Goal: Task Accomplishment & Management: Manage account settings

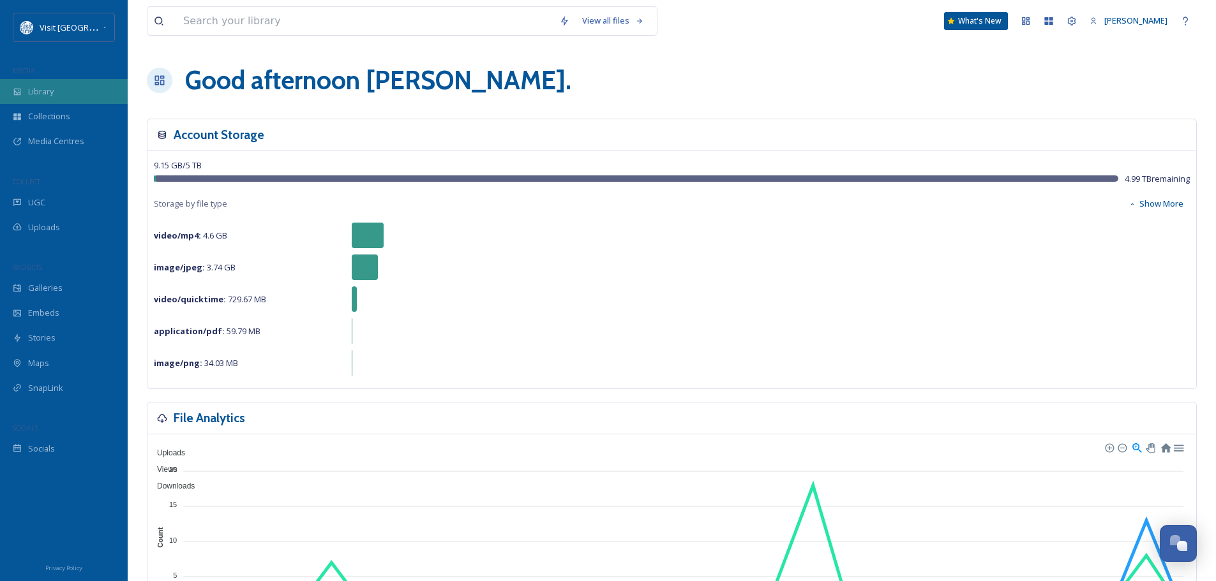
click at [53, 86] on span "Library" at bounding box center [41, 92] width 26 height 12
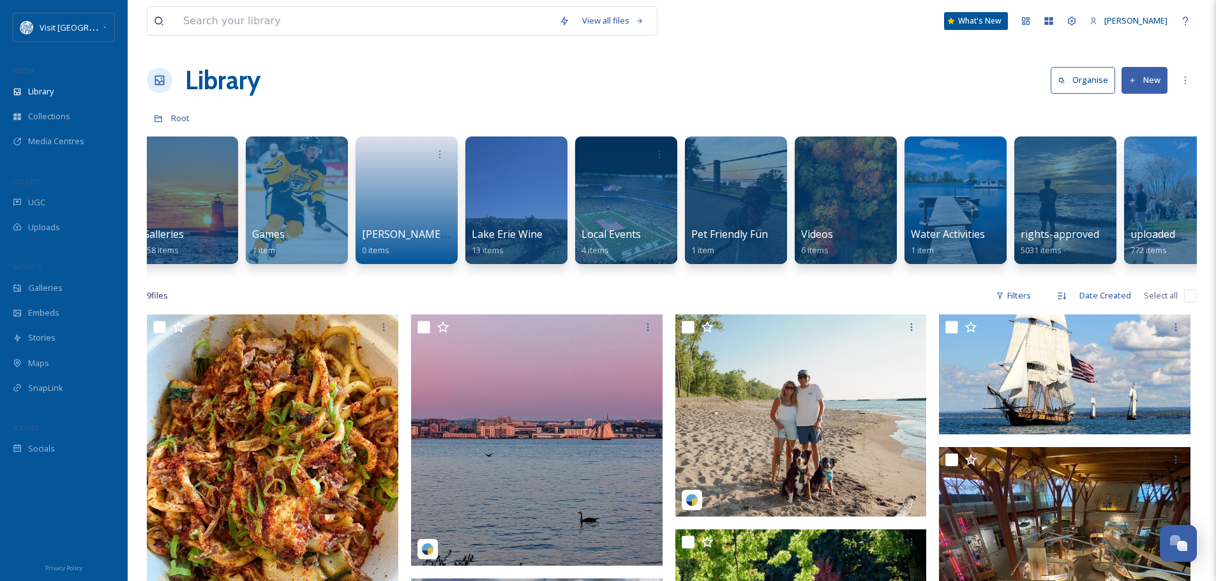
scroll to position [0, 487]
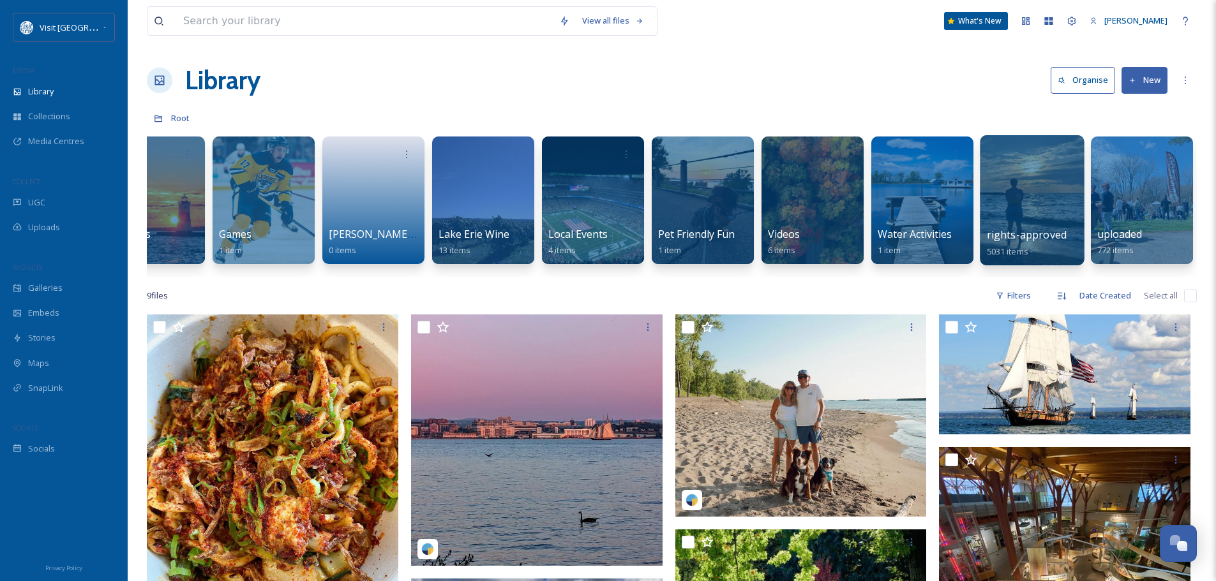
click at [1022, 218] on div at bounding box center [1031, 200] width 104 height 130
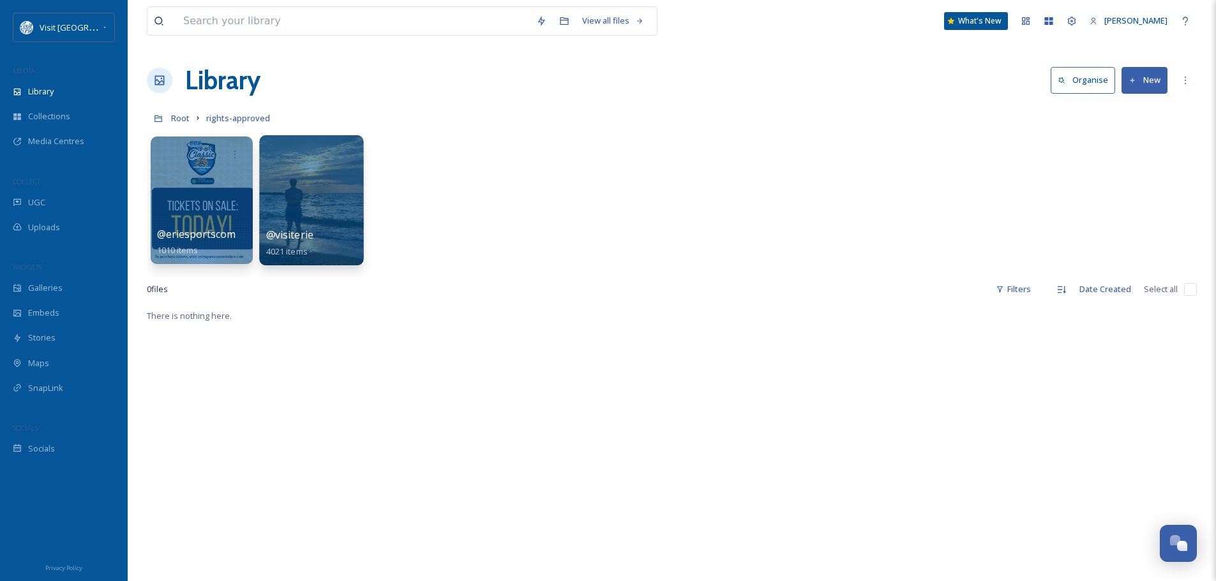
click at [327, 198] on div at bounding box center [311, 200] width 104 height 130
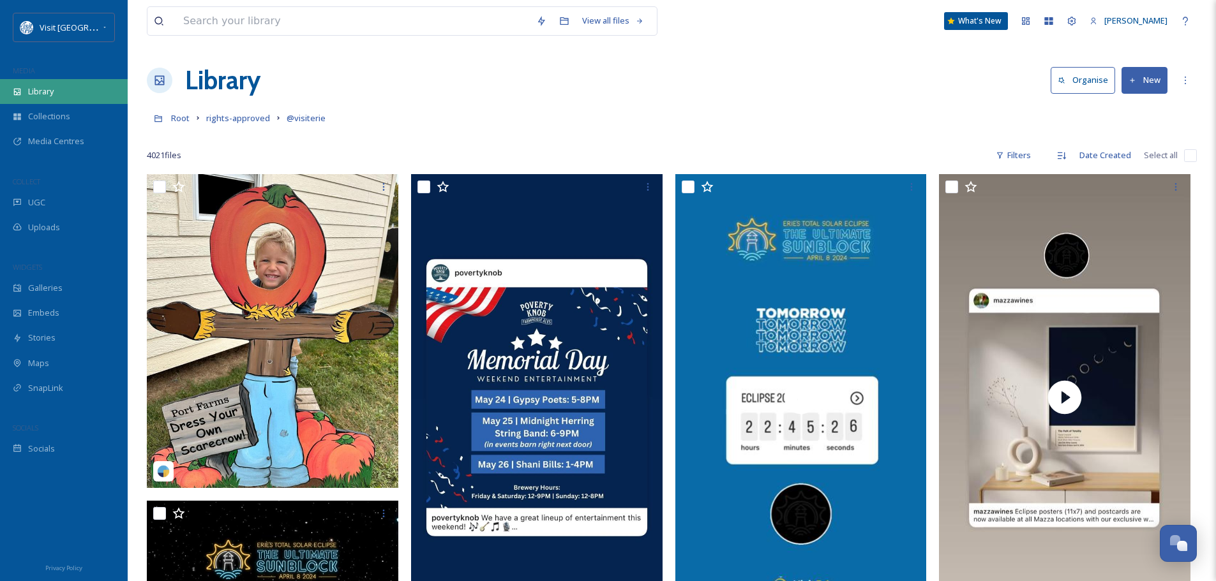
click at [59, 93] on div "Library" at bounding box center [64, 91] width 128 height 25
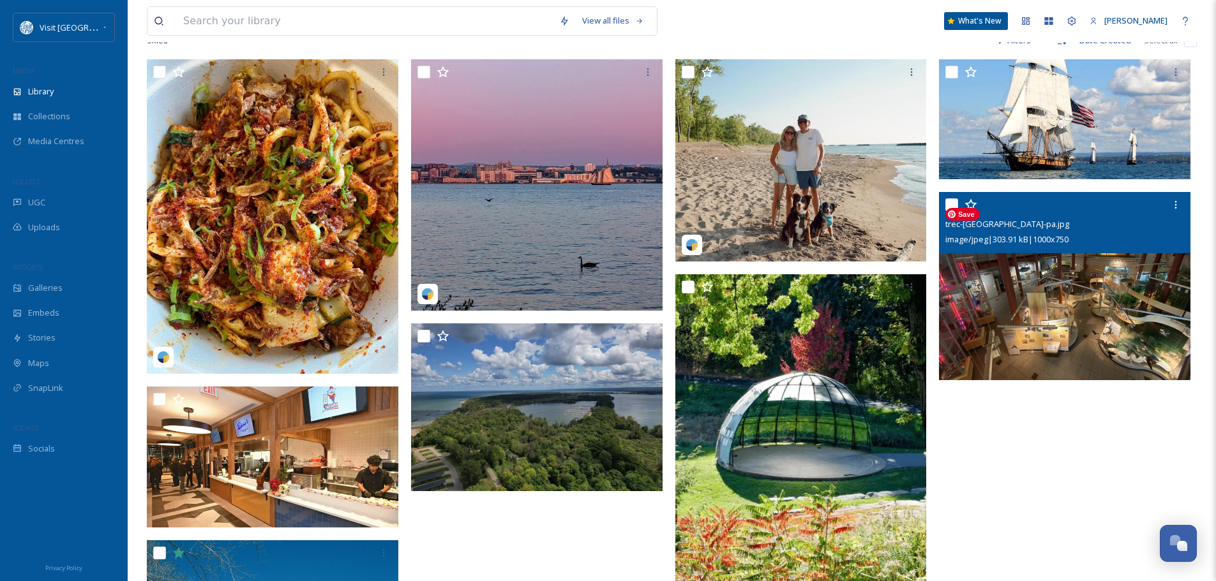
scroll to position [128, 0]
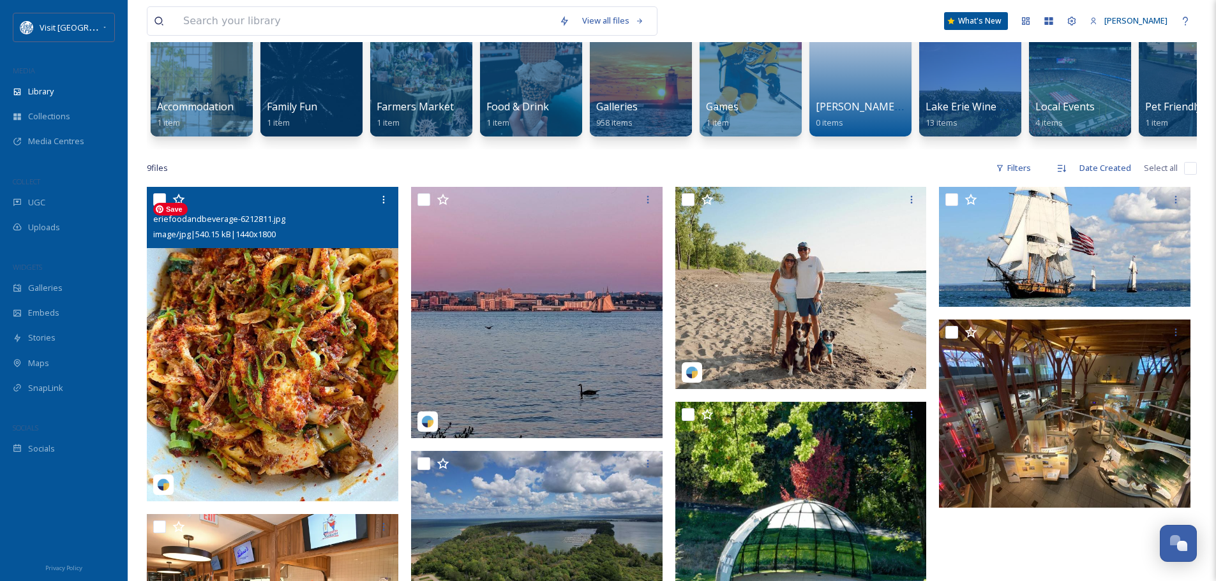
click at [244, 311] on img at bounding box center [272, 344] width 251 height 315
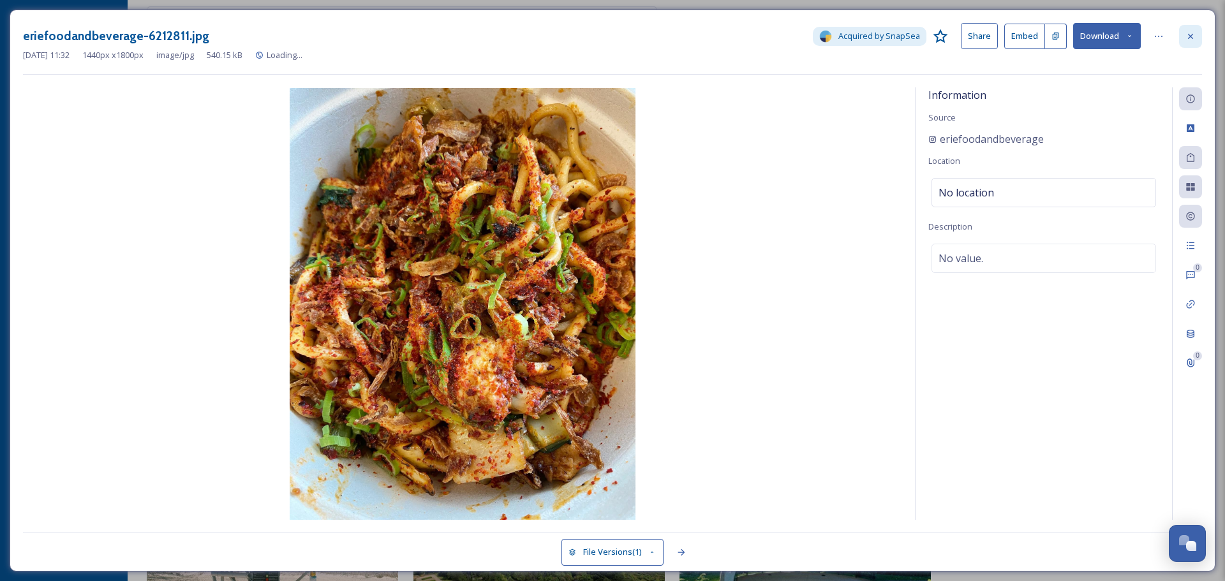
click at [1193, 29] on div at bounding box center [1190, 36] width 23 height 23
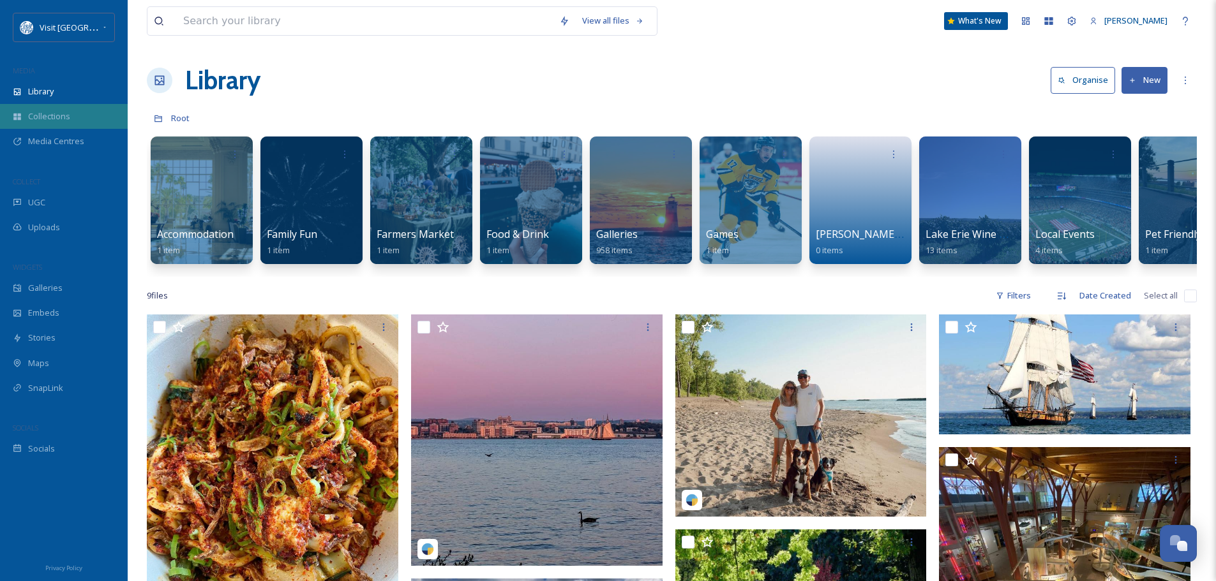
click at [40, 114] on span "Collections" at bounding box center [49, 116] width 42 height 12
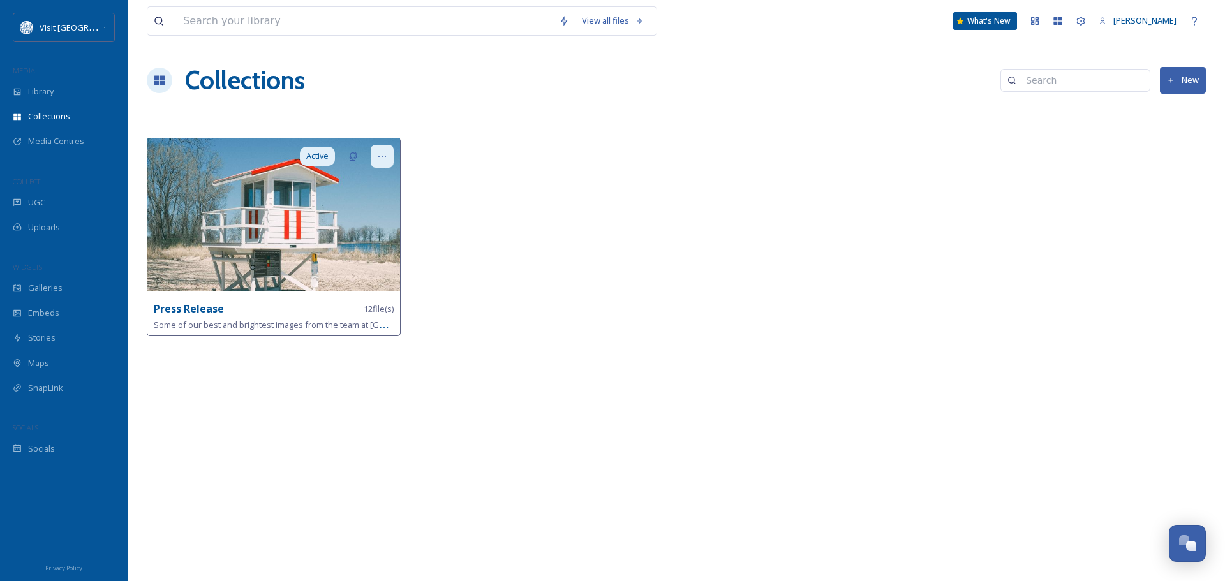
click at [382, 154] on icon at bounding box center [382, 156] width 10 height 10
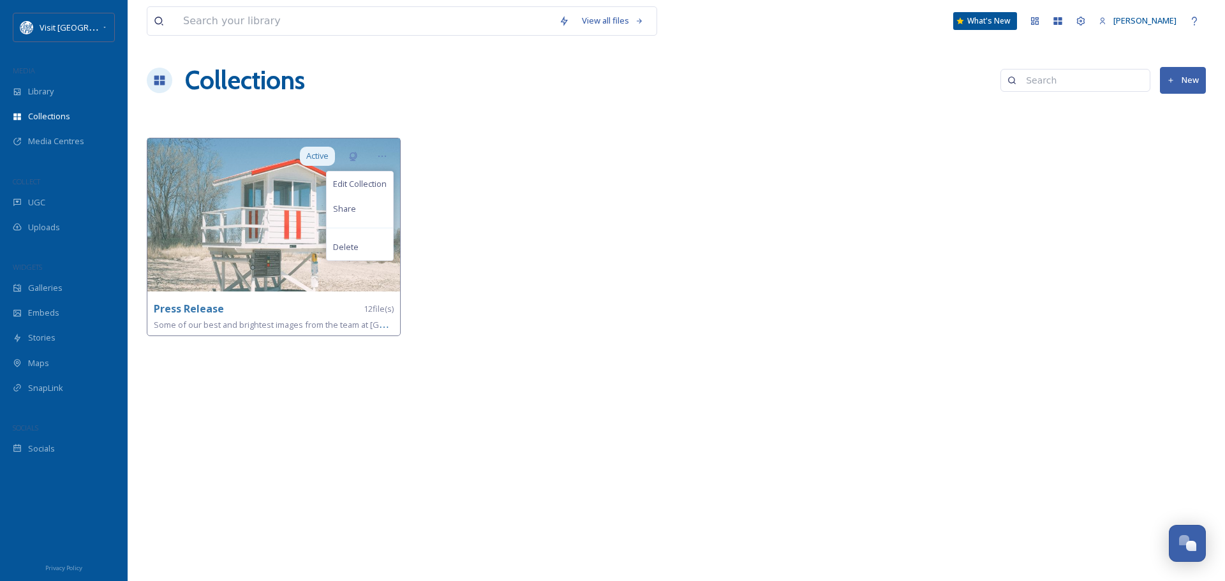
click at [537, 205] on div at bounding box center [543, 240] width 260 height 205
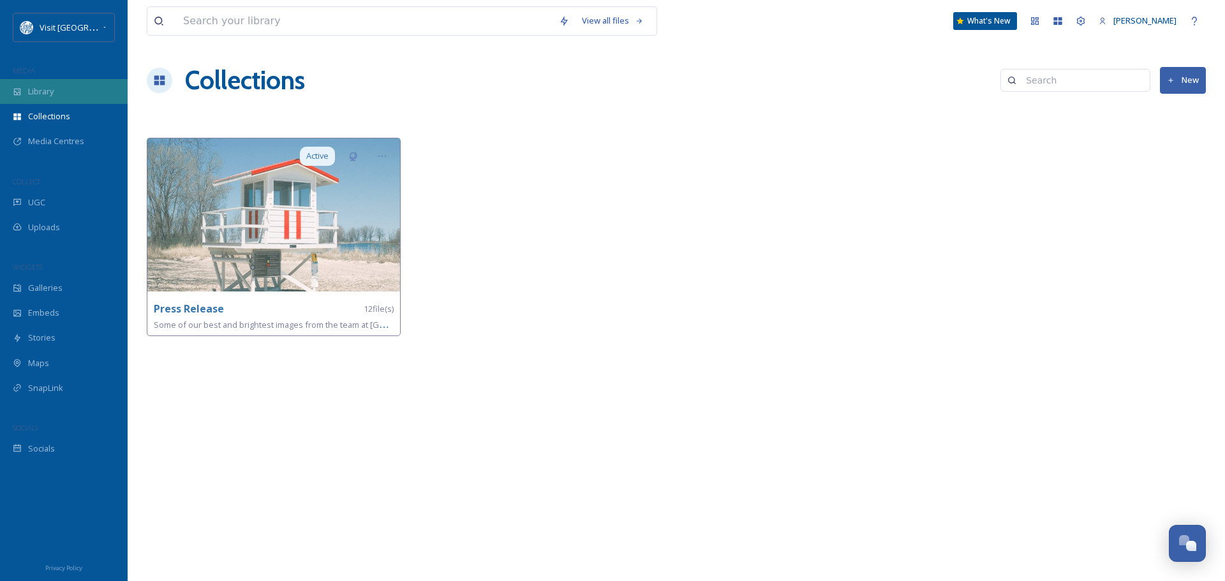
click at [51, 86] on span "Library" at bounding box center [41, 92] width 26 height 12
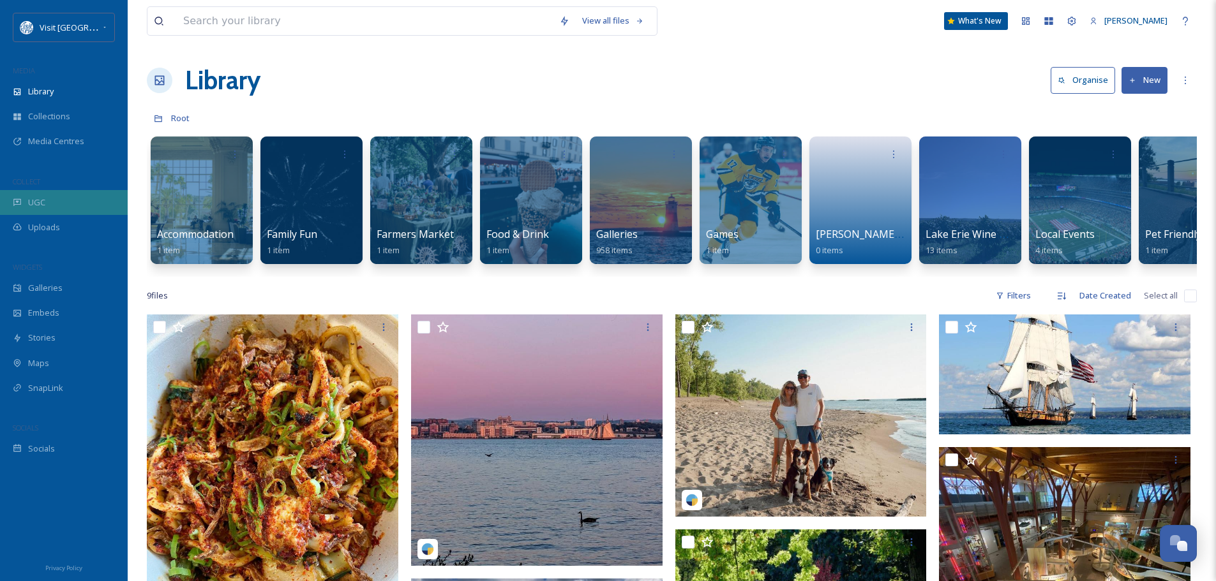
click at [32, 201] on span "UGC" at bounding box center [36, 203] width 17 height 12
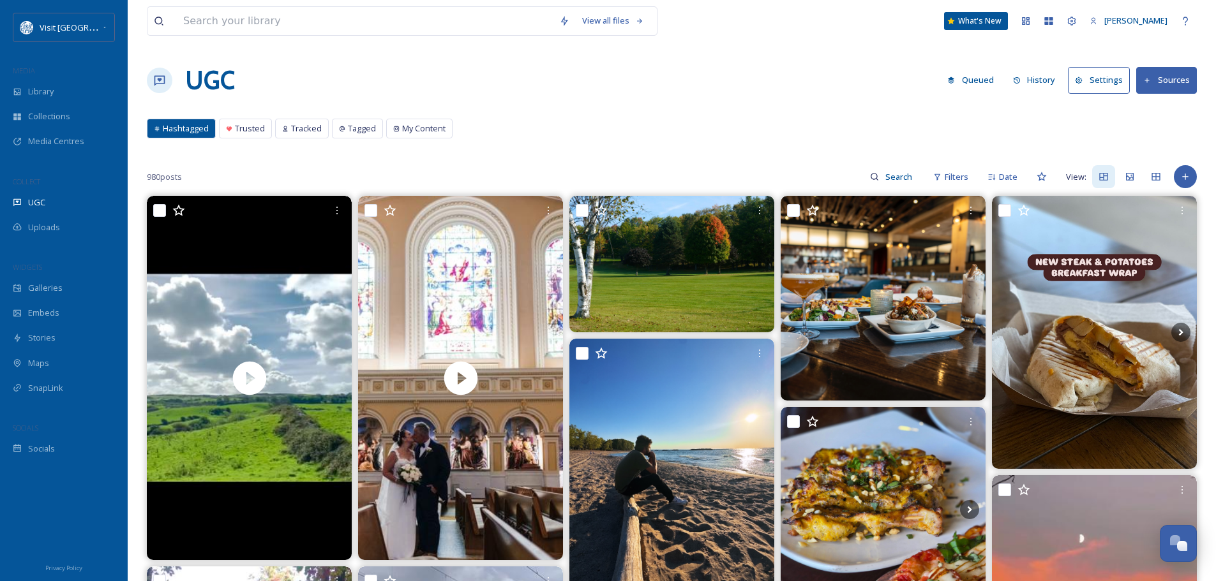
click at [186, 131] on span "Hashtagged" at bounding box center [186, 129] width 46 height 12
click at [1107, 78] on button "Settings" at bounding box center [1099, 80] width 62 height 26
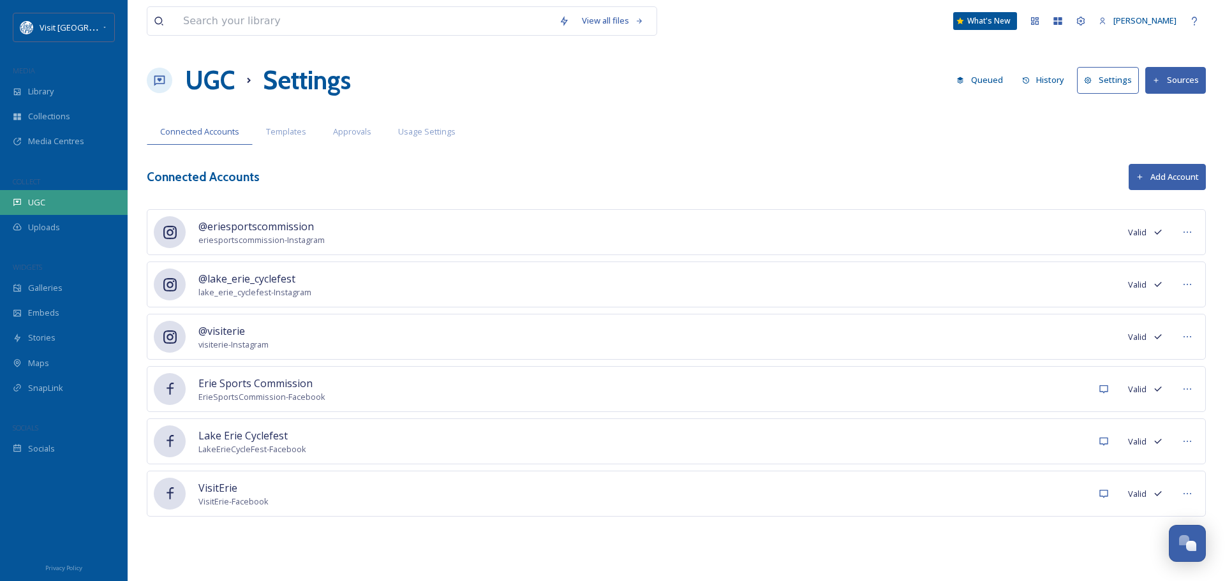
click at [40, 198] on span "UGC" at bounding box center [36, 203] width 17 height 12
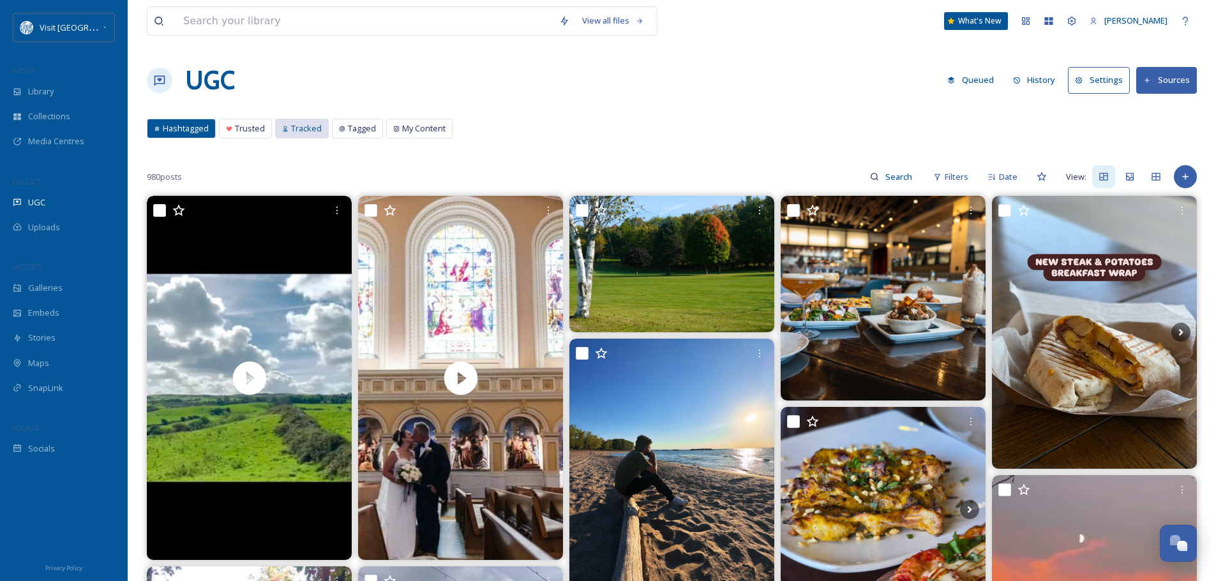
click at [302, 128] on span "Tracked" at bounding box center [306, 129] width 31 height 12
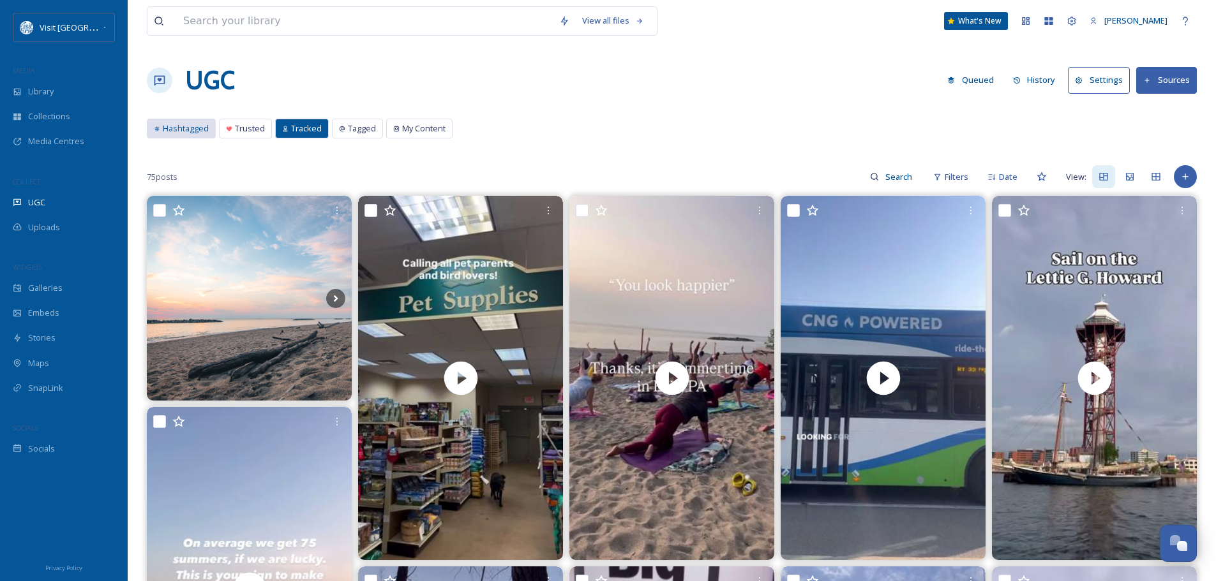
click at [181, 133] on span "Hashtagged" at bounding box center [186, 129] width 46 height 12
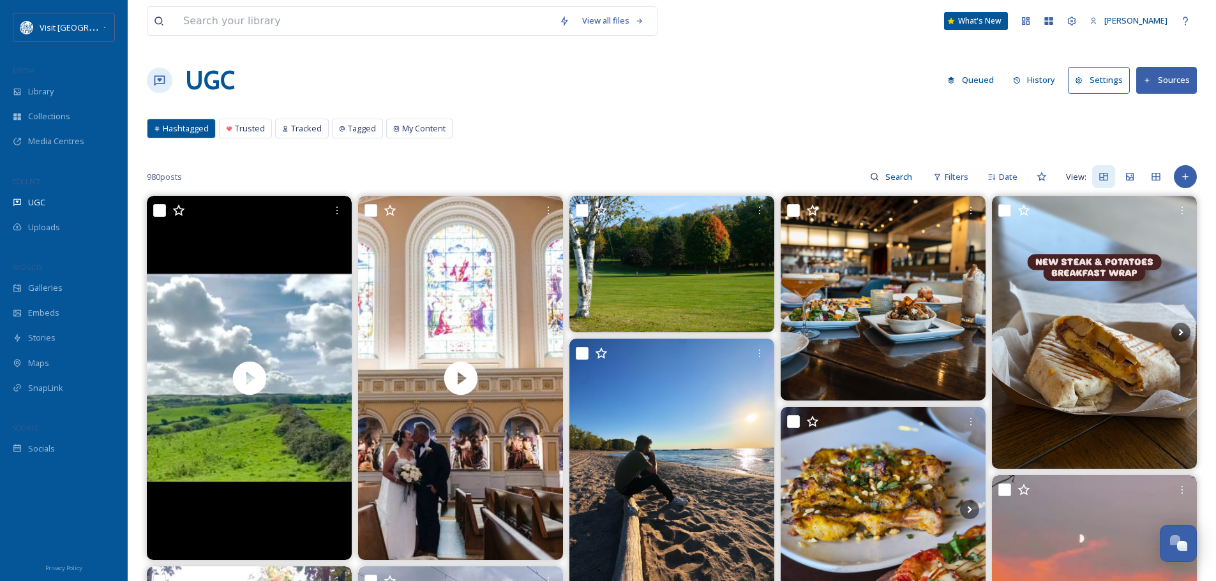
click at [1167, 77] on button "Sources" at bounding box center [1166, 80] width 61 height 26
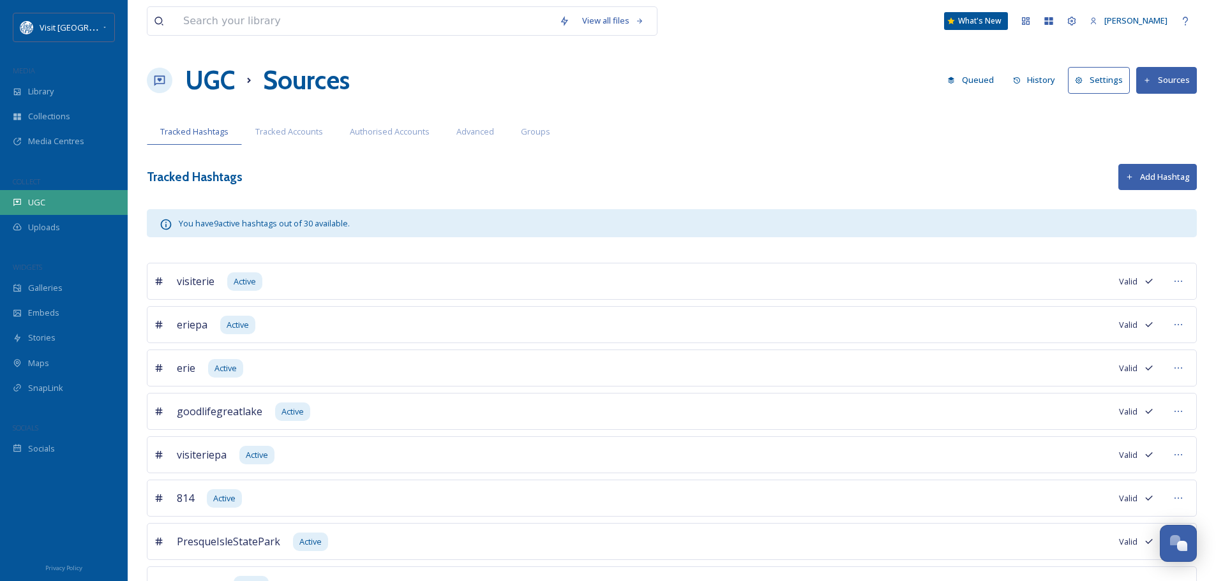
click at [34, 204] on span "UGC" at bounding box center [36, 203] width 17 height 12
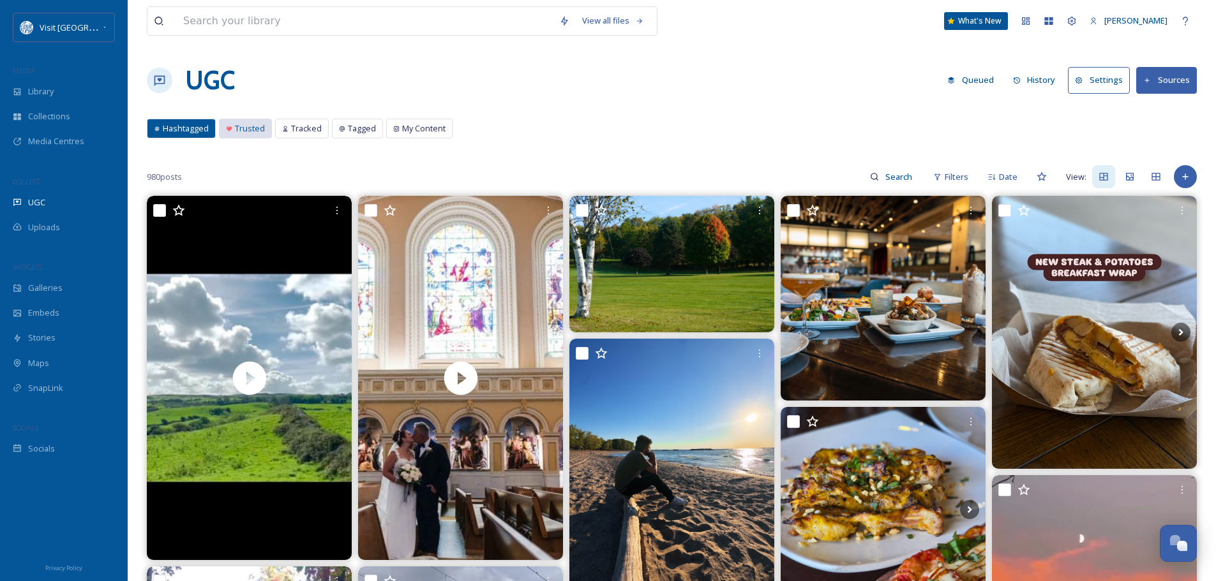
click at [239, 131] on span "Trusted" at bounding box center [250, 129] width 30 height 12
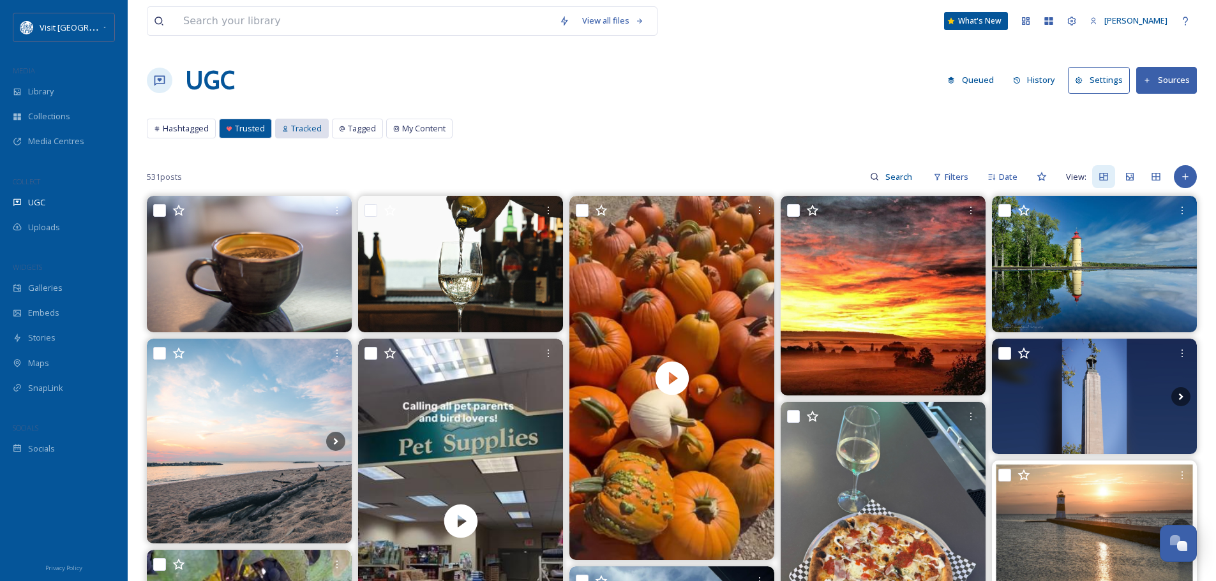
click at [304, 127] on span "Tracked" at bounding box center [306, 129] width 31 height 12
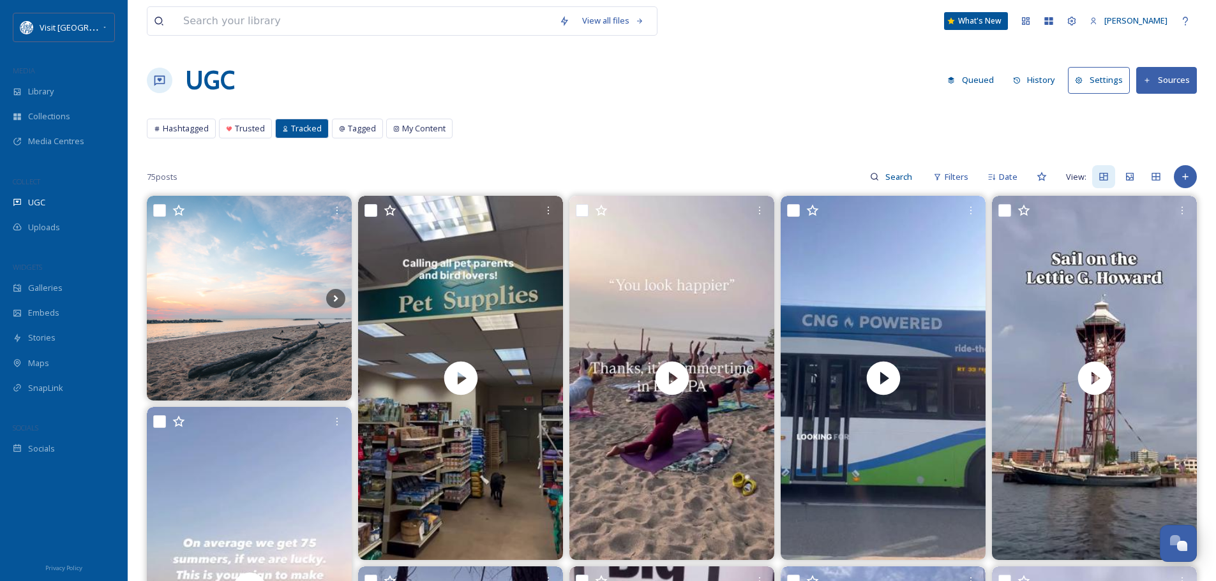
click at [1155, 78] on button "Sources" at bounding box center [1166, 80] width 61 height 26
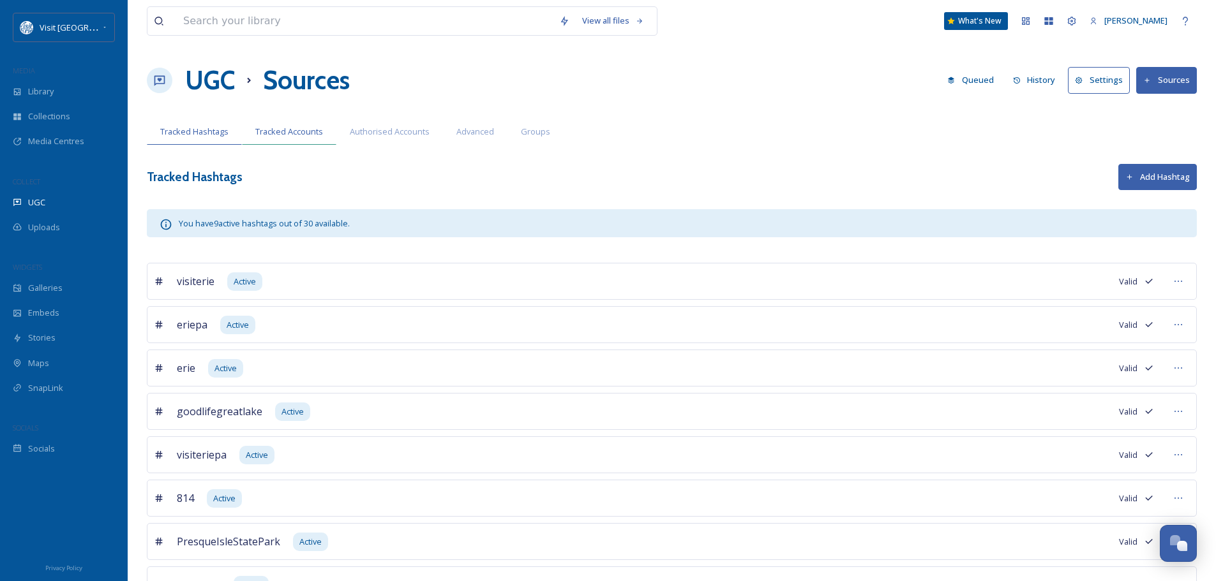
click at [311, 129] on span "Tracked Accounts" at bounding box center [289, 132] width 68 height 12
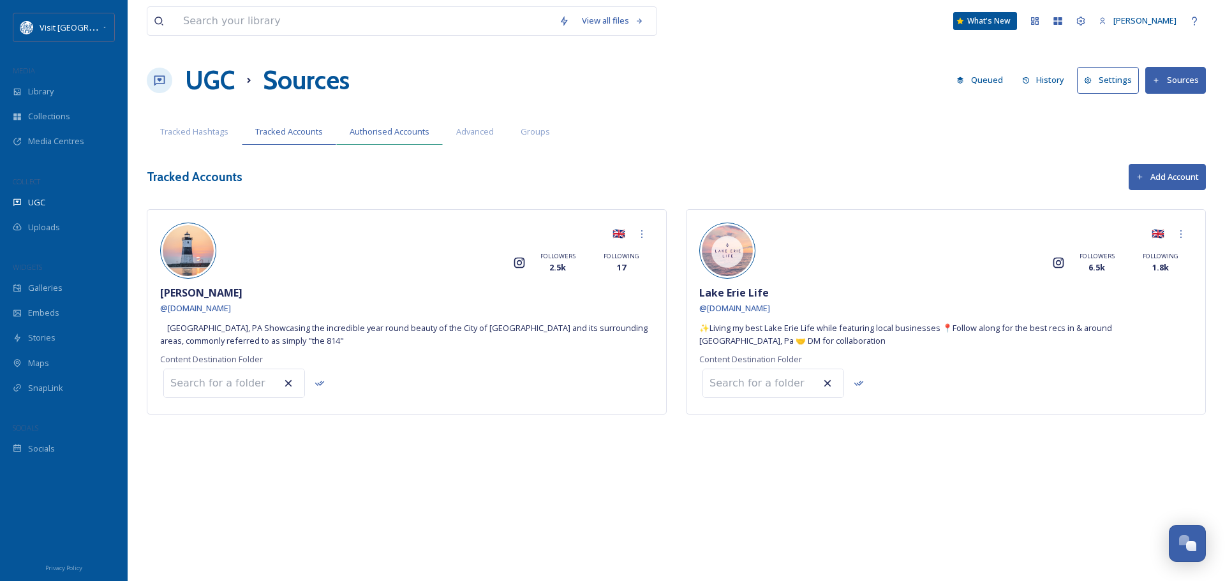
click at [405, 130] on span "Authorised Accounts" at bounding box center [390, 132] width 80 height 12
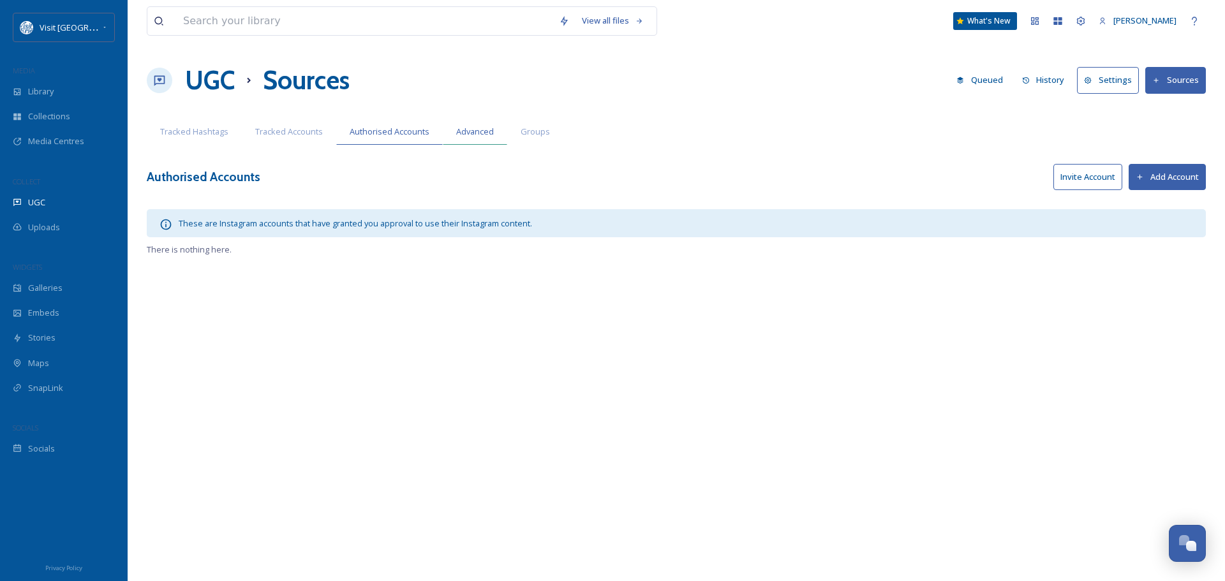
click at [464, 130] on span "Advanced" at bounding box center [475, 132] width 38 height 12
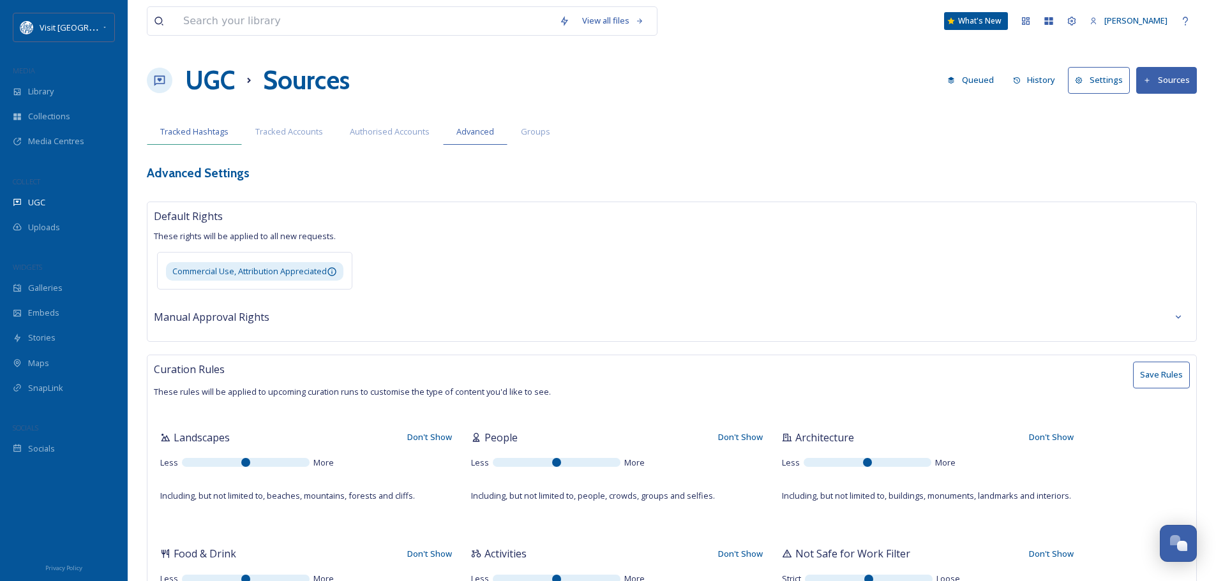
click at [195, 128] on span "Tracked Hashtags" at bounding box center [194, 132] width 68 height 12
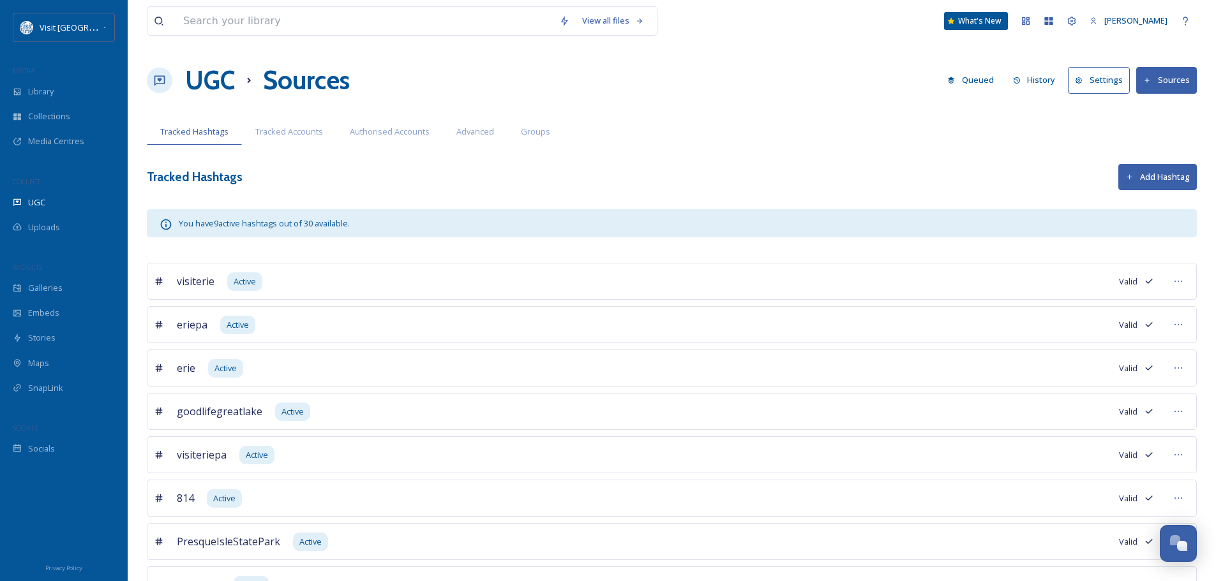
click at [47, 186] on div "COLLECT" at bounding box center [64, 182] width 128 height 17
click at [50, 195] on div "UGC" at bounding box center [64, 202] width 128 height 25
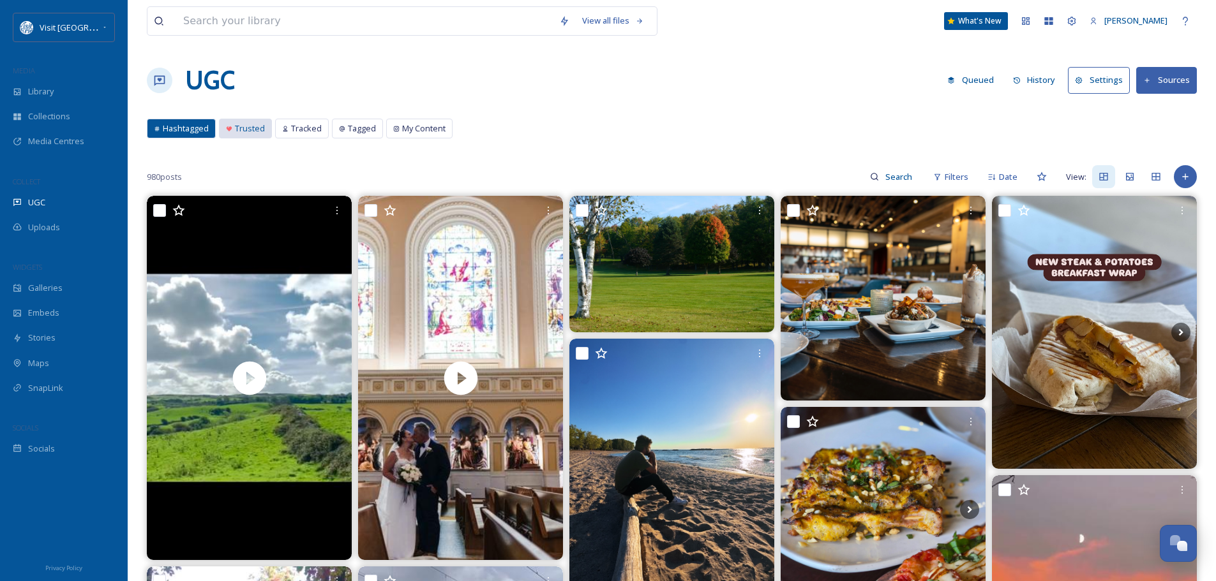
click at [230, 132] on div "Trusted" at bounding box center [246, 128] width 52 height 19
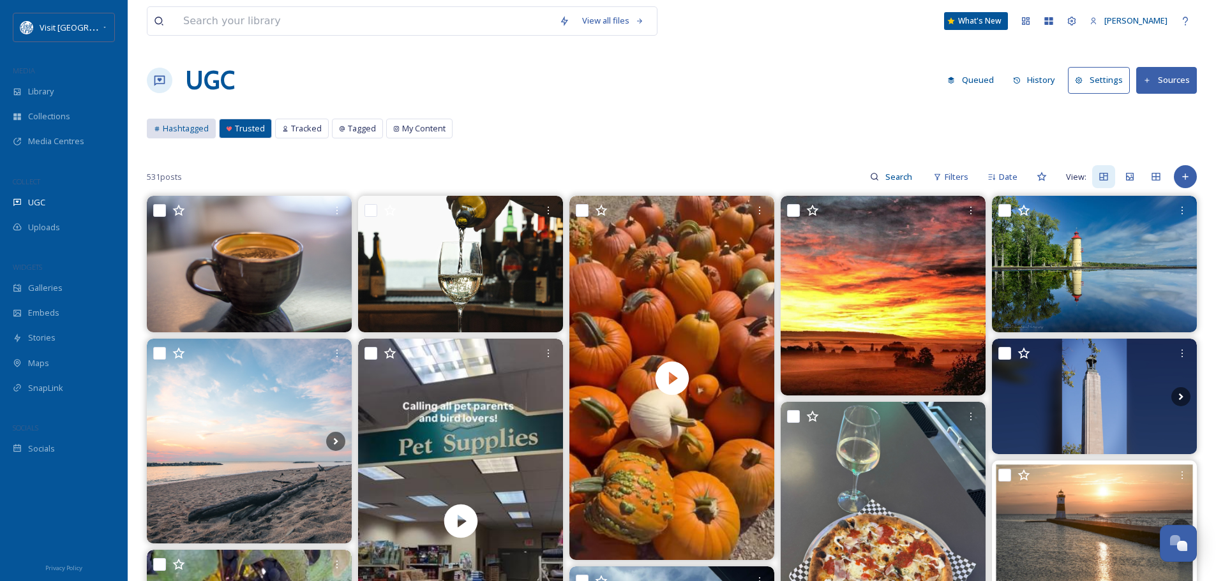
click at [170, 123] on span "Hashtagged" at bounding box center [186, 129] width 46 height 12
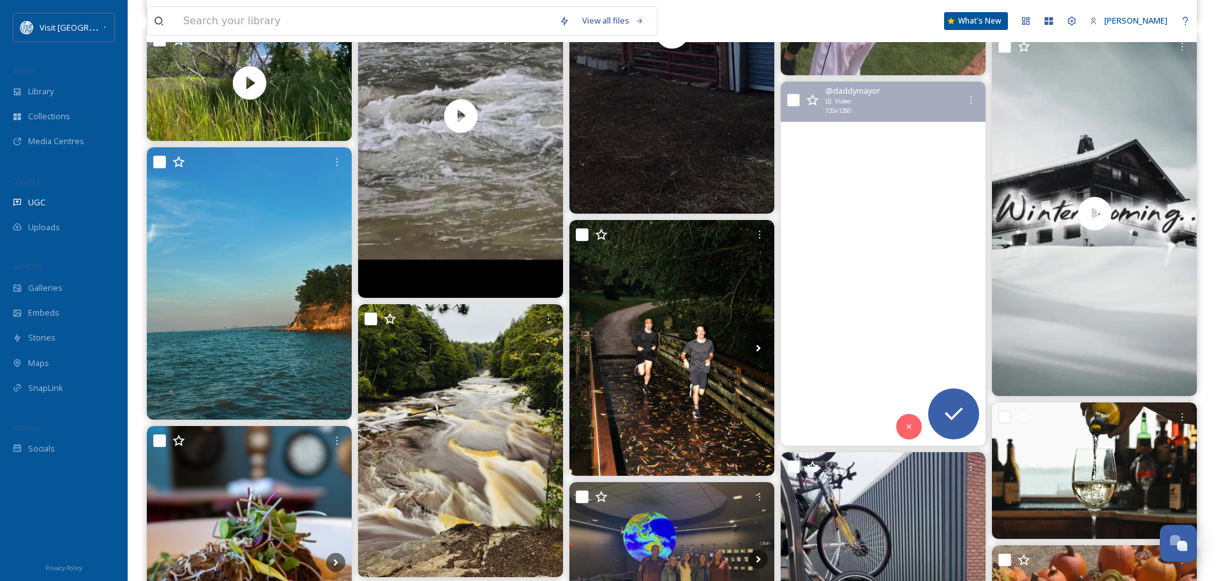
scroll to position [1595, 0]
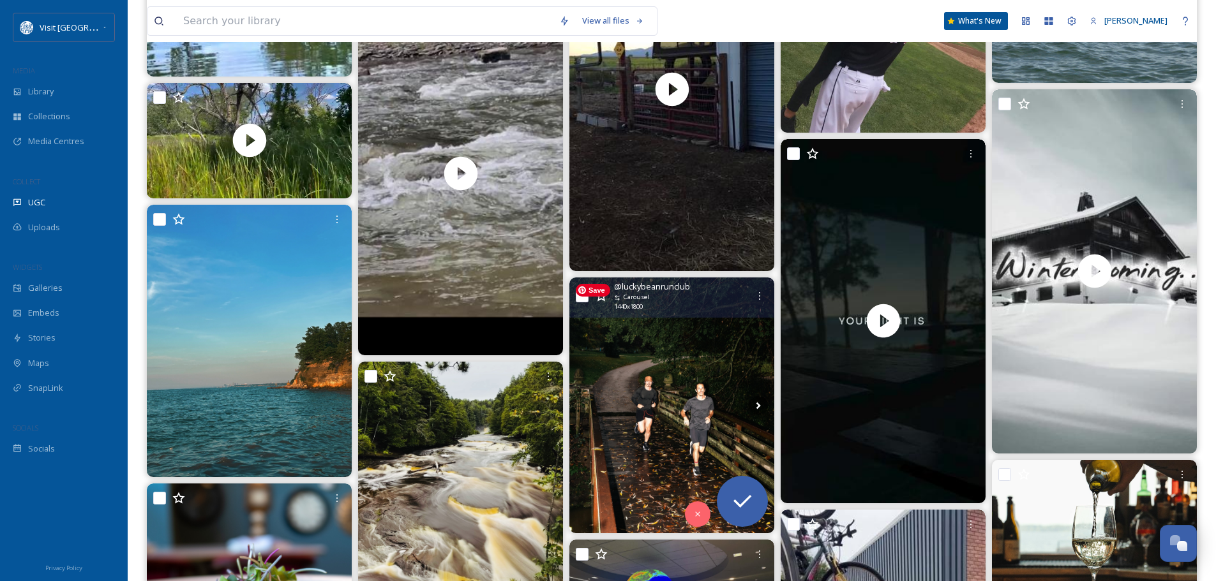
click at [660, 357] on img at bounding box center [671, 406] width 205 height 256
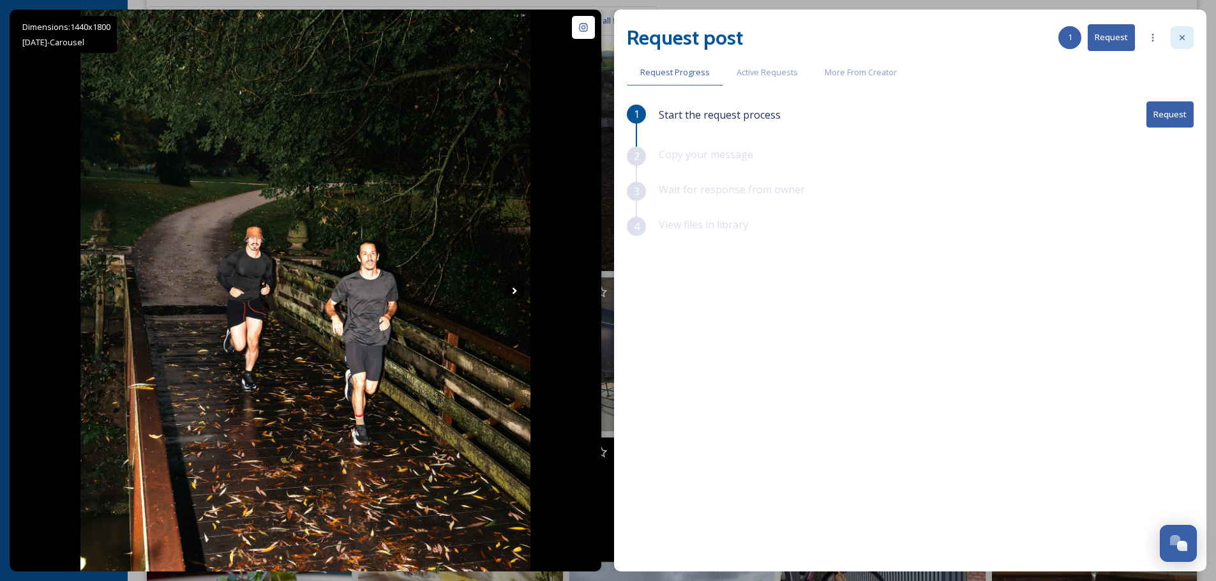
click at [1189, 36] on div at bounding box center [1181, 37] width 23 height 23
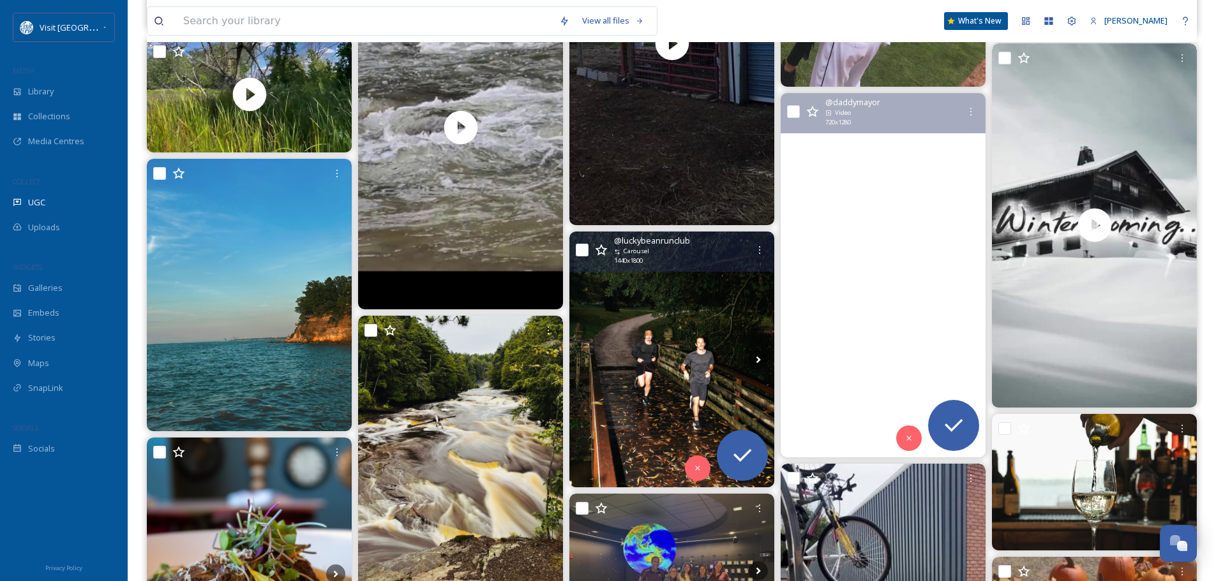
scroll to position [1659, 0]
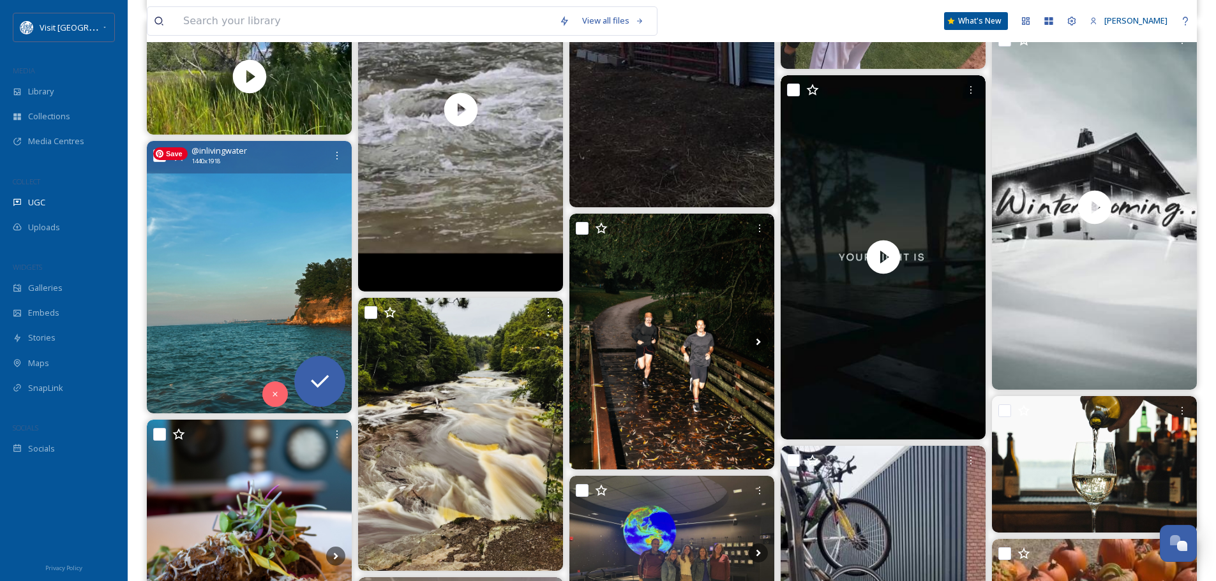
click at [226, 292] on img at bounding box center [249, 277] width 205 height 273
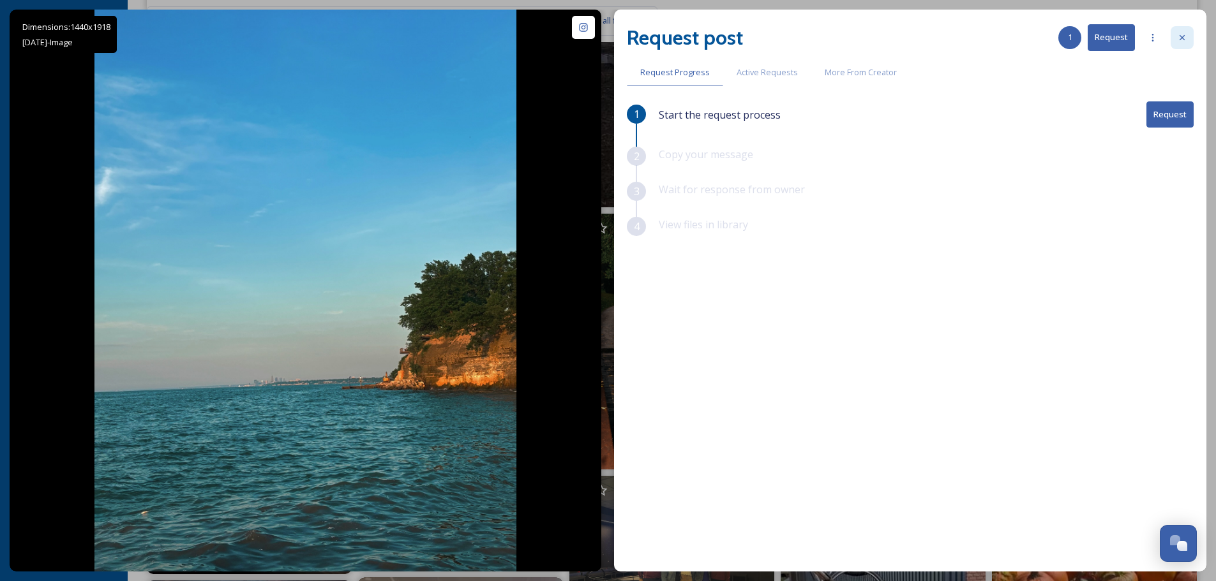
click at [1179, 32] on div at bounding box center [1181, 37] width 23 height 23
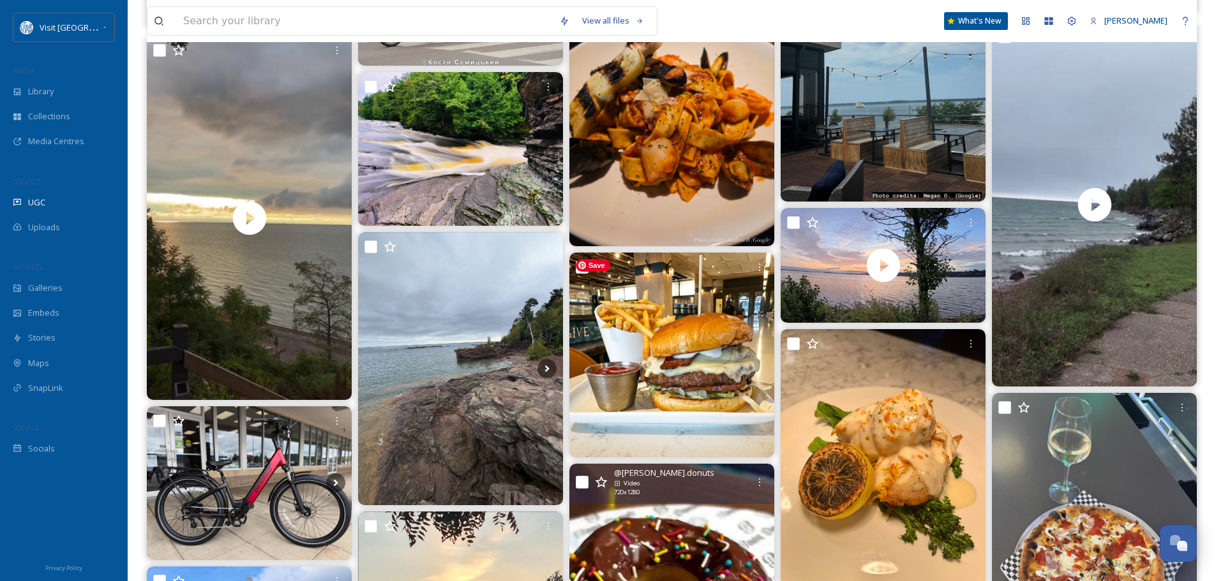
scroll to position [2744, 0]
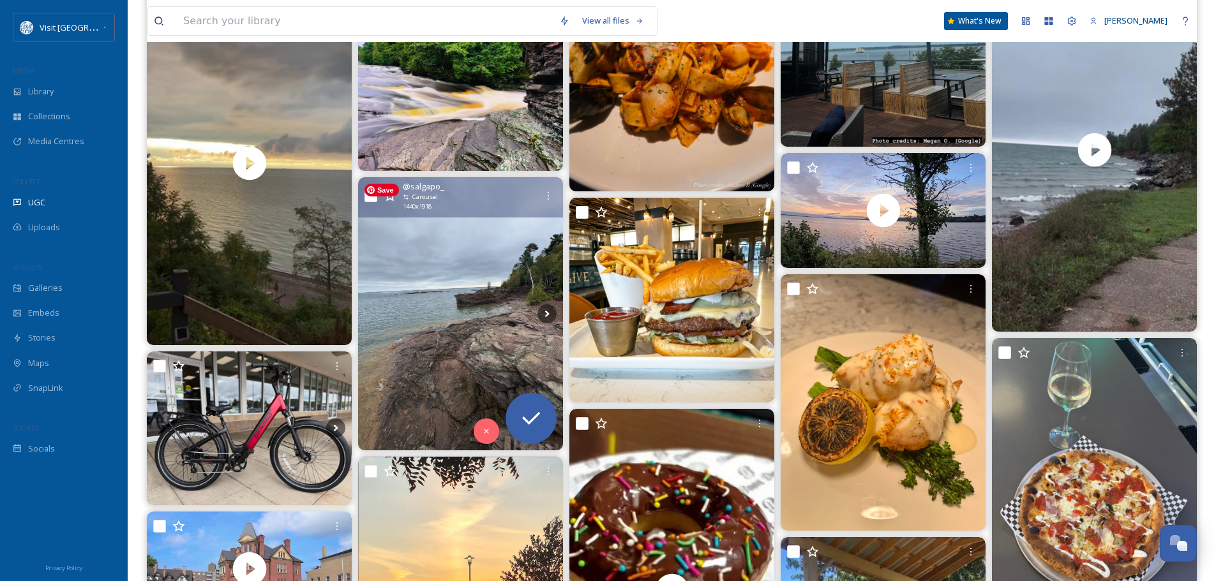
click at [472, 341] on img at bounding box center [460, 313] width 205 height 273
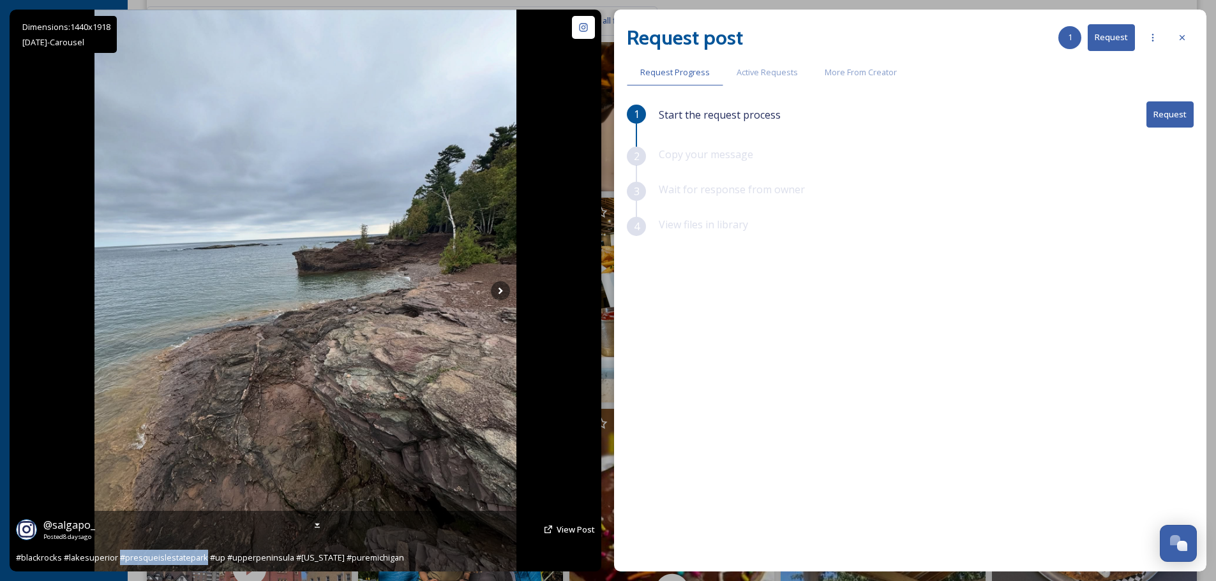
drag, startPoint x: 121, startPoint y: 560, endPoint x: 205, endPoint y: 560, distance: 84.2
click at [205, 560] on span "#blackrocks #lakesuperior #presqueislestatepark #up #upperpeninsula #[US_STATE]…" at bounding box center [210, 557] width 388 height 11
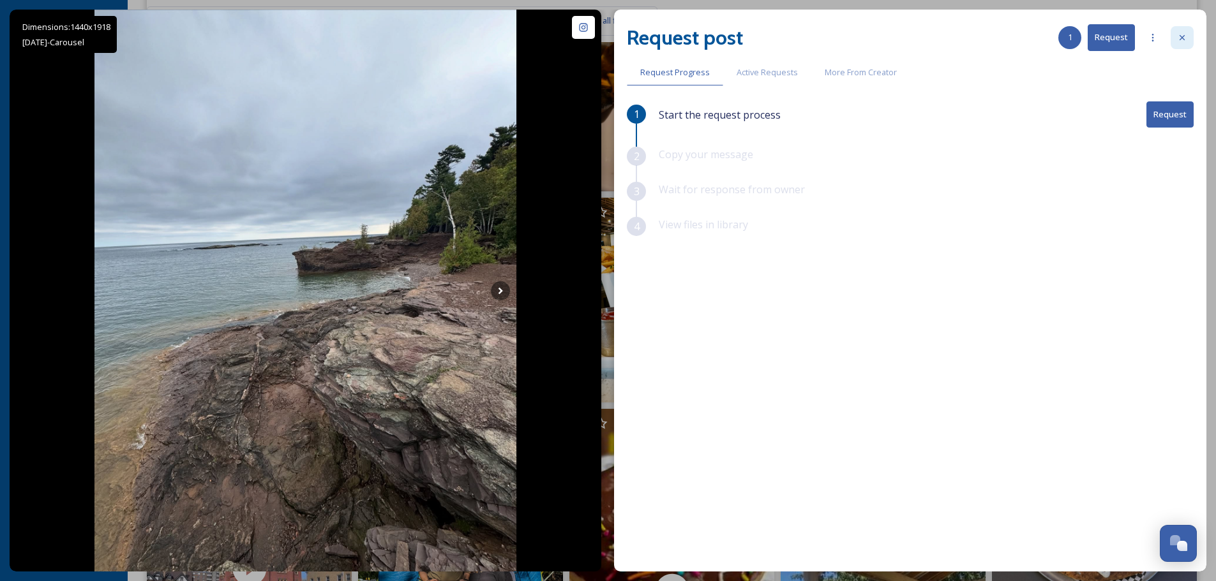
click at [1185, 40] on icon at bounding box center [1182, 38] width 10 height 10
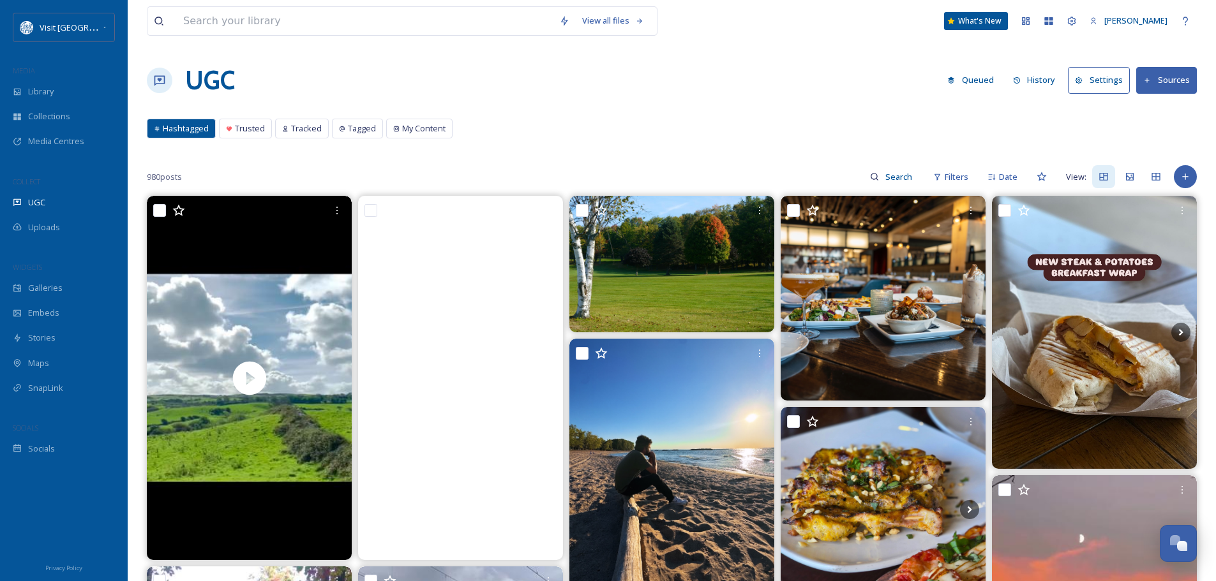
click at [1185, 76] on button "Sources" at bounding box center [1166, 80] width 61 height 26
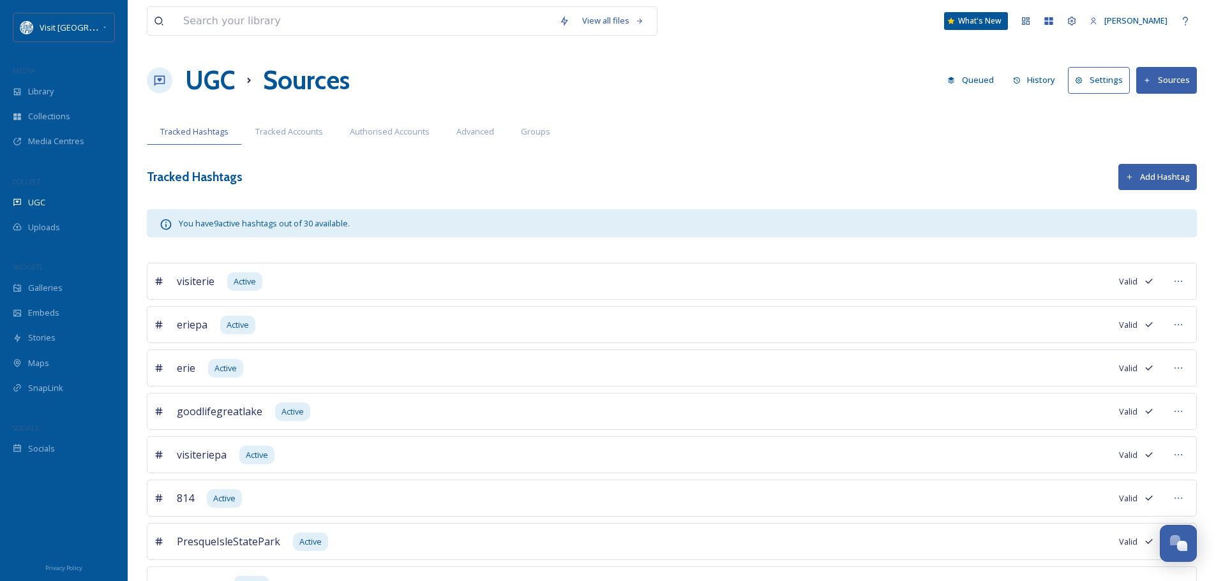
click at [1172, 175] on button "Add Hashtag" at bounding box center [1157, 177] width 78 height 26
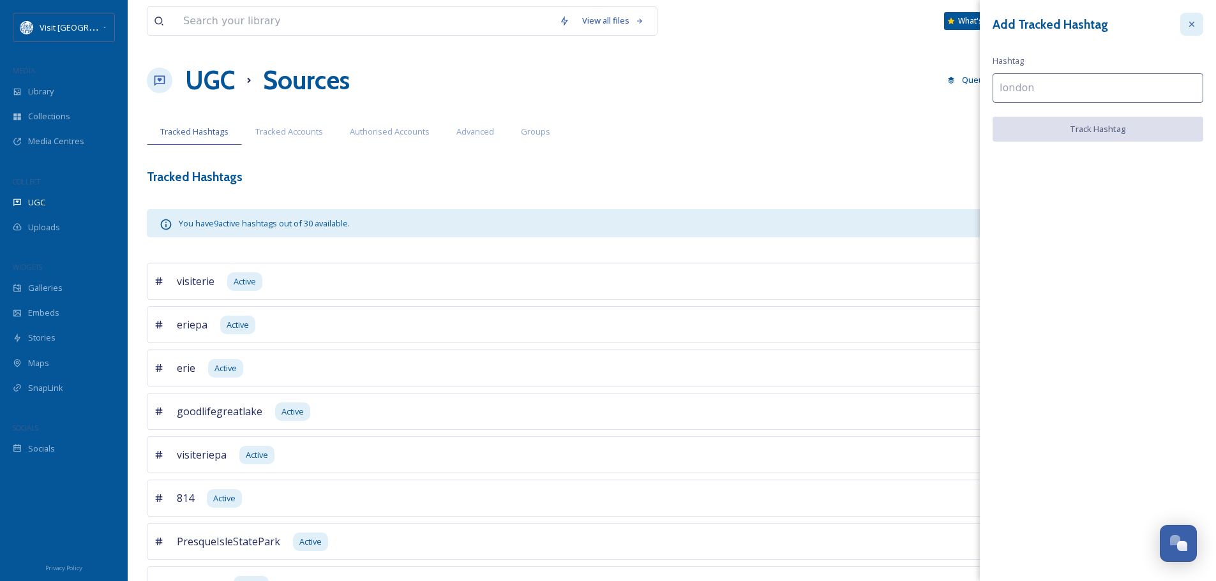
click at [1198, 17] on div at bounding box center [1191, 24] width 23 height 23
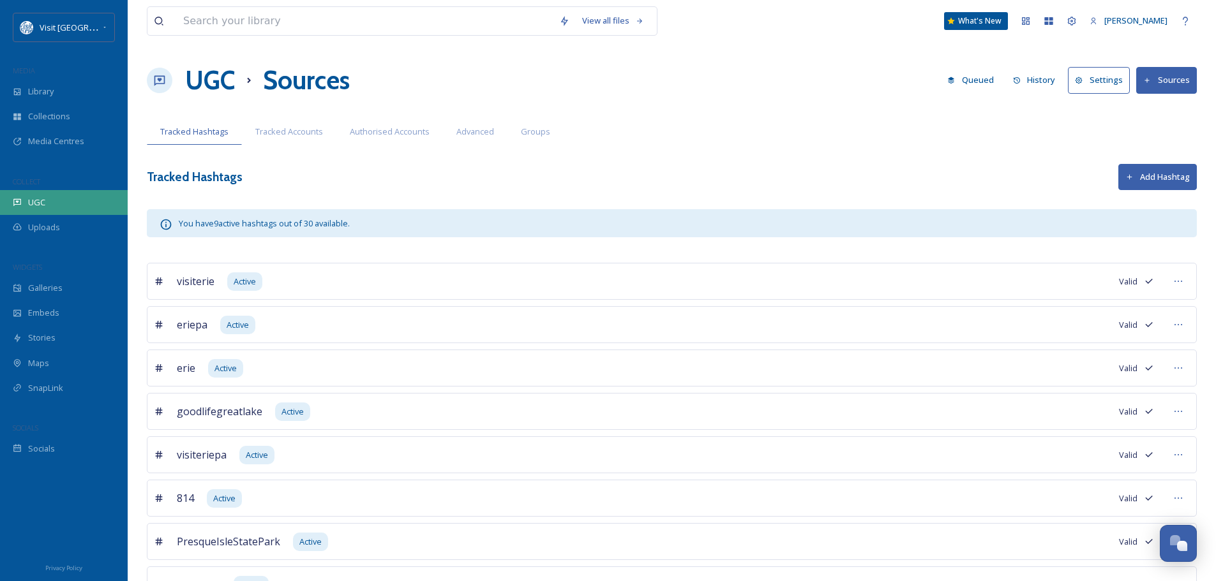
click at [35, 195] on div "UGC" at bounding box center [64, 202] width 128 height 25
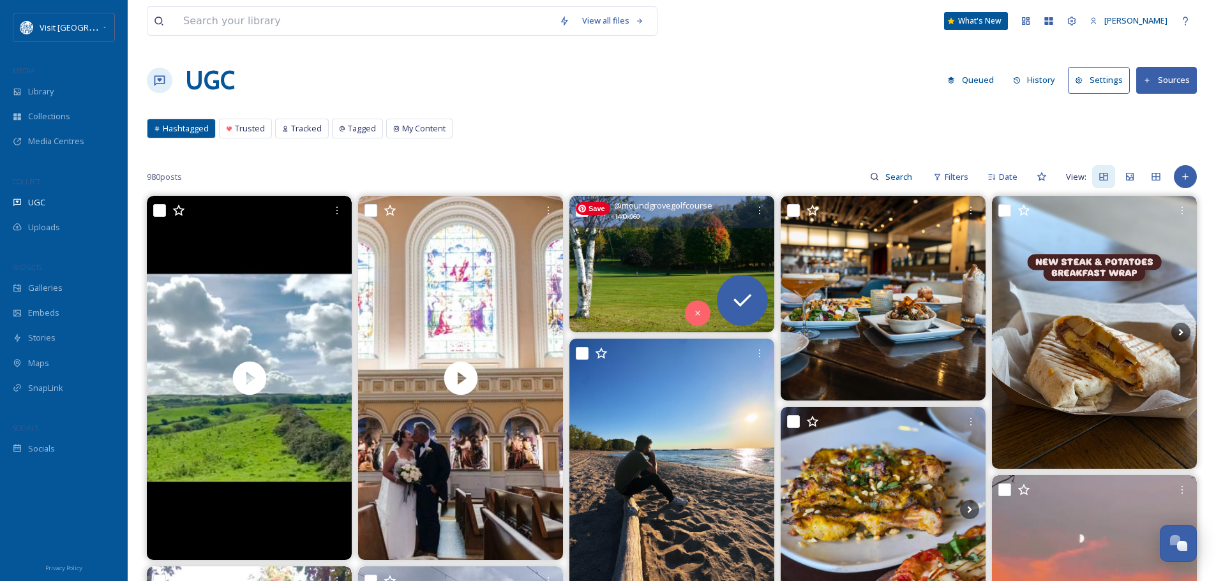
click at [673, 252] on img at bounding box center [671, 264] width 205 height 137
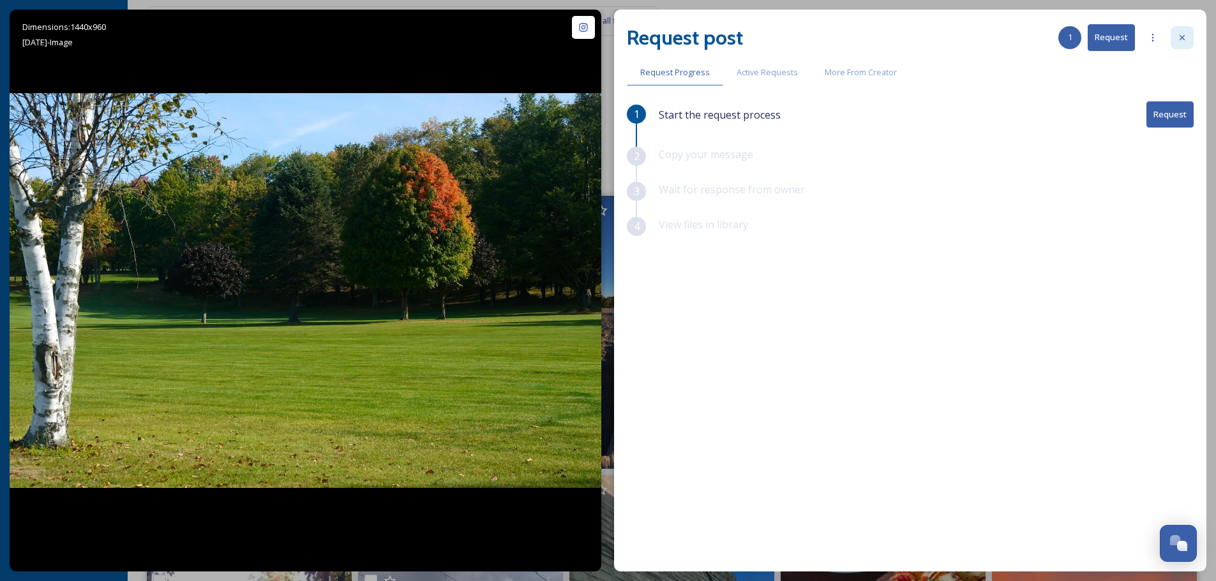
click at [1182, 41] on icon at bounding box center [1182, 38] width 10 height 10
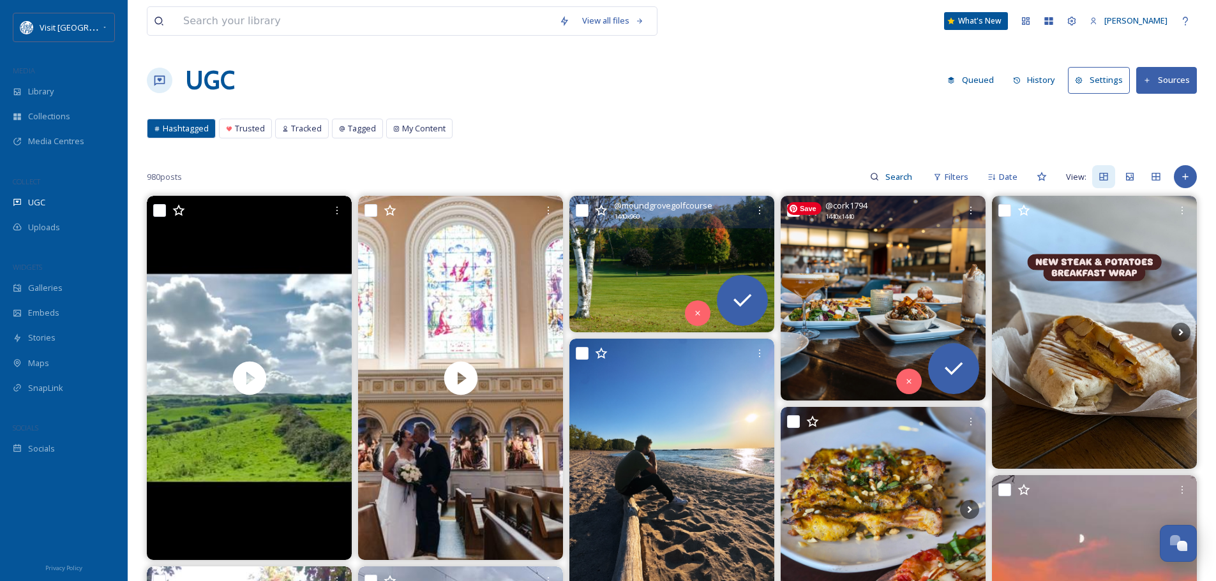
click at [848, 264] on img at bounding box center [882, 298] width 205 height 205
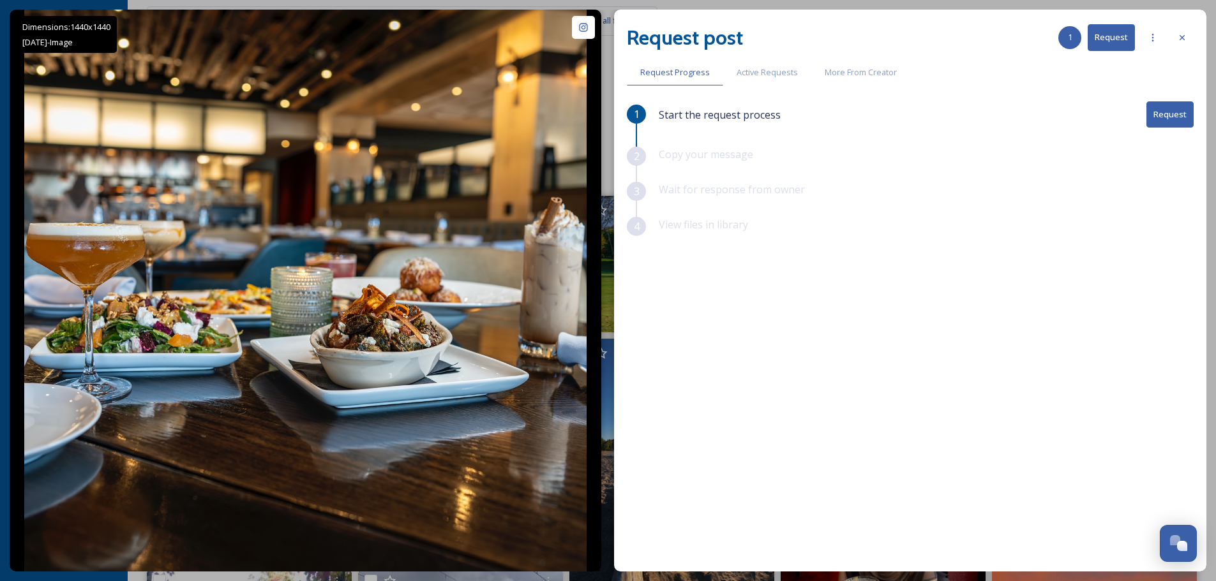
click at [1170, 114] on button "Request" at bounding box center [1169, 114] width 47 height 26
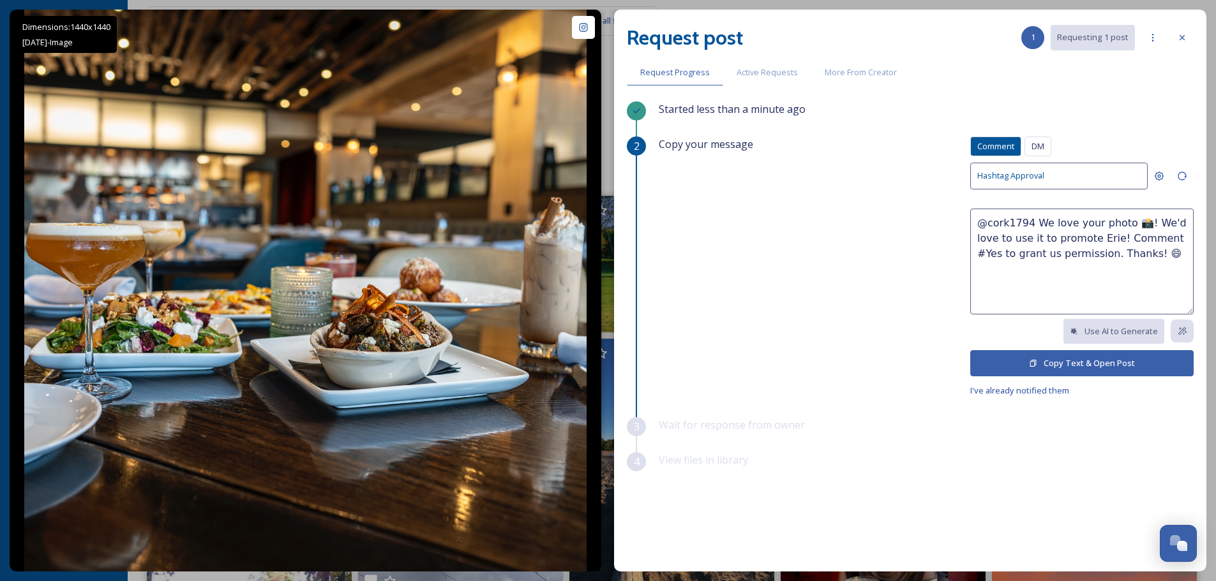
drag, startPoint x: 1032, startPoint y: 222, endPoint x: 1137, endPoint y: 253, distance: 109.8
click at [1137, 253] on textarea "@cork1794 We love your photo 📸! We'd love to use it to promote Erie! Comment #Y…" at bounding box center [1081, 262] width 223 height 106
click at [1094, 265] on textarea "@cork1794 We love your photo 📸! We'd love to use it to promote Erie! Comment #Y…" at bounding box center [1081, 262] width 223 height 106
click at [1091, 224] on textarea "@cork1794 We love your photo 📸! We'd love to use it to promote Erie! Comment #Y…" at bounding box center [1081, 262] width 223 height 106
click at [1099, 367] on button "Copy Text & Open Post" at bounding box center [1081, 363] width 223 height 26
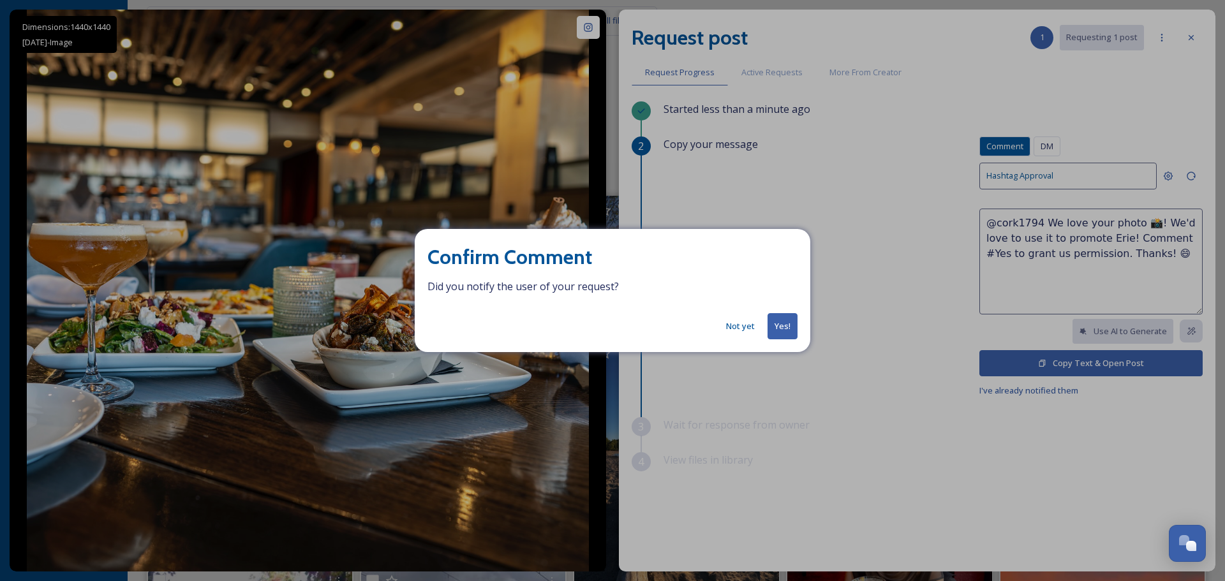
click at [742, 323] on button "Not yet" at bounding box center [740, 326] width 41 height 25
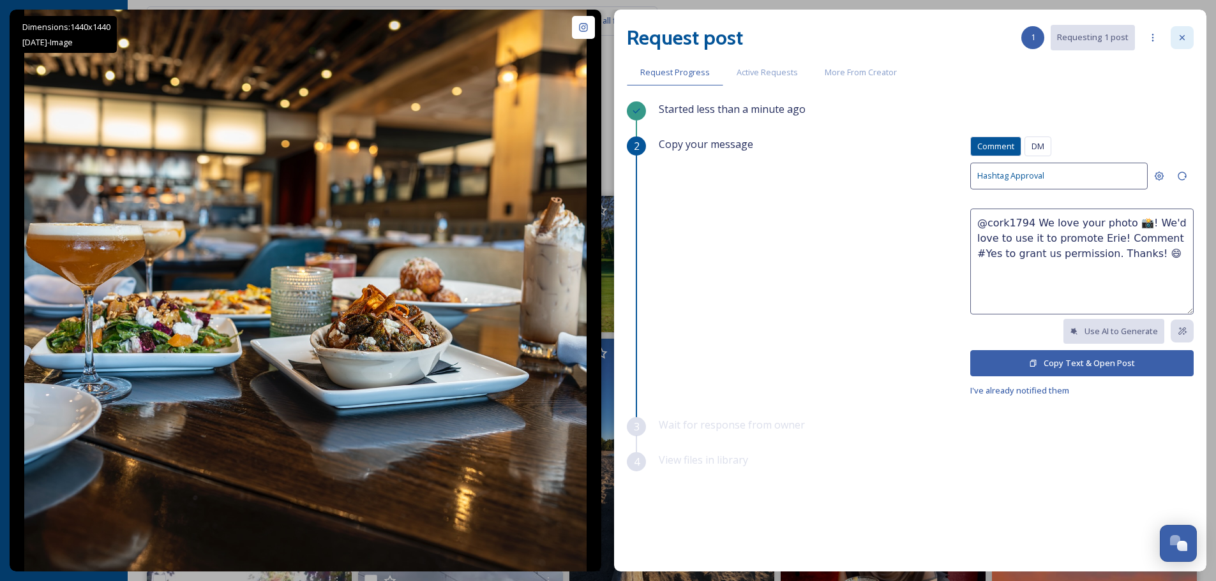
click at [1184, 40] on icon at bounding box center [1182, 38] width 10 height 10
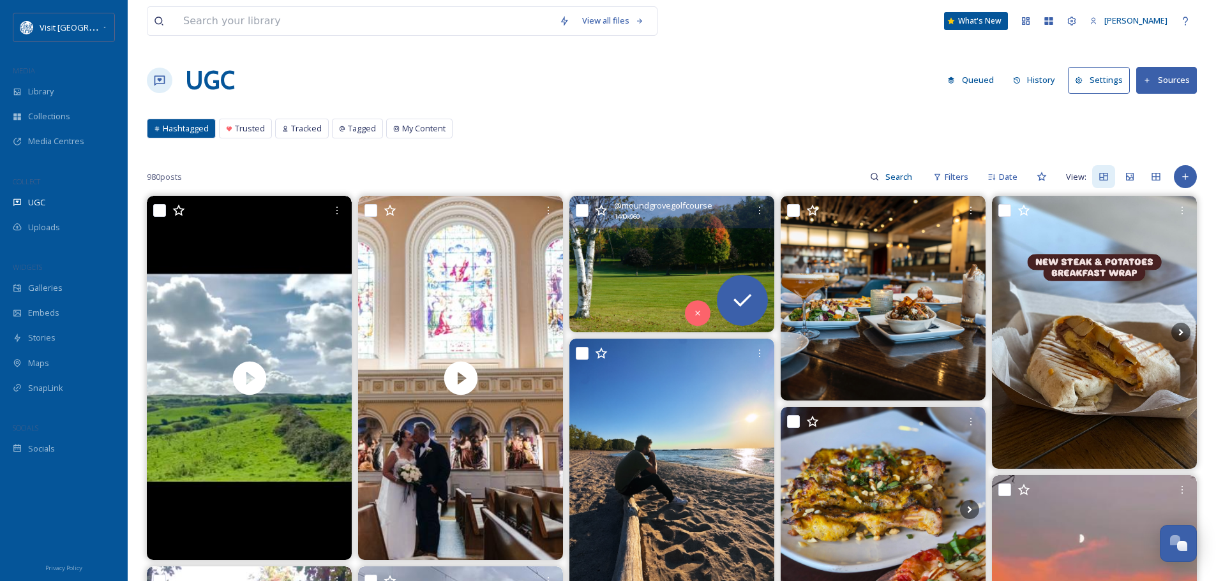
click at [1042, 79] on button "History" at bounding box center [1034, 80] width 56 height 25
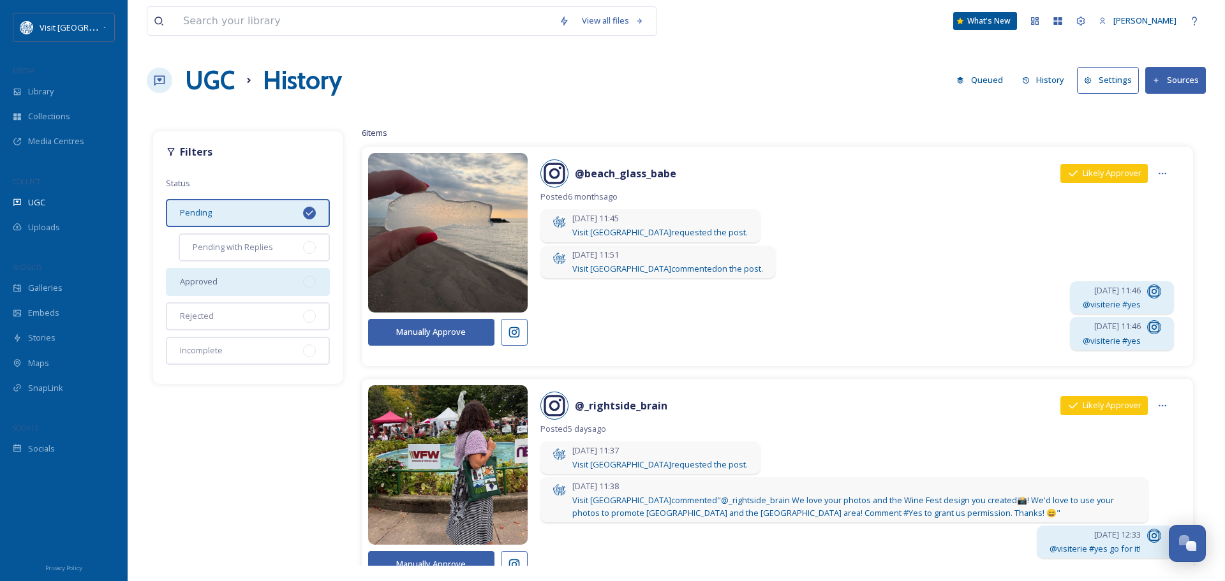
click at [243, 278] on div "Approved" at bounding box center [248, 282] width 164 height 28
click at [242, 321] on div "Rejected" at bounding box center [248, 316] width 164 height 28
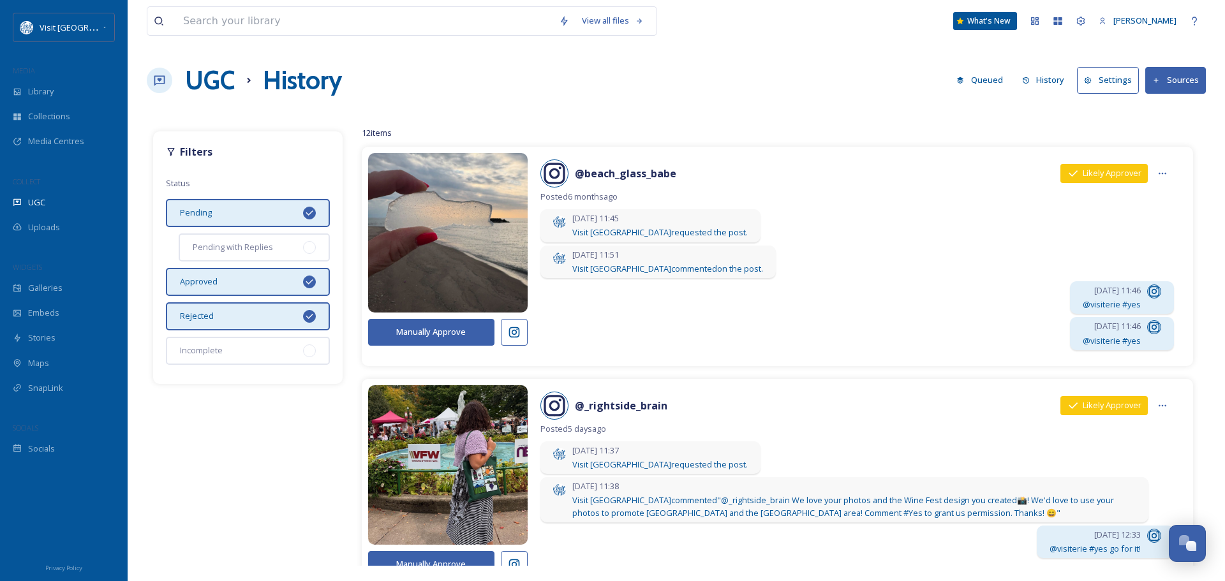
click at [310, 280] on icon at bounding box center [309, 282] width 10 height 10
click at [312, 210] on icon at bounding box center [309, 213] width 10 height 10
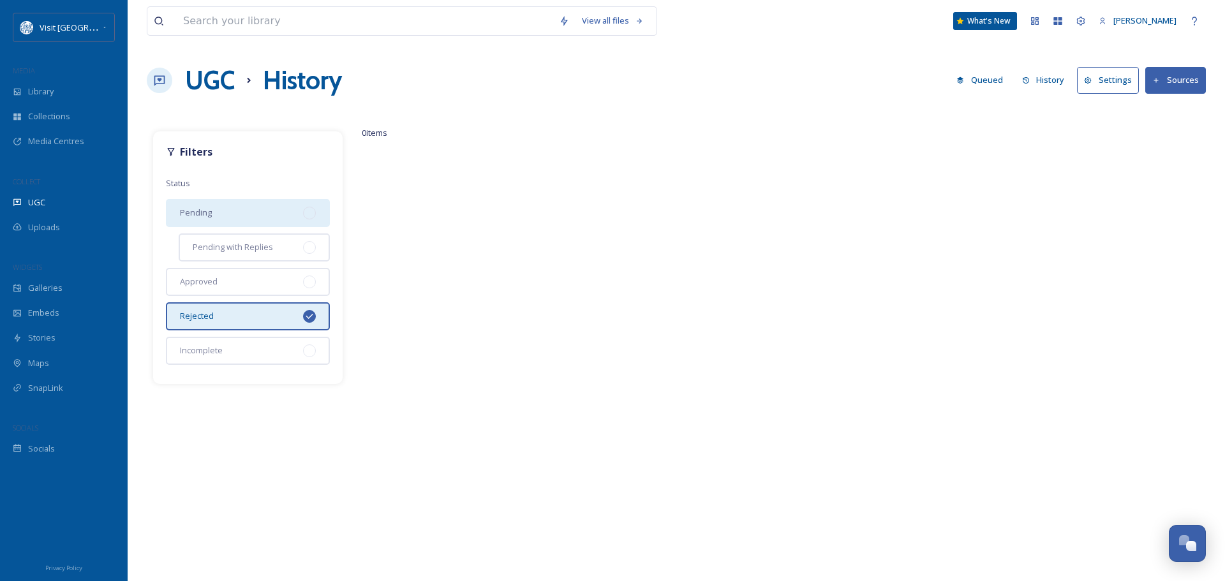
click at [311, 312] on icon at bounding box center [309, 316] width 10 height 10
click at [225, 344] on div "Incomplete" at bounding box center [248, 351] width 164 height 28
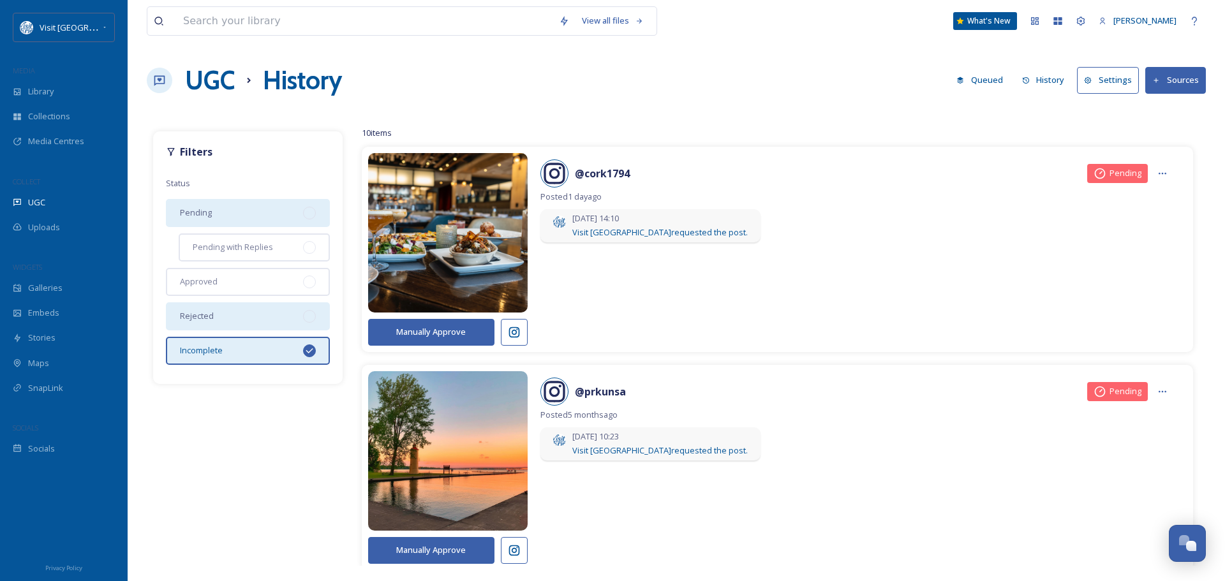
scroll to position [191, 0]
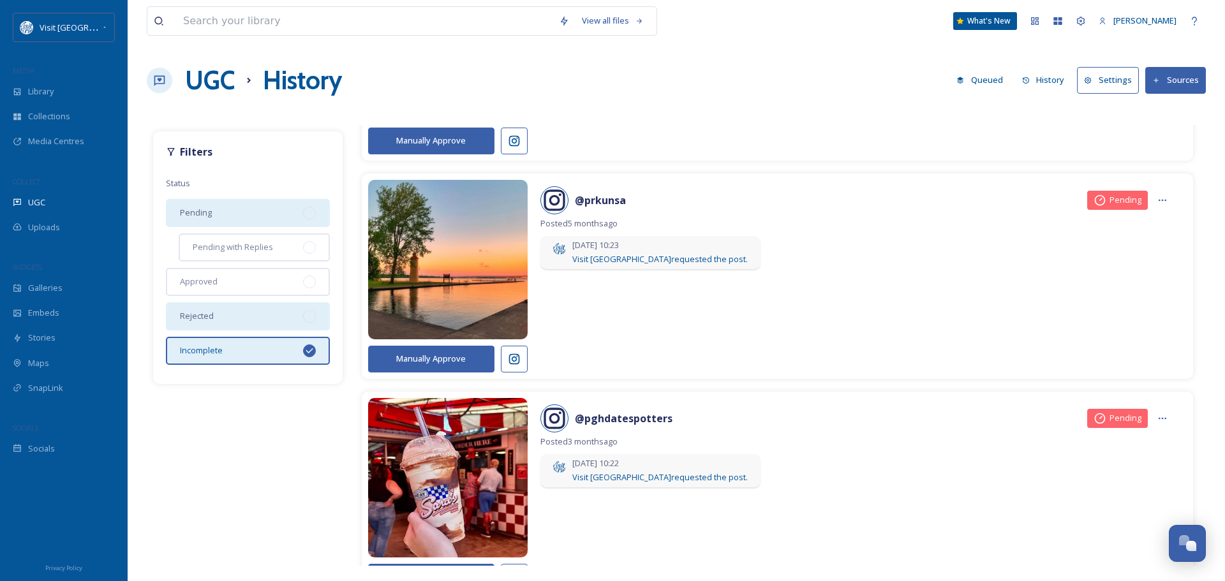
drag, startPoint x: 630, startPoint y: 228, endPoint x: 541, endPoint y: 227, distance: 89.3
click at [541, 227] on span "Posted [DATE]" at bounding box center [857, 224] width 634 height 12
click at [918, 254] on div "[DATE] 10:23 Visit Erie requested the post." at bounding box center [857, 254] width 634 height 36
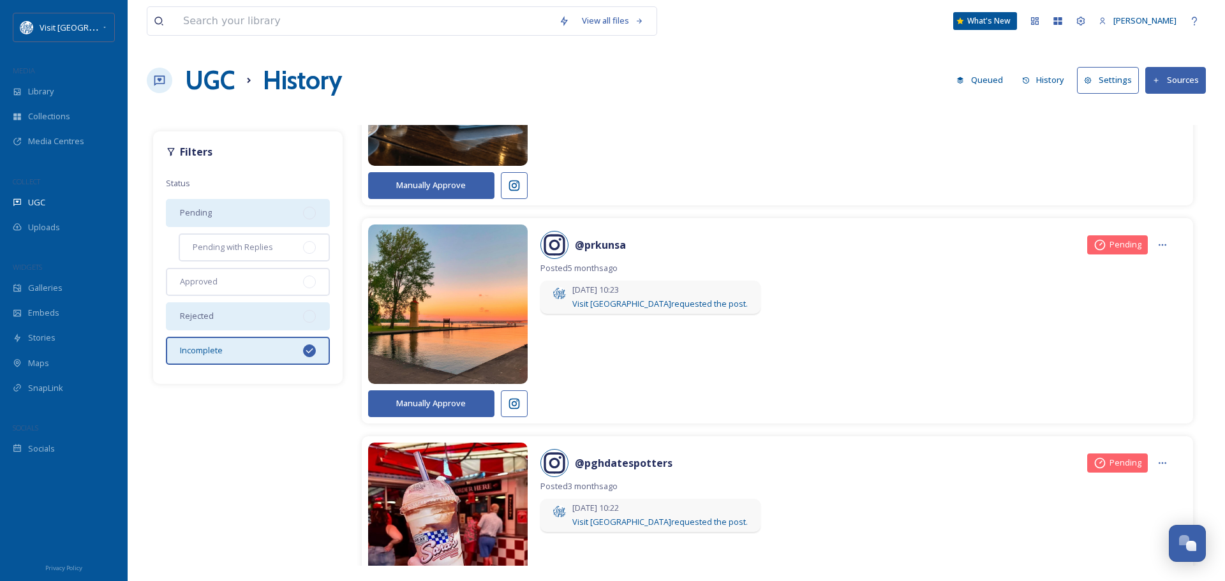
scroll to position [0, 0]
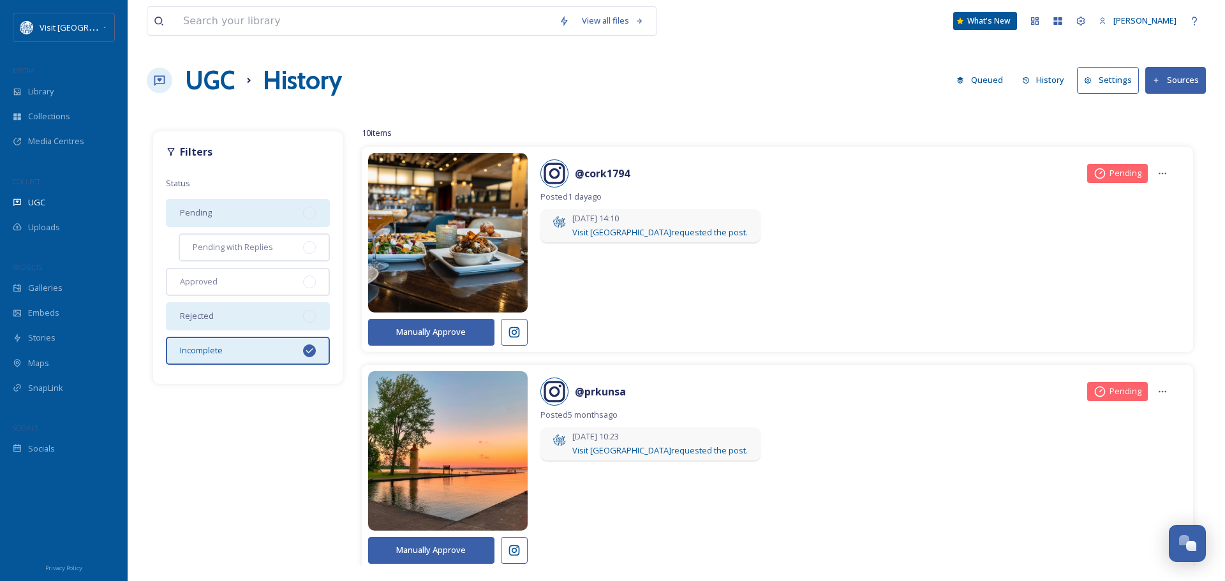
click at [308, 347] on icon at bounding box center [309, 351] width 10 height 10
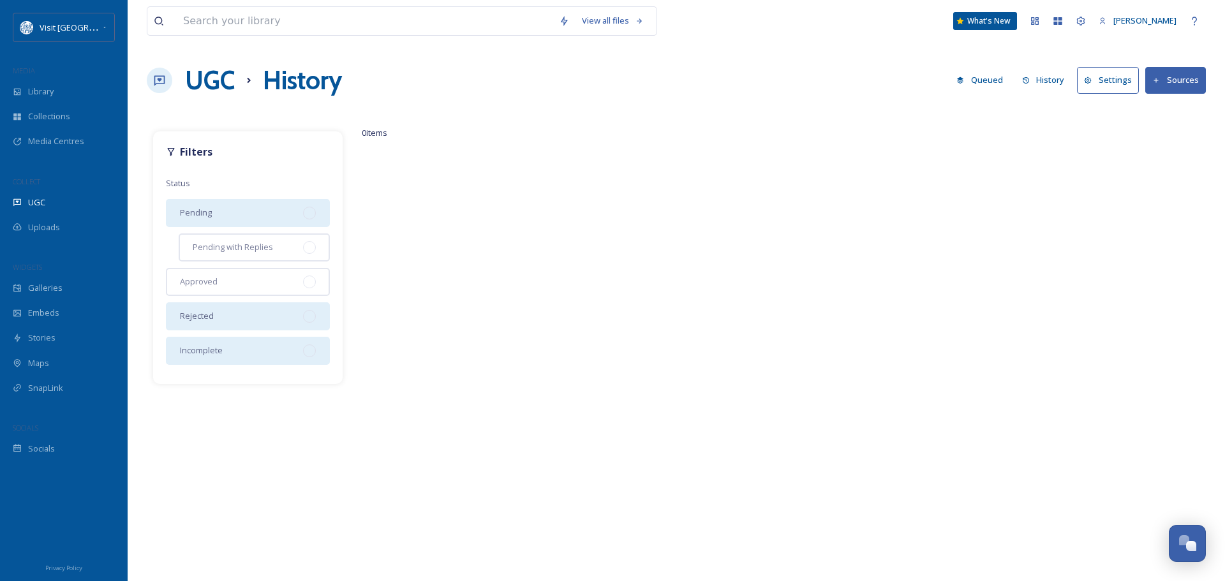
click at [202, 204] on div "Pending" at bounding box center [248, 213] width 164 height 28
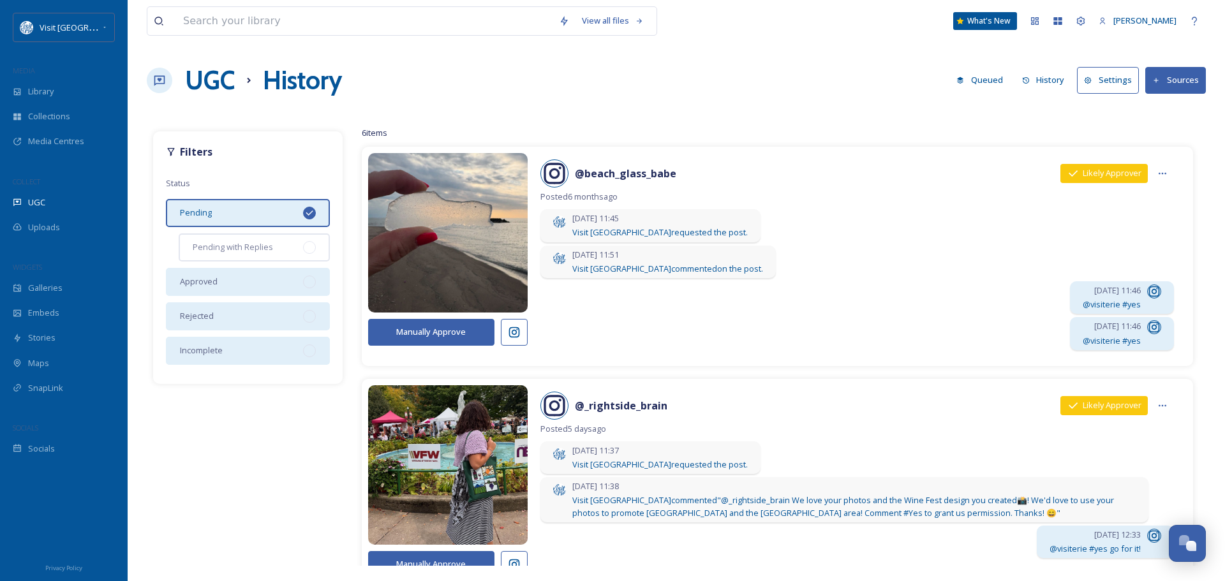
click at [199, 279] on span "Approved" at bounding box center [199, 282] width 38 height 12
click at [306, 211] on icon at bounding box center [309, 213] width 10 height 10
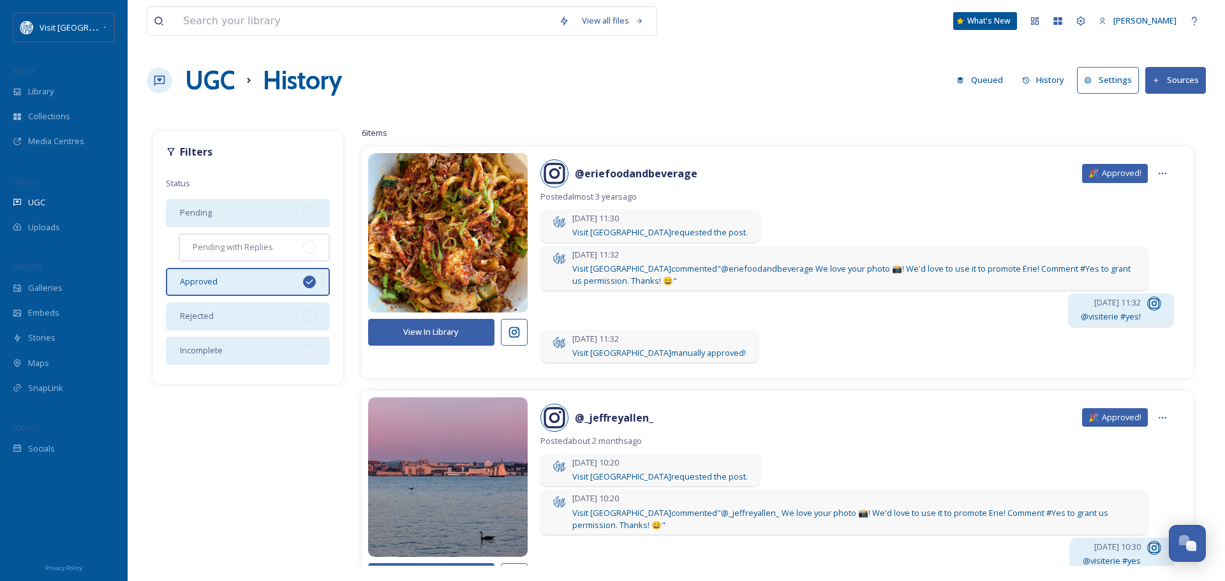
click at [214, 203] on div "Pending" at bounding box center [248, 213] width 164 height 28
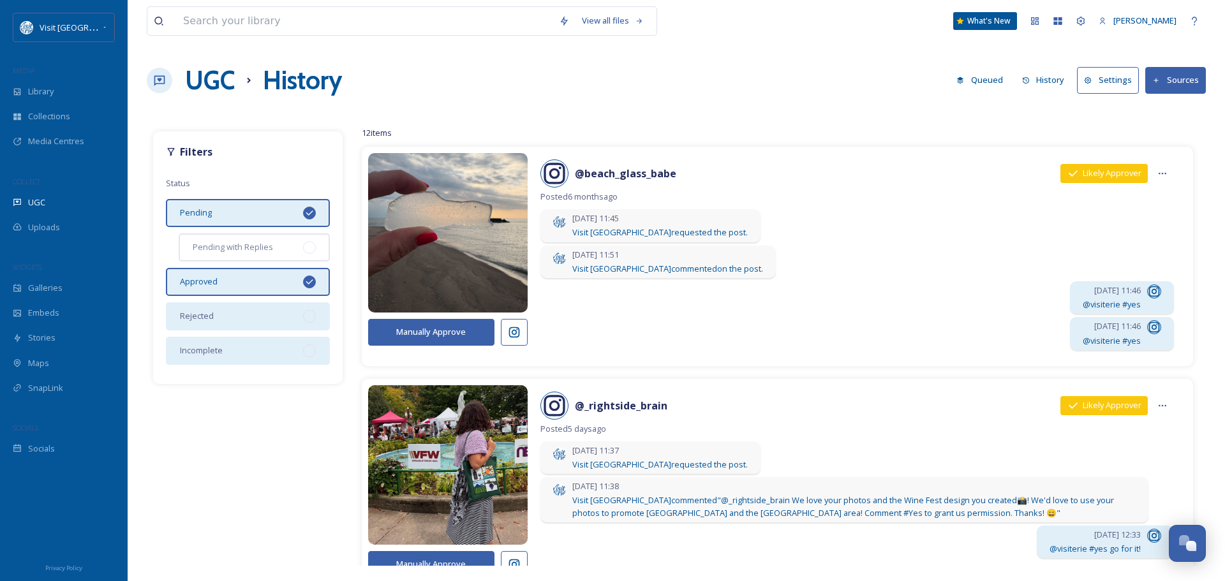
drag, startPoint x: 307, startPoint y: 280, endPoint x: 292, endPoint y: 279, distance: 15.3
click at [307, 279] on icon at bounding box center [309, 282] width 10 height 10
click at [1126, 82] on button "Settings" at bounding box center [1108, 80] width 62 height 26
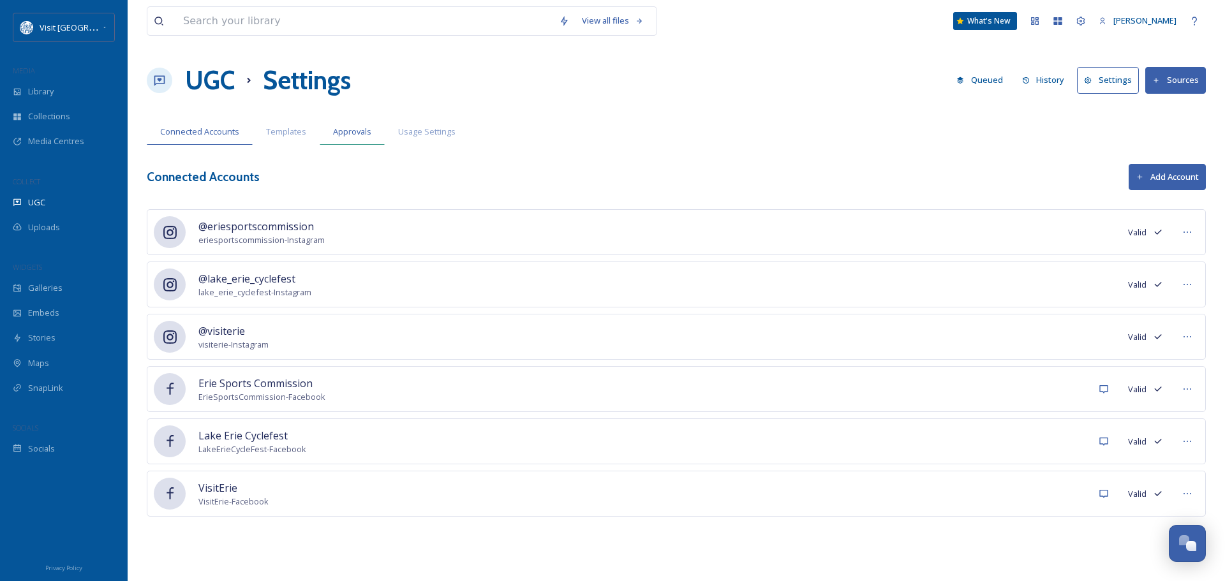
drag, startPoint x: 387, startPoint y: 123, endPoint x: 371, endPoint y: 127, distance: 16.4
click at [371, 127] on div "Connected Accounts Templates Approvals Usage Settings" at bounding box center [676, 132] width 1059 height 26
click at [333, 127] on span "Approvals" at bounding box center [352, 132] width 38 height 12
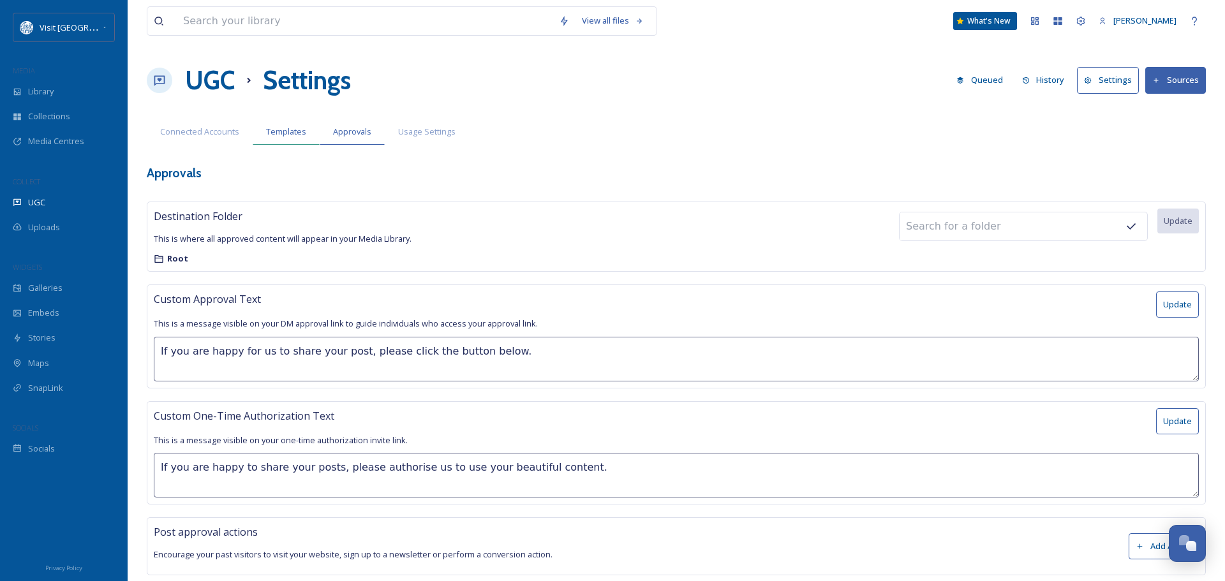
click at [272, 133] on span "Templates" at bounding box center [286, 132] width 40 height 12
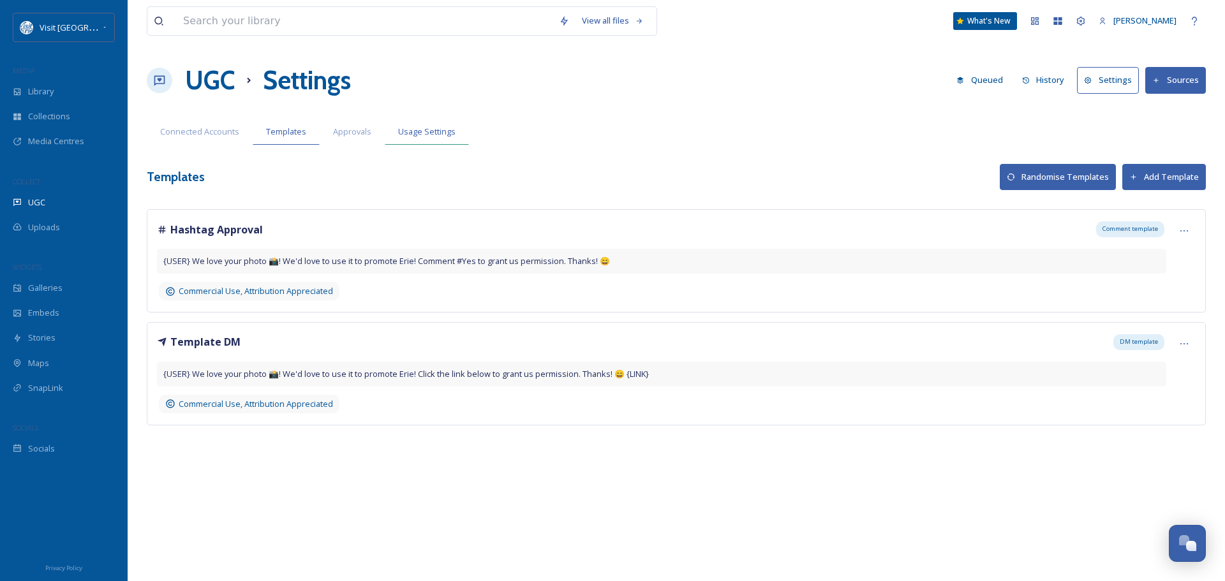
click at [430, 131] on span "Usage Settings" at bounding box center [426, 132] width 57 height 12
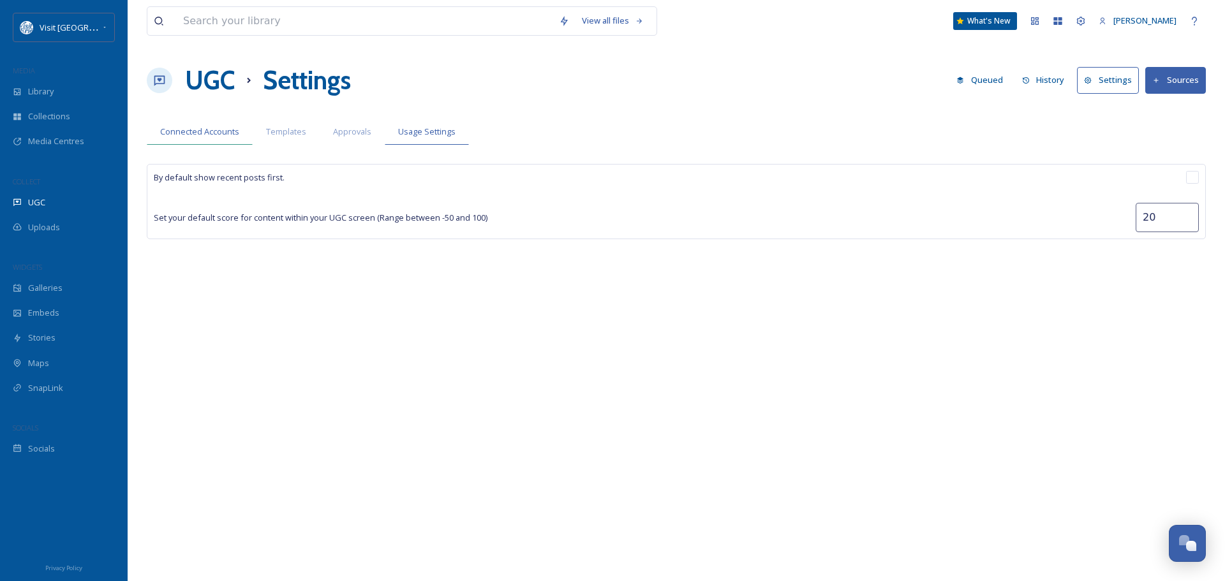
click at [179, 121] on div "Connected Accounts" at bounding box center [200, 132] width 106 height 26
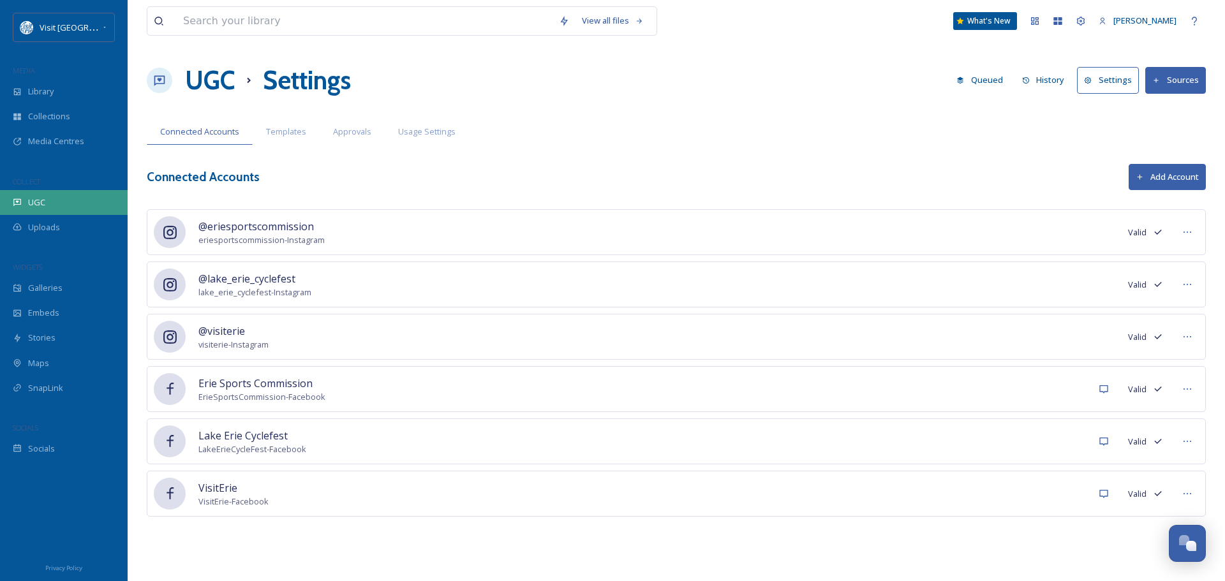
click at [22, 204] on div "UGC" at bounding box center [64, 202] width 128 height 25
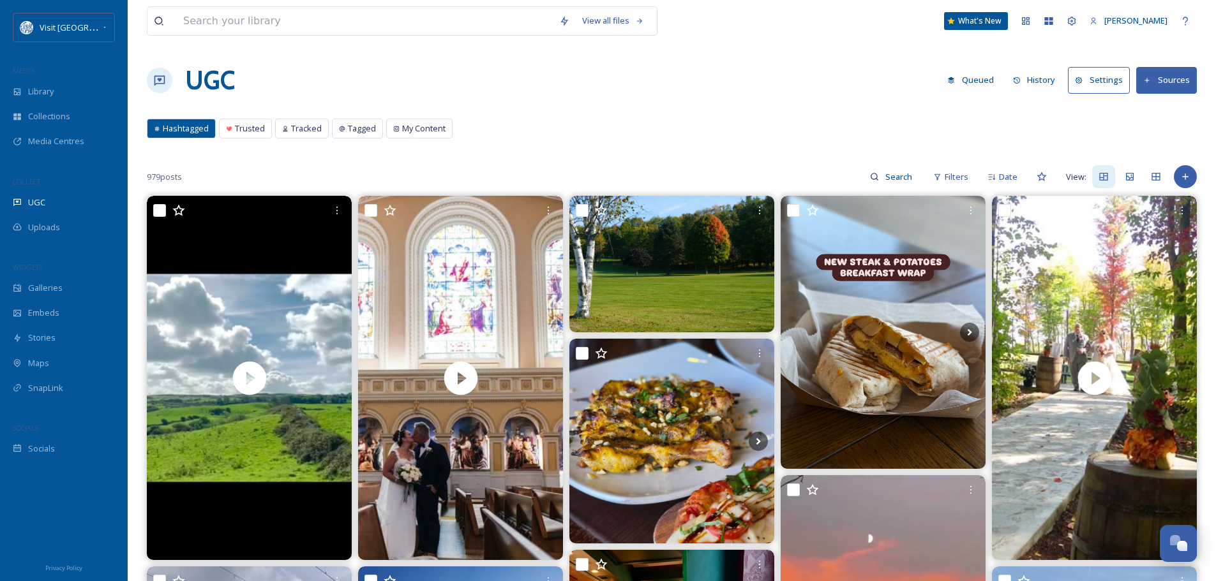
click at [1036, 71] on button "History" at bounding box center [1034, 80] width 56 height 25
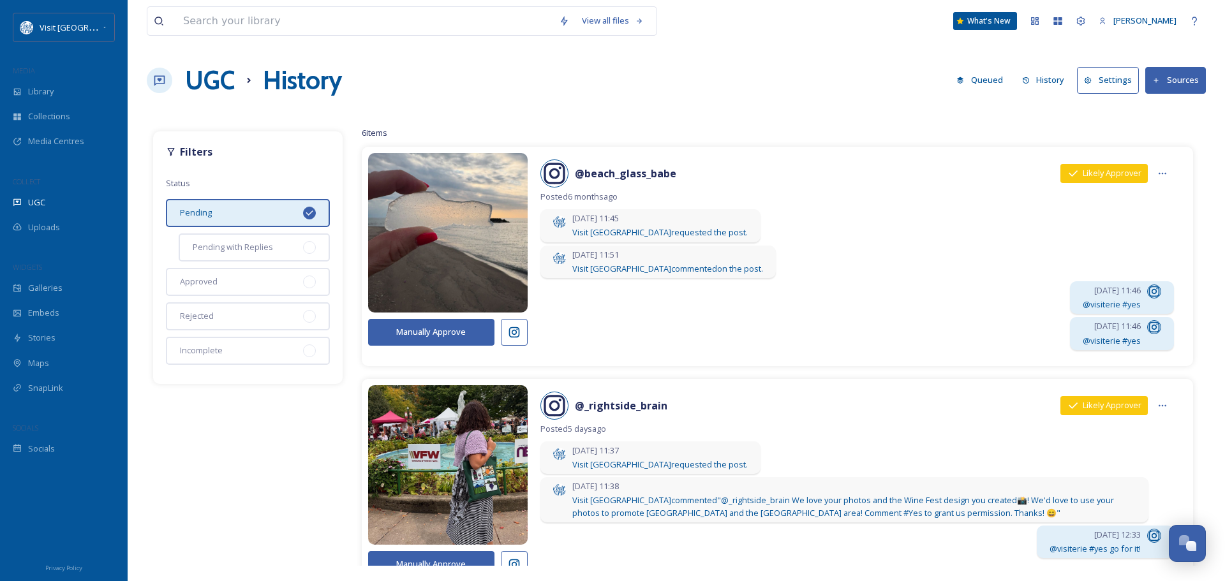
click at [1108, 84] on button "Settings" at bounding box center [1108, 80] width 62 height 26
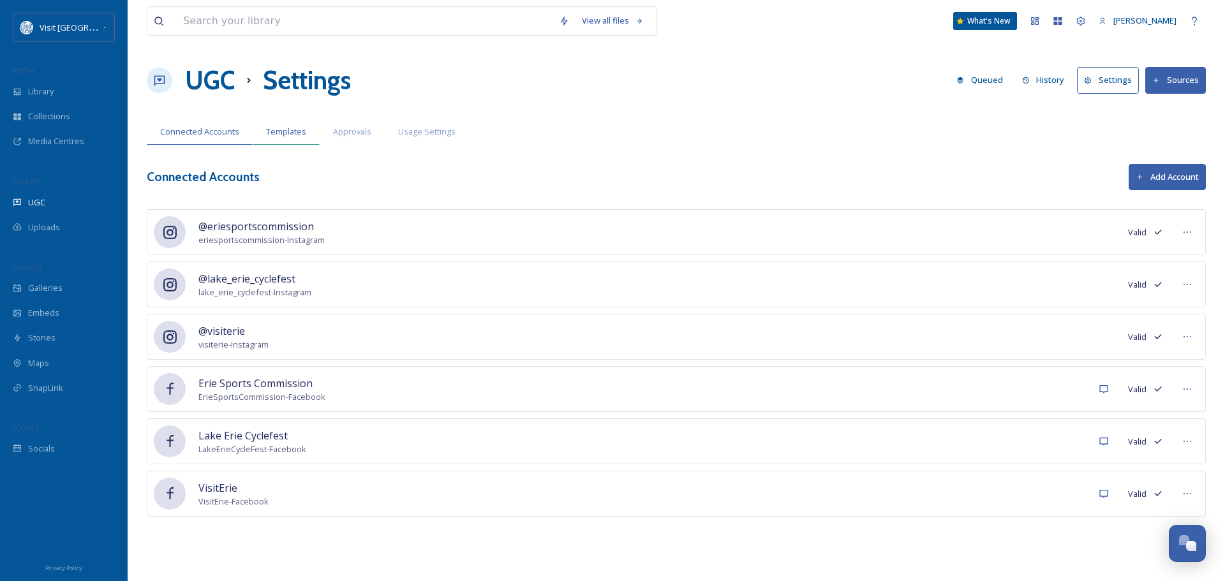
click at [302, 131] on span "Templates" at bounding box center [286, 132] width 40 height 12
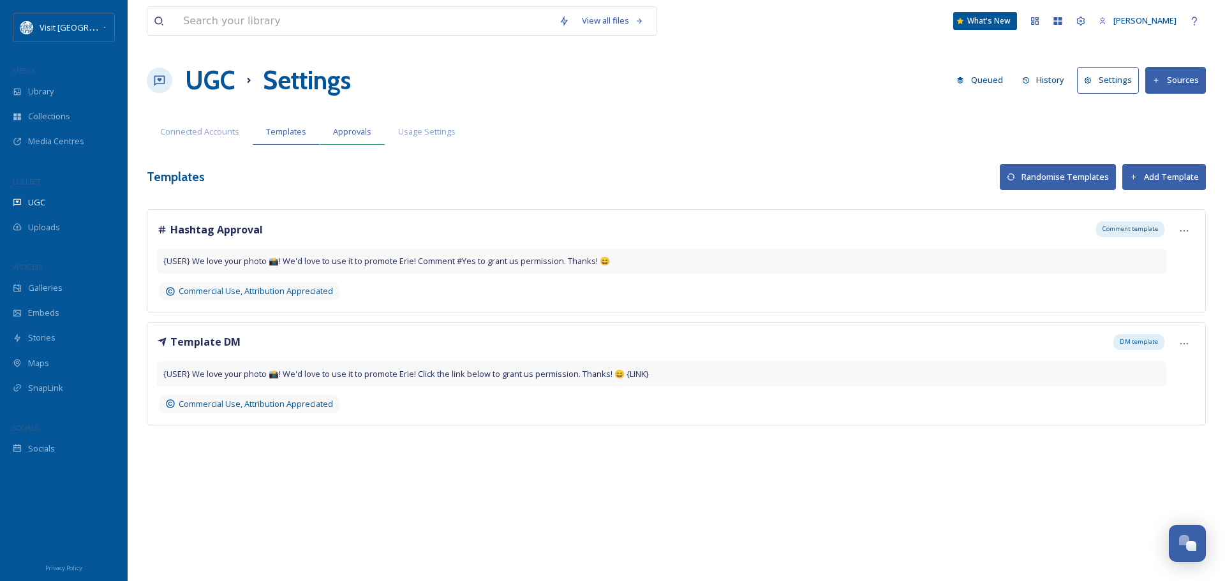
click at [356, 125] on div "Approvals" at bounding box center [352, 132] width 65 height 26
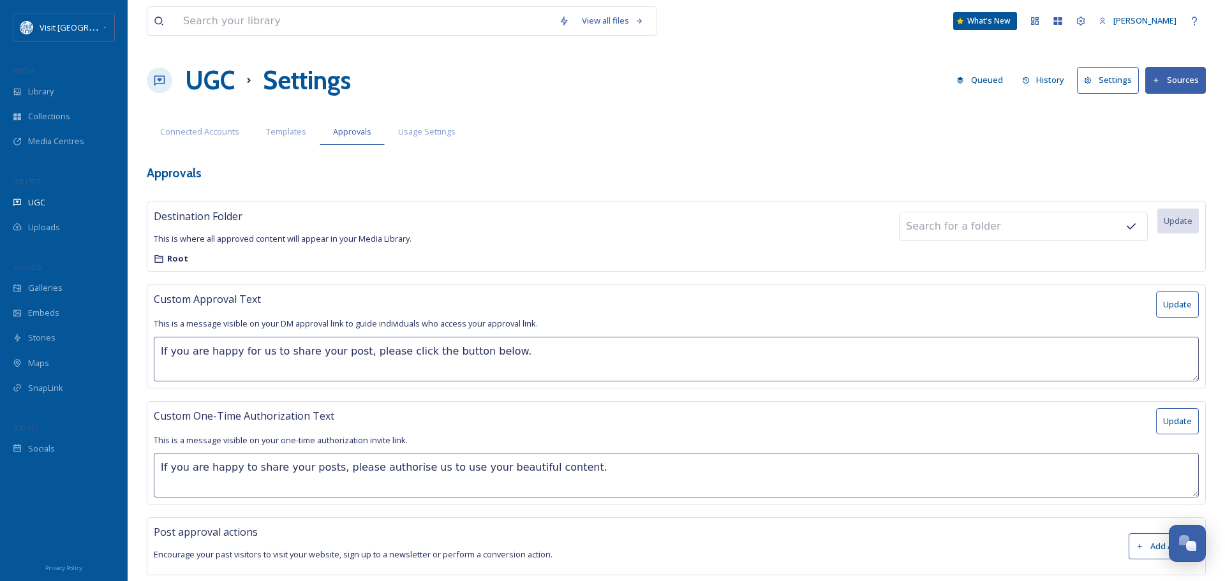
click at [1195, 77] on button "Sources" at bounding box center [1175, 80] width 61 height 26
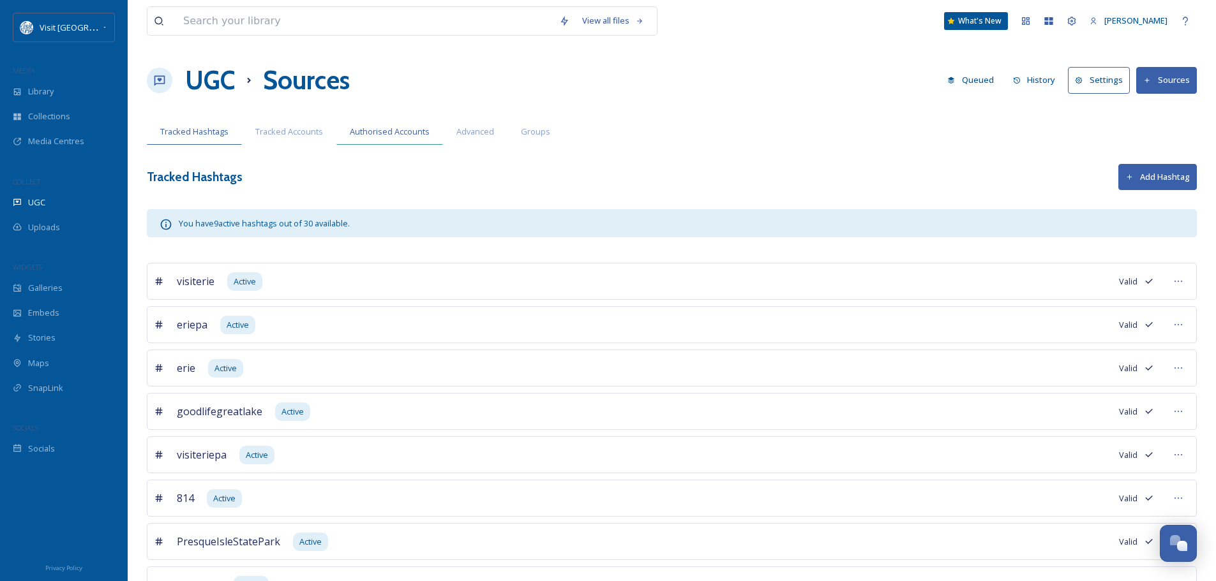
click at [369, 127] on span "Authorised Accounts" at bounding box center [390, 132] width 80 height 12
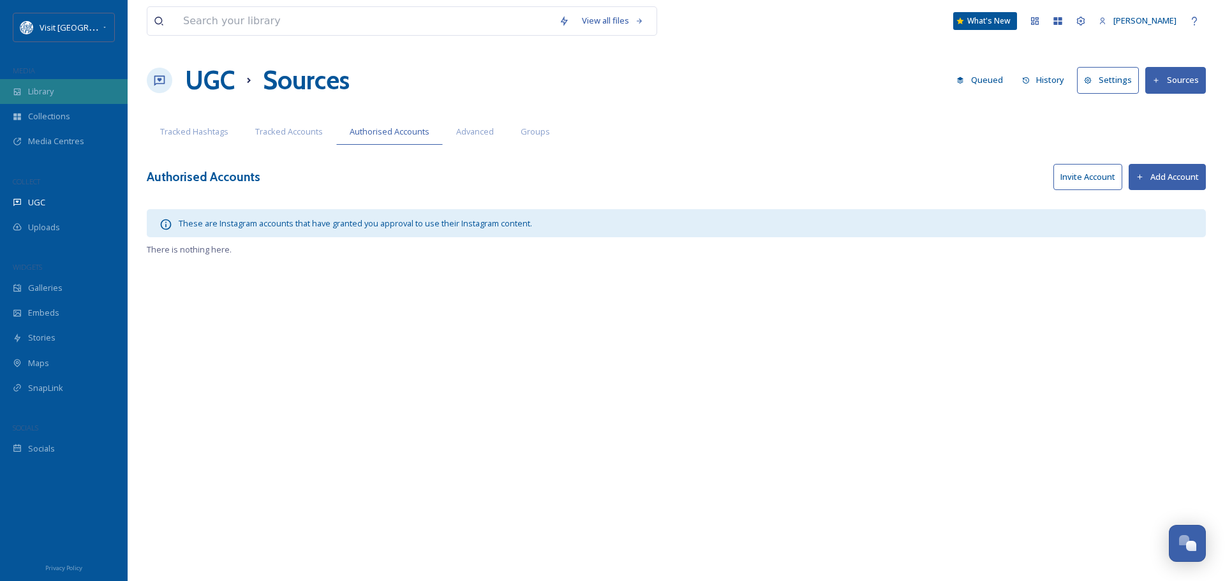
click at [42, 91] on span "Library" at bounding box center [41, 92] width 26 height 12
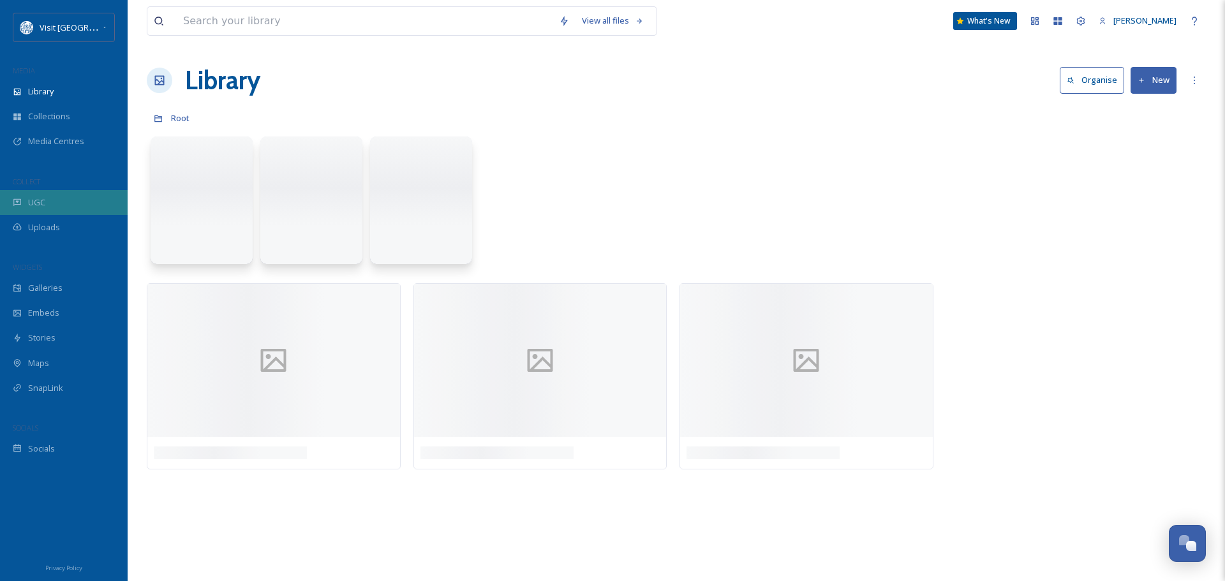
click at [40, 204] on span "UGC" at bounding box center [36, 203] width 17 height 12
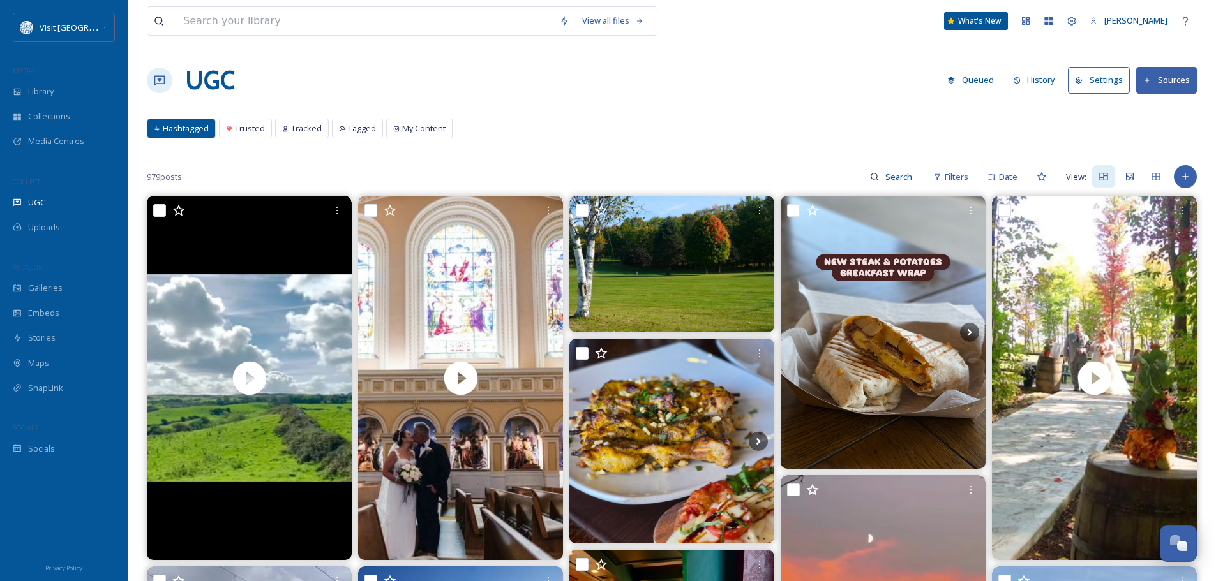
click at [1044, 73] on button "History" at bounding box center [1034, 80] width 56 height 25
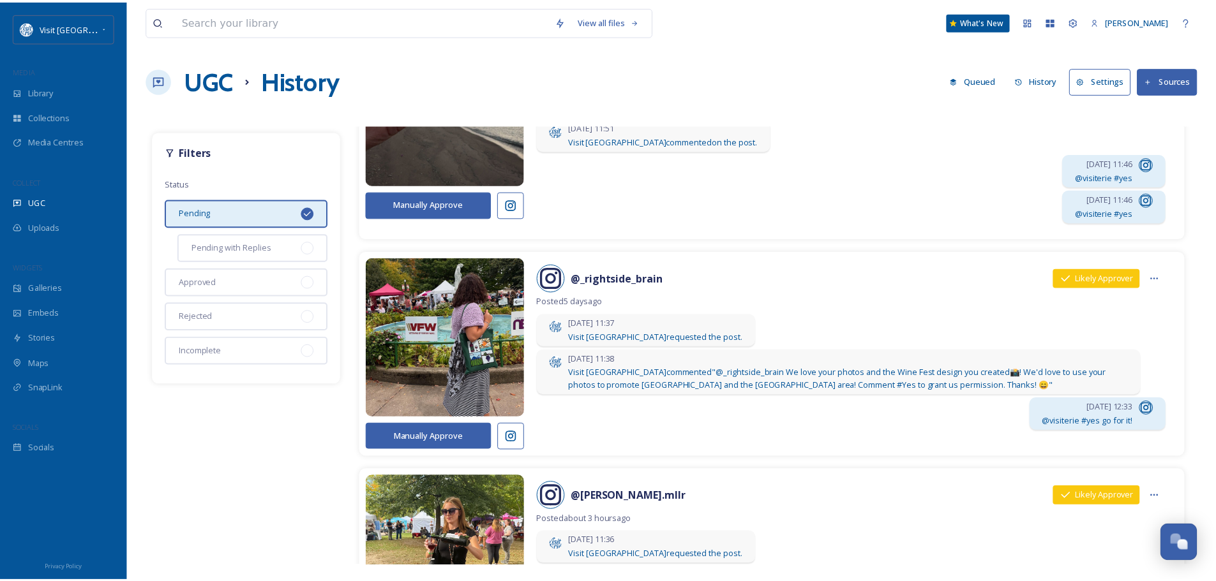
scroll to position [191, 0]
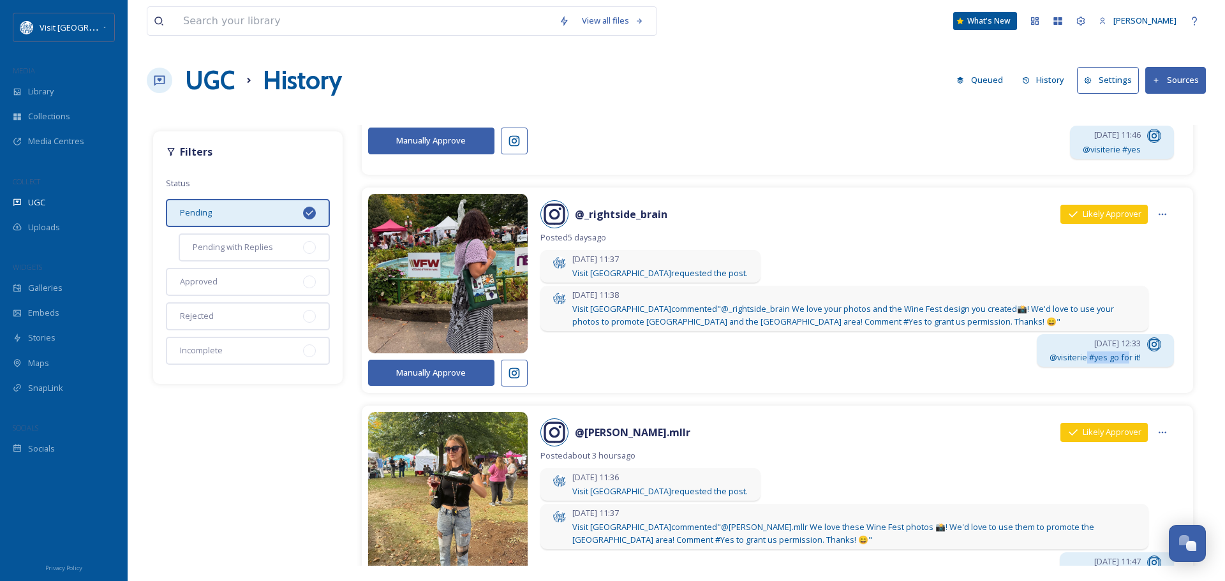
drag, startPoint x: 1101, startPoint y: 352, endPoint x: 1078, endPoint y: 352, distance: 23.0
click at [1078, 352] on span "@visiterie #yes go for it!" at bounding box center [1095, 358] width 91 height 12
click at [1086, 19] on icon at bounding box center [1081, 21] width 10 height 10
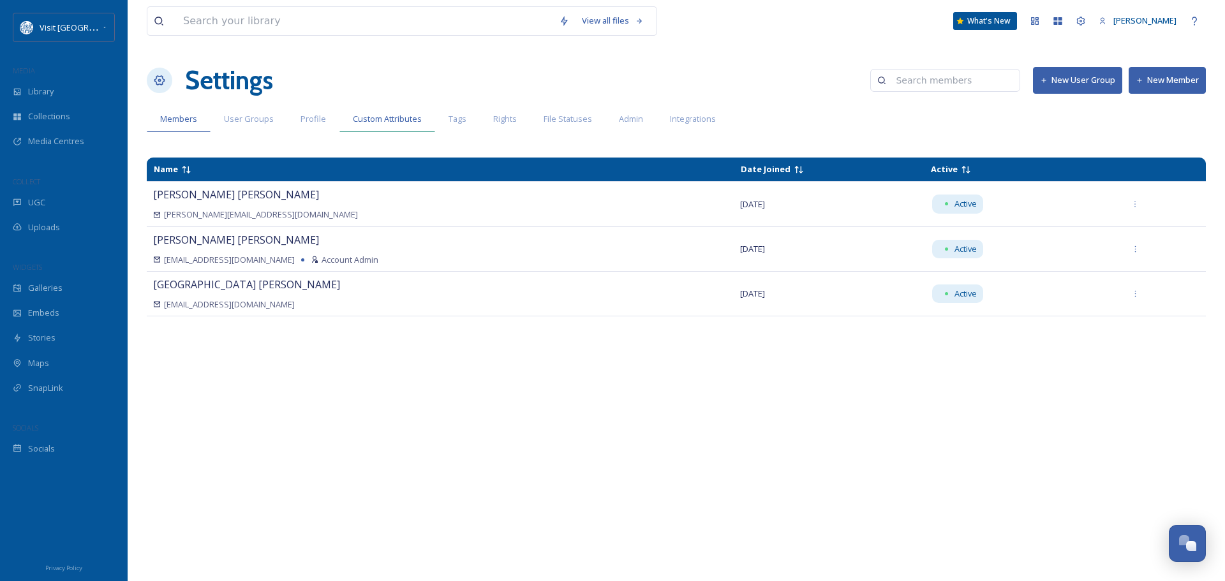
click at [359, 110] on div "Custom Attributes" at bounding box center [387, 119] width 96 height 26
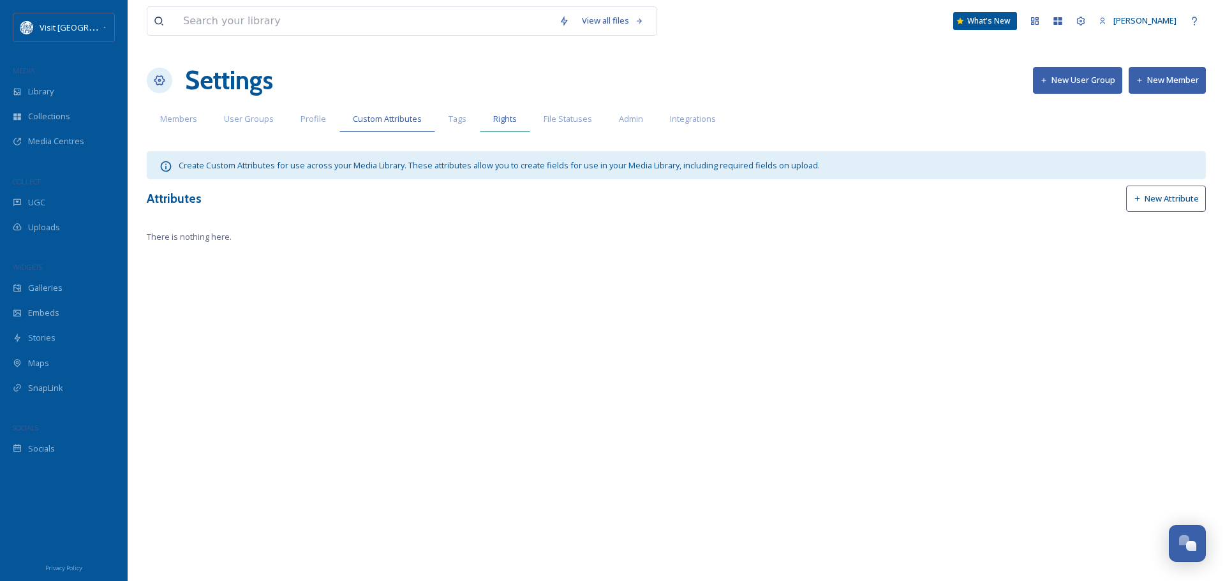
click at [493, 115] on span "Rights" at bounding box center [505, 119] width 24 height 12
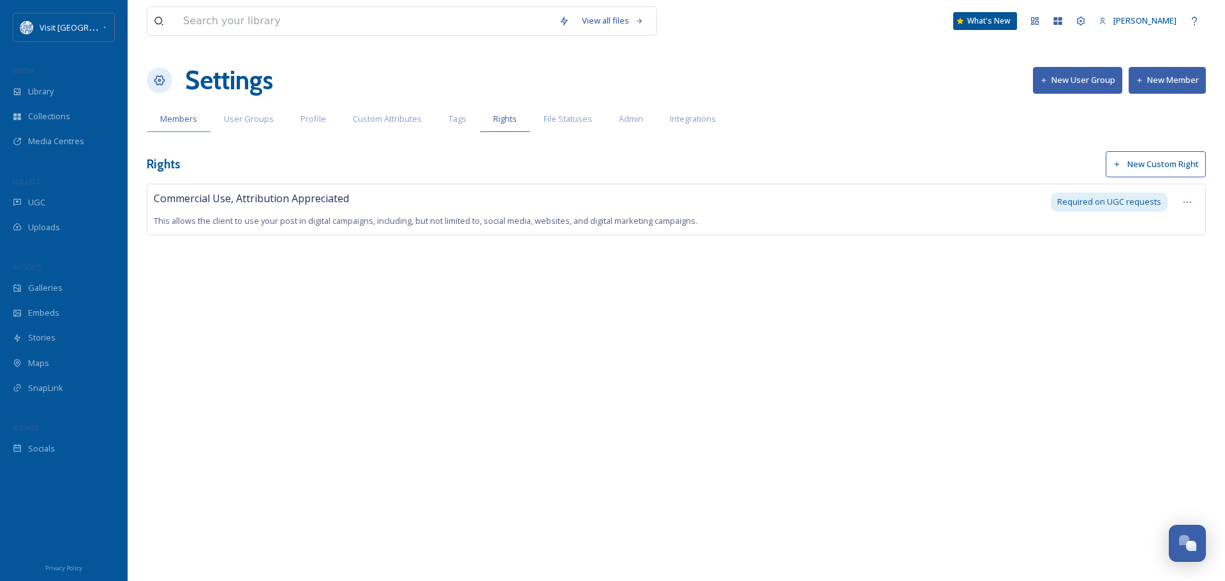
click at [191, 113] on span "Members" at bounding box center [178, 119] width 37 height 12
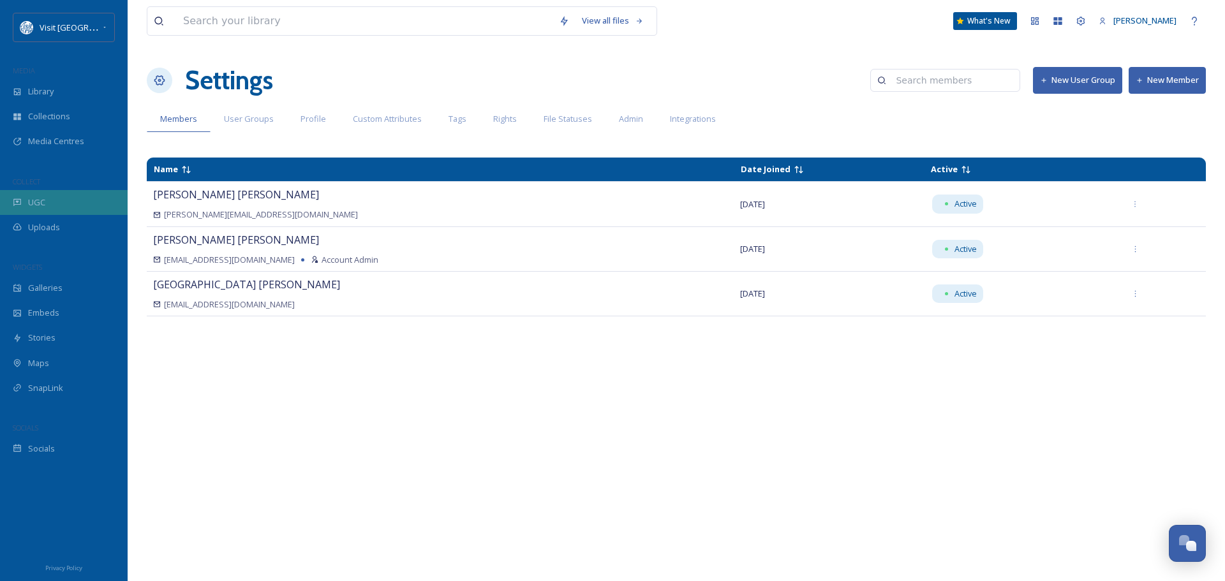
click at [31, 208] on span "UGC" at bounding box center [36, 203] width 17 height 12
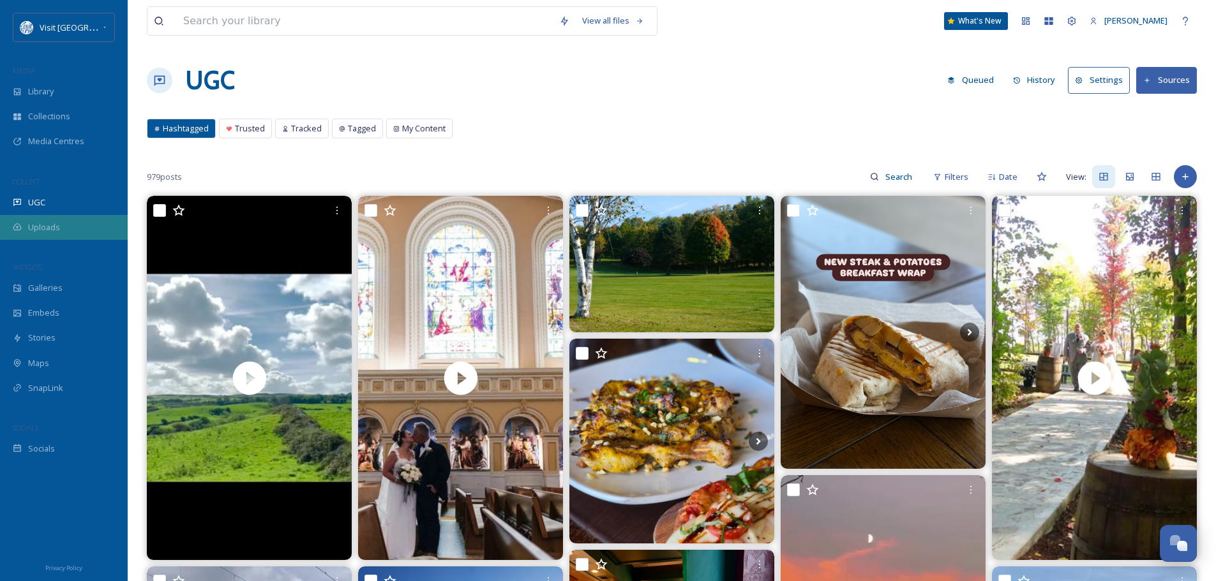
click at [52, 218] on div "Uploads" at bounding box center [64, 227] width 128 height 25
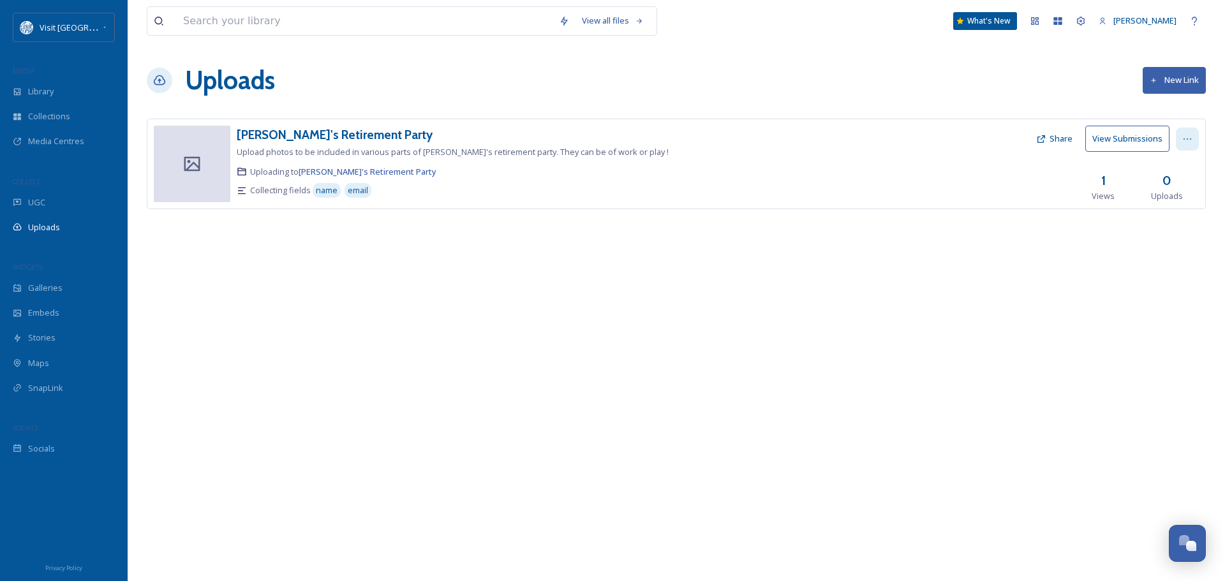
click at [1186, 135] on icon at bounding box center [1187, 139] width 10 height 10
click at [1174, 167] on span "View Link" at bounding box center [1174, 167] width 36 height 12
click at [1011, 91] on div "Uploads New Link" at bounding box center [676, 80] width 1059 height 38
click at [36, 285] on span "Galleries" at bounding box center [45, 288] width 34 height 12
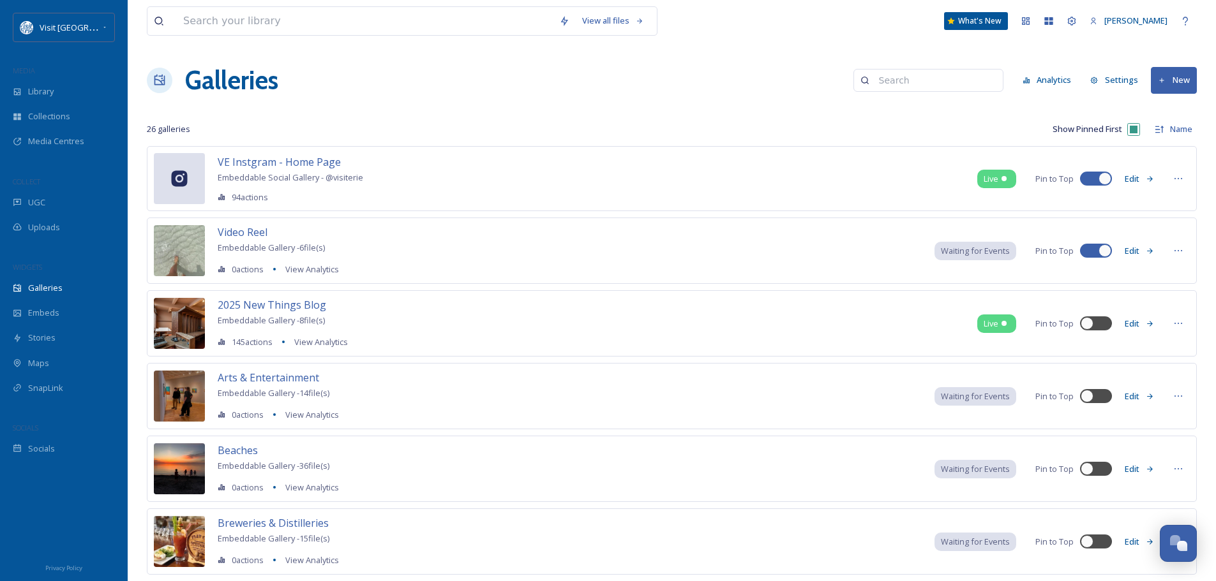
click at [1173, 82] on button "New" at bounding box center [1173, 80] width 46 height 26
click at [1177, 108] on span "Gallery" at bounding box center [1176, 110] width 27 height 12
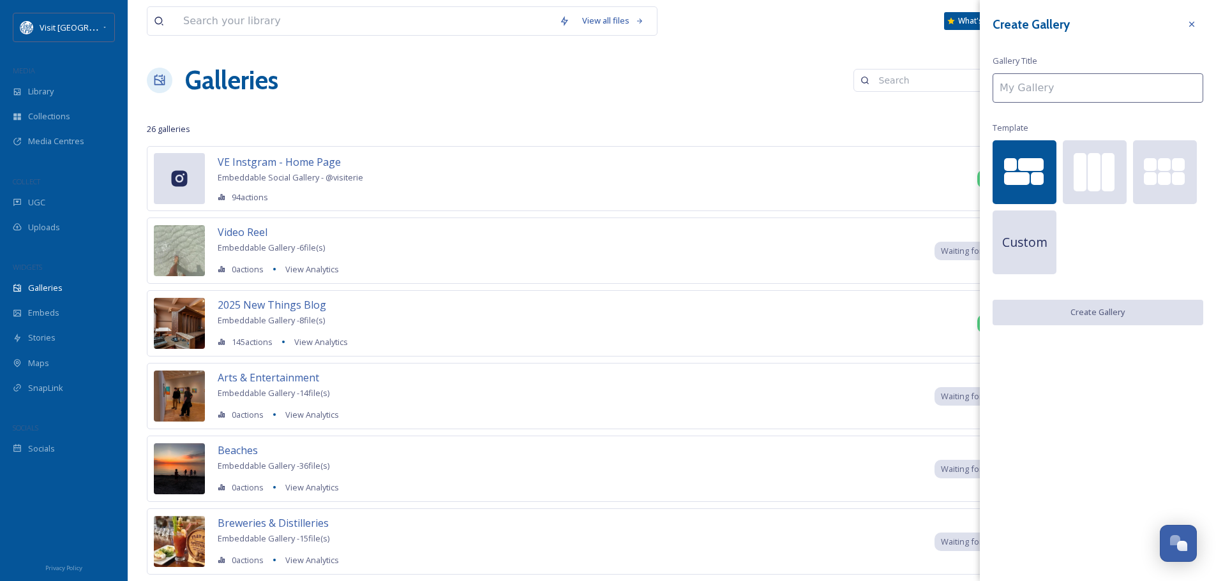
click at [1061, 85] on input at bounding box center [1097, 87] width 211 height 29
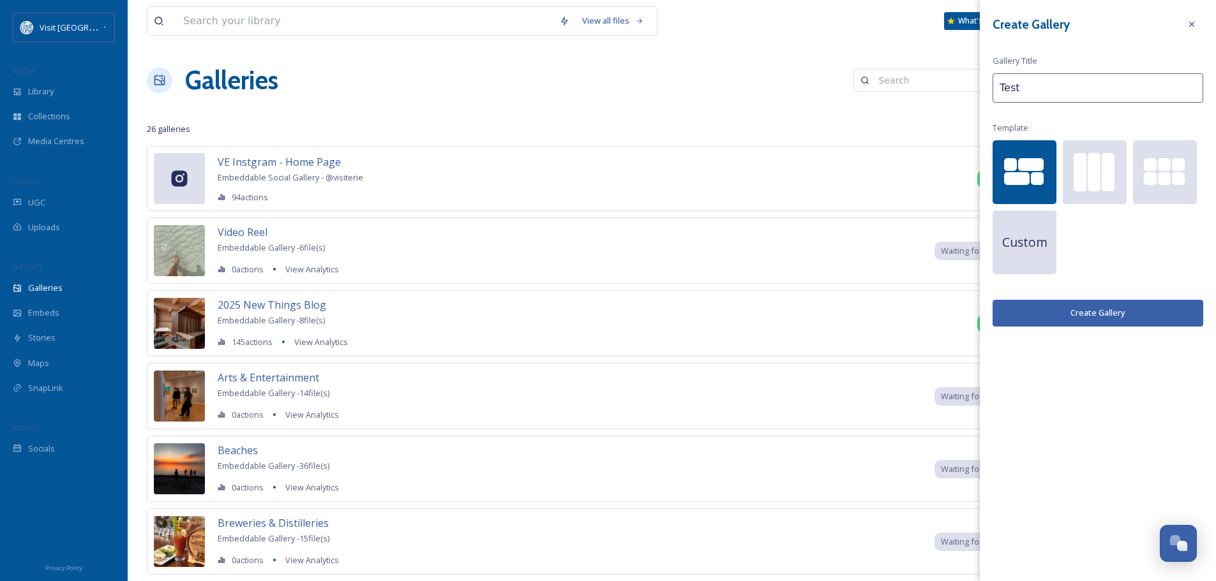
type input "Test"
click at [1096, 313] on button "Create Gallery" at bounding box center [1097, 313] width 211 height 26
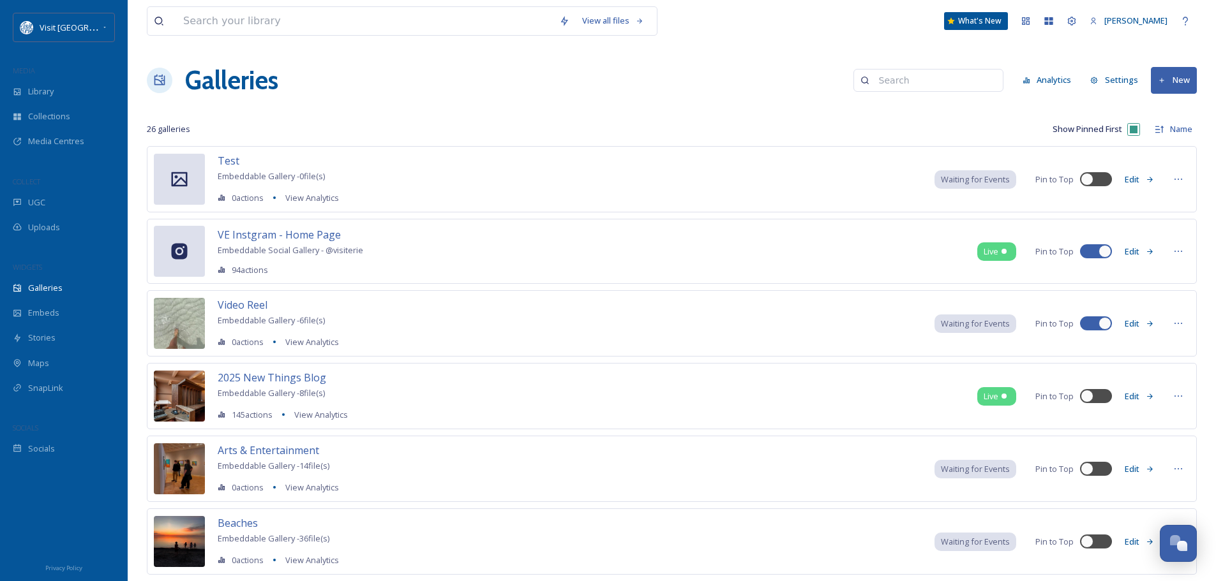
click at [1131, 179] on button "Edit" at bounding box center [1139, 179] width 42 height 25
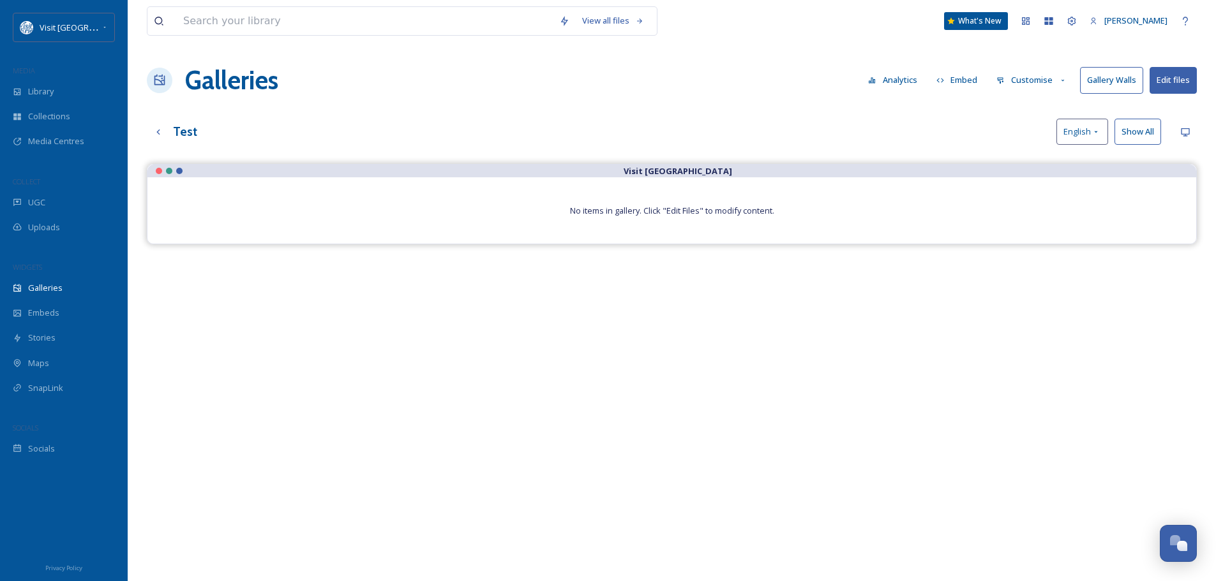
click at [1173, 78] on button "Edit files" at bounding box center [1172, 80] width 47 height 26
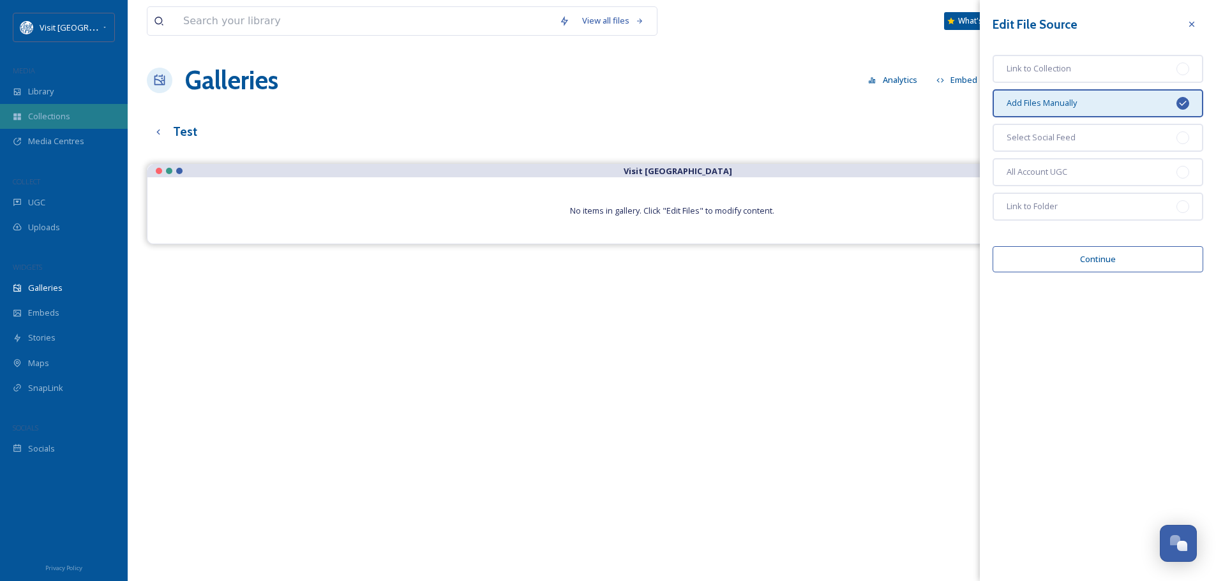
click at [30, 107] on div "Collections" at bounding box center [64, 116] width 128 height 25
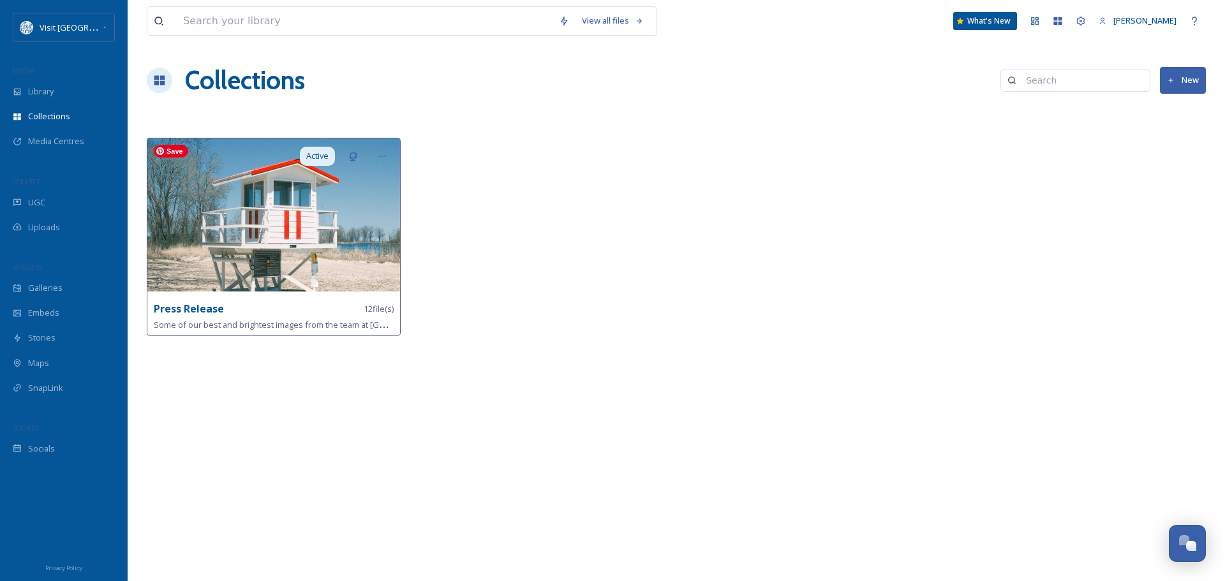
click at [234, 255] on img at bounding box center [273, 214] width 253 height 153
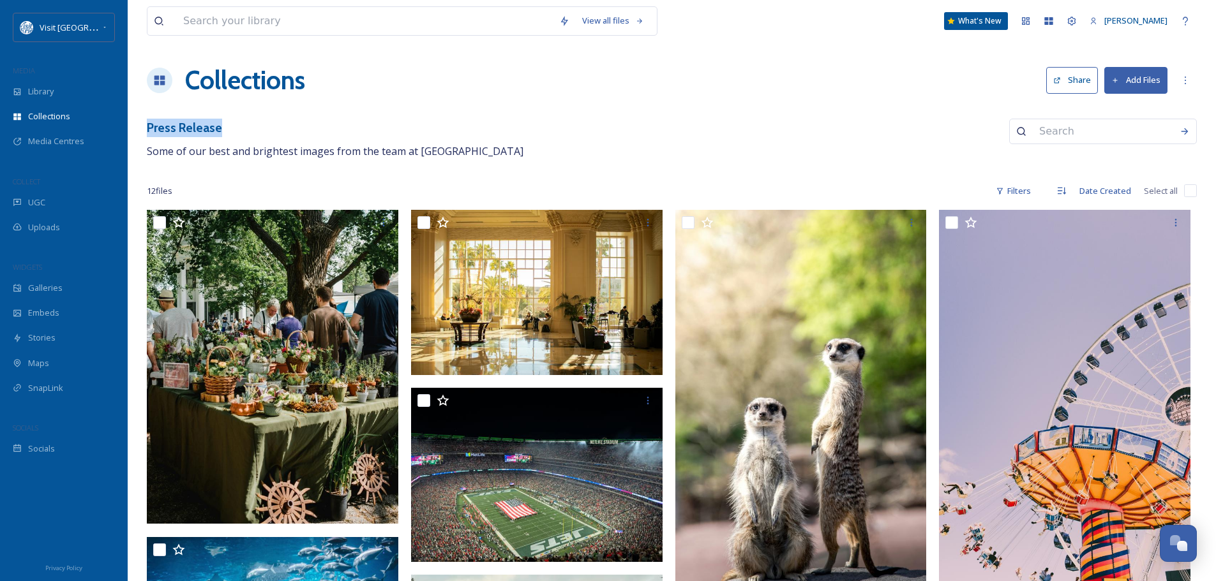
drag, startPoint x: 219, startPoint y: 127, endPoint x: 142, endPoint y: 125, distance: 76.6
click at [245, 124] on h3 "Press Release" at bounding box center [335, 128] width 376 height 19
click at [53, 290] on span "Galleries" at bounding box center [45, 288] width 34 height 12
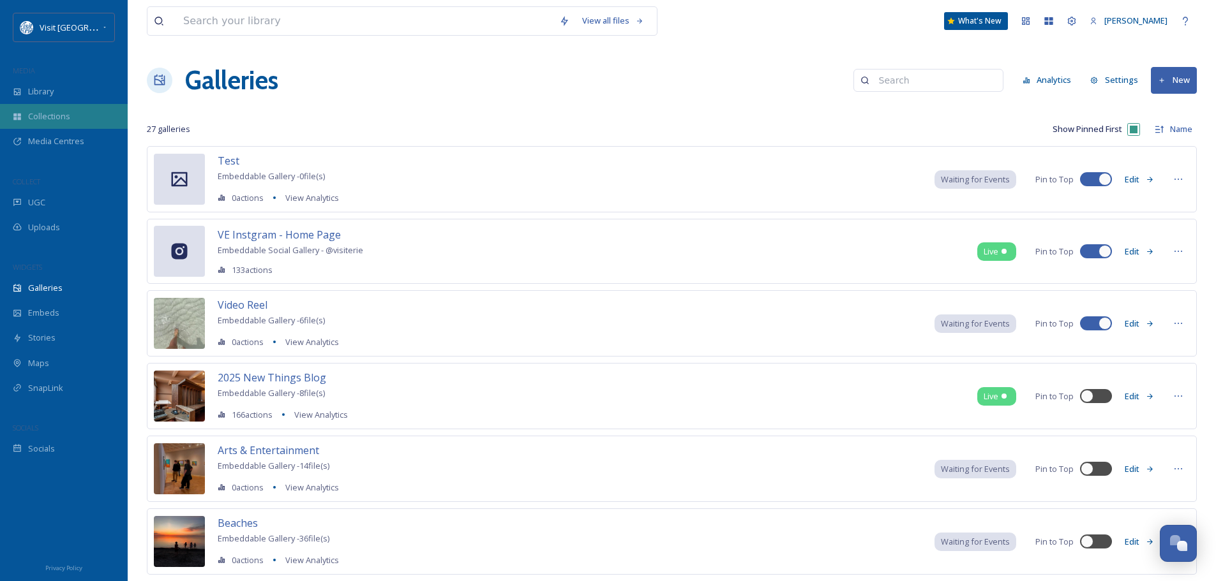
click at [59, 111] on span "Collections" at bounding box center [49, 116] width 42 height 12
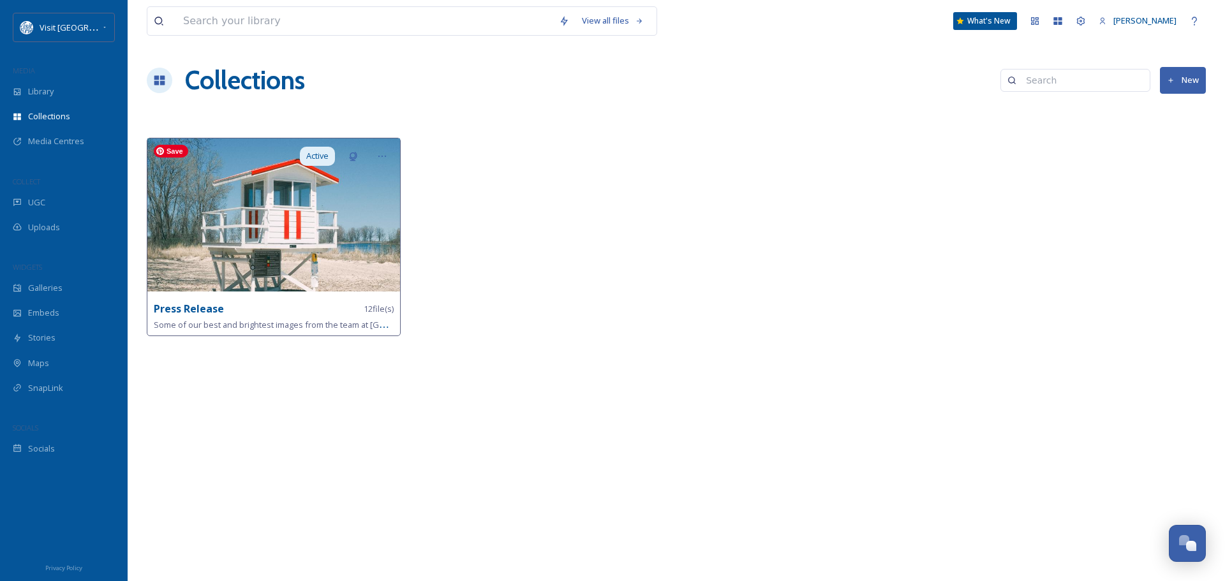
click at [381, 202] on img at bounding box center [273, 214] width 253 height 153
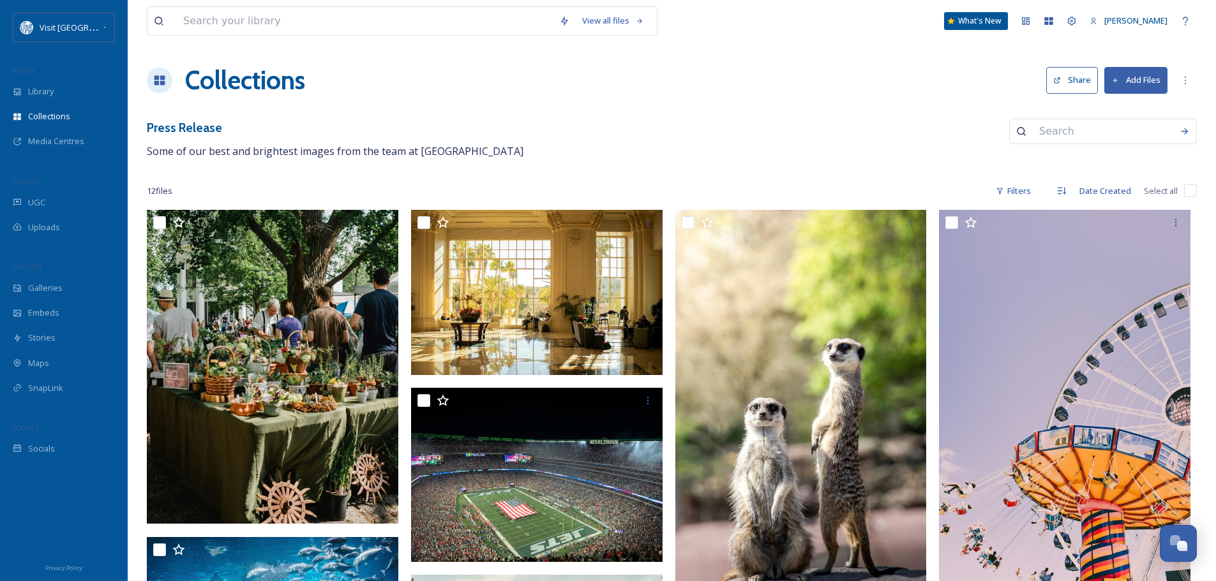
click at [1058, 82] on icon at bounding box center [1057, 81] width 8 height 8
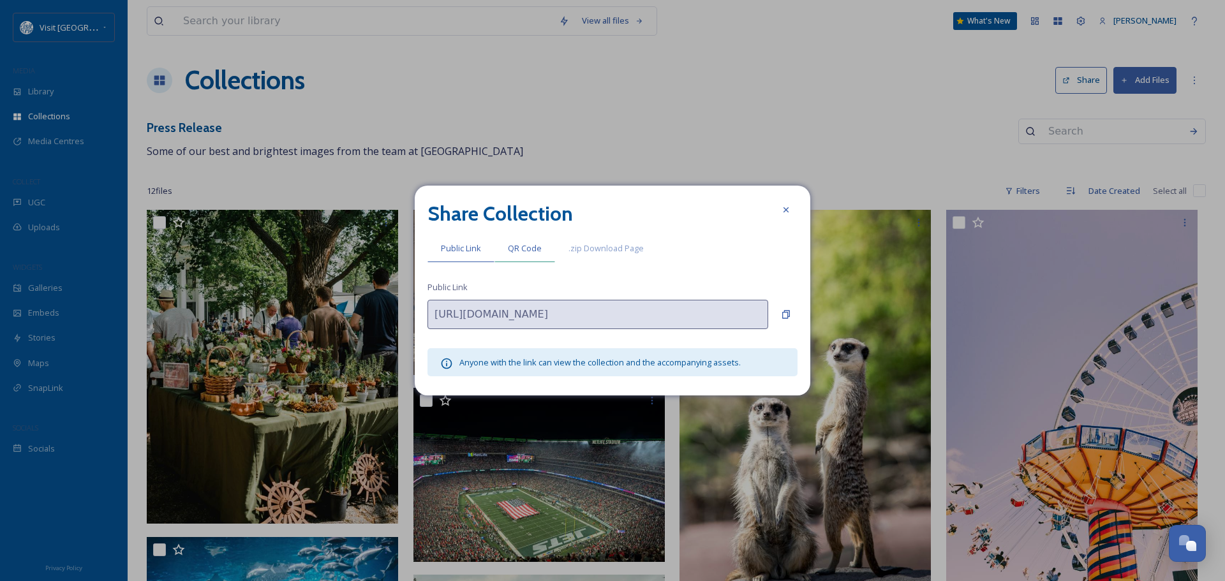
click at [540, 253] on span "QR Code" at bounding box center [525, 248] width 34 height 12
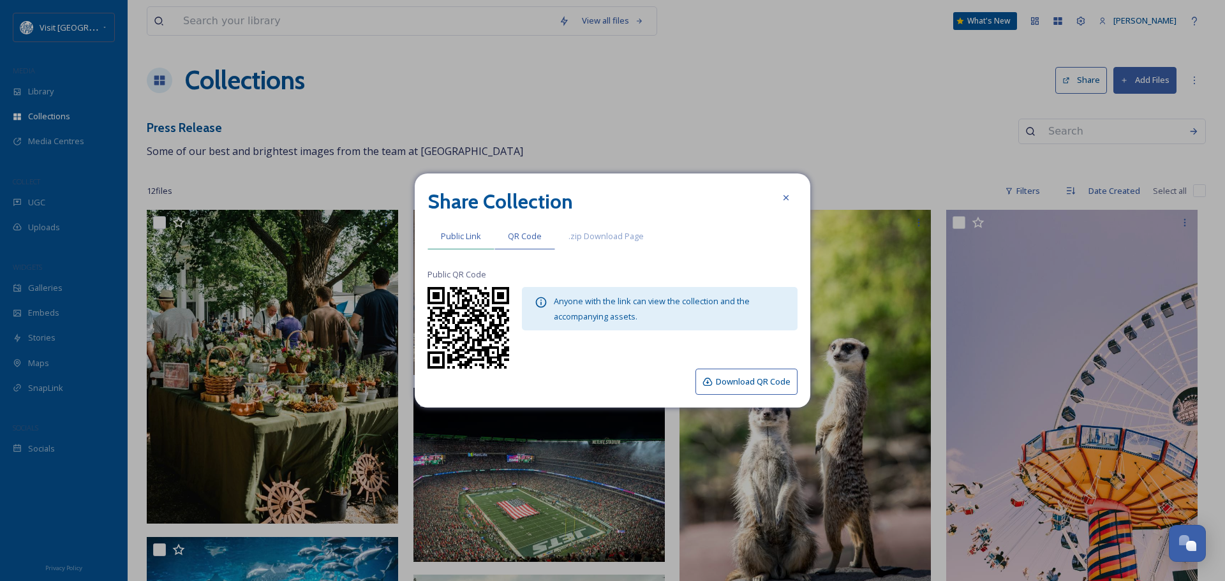
click at [461, 231] on span "Public Link" at bounding box center [461, 236] width 40 height 12
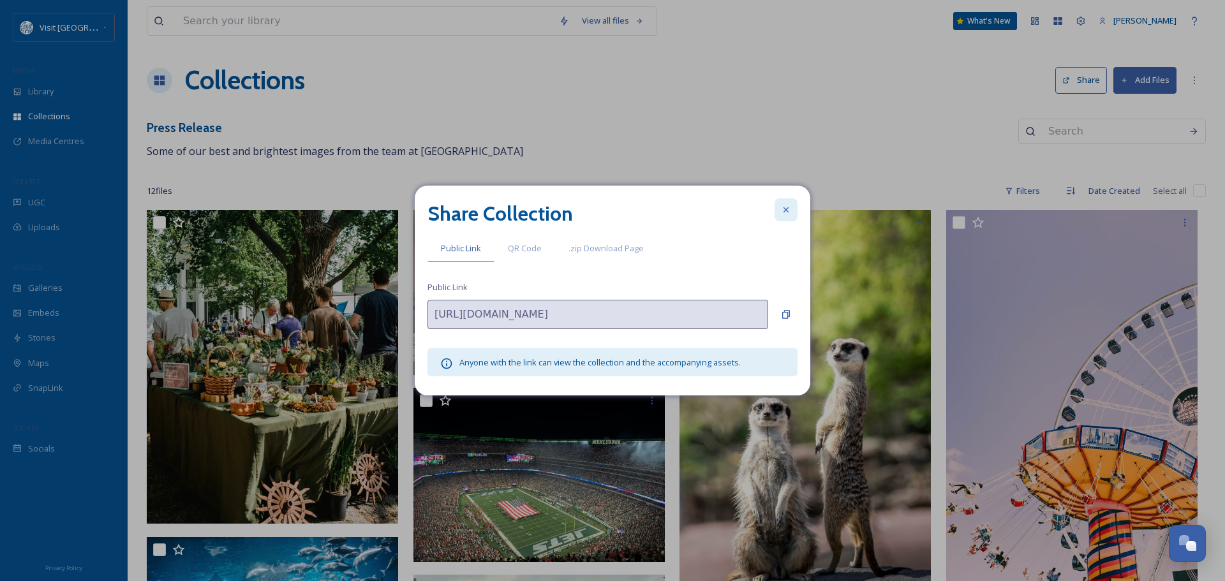
click at [778, 212] on div at bounding box center [786, 209] width 23 height 23
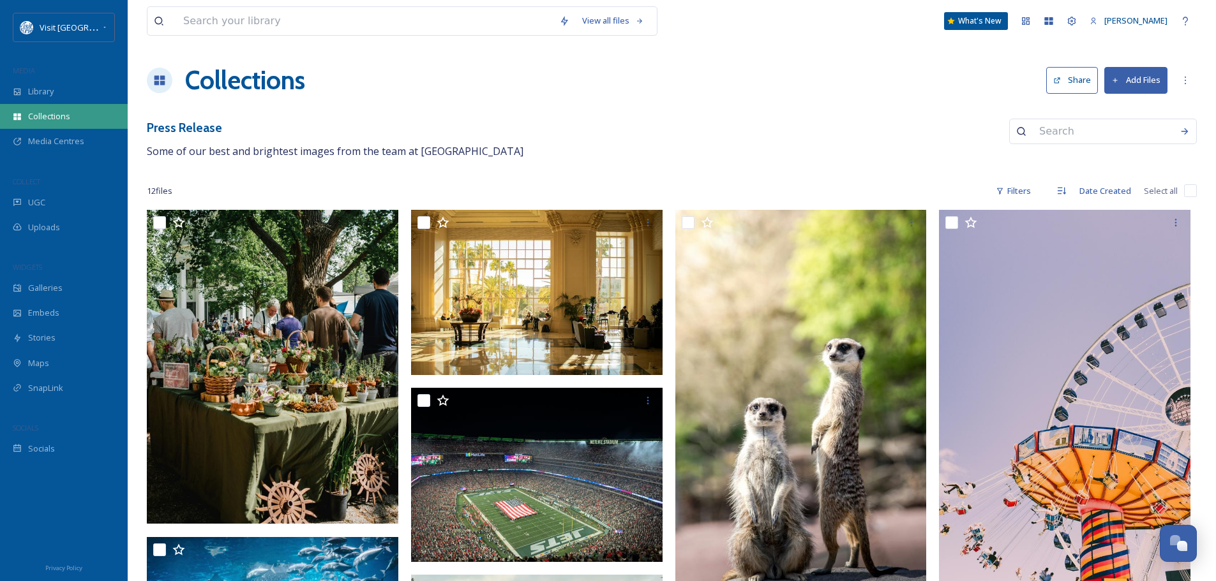
click at [55, 110] on span "Collections" at bounding box center [49, 116] width 42 height 12
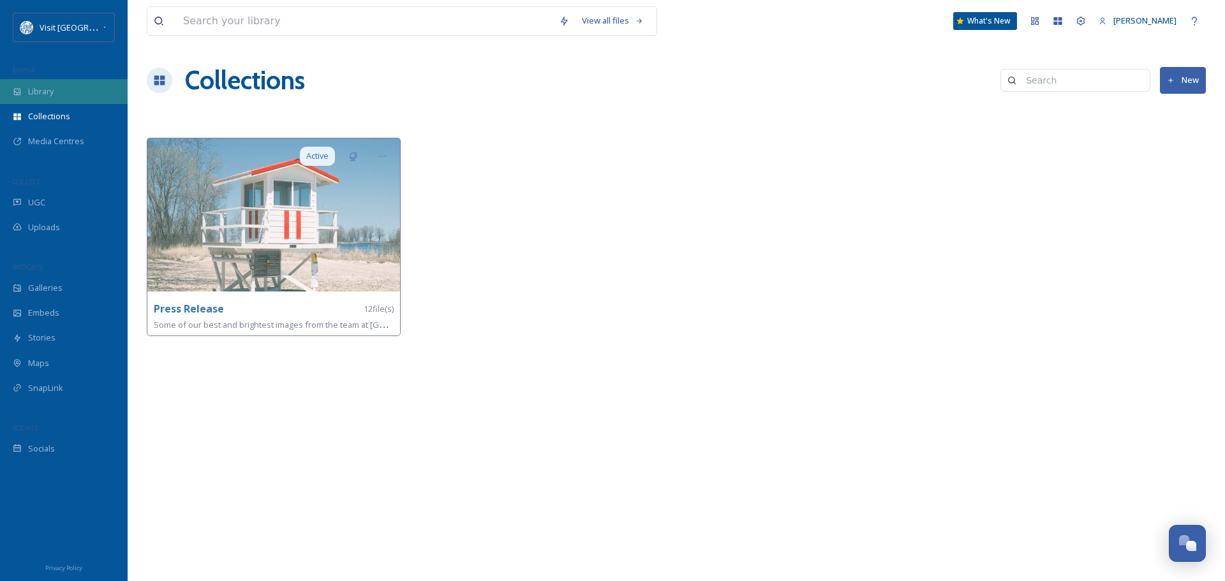
click at [30, 85] on div "Library" at bounding box center [64, 91] width 128 height 25
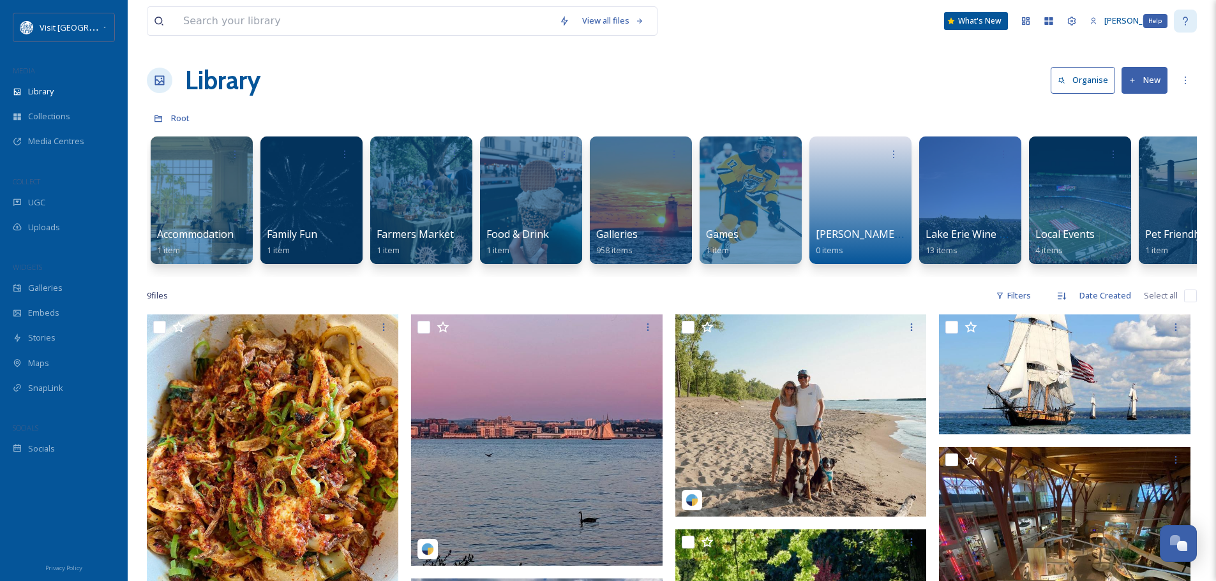
click at [1185, 19] on icon at bounding box center [1185, 21] width 10 height 10
click at [1170, 547] on div "Open Chat" at bounding box center [1178, 543] width 38 height 22
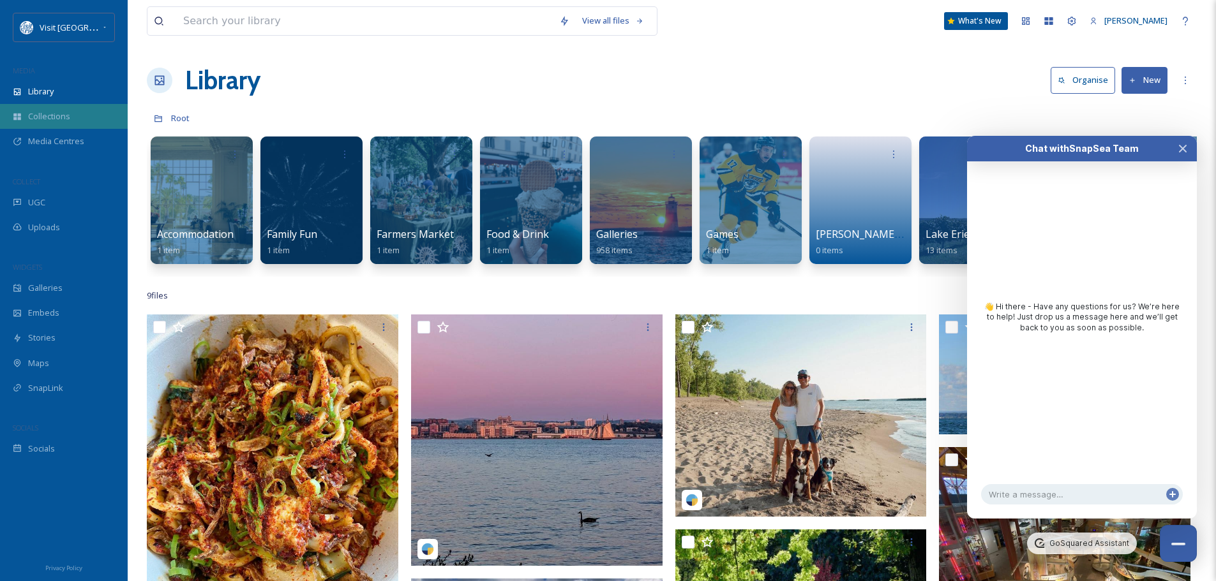
click at [70, 114] on div "Collections" at bounding box center [64, 116] width 128 height 25
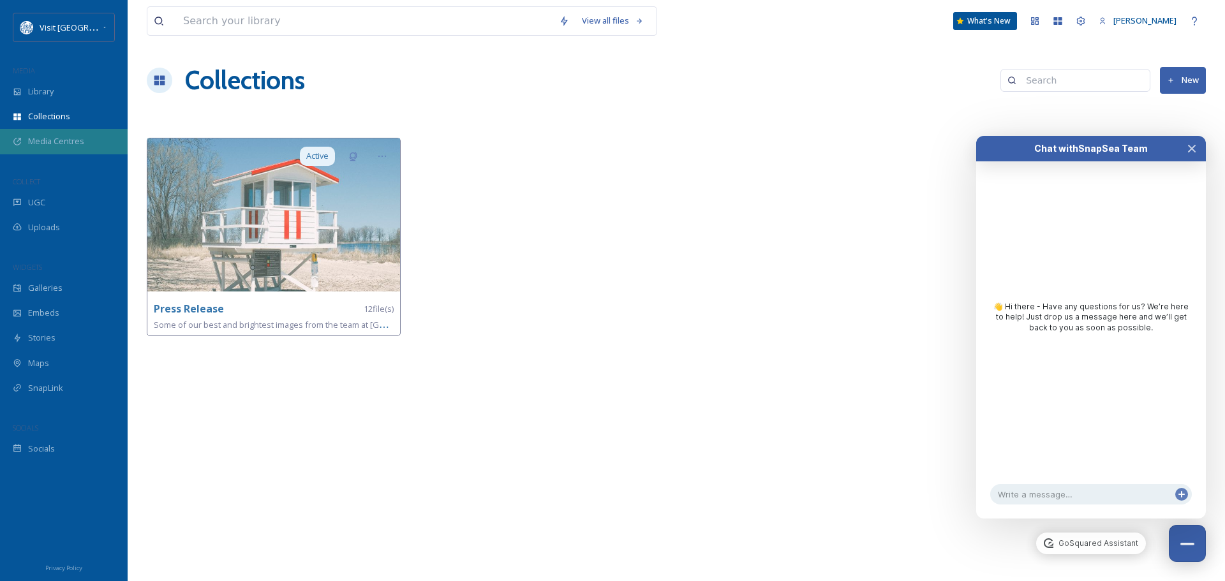
click at [63, 145] on span "Media Centres" at bounding box center [56, 141] width 56 height 12
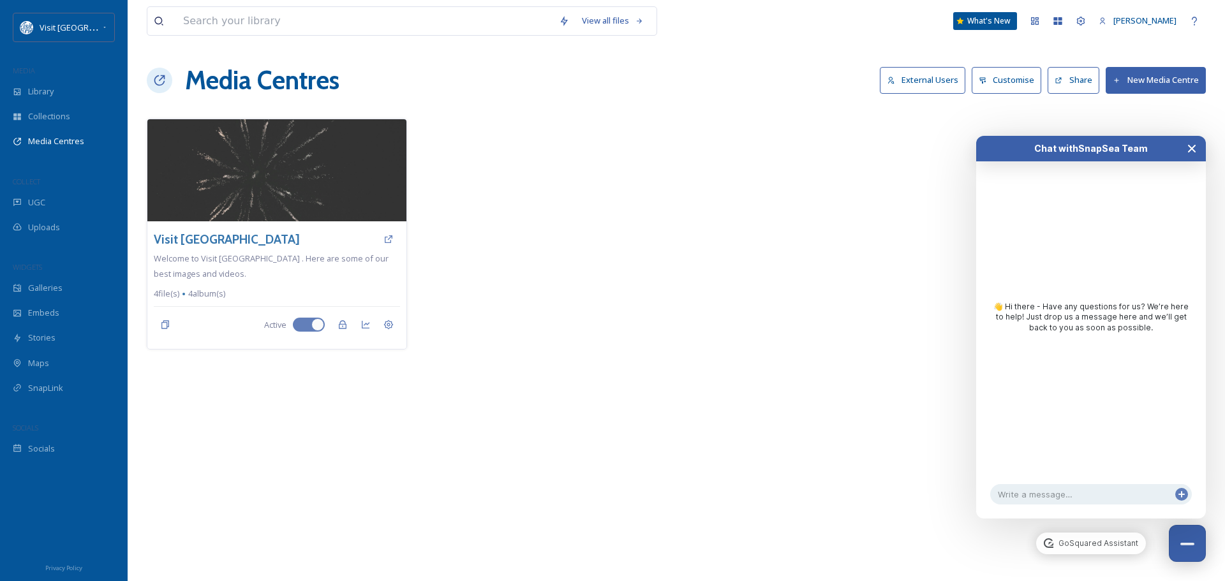
click at [1196, 154] on button "Close Chat" at bounding box center [1192, 149] width 28 height 26
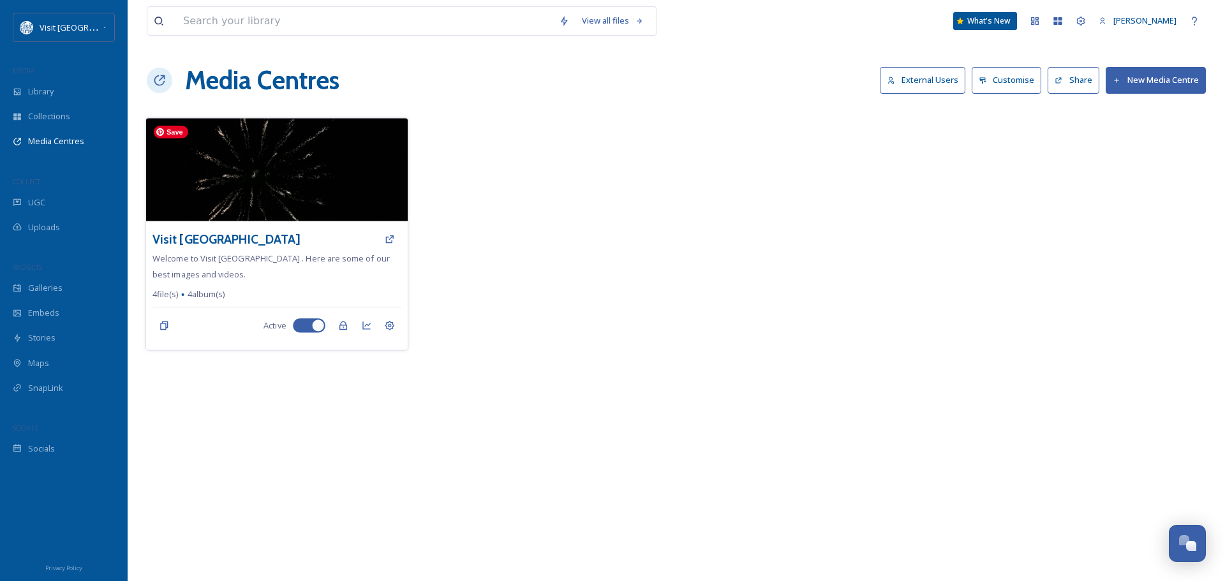
click at [240, 174] on img at bounding box center [277, 169] width 262 height 103
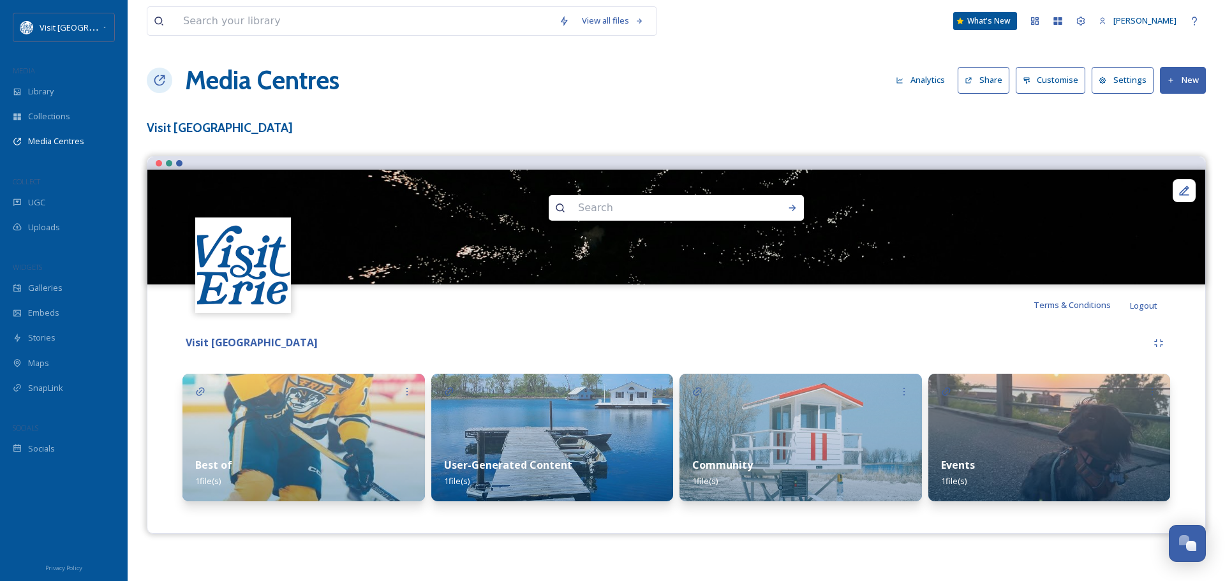
click at [990, 84] on button "Share" at bounding box center [984, 80] width 52 height 26
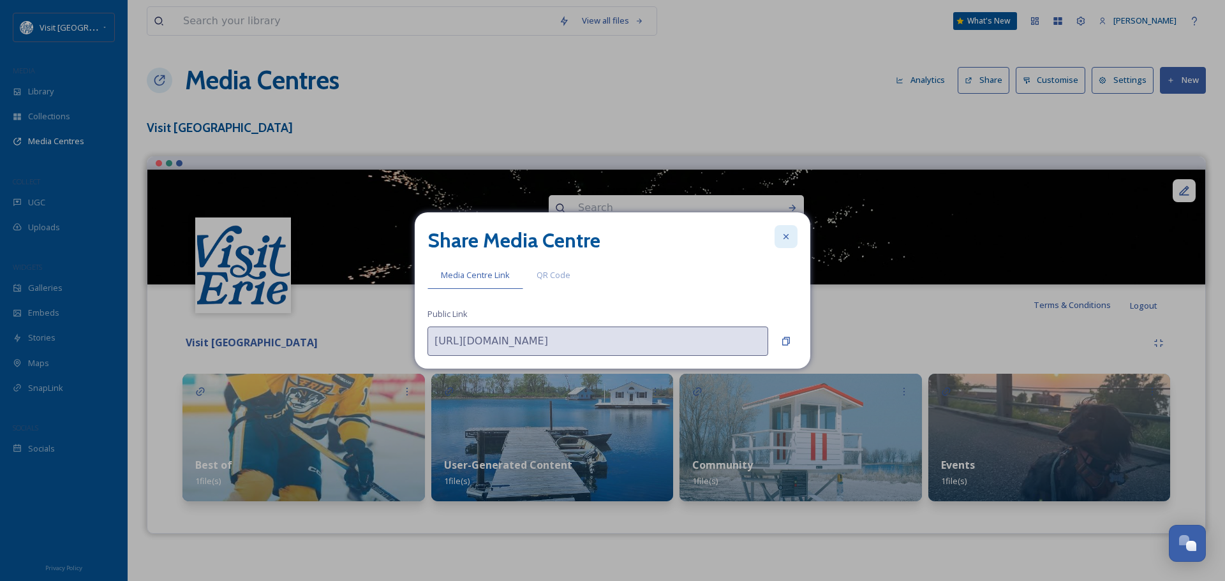
click at [786, 231] on div at bounding box center [786, 236] width 23 height 23
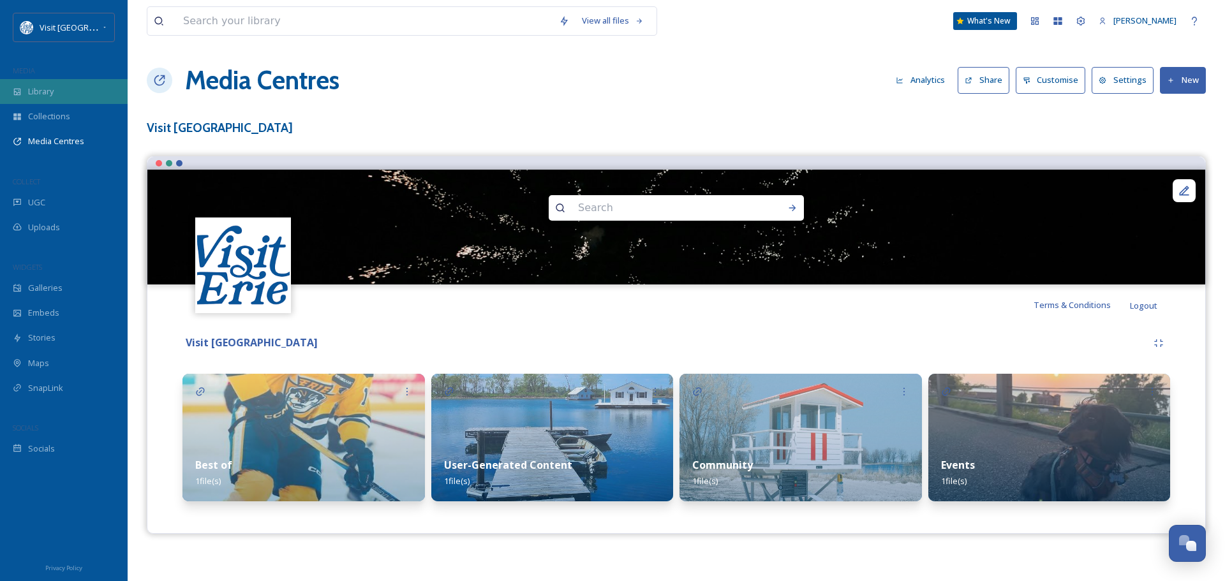
click at [52, 79] on div "Library" at bounding box center [64, 91] width 128 height 25
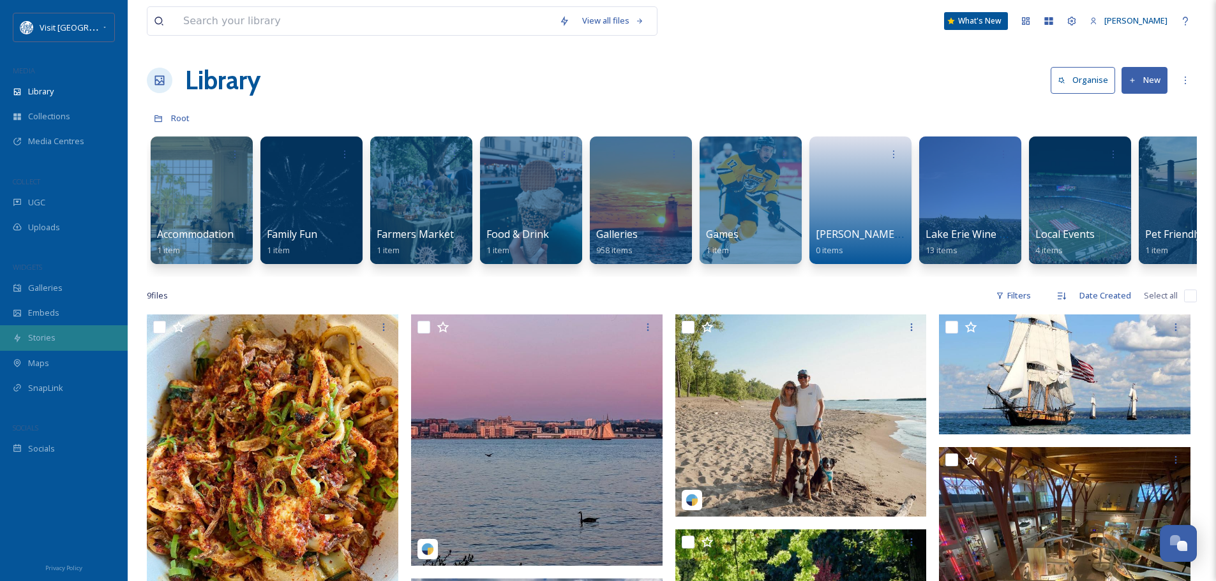
click at [56, 338] on div "Stories" at bounding box center [64, 337] width 128 height 25
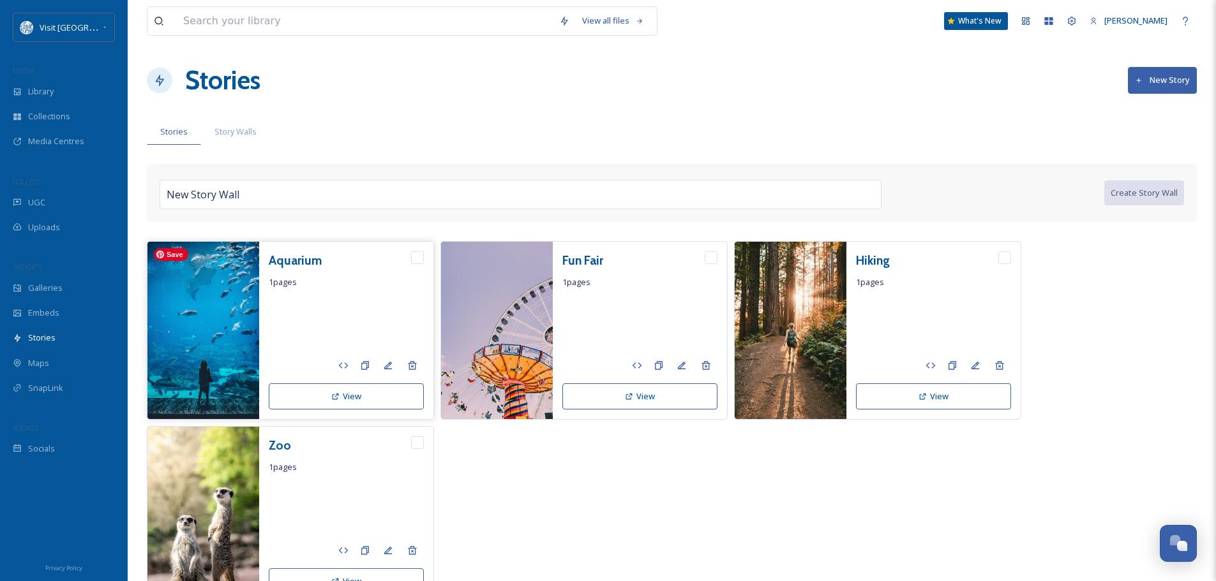
click at [214, 349] on img at bounding box center [203, 331] width 112 height 179
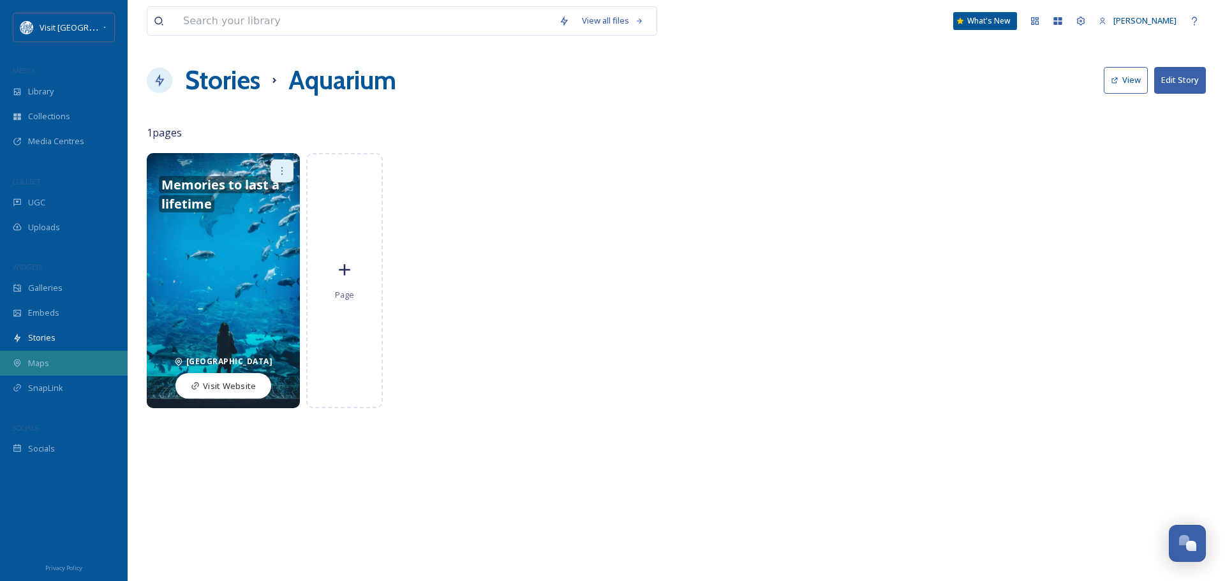
click at [52, 362] on div "Maps" at bounding box center [64, 363] width 128 height 25
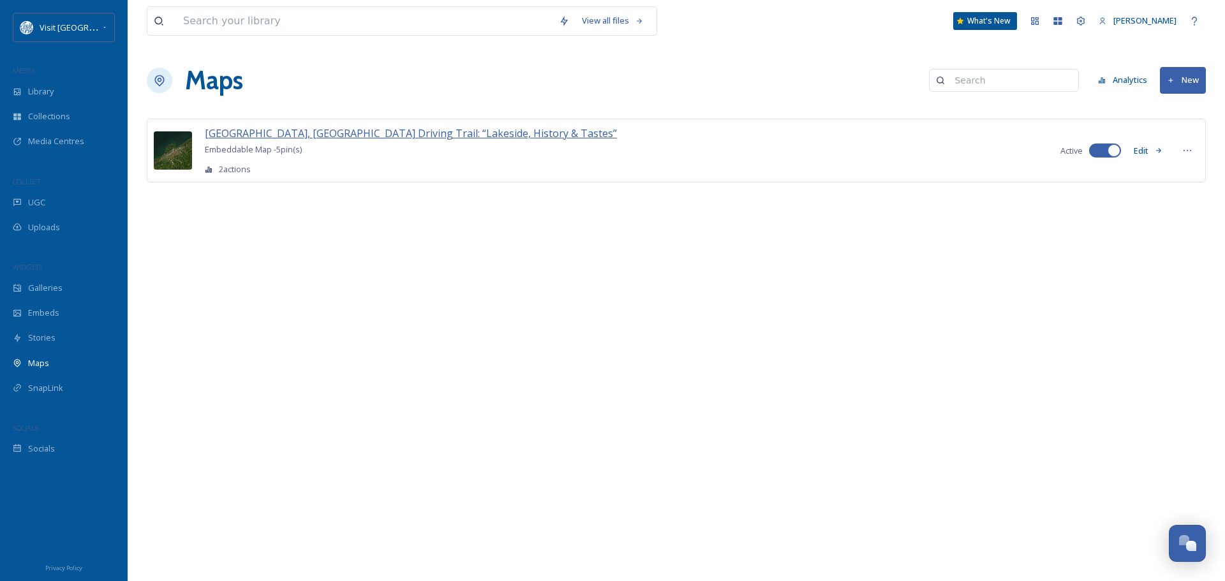
click at [350, 130] on span "[GEOGRAPHIC_DATA], [GEOGRAPHIC_DATA] Driving Trail: “Lakeside, History & Tastes”" at bounding box center [411, 133] width 412 height 14
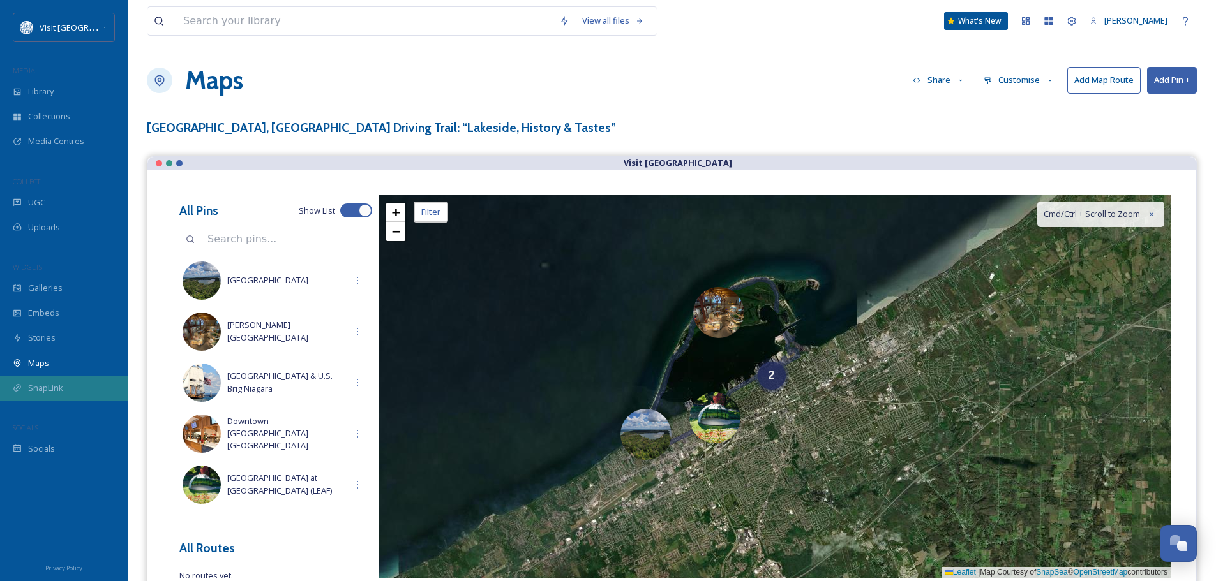
click at [51, 385] on span "SnapLink" at bounding box center [45, 388] width 35 height 12
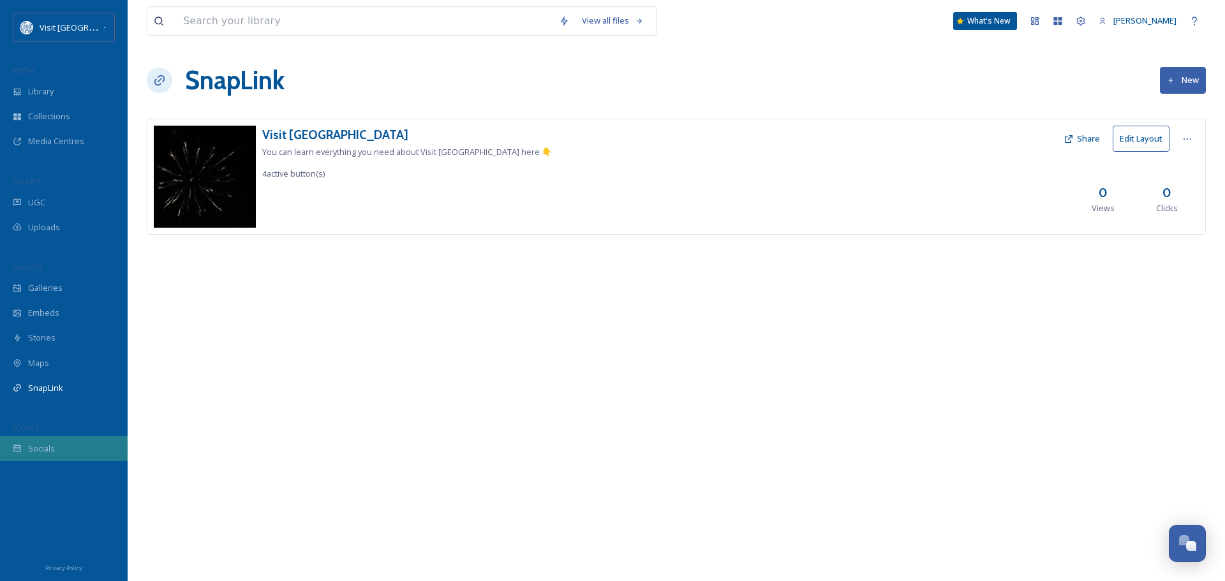
click at [26, 448] on div "Socials" at bounding box center [64, 448] width 128 height 25
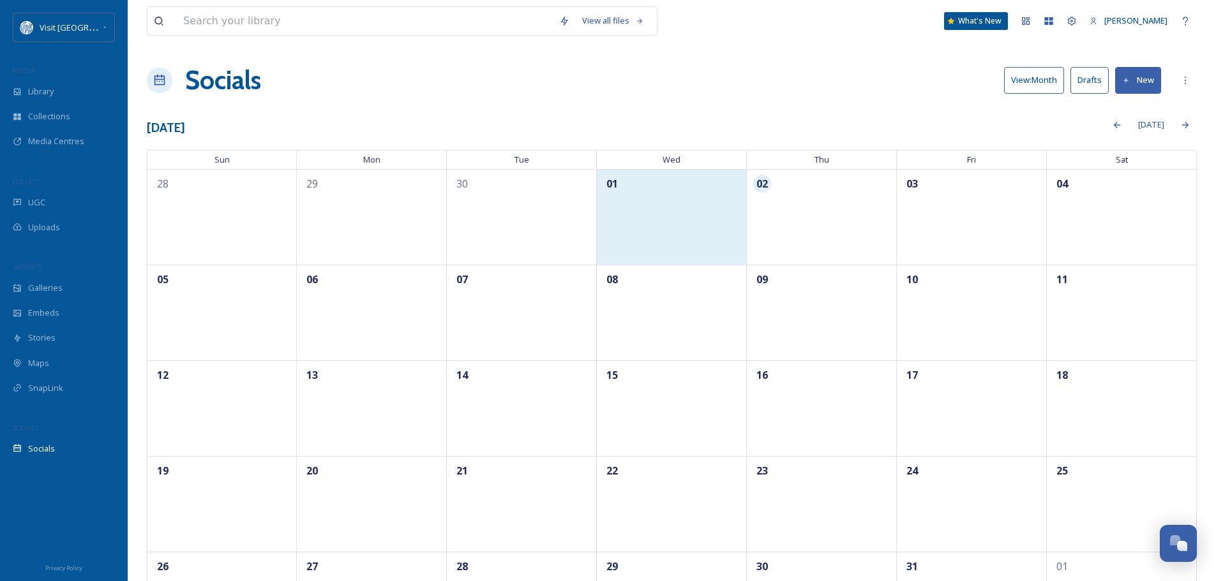
click at [674, 219] on div "01" at bounding box center [672, 217] width 150 height 96
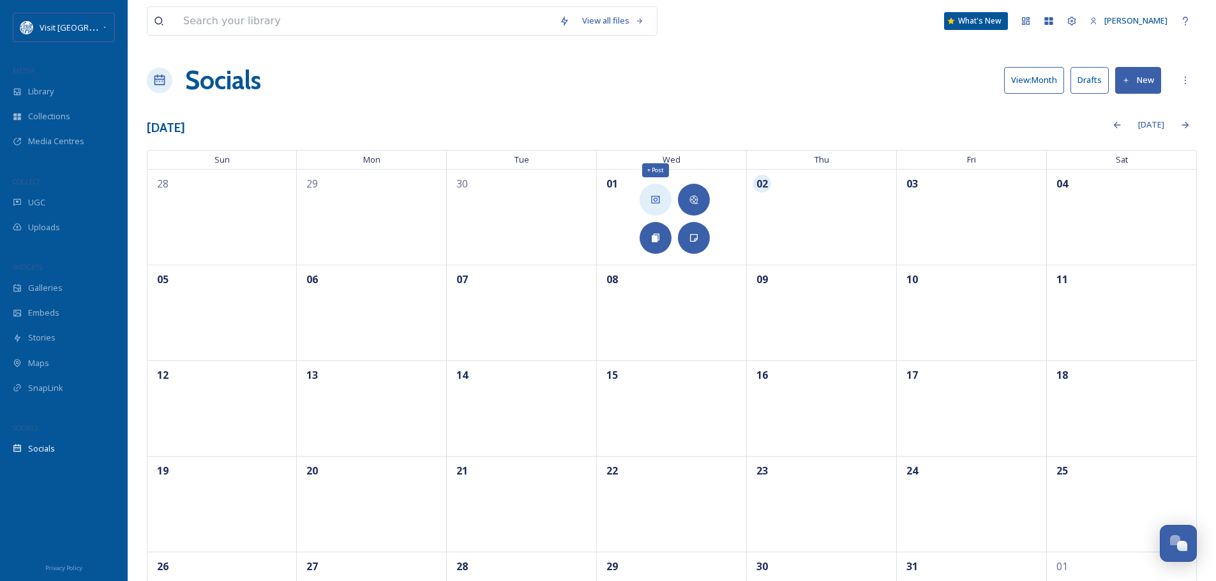
click at [651, 192] on div "+ Post" at bounding box center [655, 200] width 32 height 32
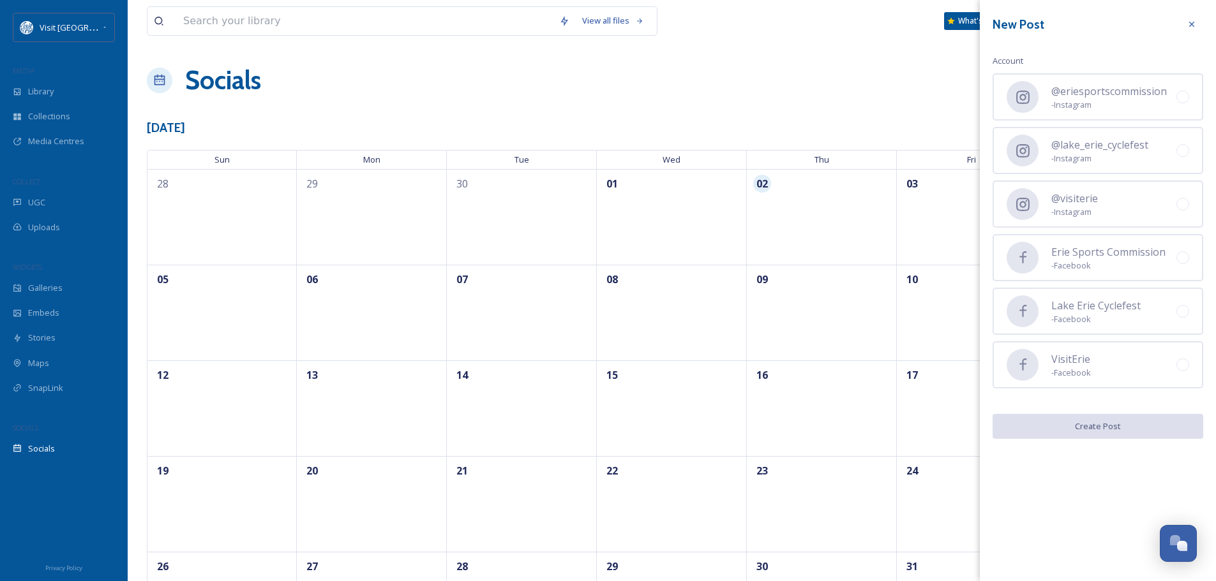
click at [900, 89] on div "Socials View: Month Drafts New" at bounding box center [672, 80] width 1050 height 38
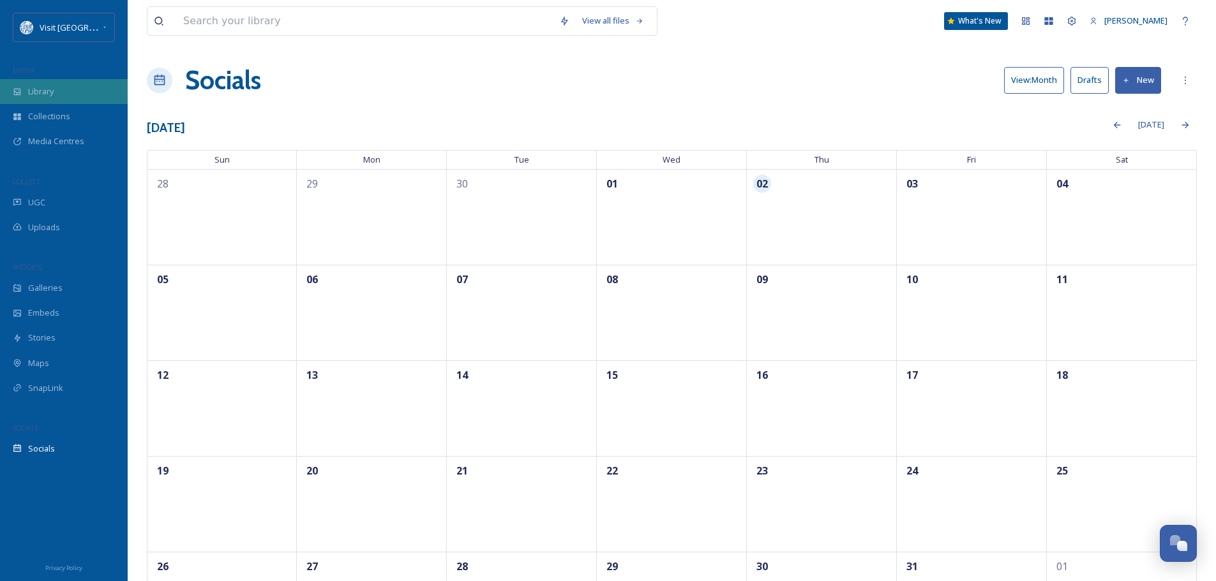
click at [73, 84] on div "Library" at bounding box center [64, 91] width 128 height 25
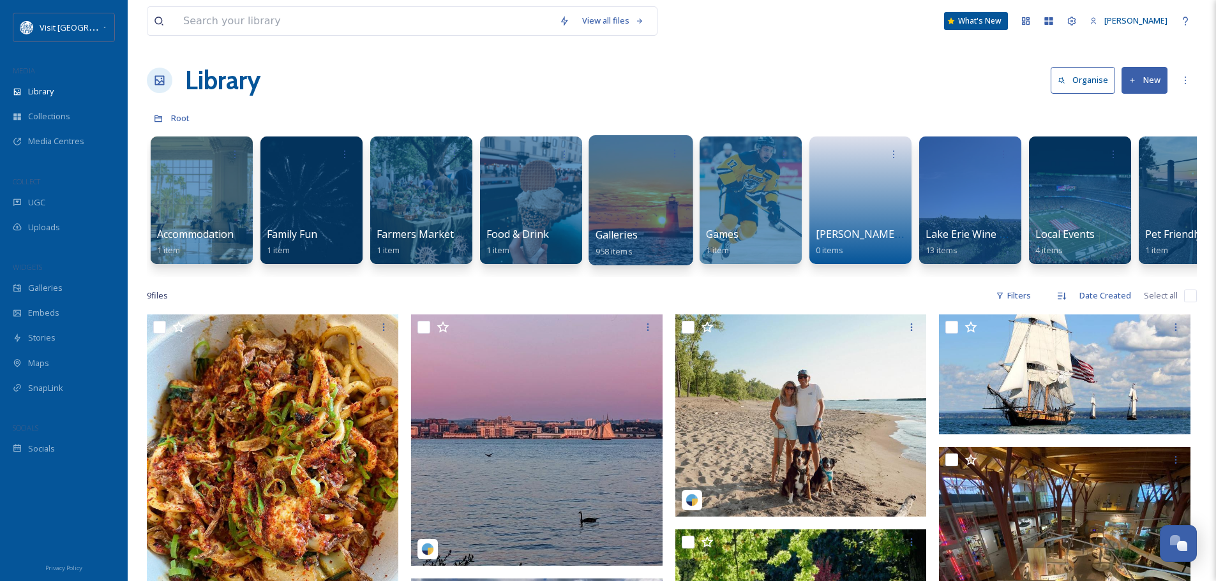
click at [634, 165] on div "Galleries 958 items" at bounding box center [640, 200] width 104 height 130
click at [632, 188] on div at bounding box center [640, 200] width 104 height 130
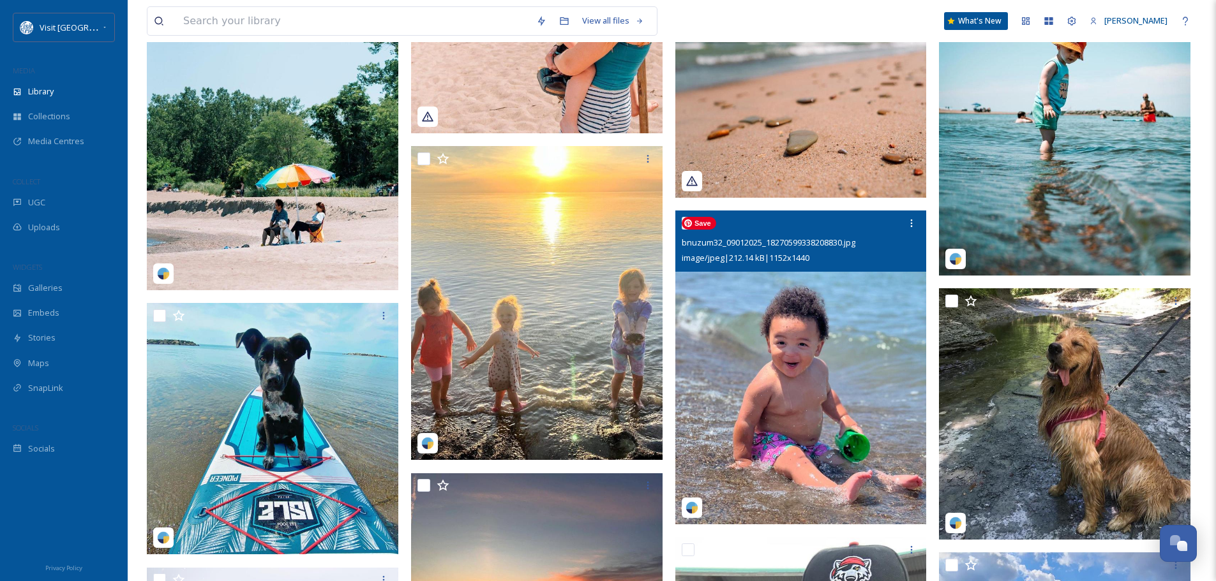
scroll to position [2489, 0]
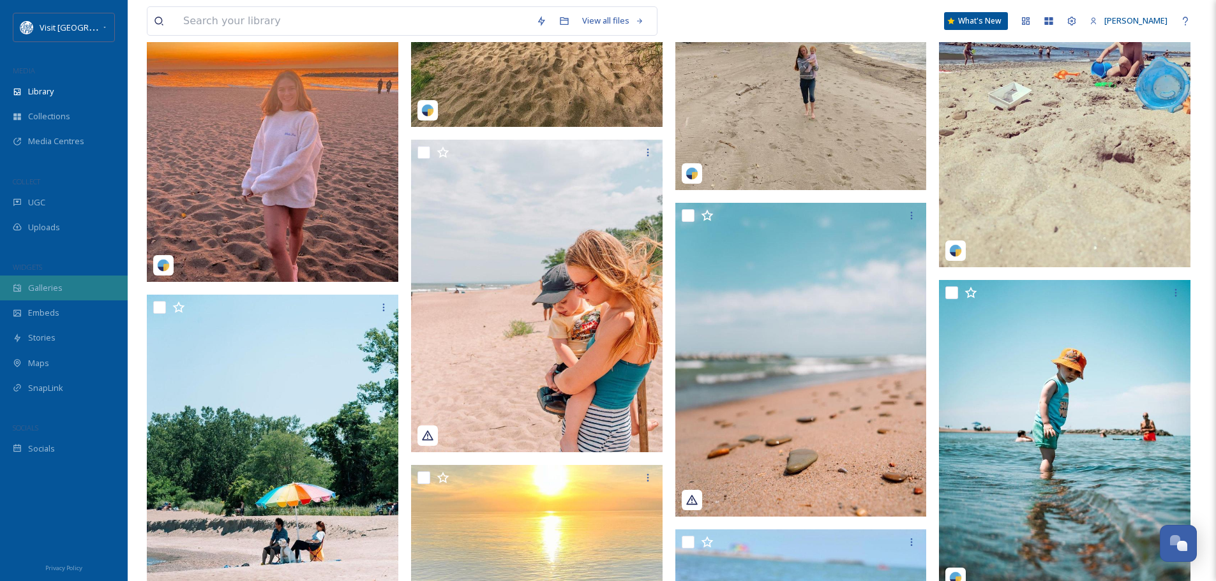
click at [34, 293] on span "Galleries" at bounding box center [45, 288] width 34 height 12
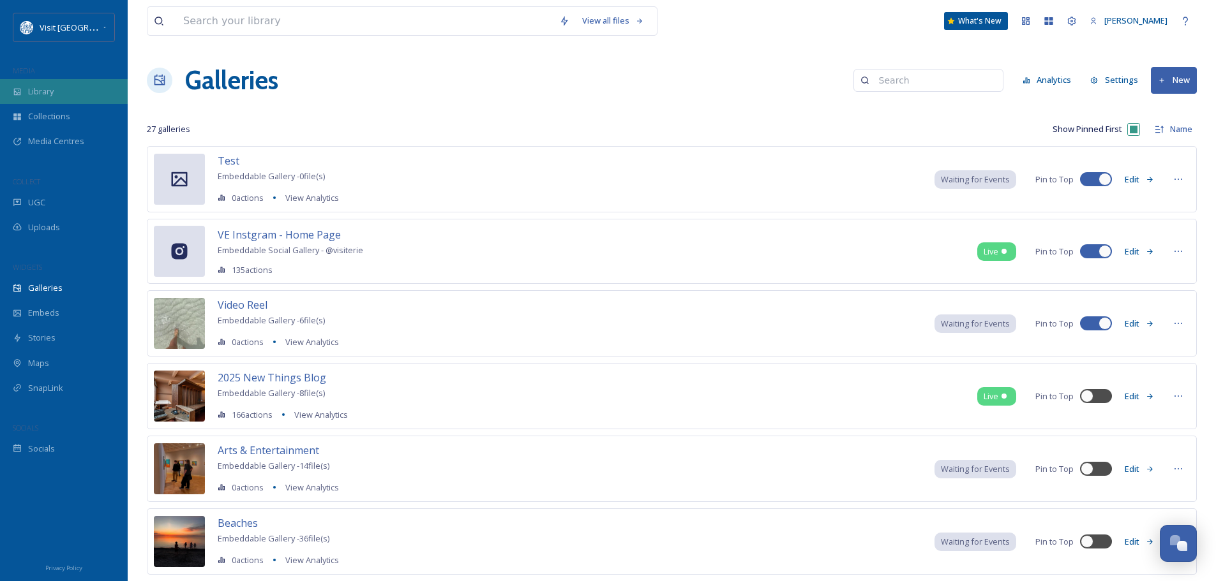
click at [59, 92] on div "Library" at bounding box center [64, 91] width 128 height 25
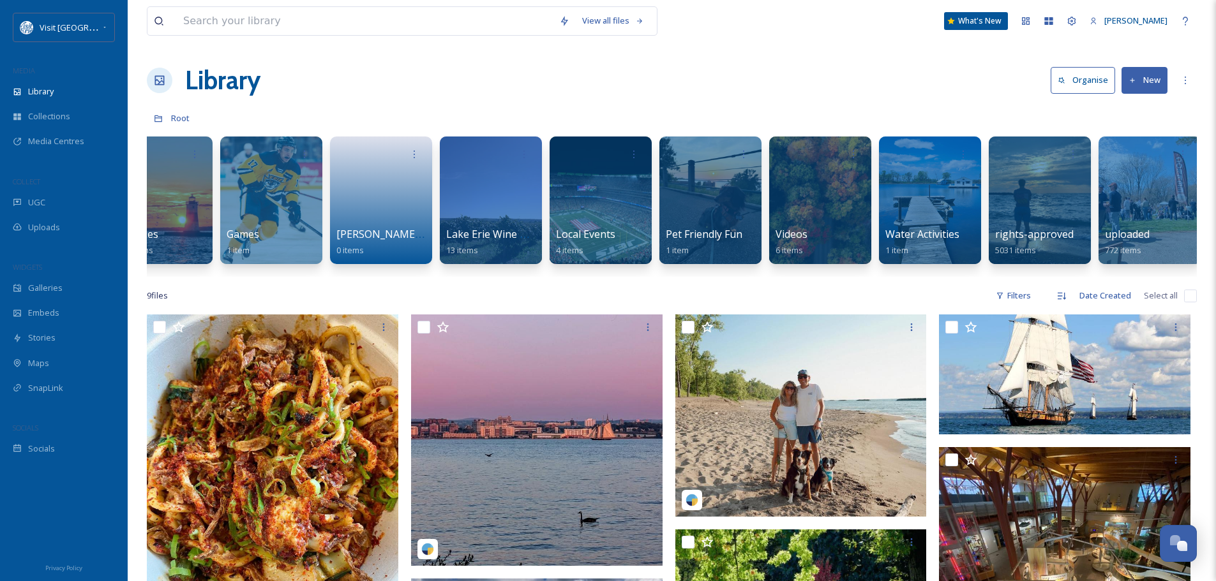
scroll to position [0, 487]
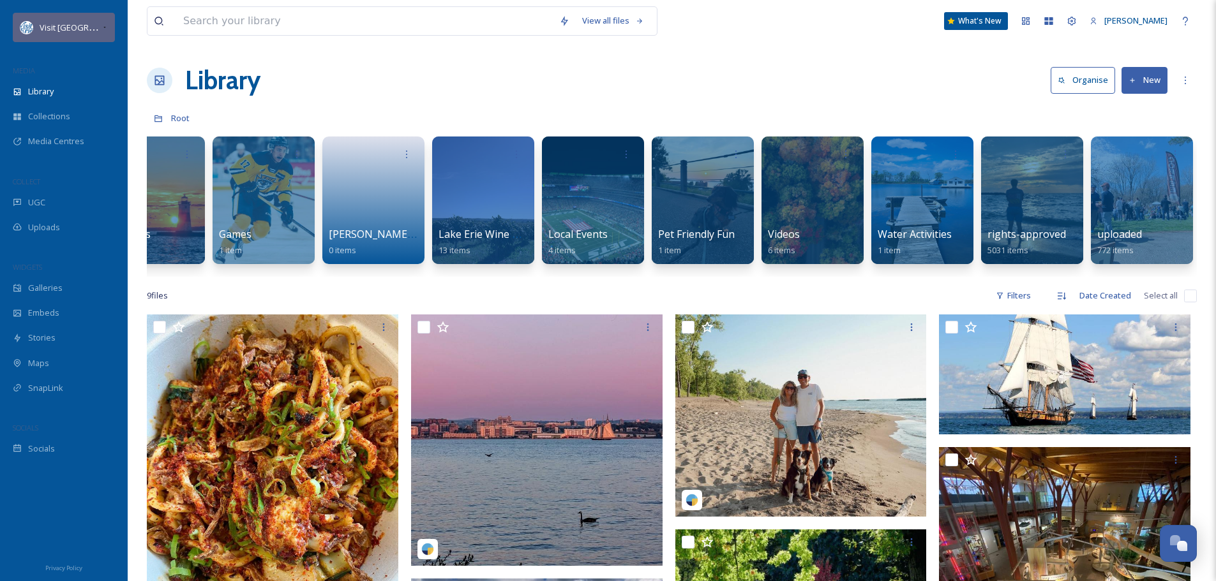
click at [97, 21] on div "Visit [GEOGRAPHIC_DATA]" at bounding box center [64, 27] width 102 height 29
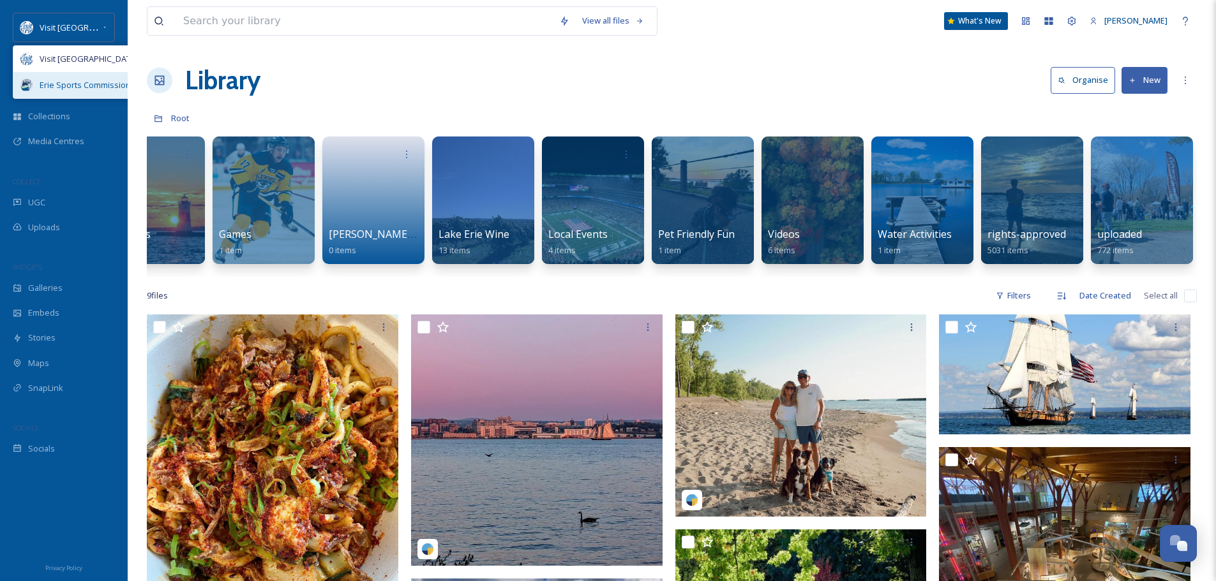
click at [80, 81] on span "Erie Sports Commission" at bounding box center [85, 85] width 91 height 12
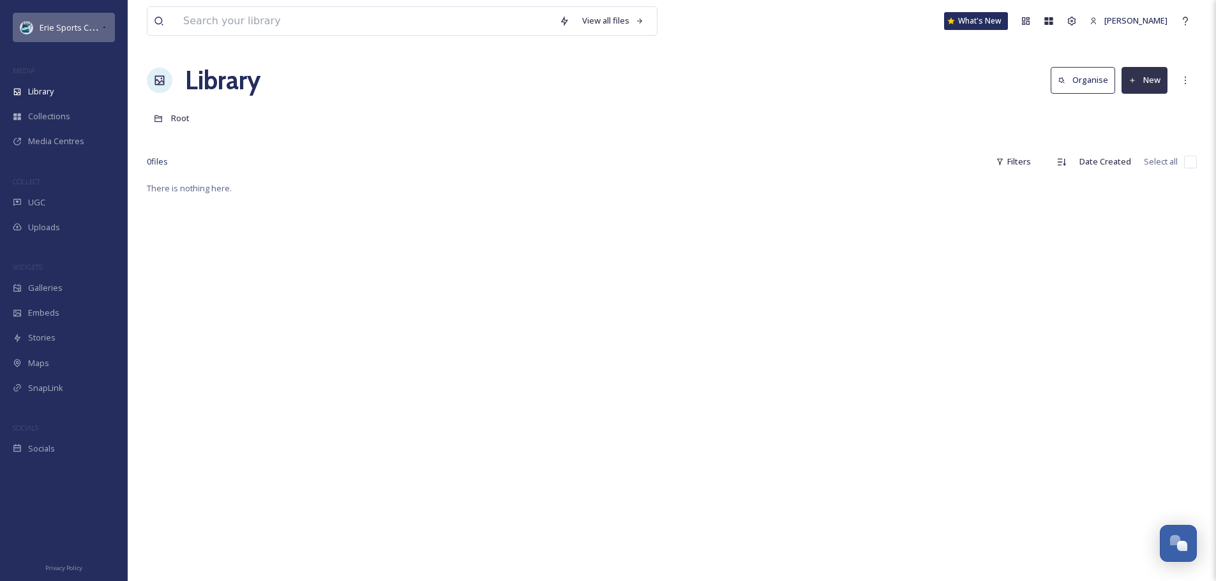
click at [70, 20] on div "Erie Sports Commission" at bounding box center [70, 27] width 61 height 15
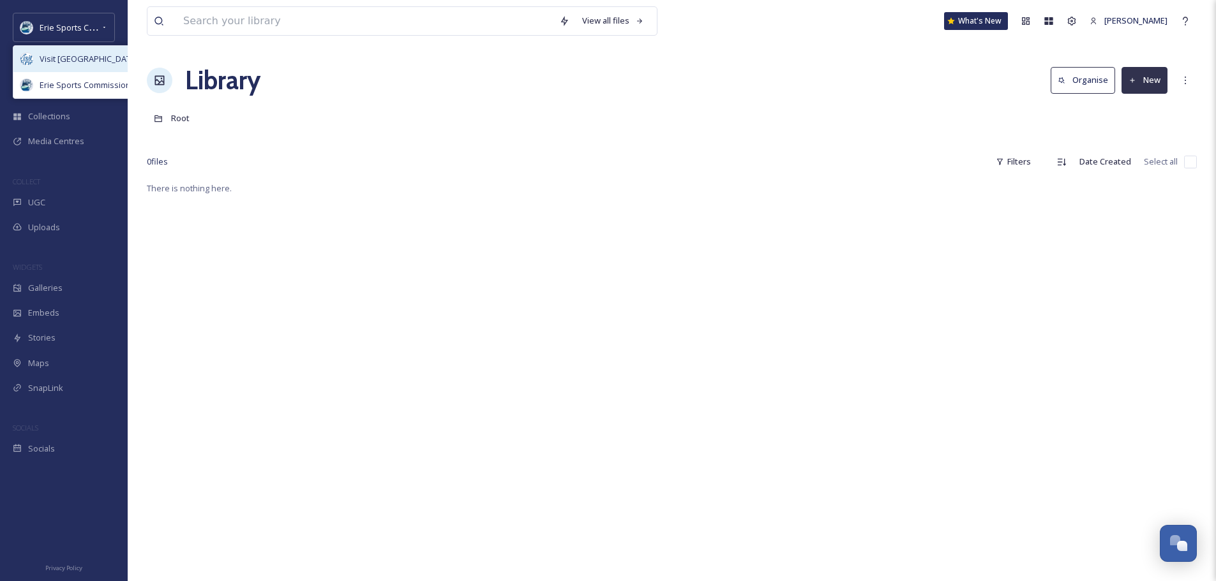
click at [74, 54] on div "Visit [GEOGRAPHIC_DATA]" at bounding box center [78, 59] width 131 height 26
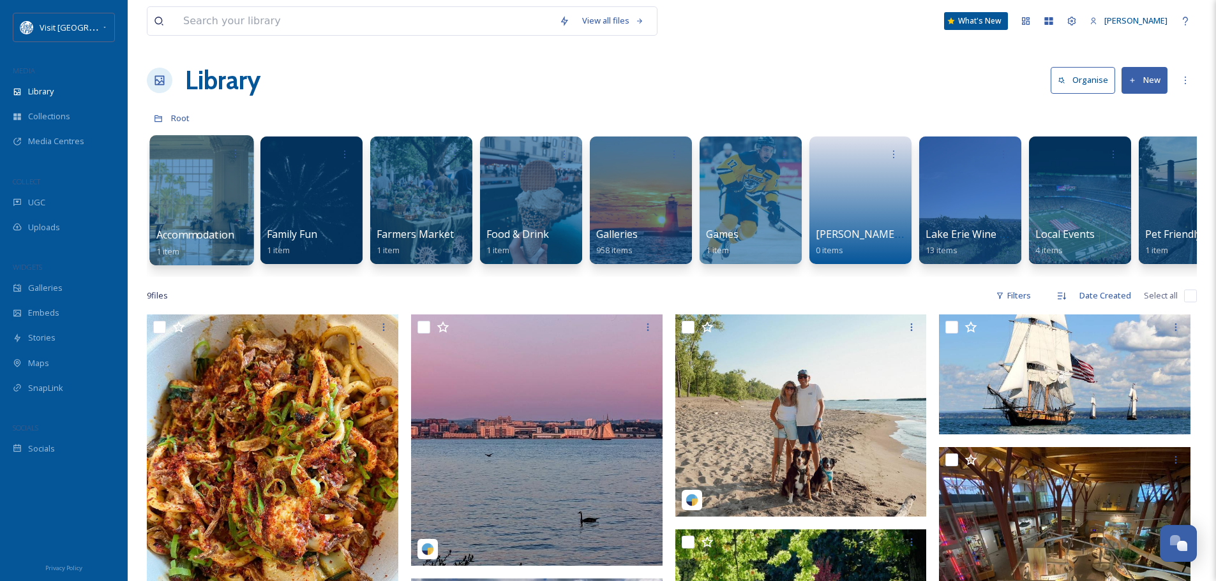
click at [192, 185] on div at bounding box center [201, 200] width 104 height 130
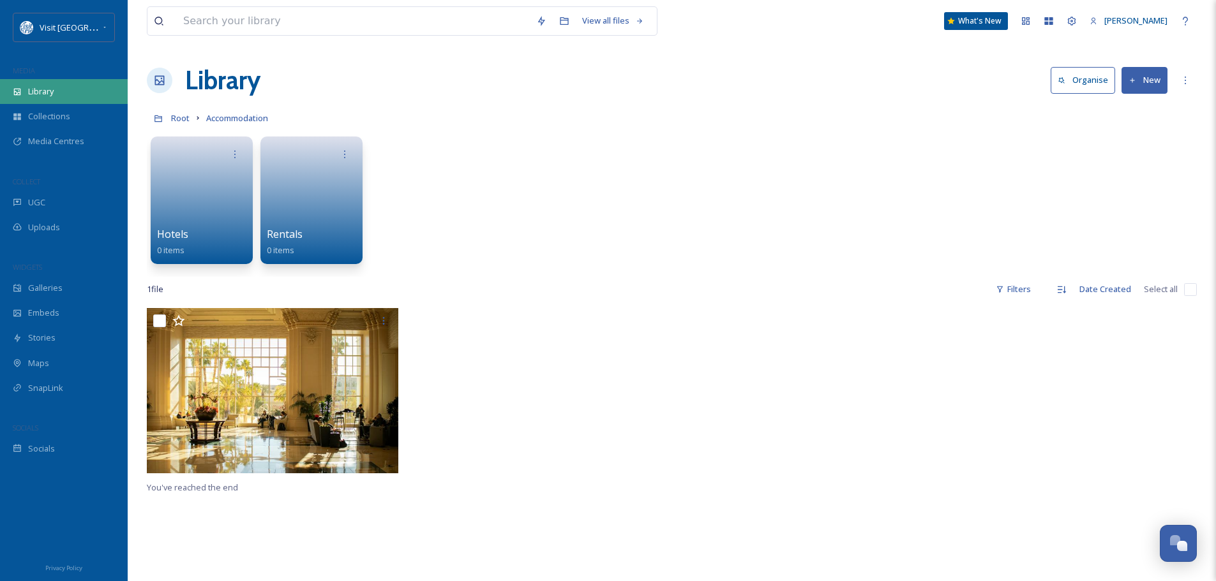
click at [49, 96] on span "Library" at bounding box center [41, 92] width 26 height 12
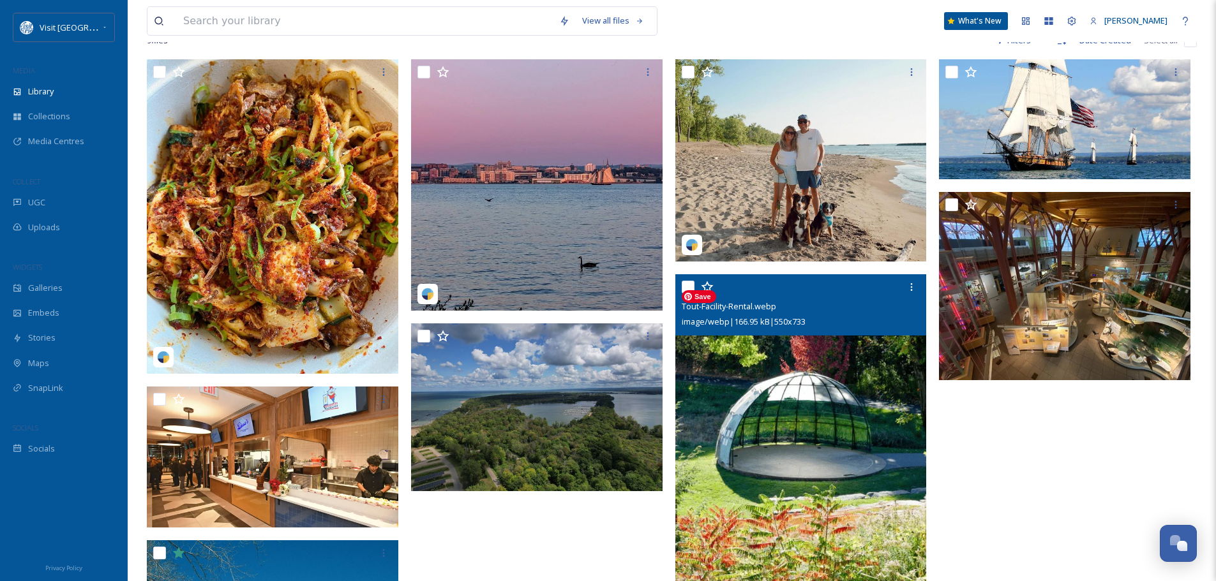
scroll to position [191, 0]
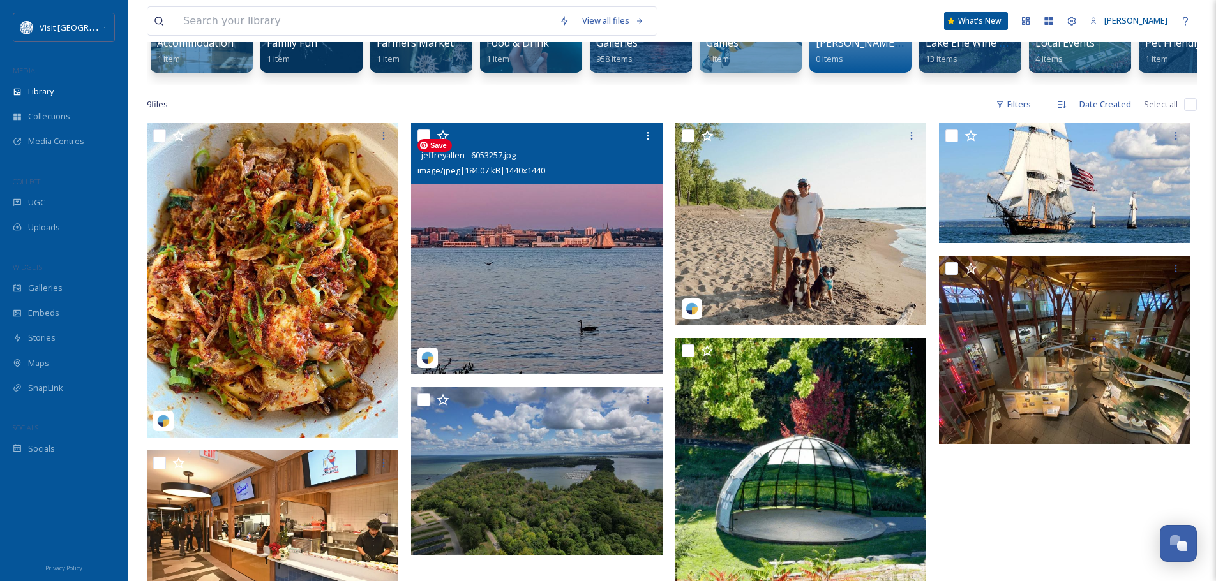
click at [517, 223] on img at bounding box center [536, 248] width 251 height 251
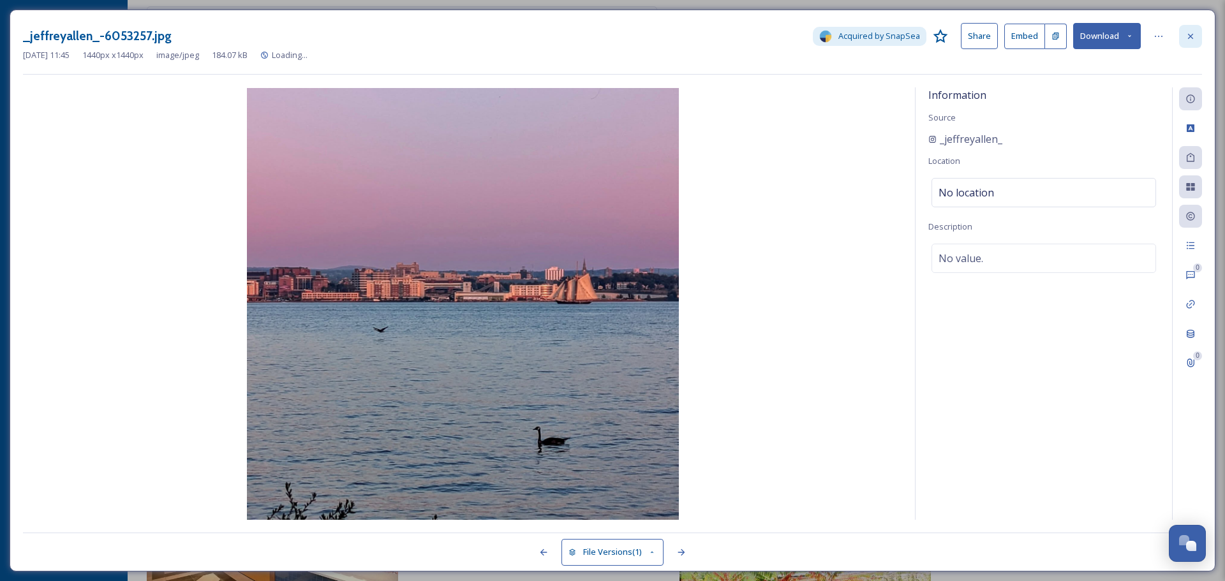
click at [1187, 36] on icon at bounding box center [1191, 36] width 10 height 10
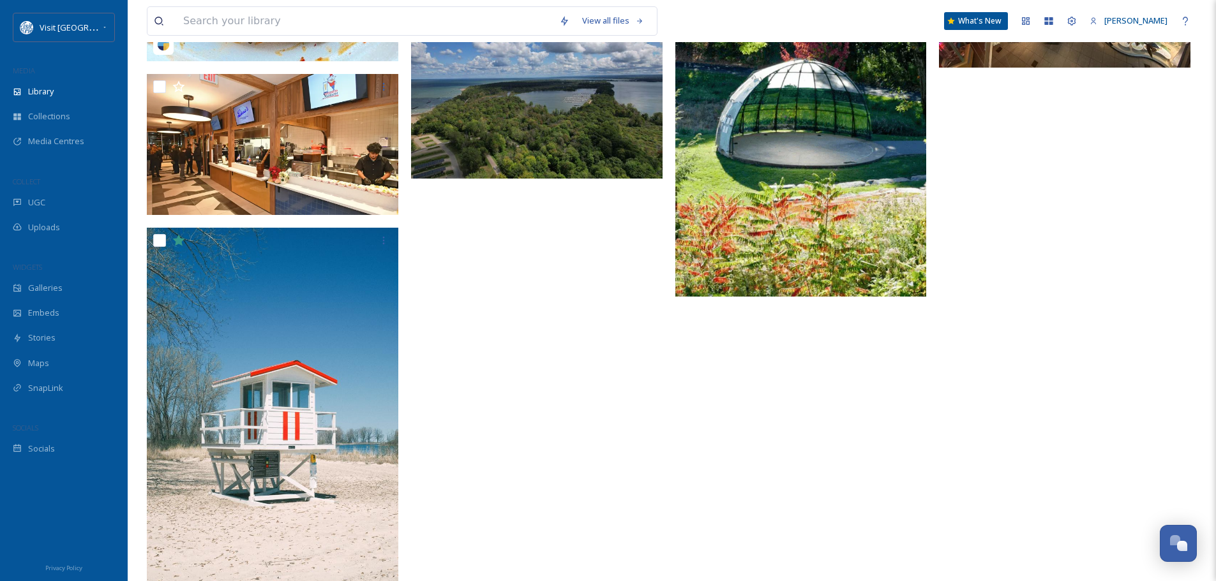
scroll to position [623, 0]
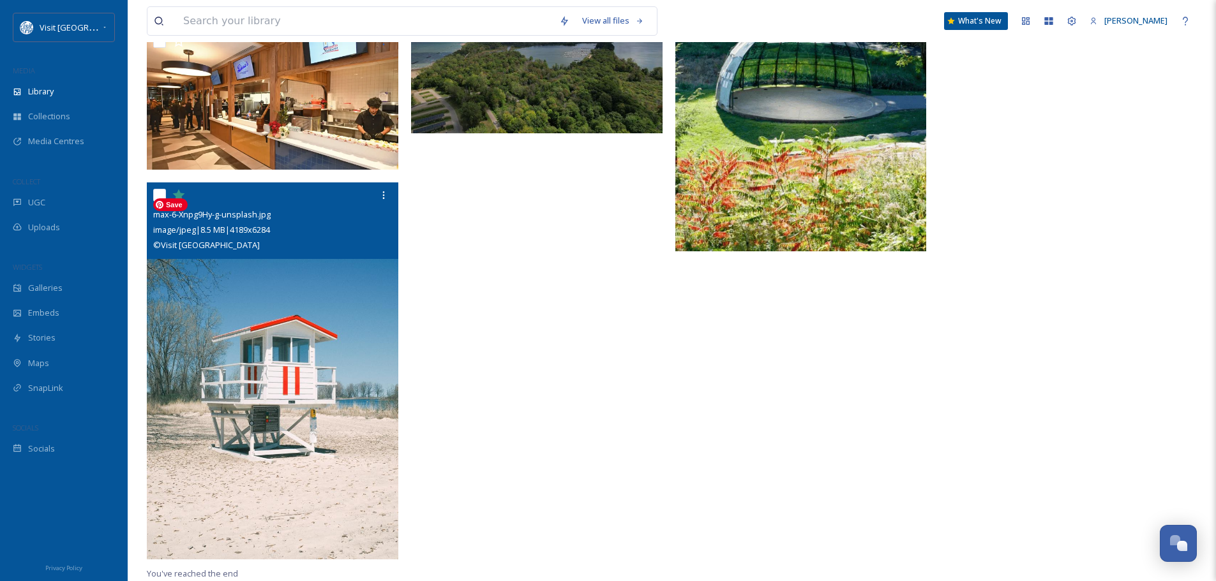
click at [293, 331] on img at bounding box center [272, 370] width 251 height 377
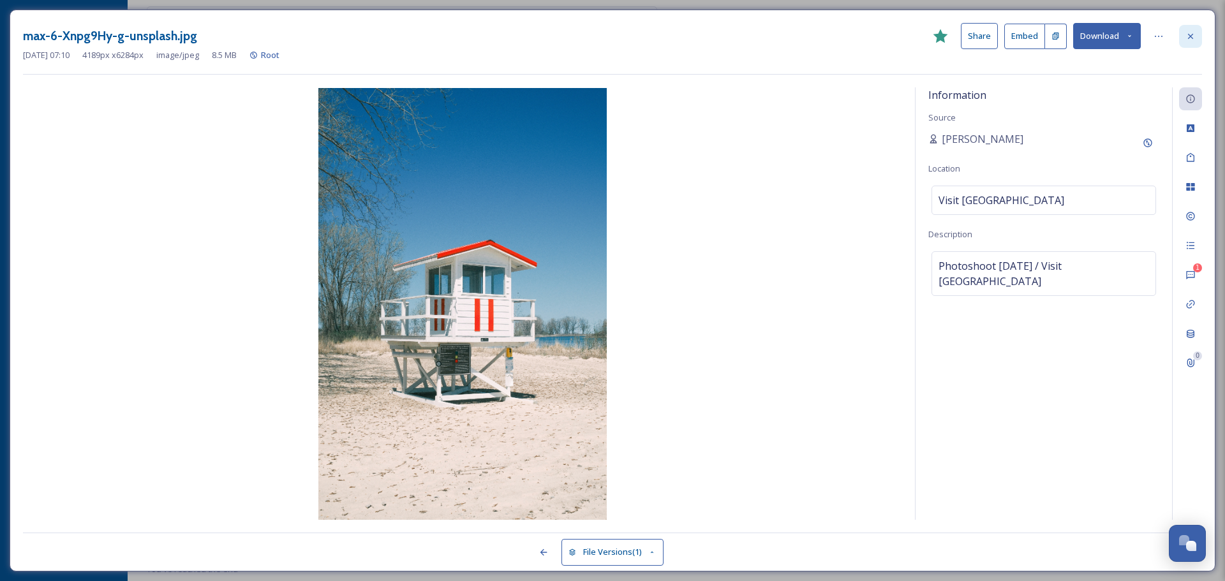
click at [1187, 35] on icon at bounding box center [1191, 36] width 10 height 10
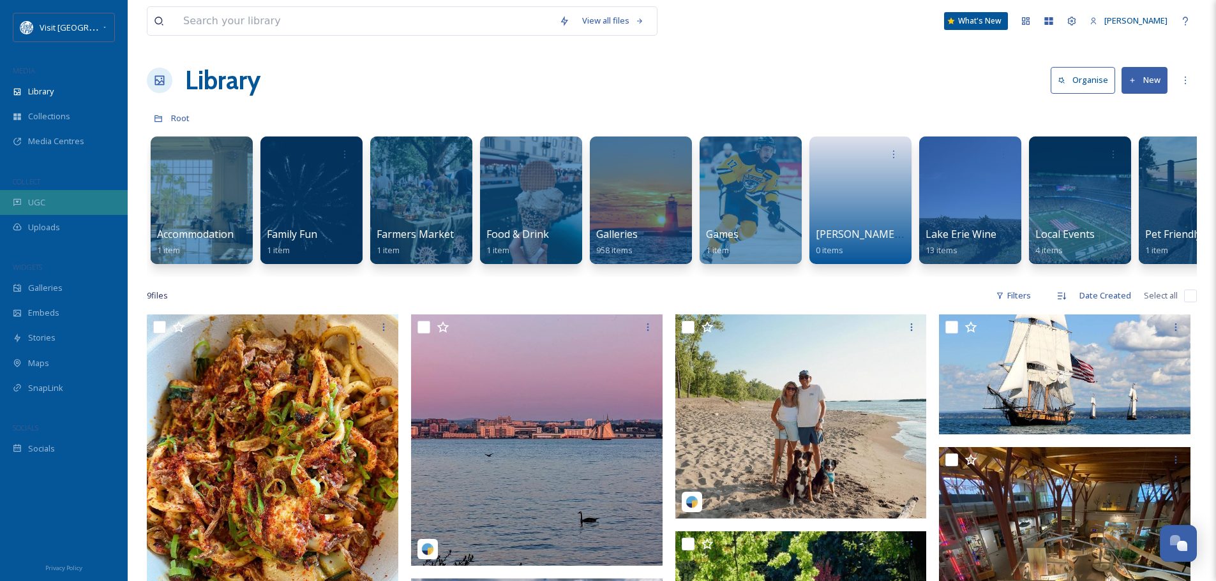
click at [34, 195] on div "UGC" at bounding box center [64, 202] width 128 height 25
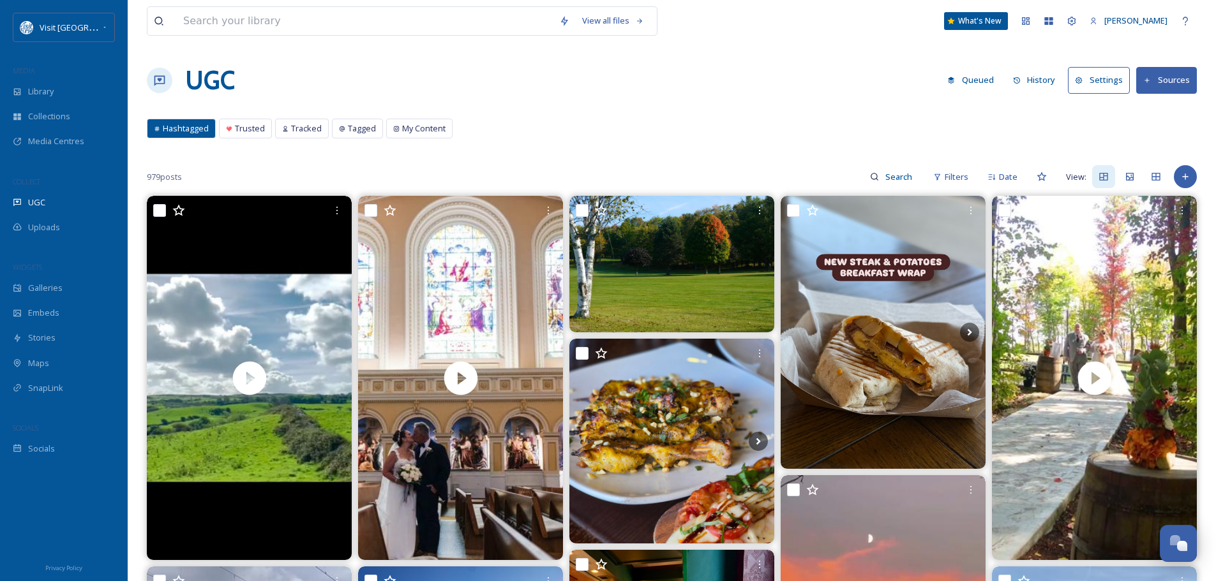
click at [1036, 75] on button "History" at bounding box center [1034, 80] width 56 height 25
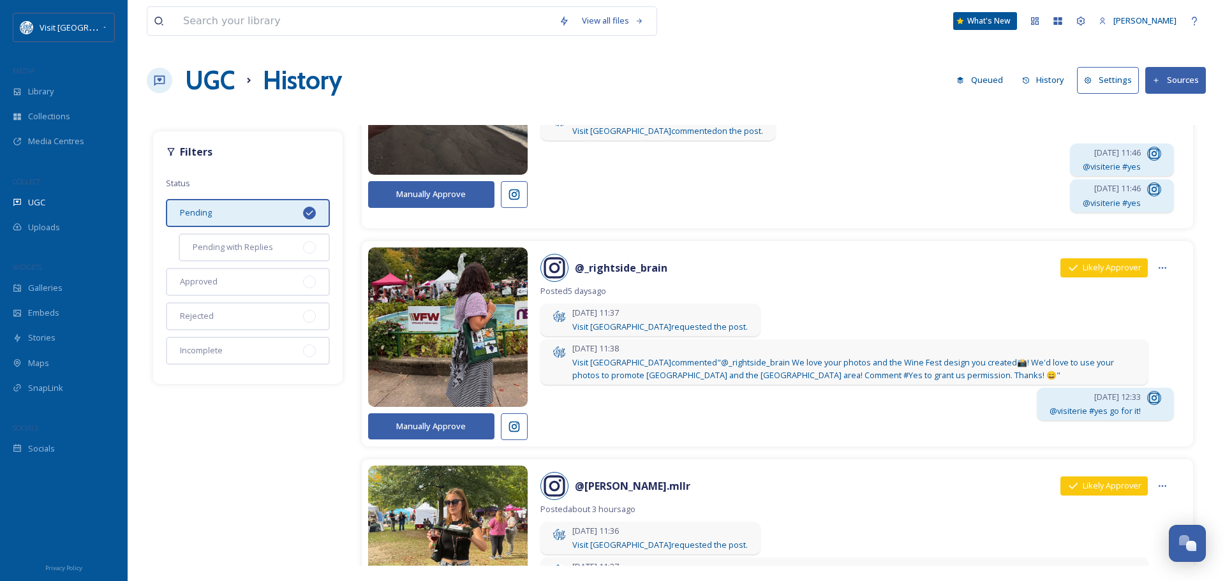
scroll to position [128, 0]
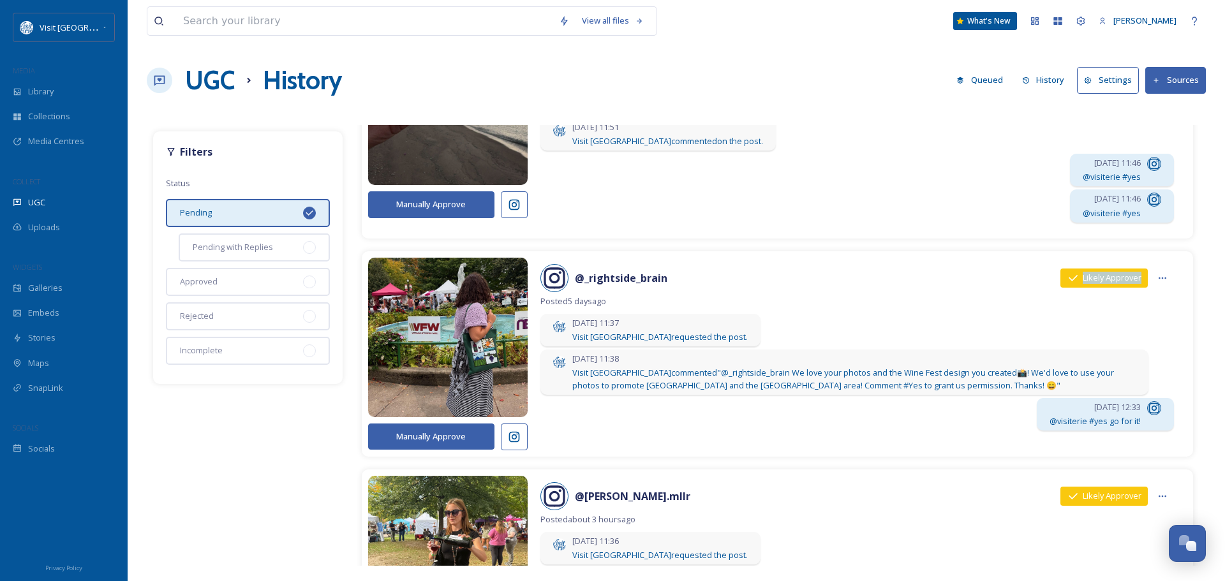
drag, startPoint x: 1131, startPoint y: 279, endPoint x: 1071, endPoint y: 270, distance: 60.6
click at [1071, 270] on div "Likely Approver" at bounding box center [1104, 278] width 87 height 19
click at [1151, 272] on div at bounding box center [1162, 278] width 23 height 23
click at [995, 295] on span "Posted [DATE]" at bounding box center [857, 301] width 634 height 12
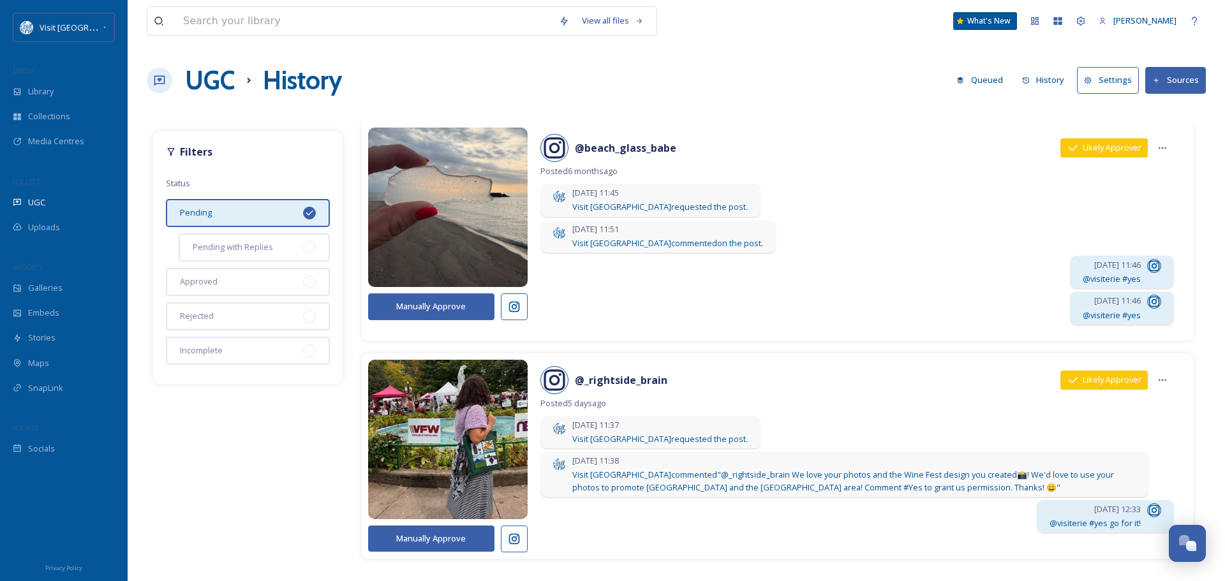
scroll to position [0, 0]
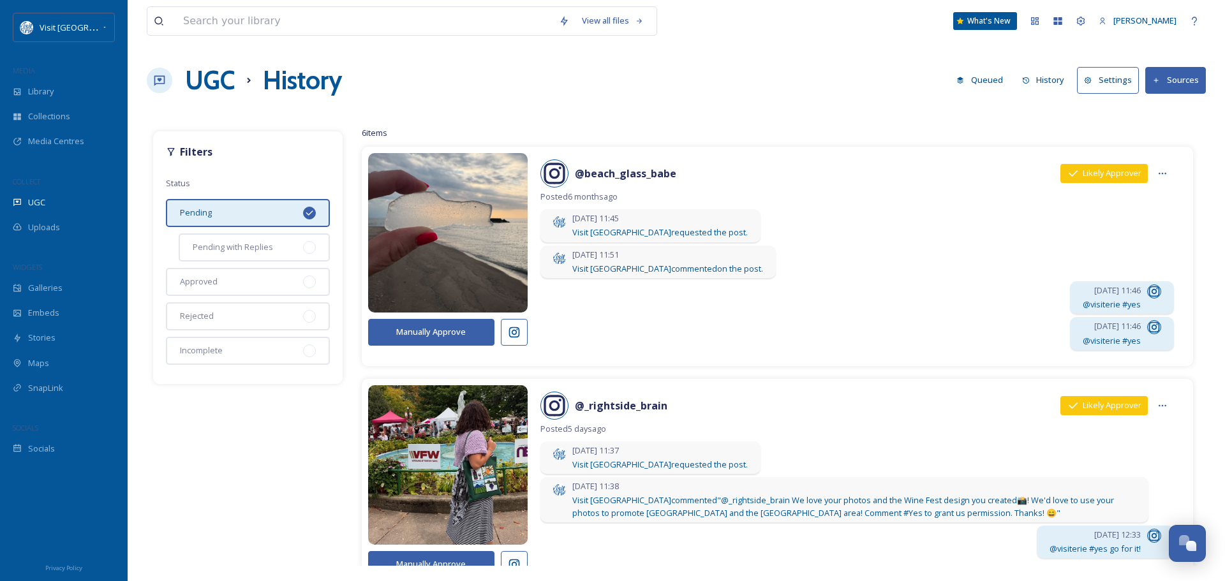
click at [443, 336] on button "Manually Approve" at bounding box center [431, 332] width 126 height 26
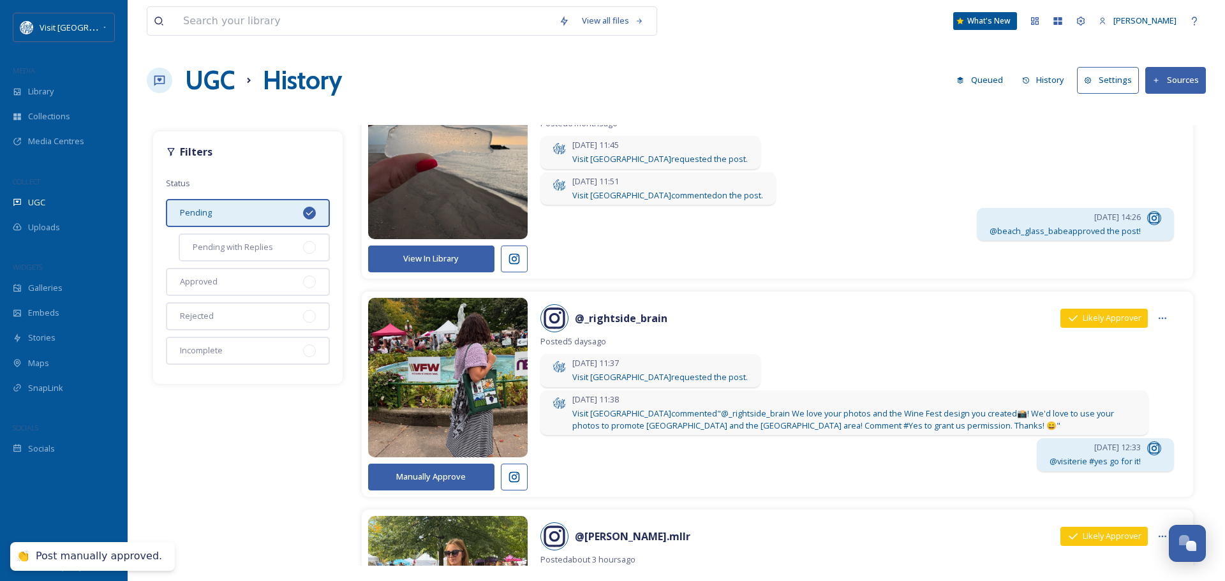
scroll to position [191, 0]
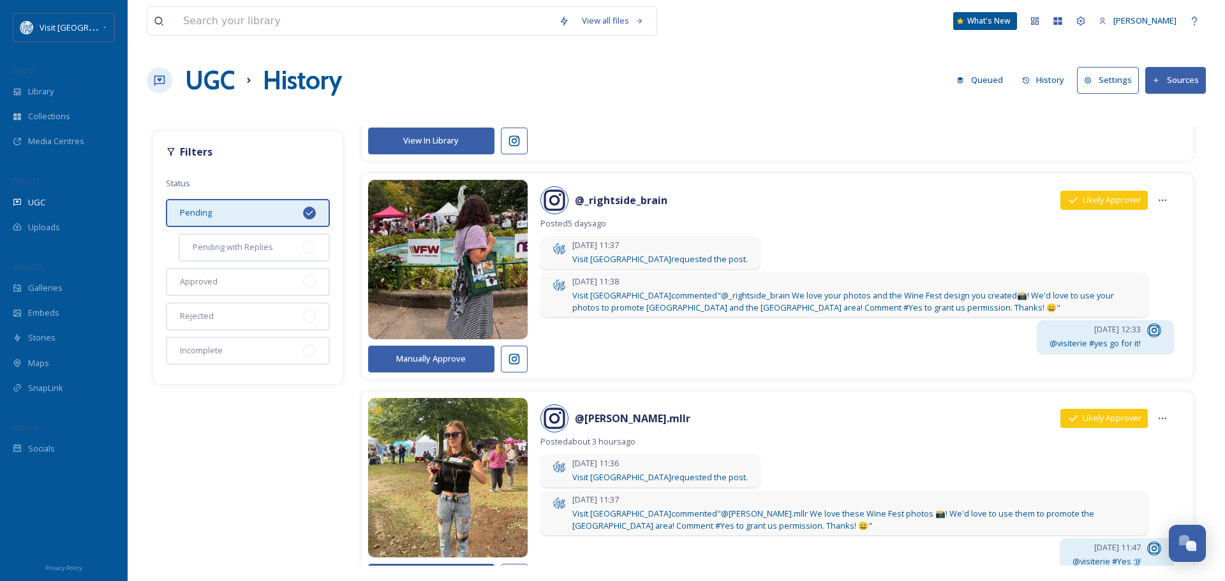
click at [467, 357] on button "Manually Approve" at bounding box center [431, 359] width 126 height 26
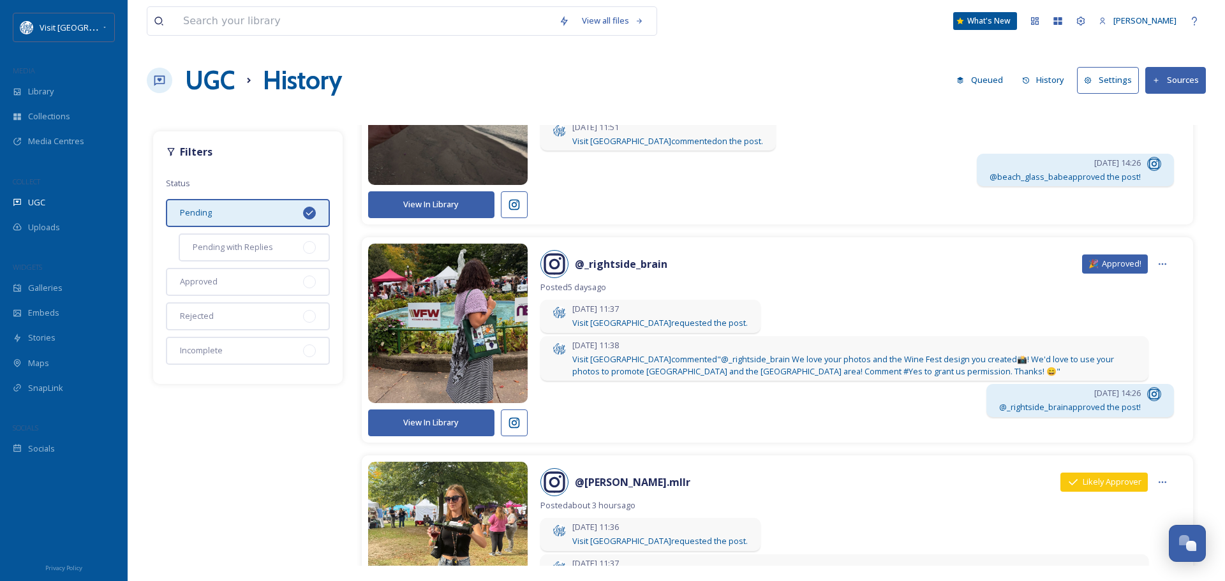
scroll to position [383, 0]
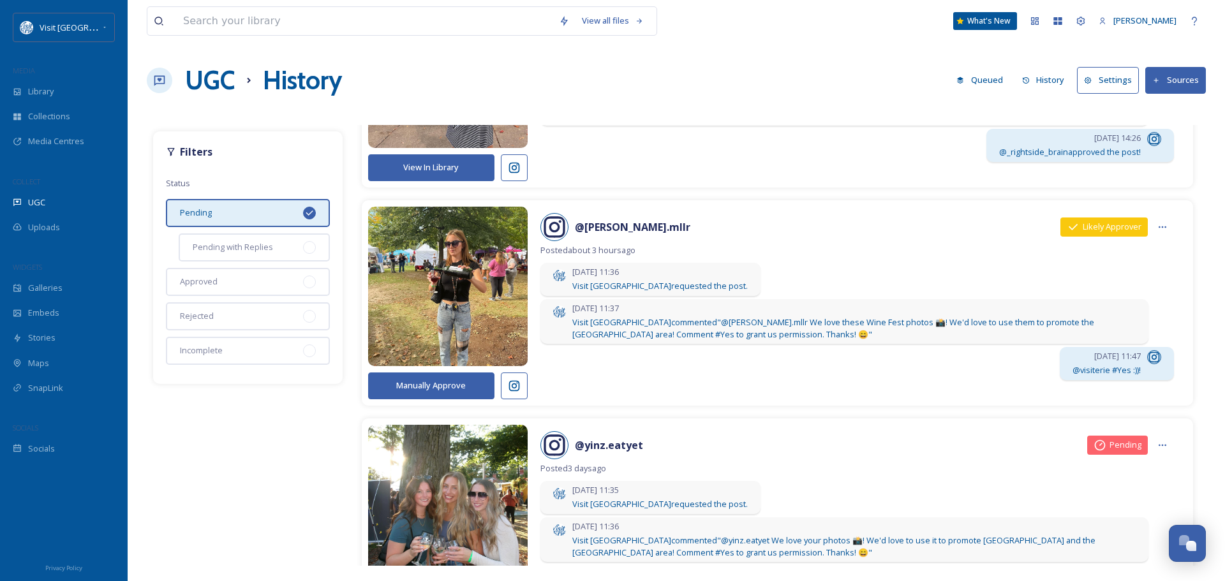
click at [420, 387] on button "Manually Approve" at bounding box center [431, 386] width 126 height 26
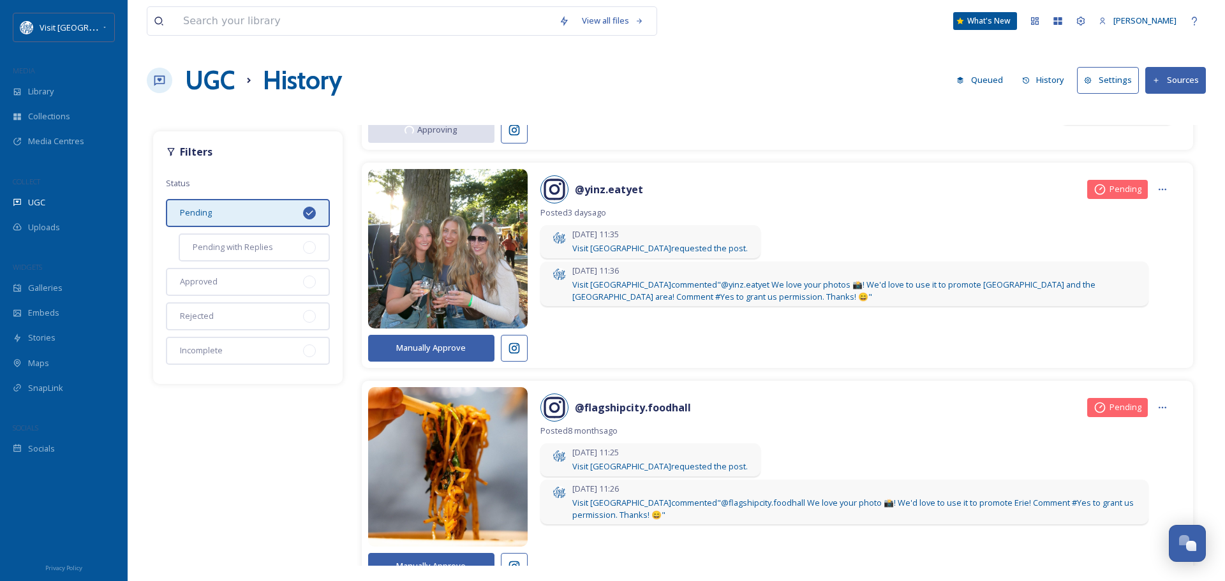
scroll to position [702, 0]
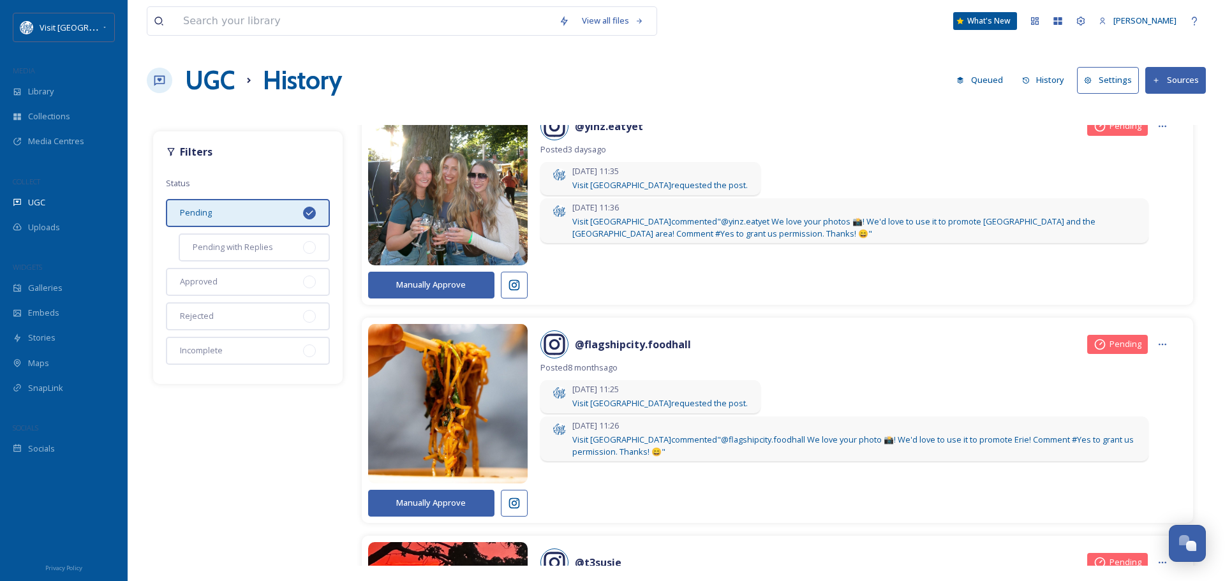
click at [406, 286] on button "Manually Approve" at bounding box center [431, 285] width 126 height 26
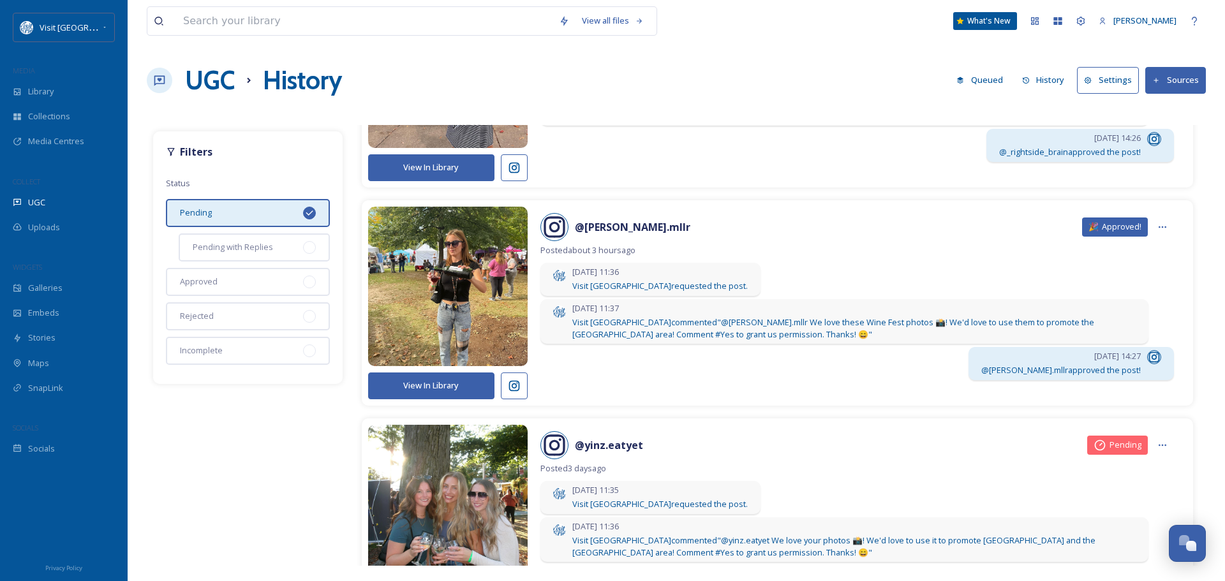
scroll to position [574, 0]
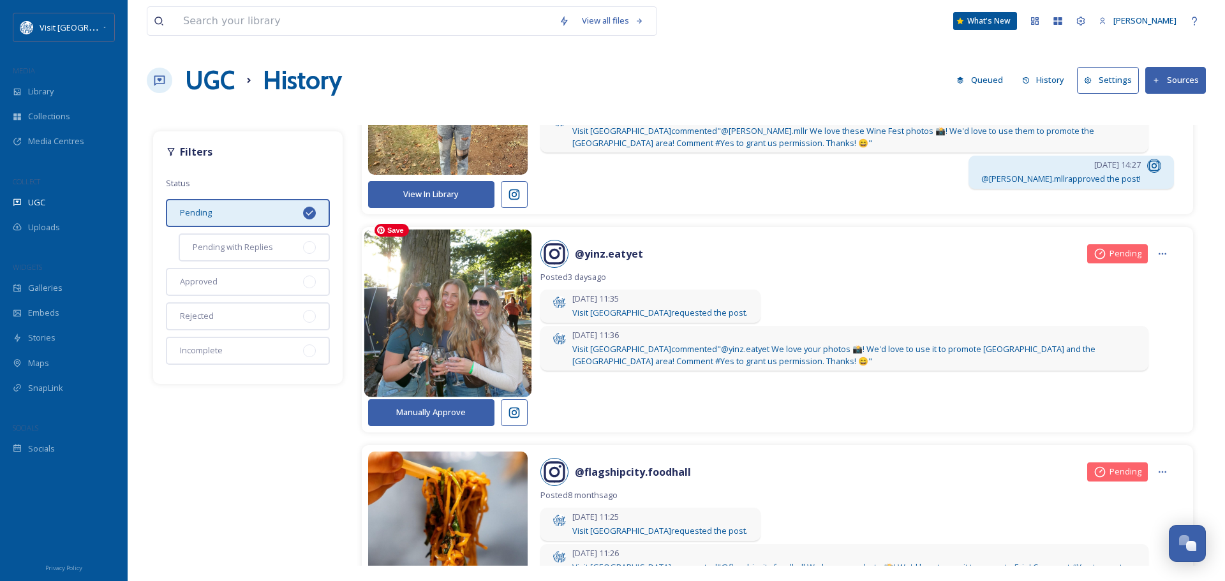
click at [452, 331] on img at bounding box center [448, 313] width 168 height 201
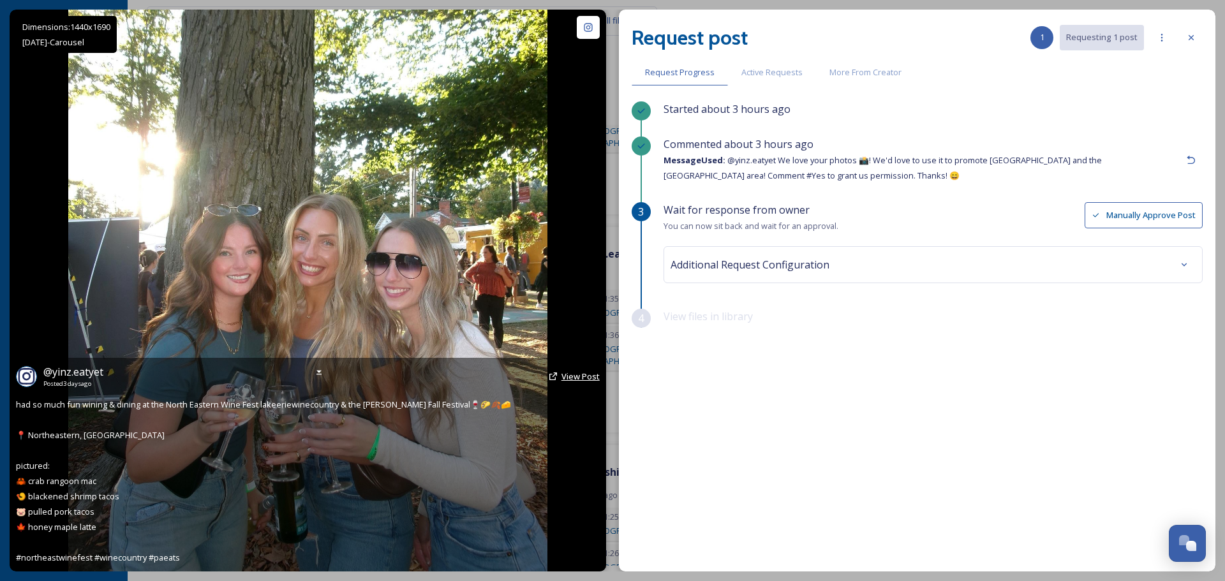
click at [572, 372] on span "View Post" at bounding box center [581, 376] width 38 height 11
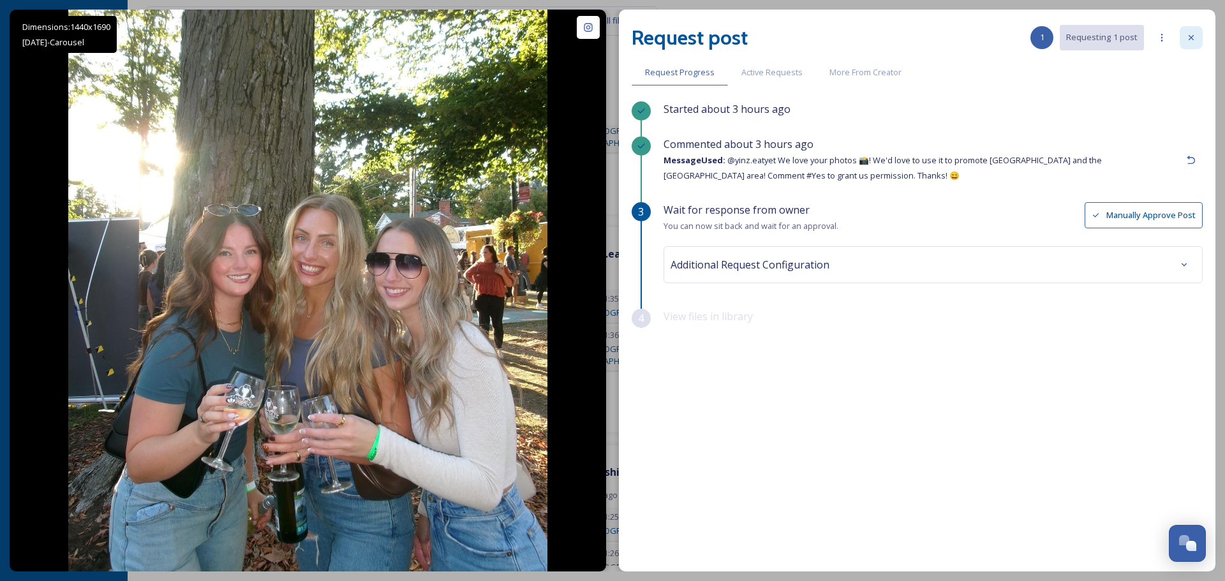
click at [1200, 37] on div at bounding box center [1191, 37] width 23 height 23
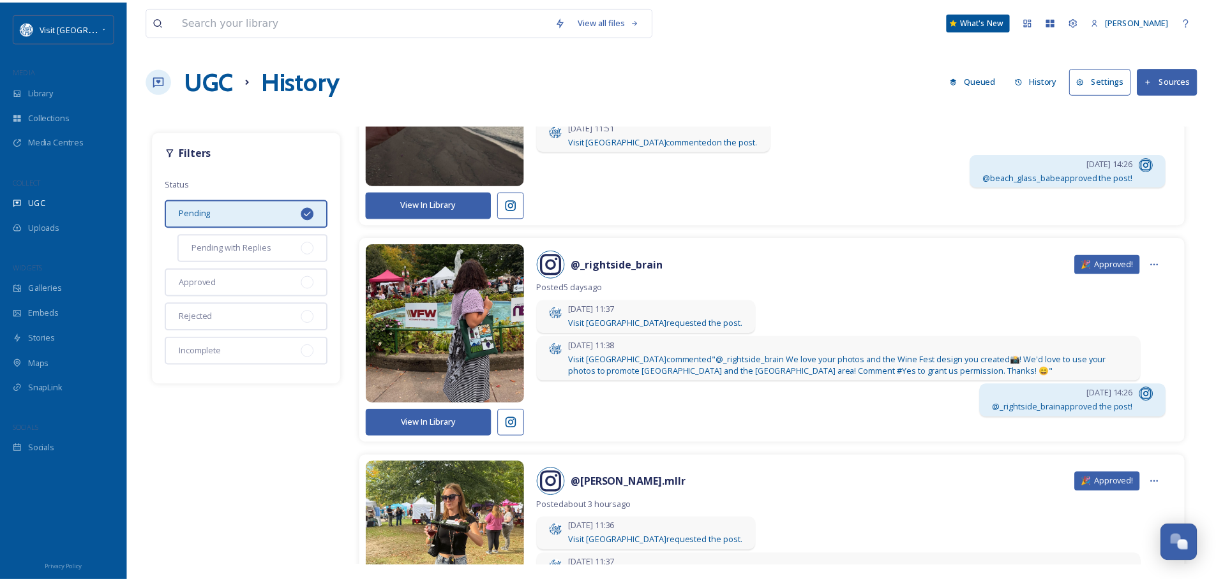
scroll to position [0, 0]
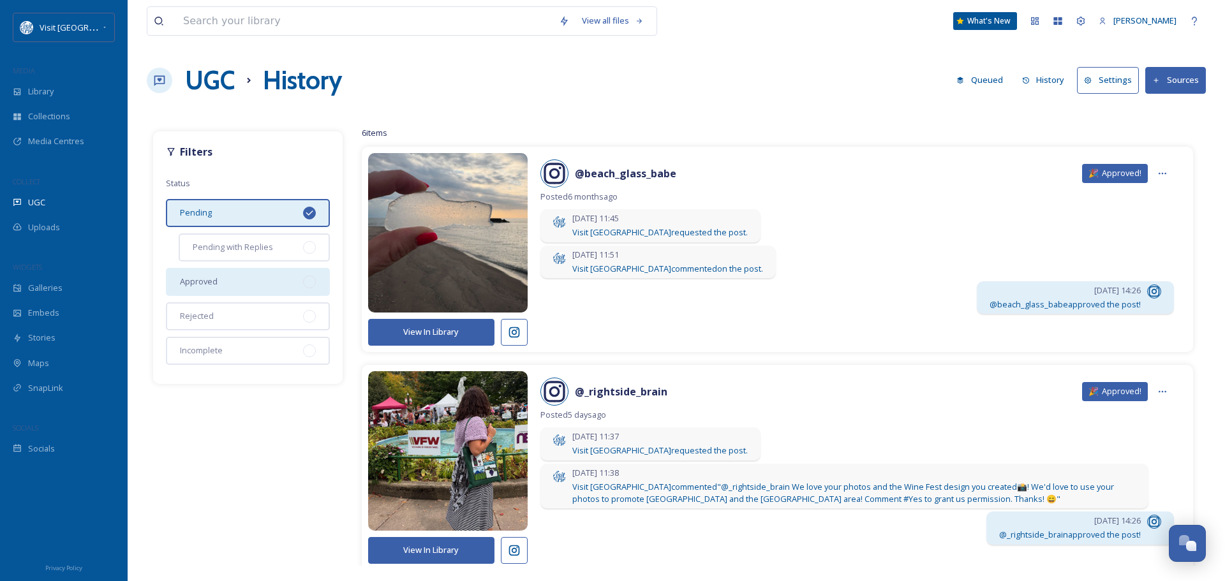
click at [207, 281] on span "Approved" at bounding box center [199, 282] width 38 height 12
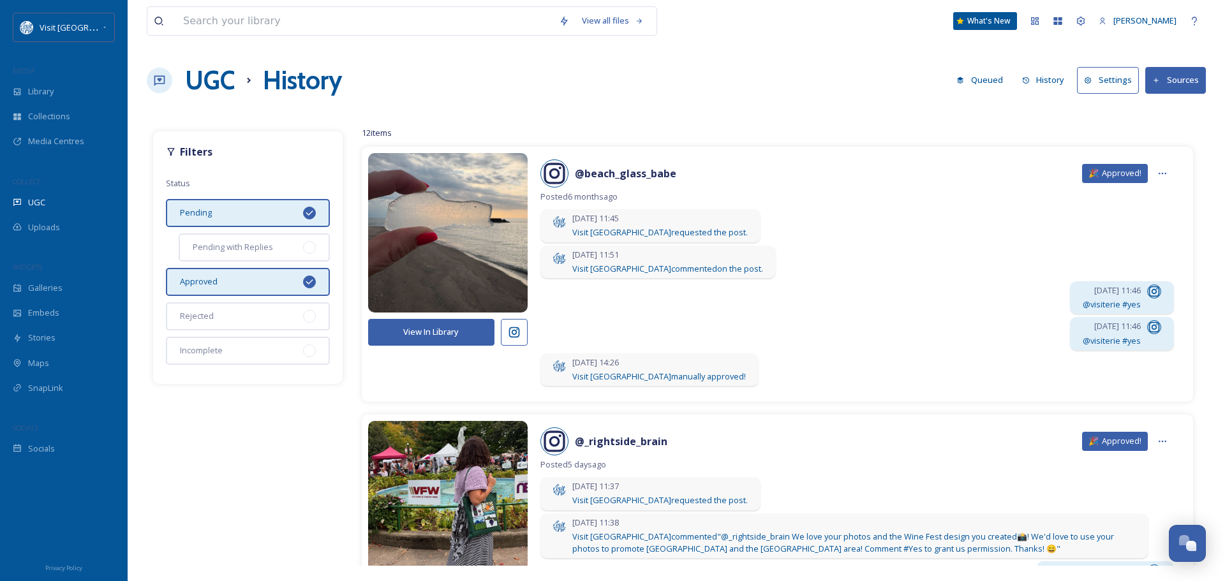
click at [306, 210] on icon at bounding box center [309, 213] width 10 height 10
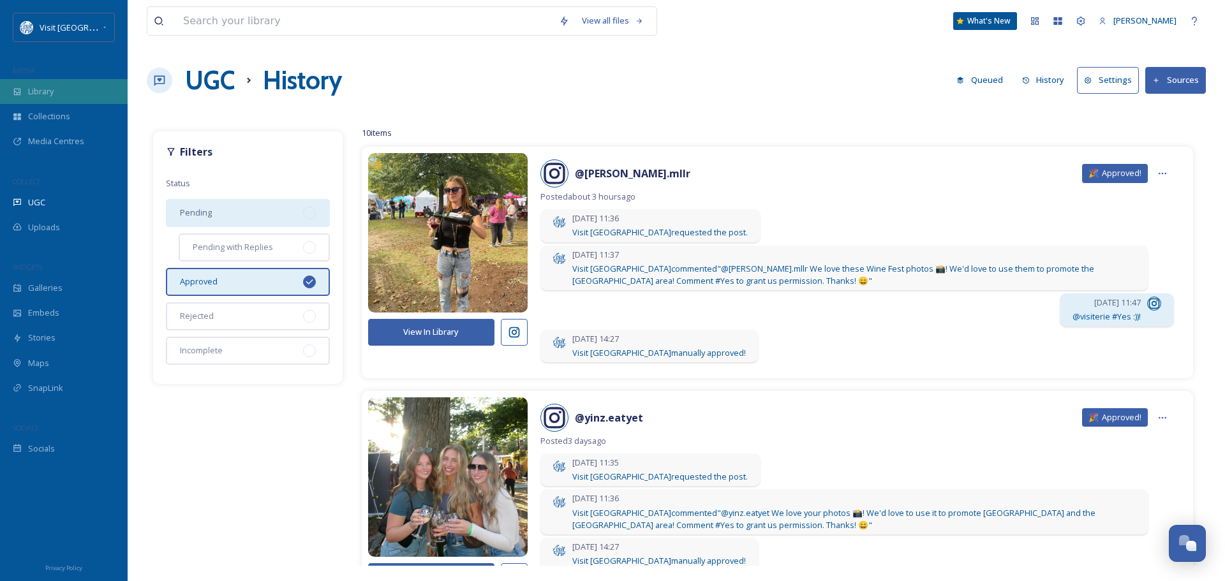
click at [43, 87] on span "Library" at bounding box center [41, 92] width 26 height 12
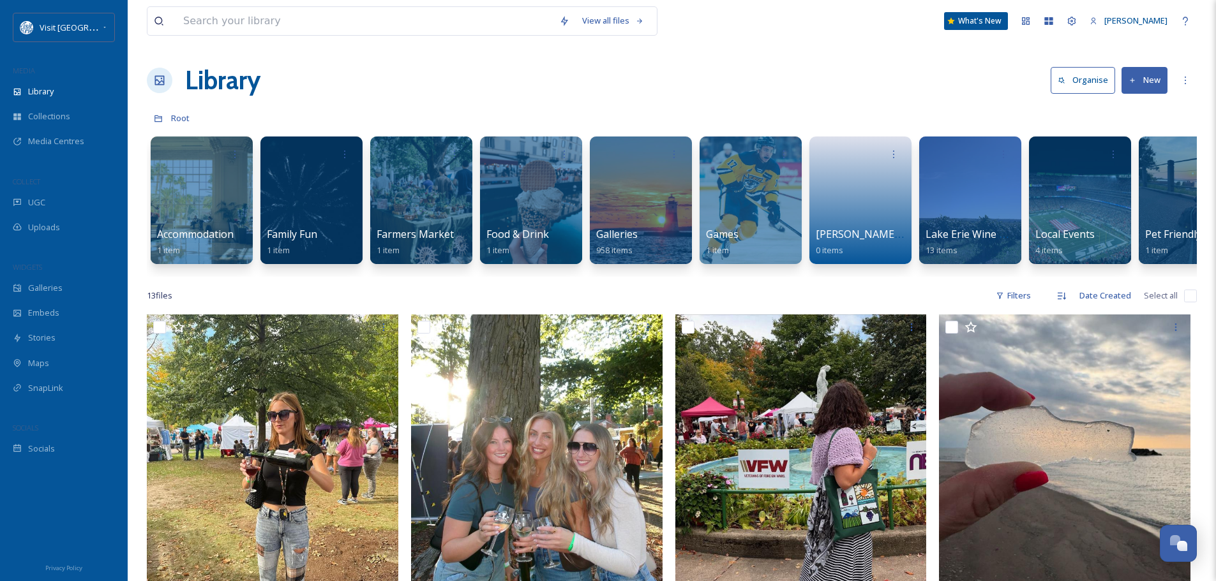
scroll to position [191, 0]
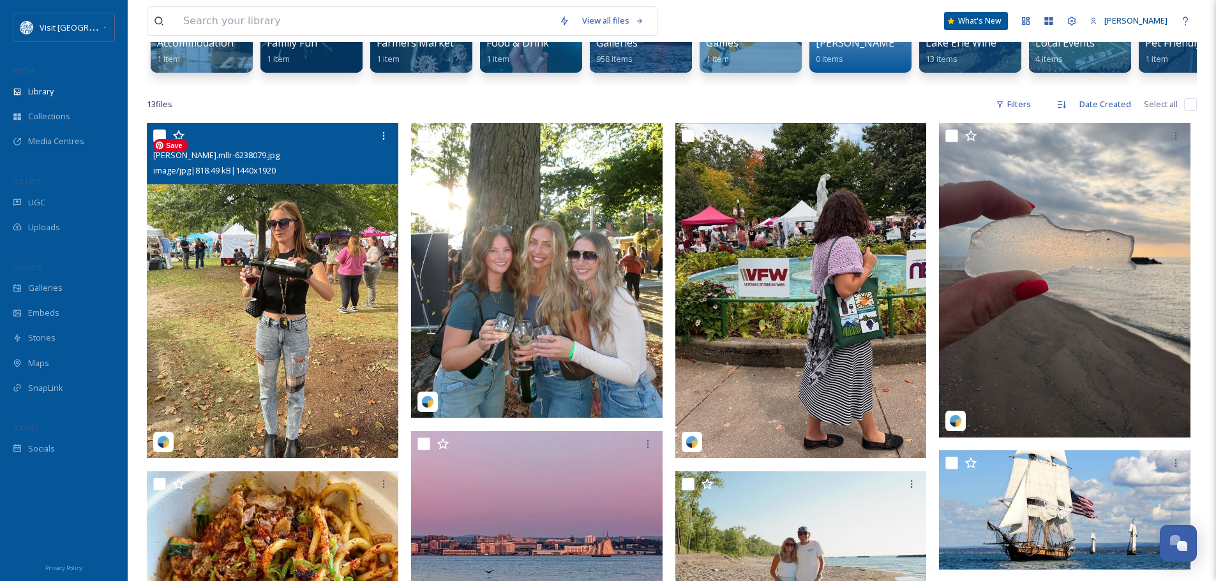
click at [320, 332] on img at bounding box center [272, 290] width 251 height 335
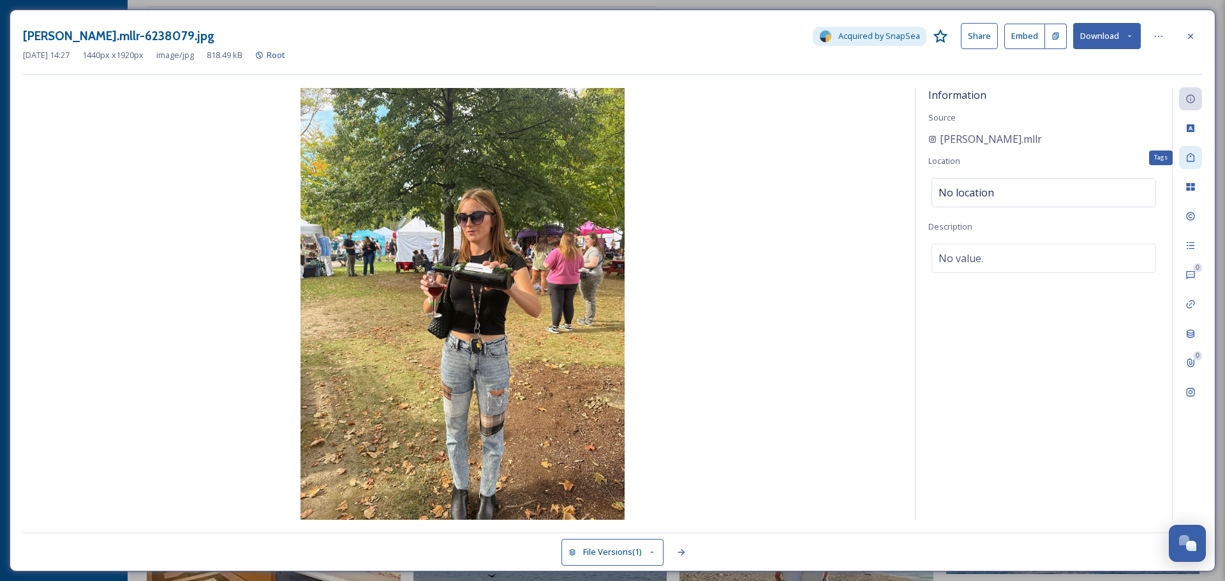
click at [1191, 155] on icon at bounding box center [1191, 158] width 10 height 10
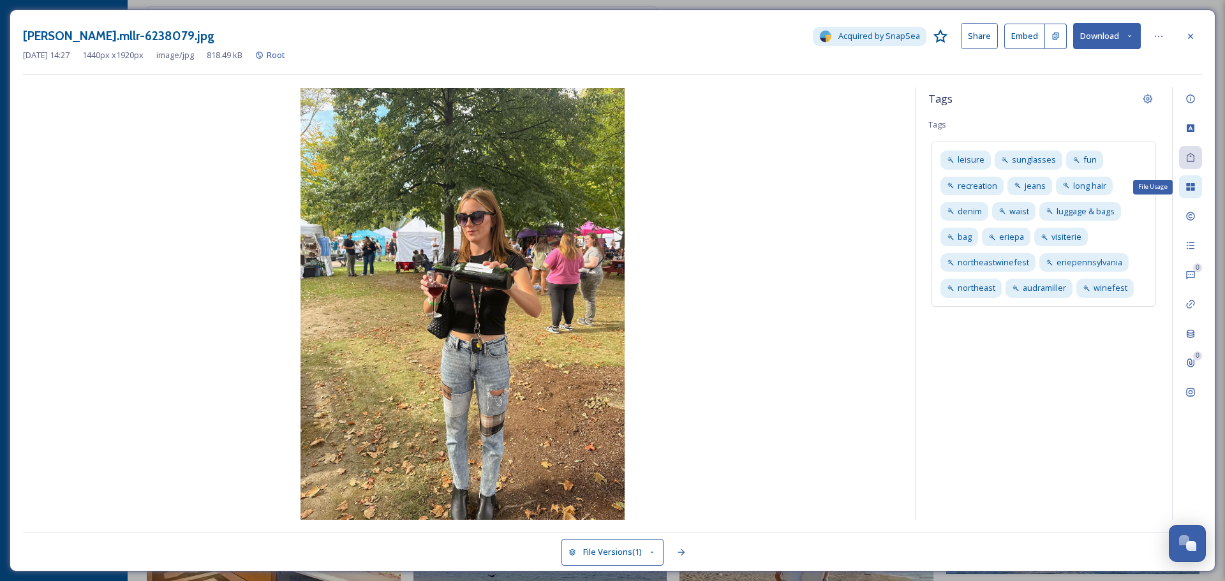
click at [1198, 186] on div "File Usage" at bounding box center [1190, 186] width 23 height 23
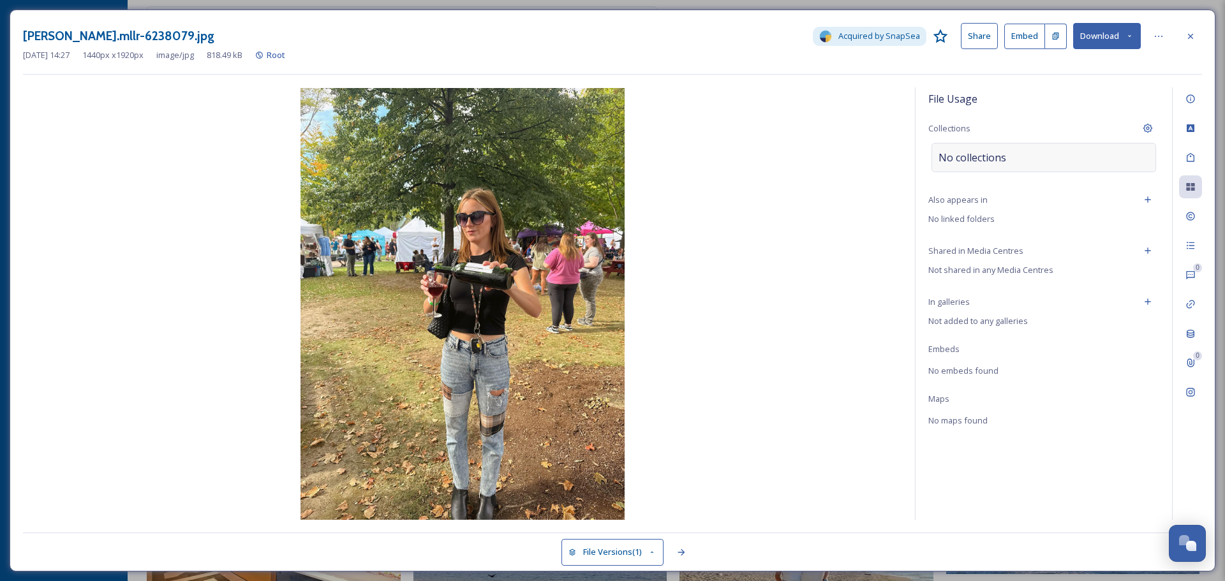
click at [1068, 160] on div "No collections" at bounding box center [1044, 157] width 225 height 29
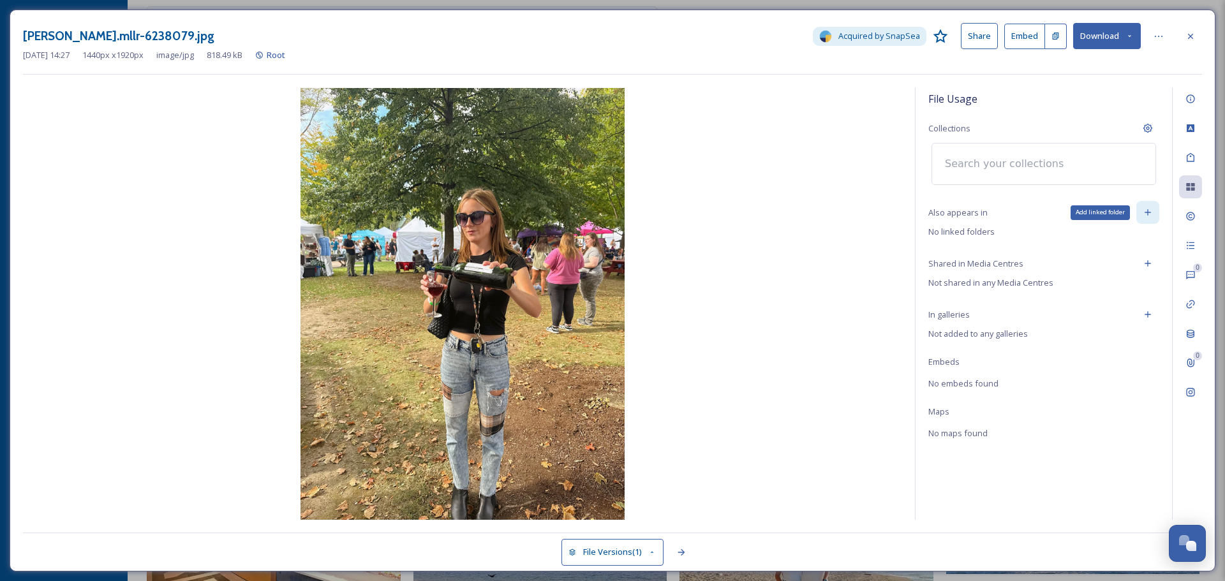
click at [1147, 211] on div "Add linked folder" at bounding box center [1147, 212] width 23 height 23
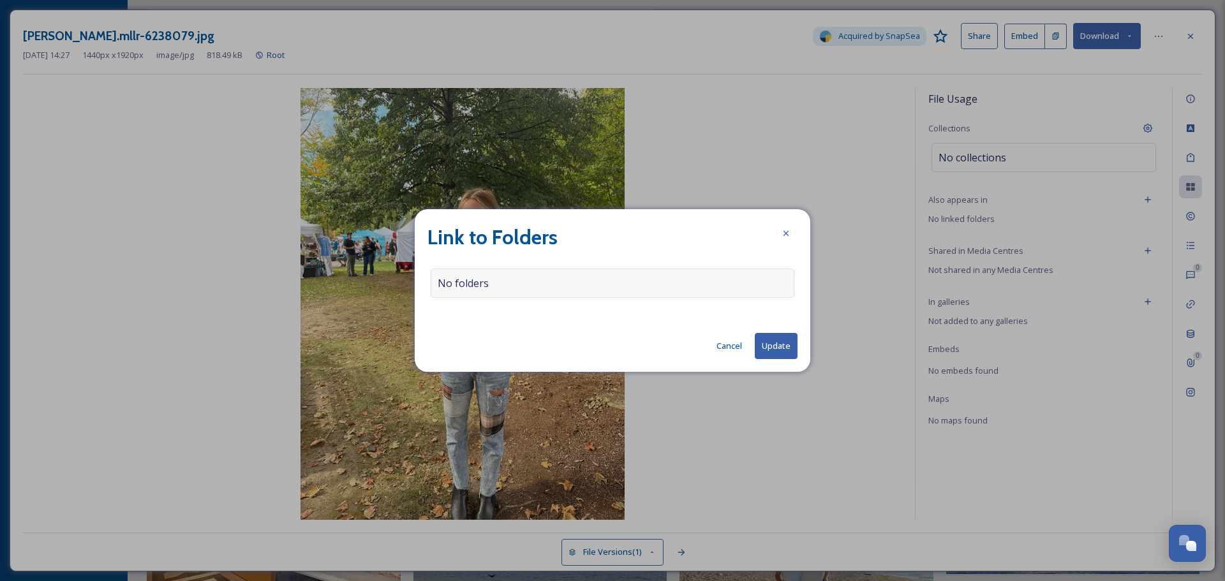
click at [523, 280] on div "No folders" at bounding box center [613, 283] width 364 height 29
click at [736, 341] on button "Cancel" at bounding box center [729, 346] width 38 height 25
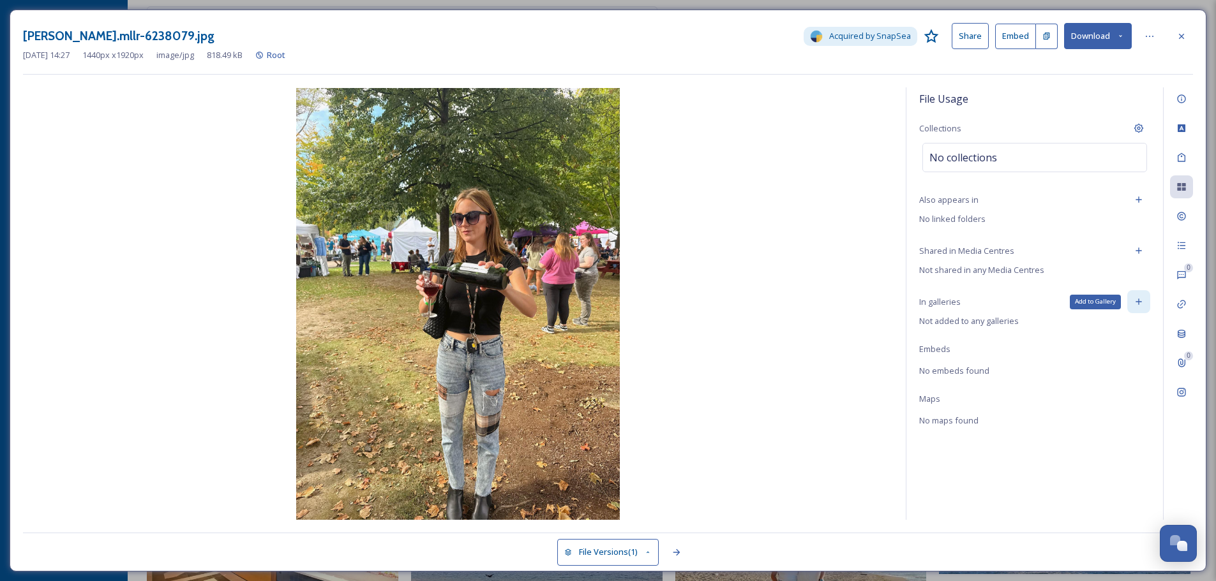
click at [1139, 303] on icon at bounding box center [1138, 302] width 10 height 10
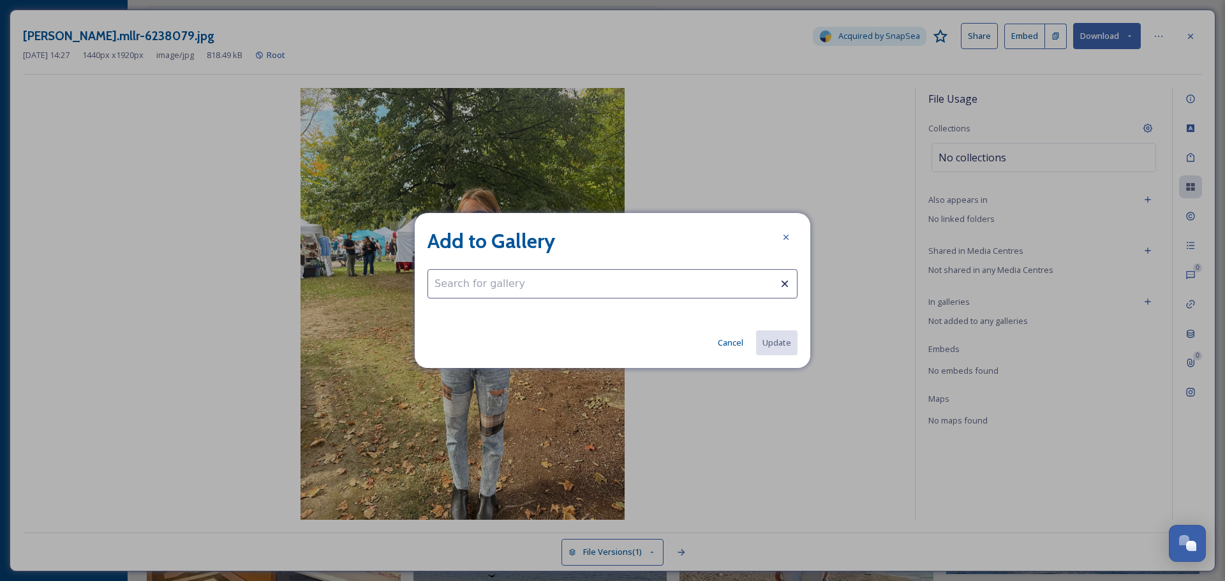
click at [494, 278] on input at bounding box center [613, 283] width 370 height 29
click at [784, 237] on icon at bounding box center [786, 237] width 10 height 10
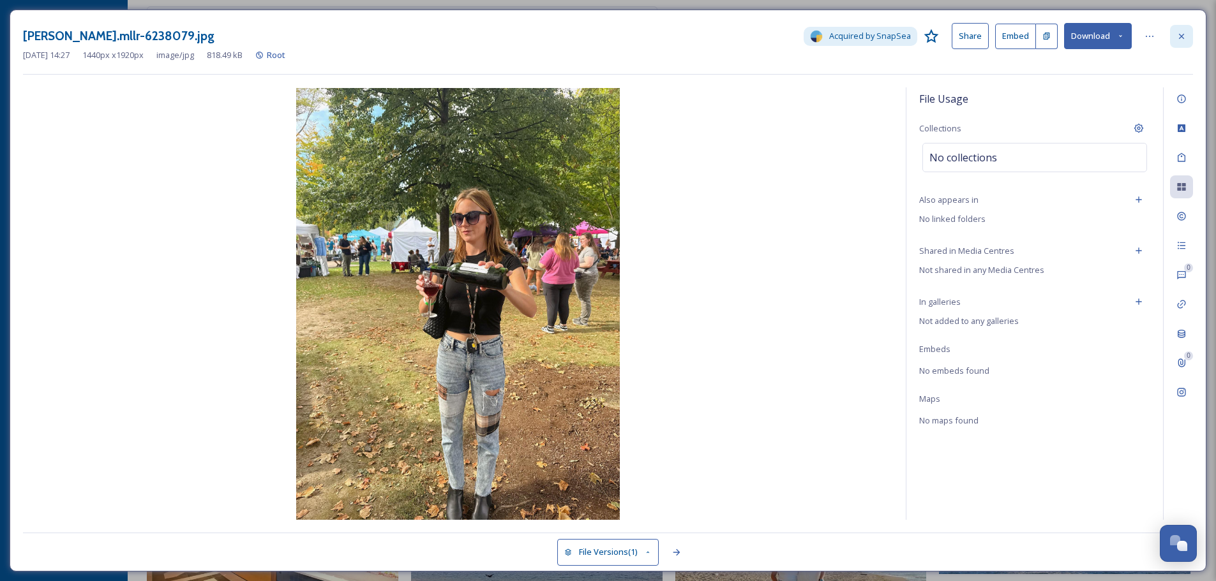
click at [1179, 36] on icon at bounding box center [1181, 36] width 10 height 10
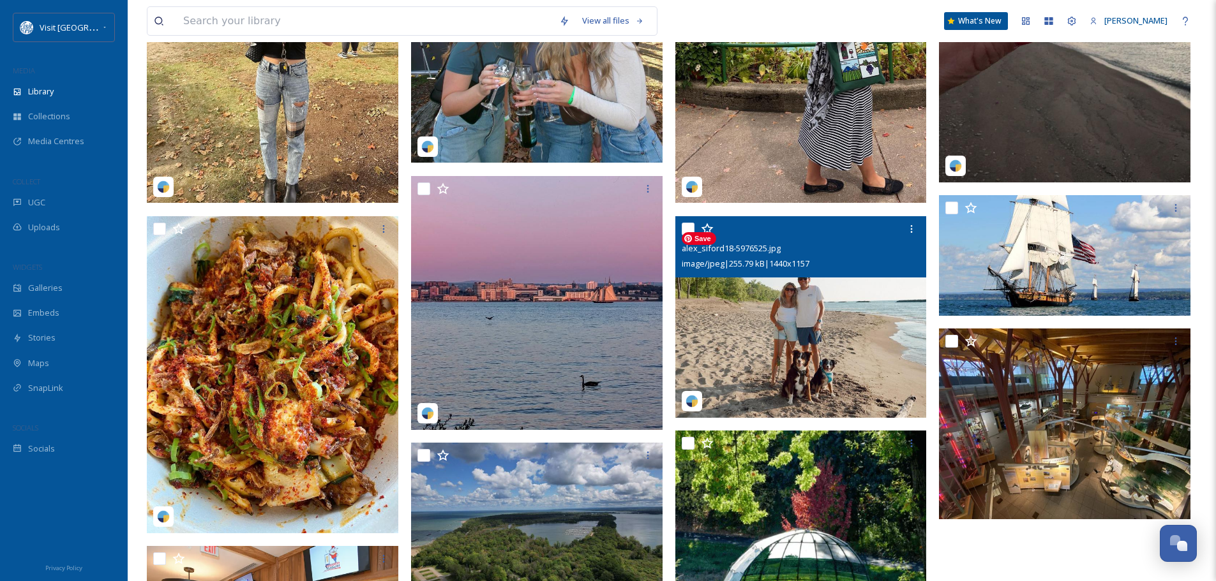
scroll to position [128, 0]
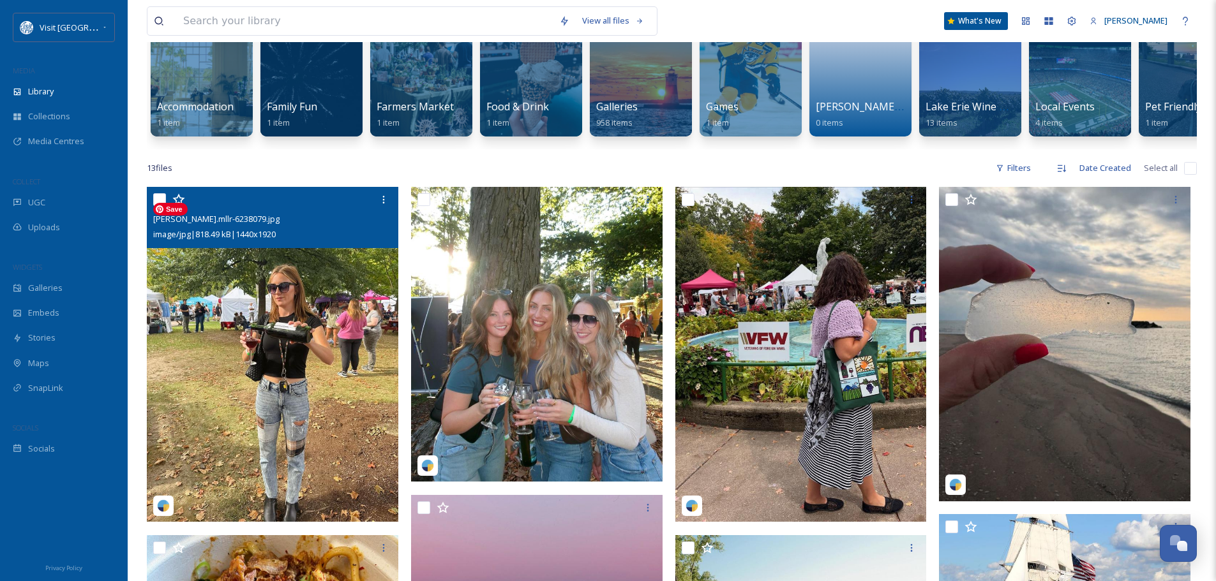
click at [341, 315] on img at bounding box center [272, 354] width 251 height 335
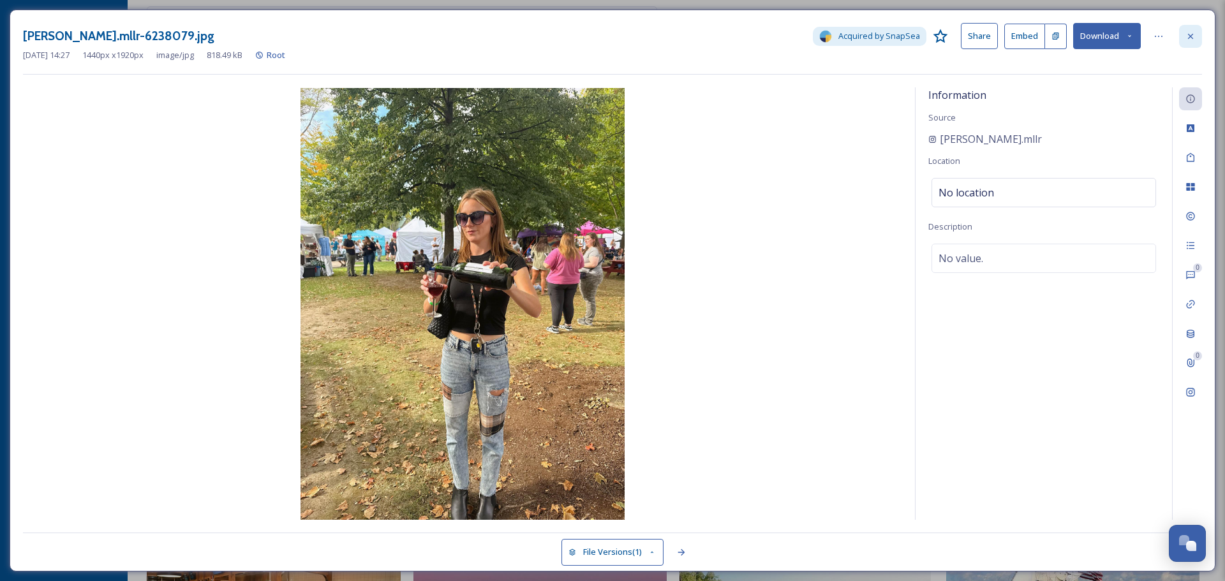
click at [1187, 31] on icon at bounding box center [1191, 36] width 10 height 10
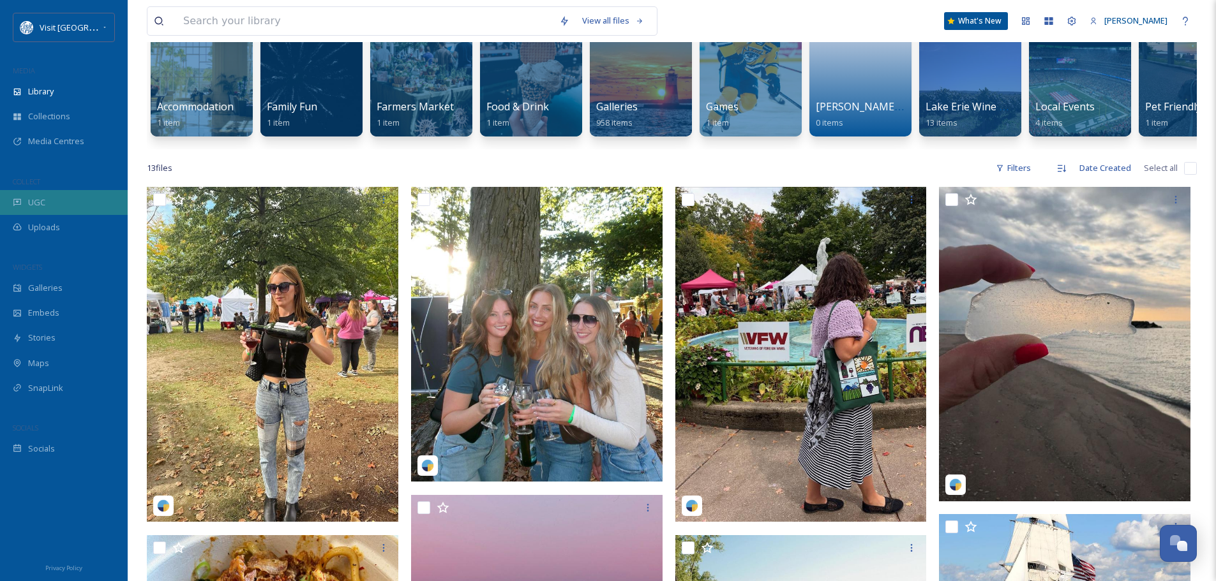
click at [63, 200] on div "UGC" at bounding box center [64, 202] width 128 height 25
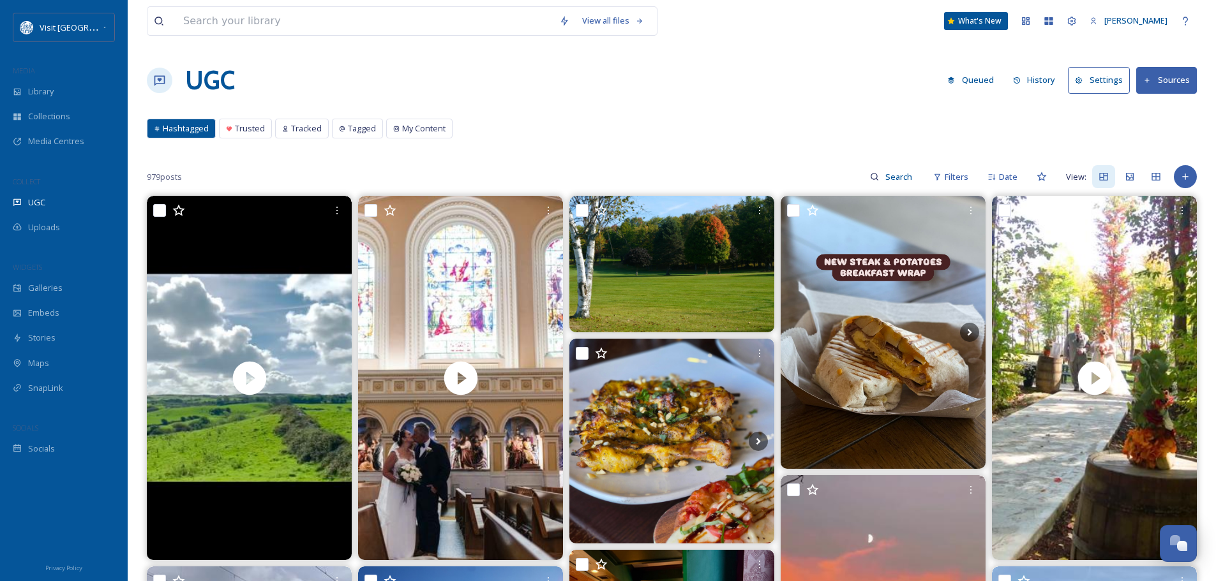
click at [1042, 77] on button "History" at bounding box center [1034, 80] width 56 height 25
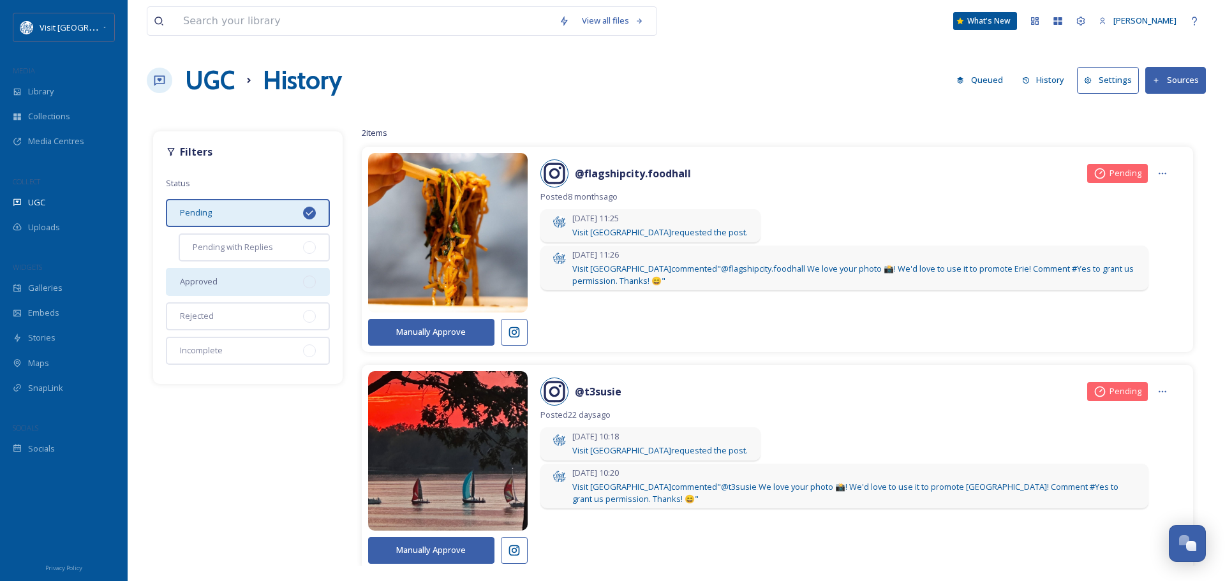
click at [287, 273] on div "Approved" at bounding box center [248, 282] width 164 height 28
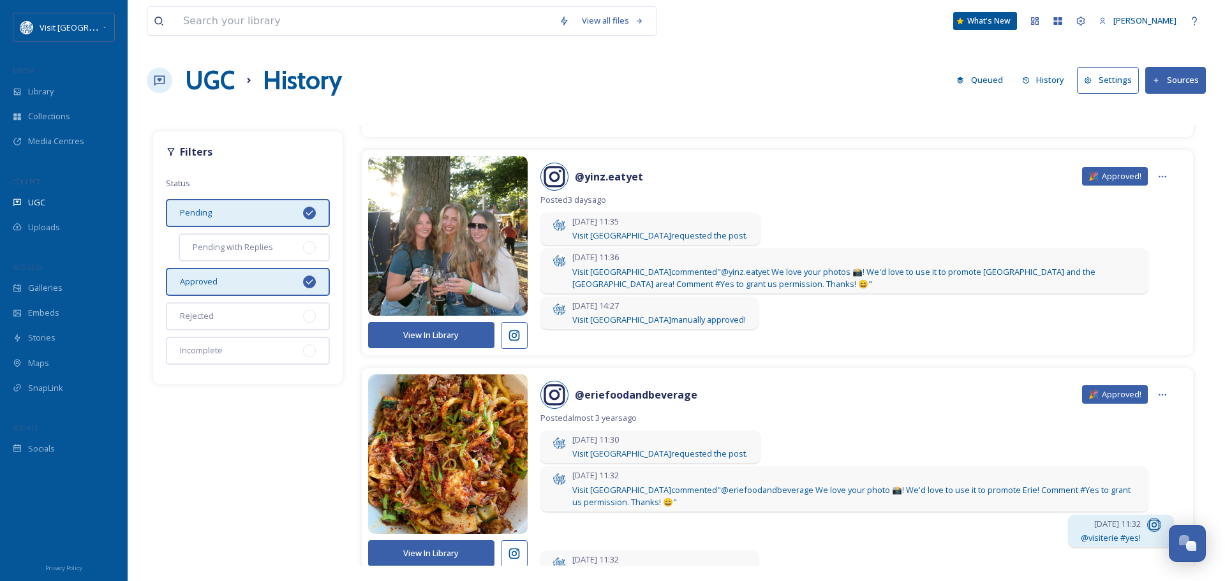
scroll to position [766, 0]
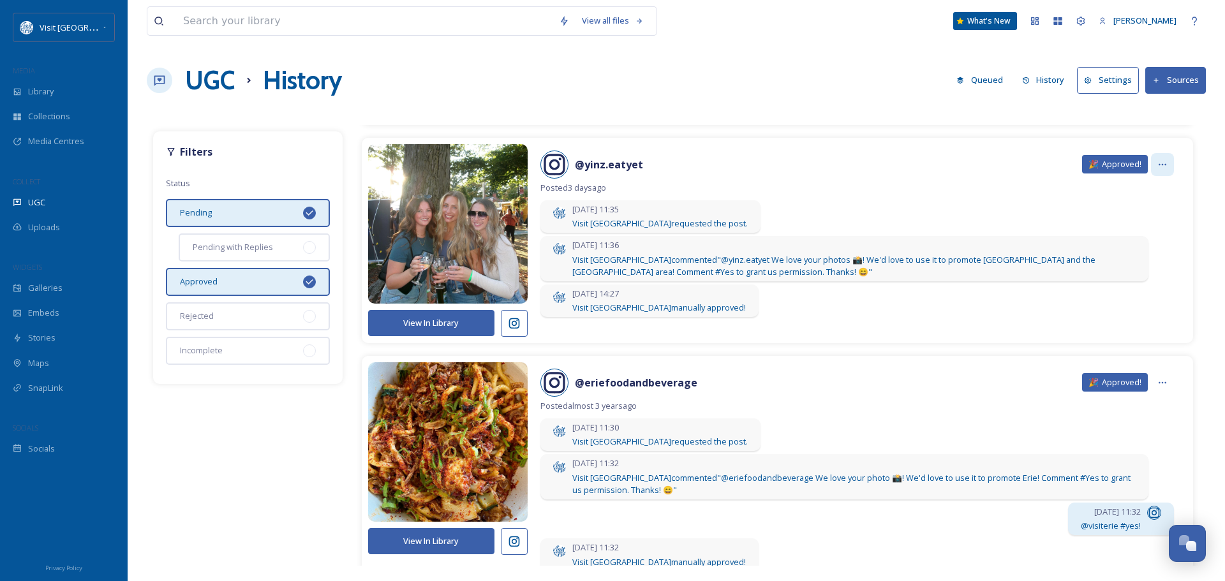
click at [1158, 168] on icon at bounding box center [1163, 165] width 10 height 10
click at [940, 176] on div "@ yinz.eatyet 🎉 Approved!" at bounding box center [857, 165] width 634 height 28
click at [510, 320] on icon at bounding box center [514, 323] width 13 height 13
click at [311, 211] on icon at bounding box center [309, 212] width 7 height 5
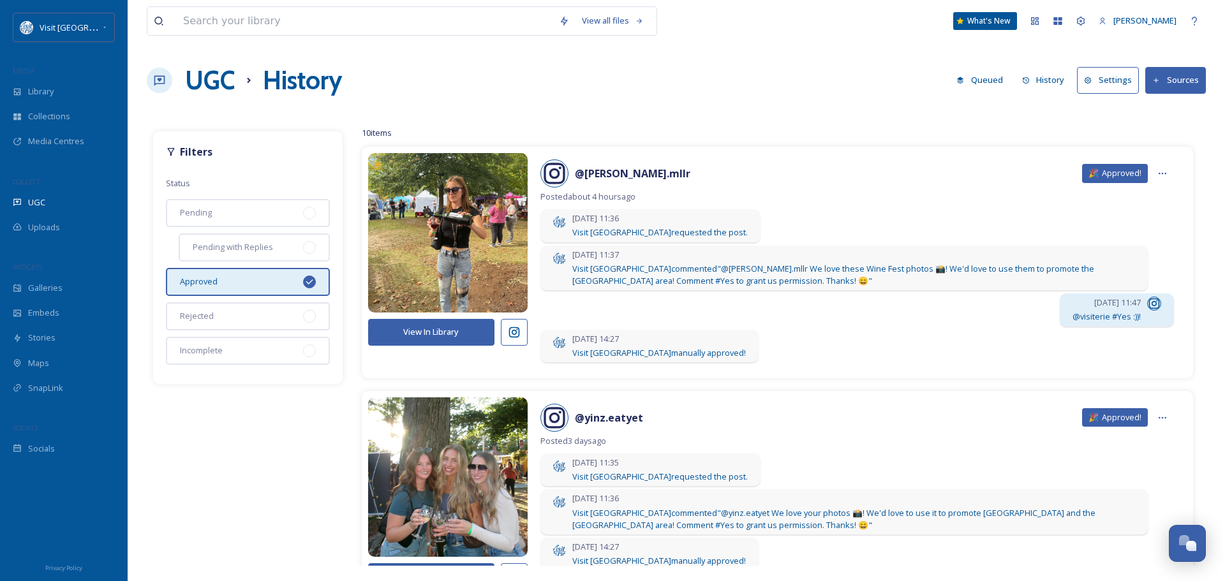
click at [311, 281] on icon at bounding box center [309, 281] width 7 height 5
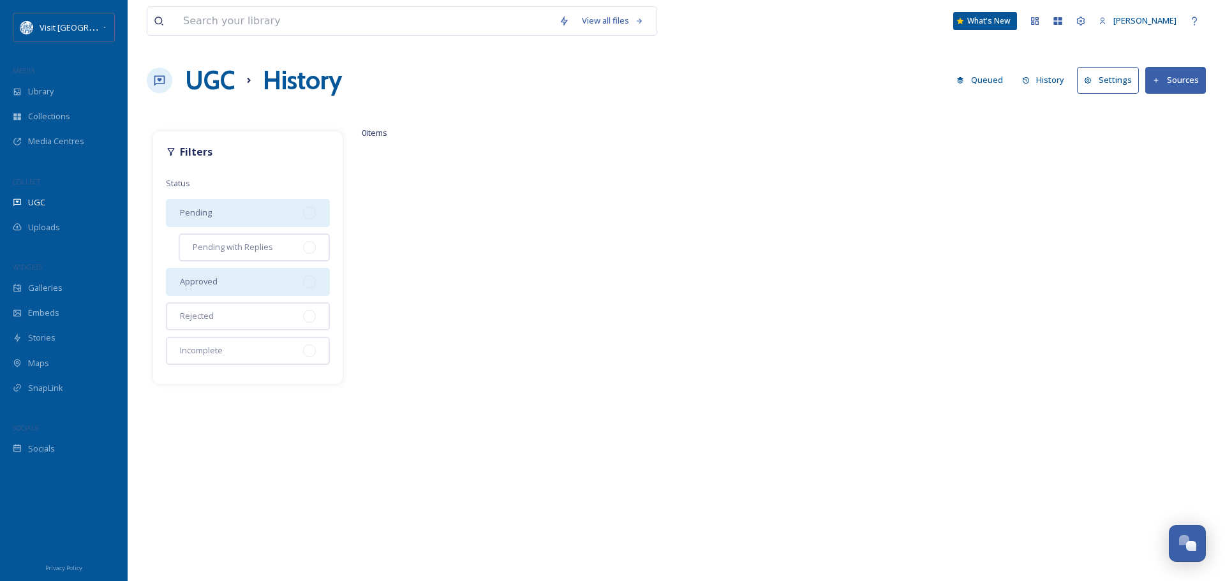
click at [207, 204] on div "Pending" at bounding box center [248, 213] width 164 height 28
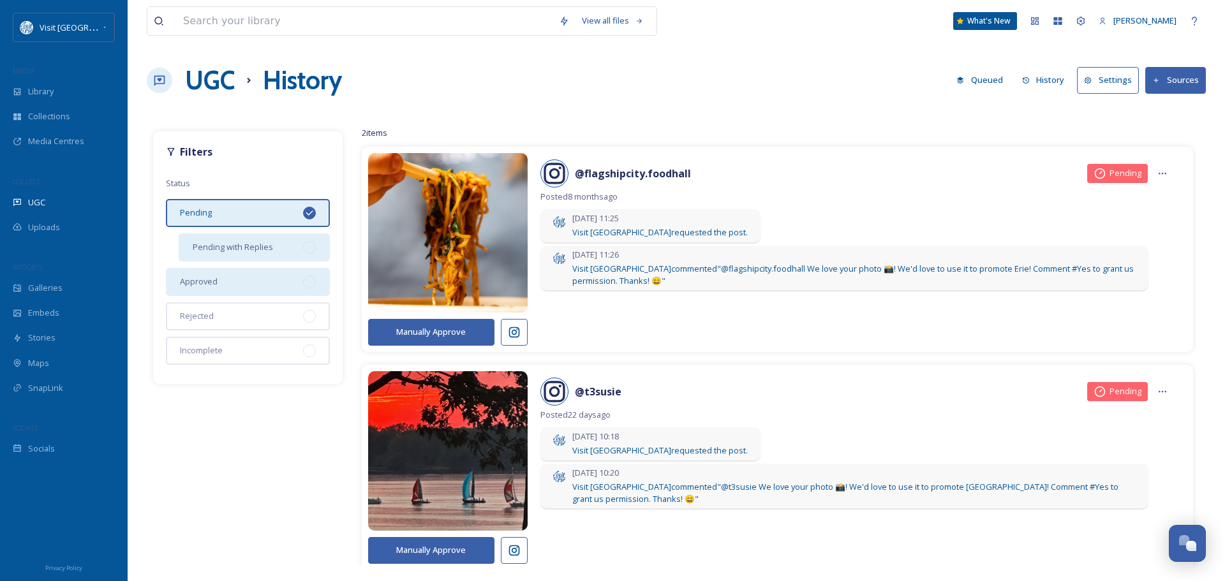
click at [265, 246] on span "Pending with Replies" at bounding box center [233, 247] width 80 height 12
click at [308, 210] on icon at bounding box center [309, 213] width 10 height 10
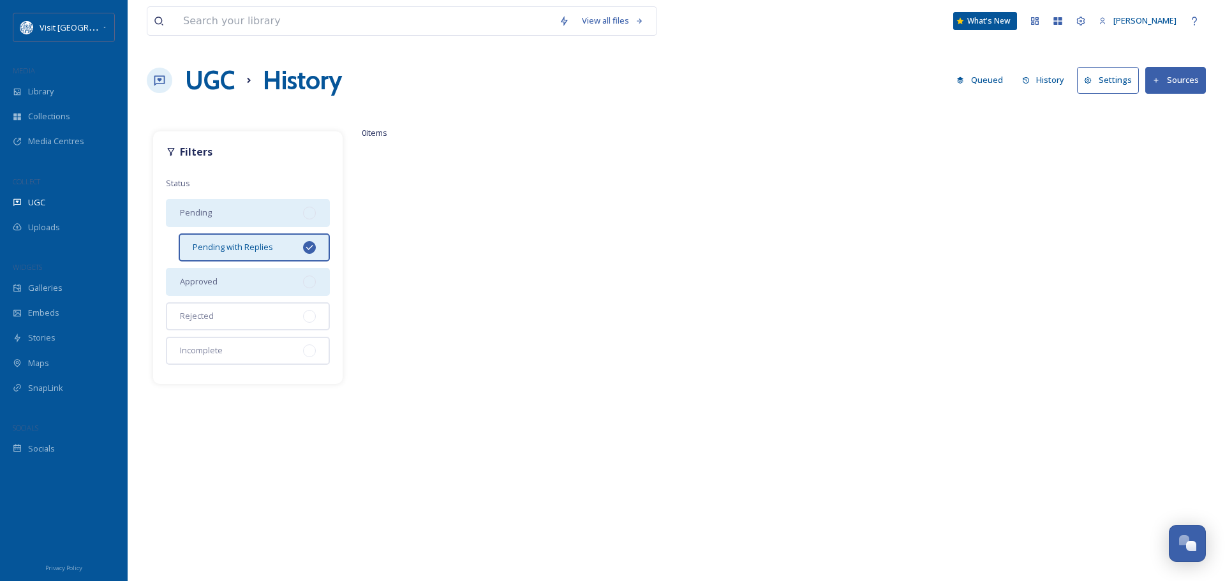
click at [308, 248] on icon at bounding box center [309, 247] width 10 height 10
click at [47, 86] on span "Library" at bounding box center [41, 92] width 26 height 12
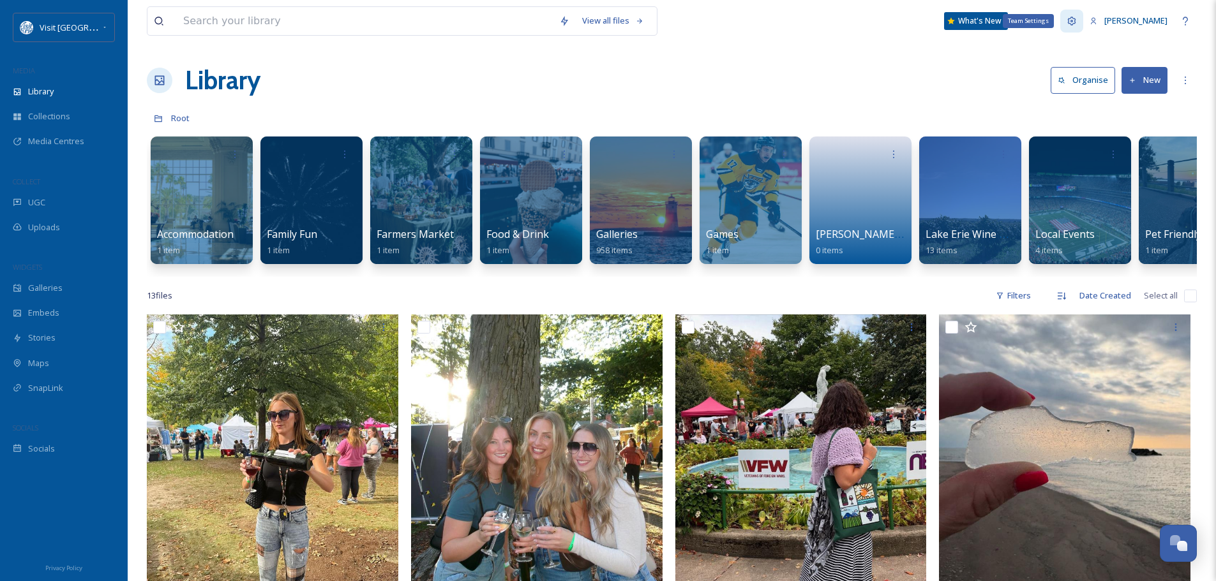
click at [1076, 19] on icon at bounding box center [1071, 21] width 10 height 10
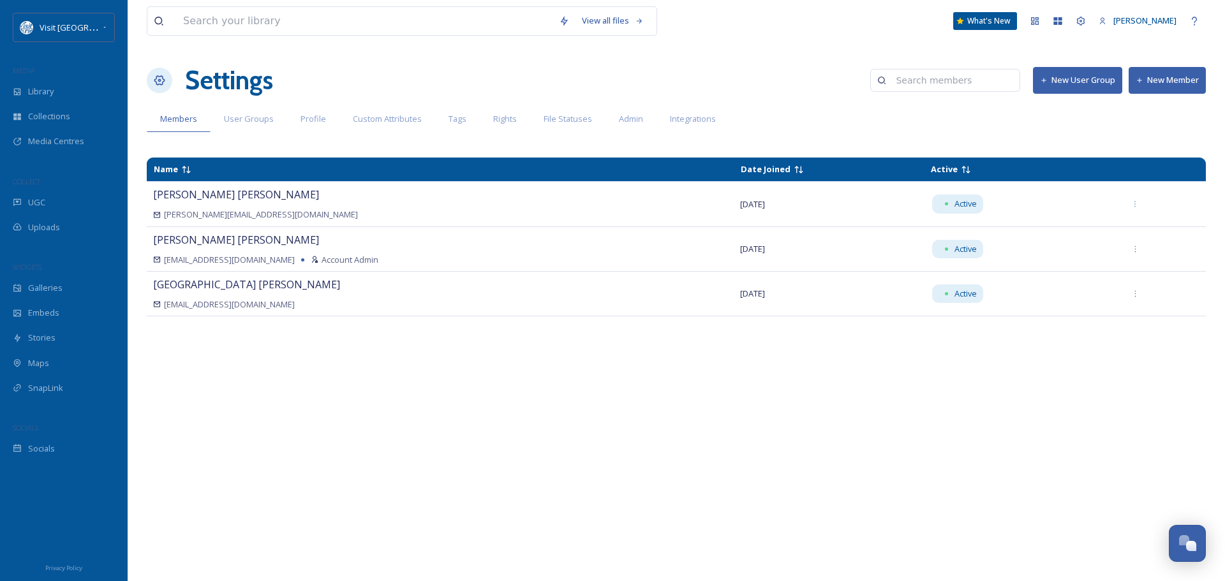
click at [1176, 82] on button "New Member" at bounding box center [1167, 80] width 77 height 26
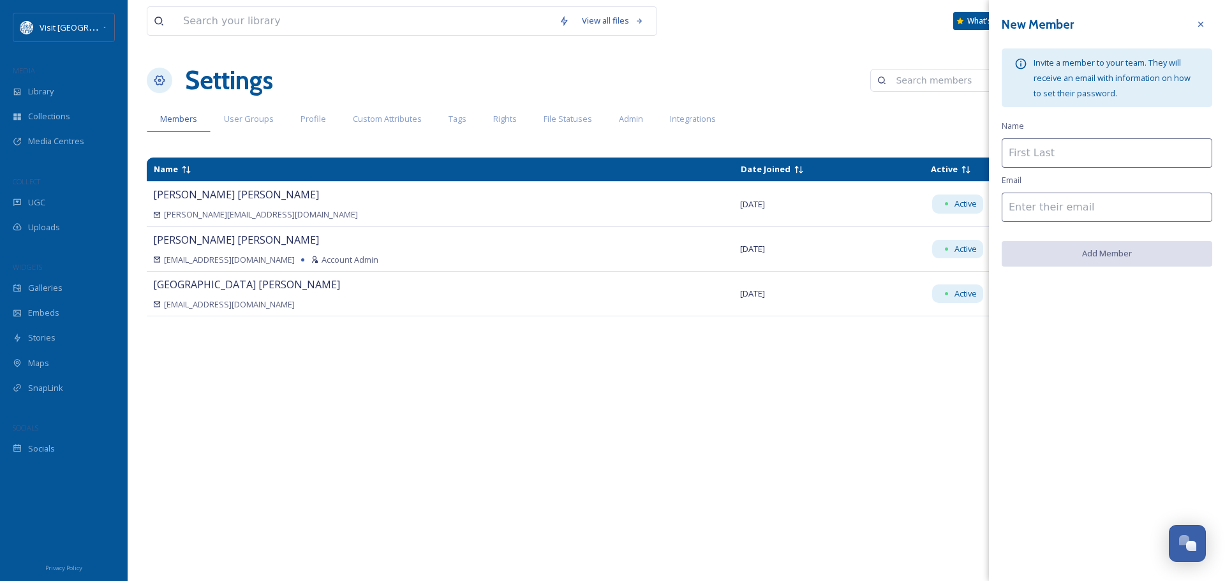
click at [1062, 153] on input at bounding box center [1107, 152] width 211 height 29
type input "Marketing Intern"
click at [1061, 210] on input at bounding box center [1107, 207] width 211 height 29
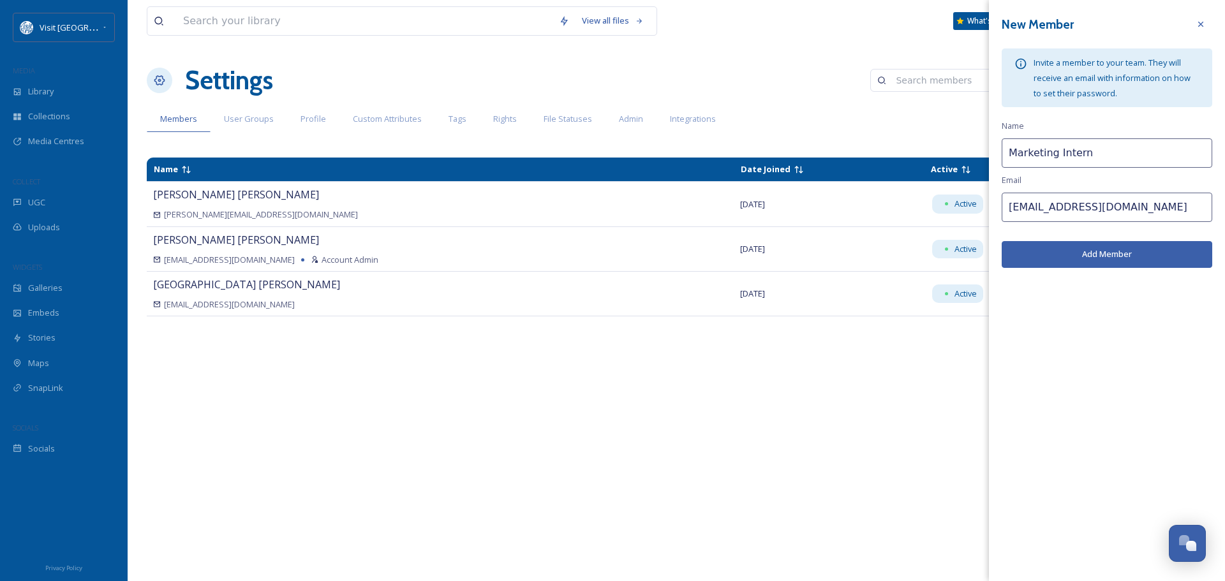
type input "[EMAIL_ADDRESS][DOMAIN_NAME]"
click at [1113, 260] on button "Add Member" at bounding box center [1107, 254] width 211 height 26
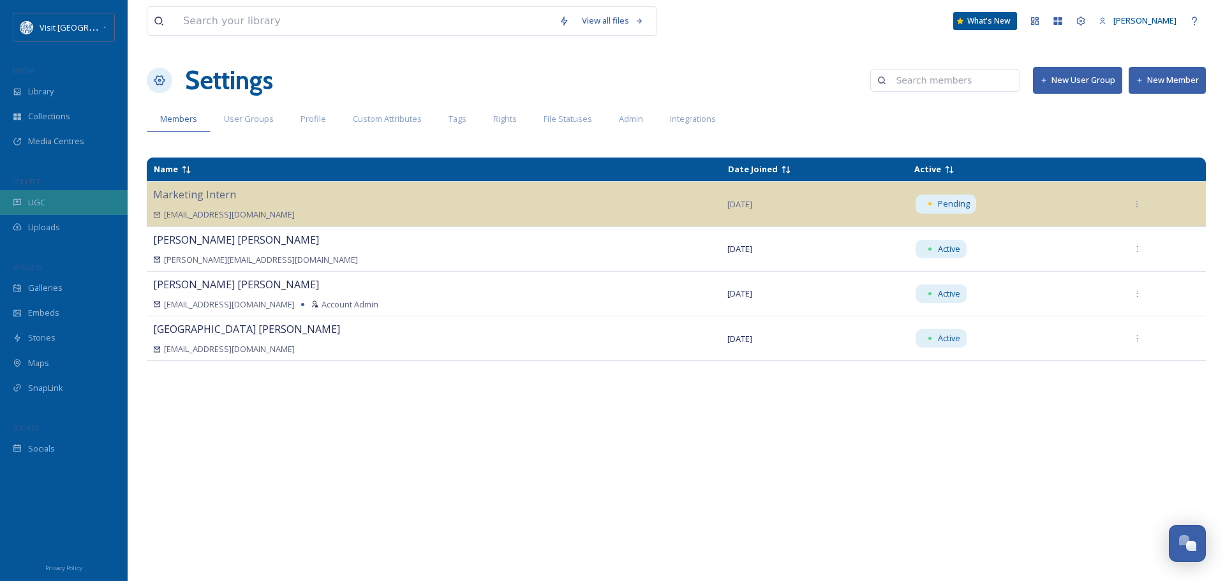
click at [48, 198] on div "UGC" at bounding box center [64, 202] width 128 height 25
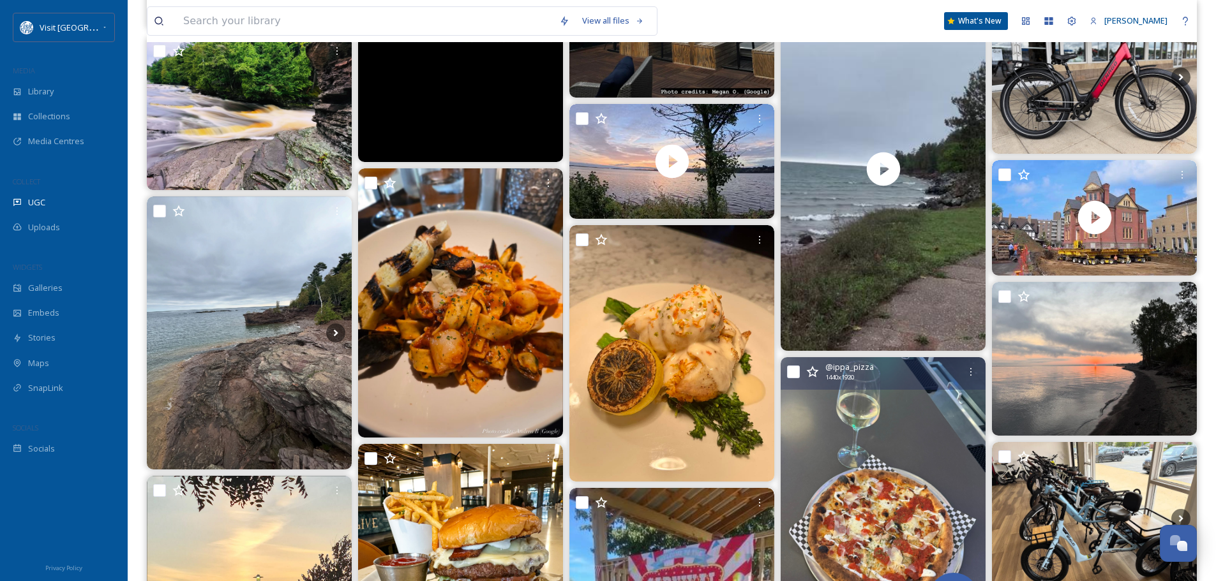
scroll to position [2616, 0]
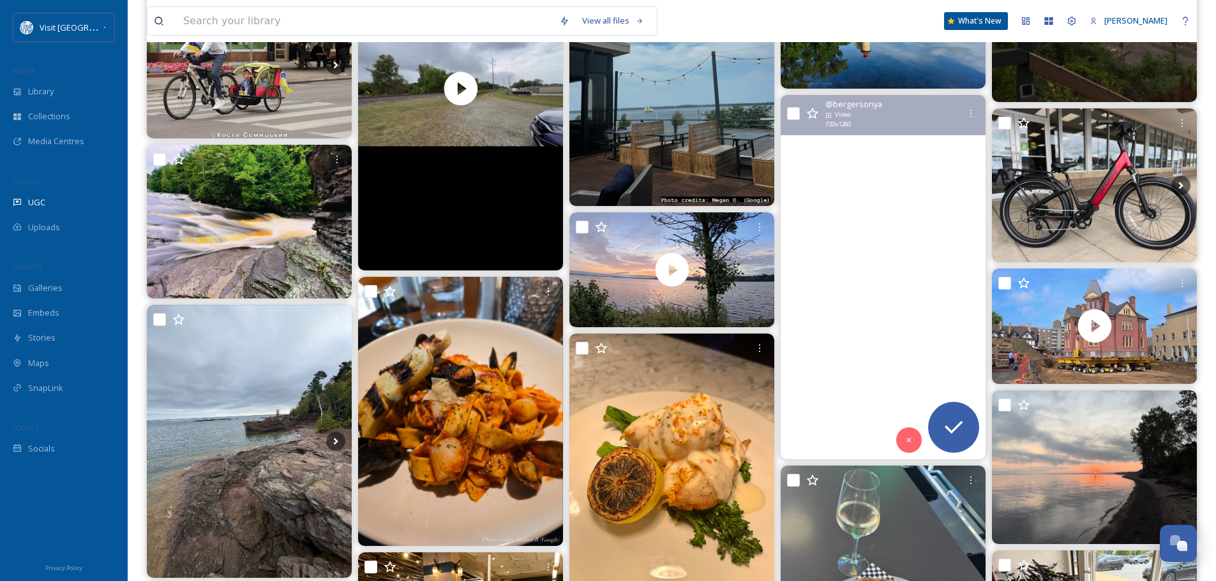
click at [923, 207] on video "Beautiful day at presque isle park. Marquette Michigan #upperpeninsula #michiga…" at bounding box center [882, 277] width 205 height 364
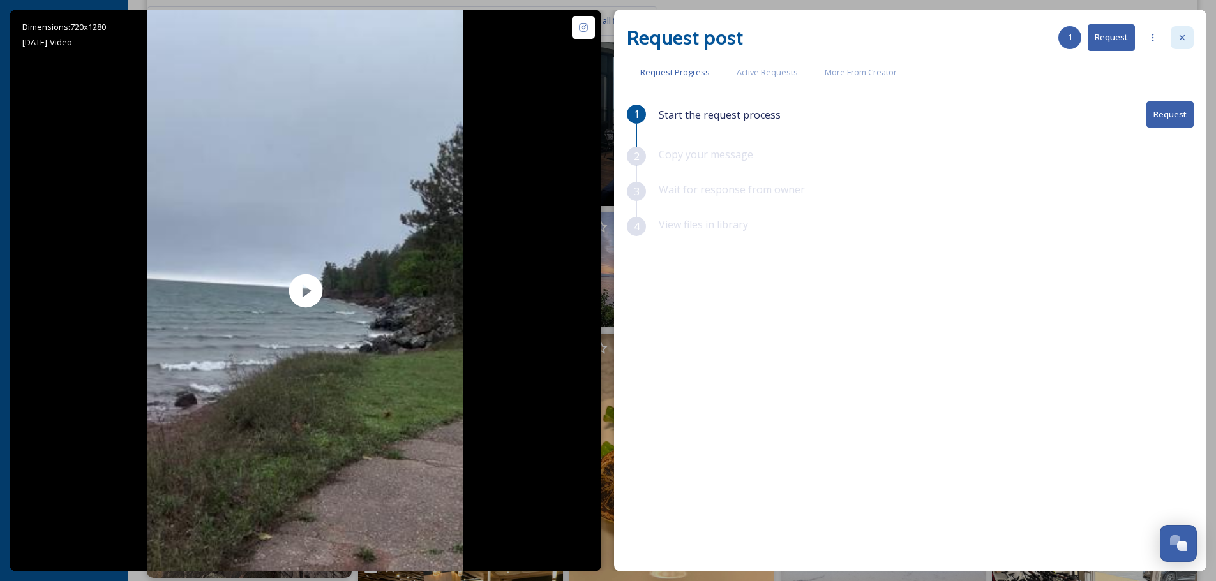
click at [1183, 31] on div at bounding box center [1181, 37] width 23 height 23
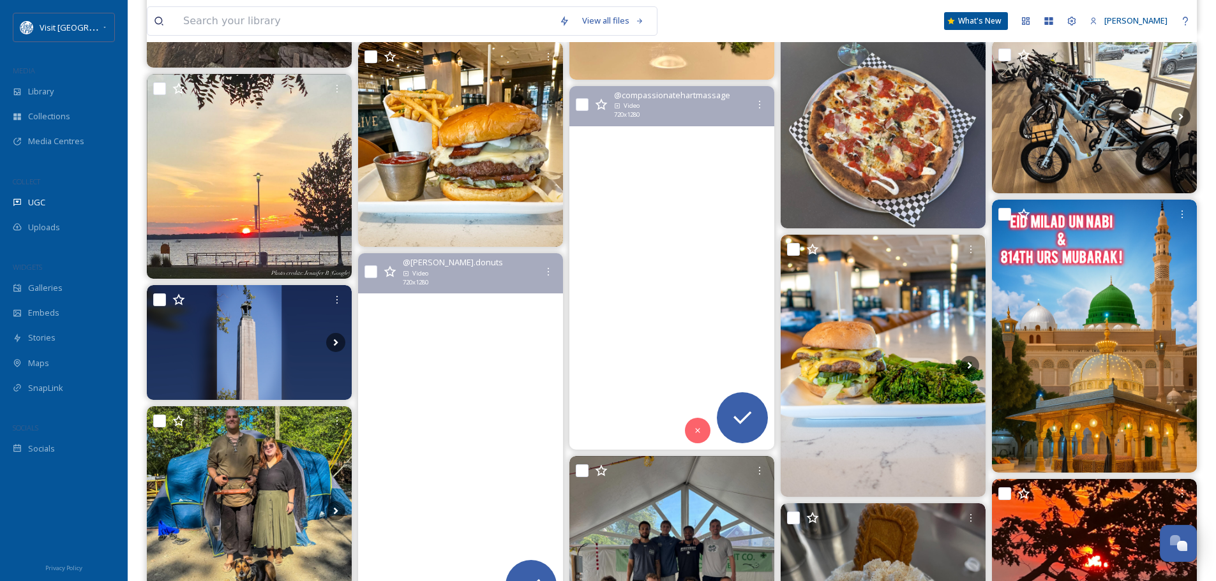
scroll to position [3254, 0]
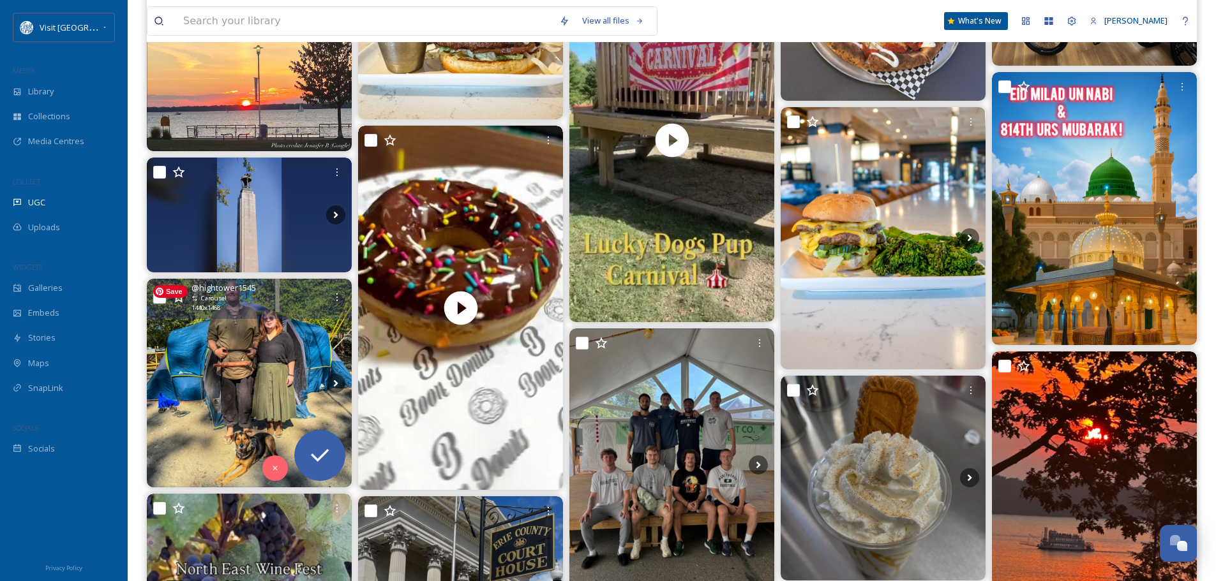
click at [235, 354] on img at bounding box center [249, 383] width 205 height 209
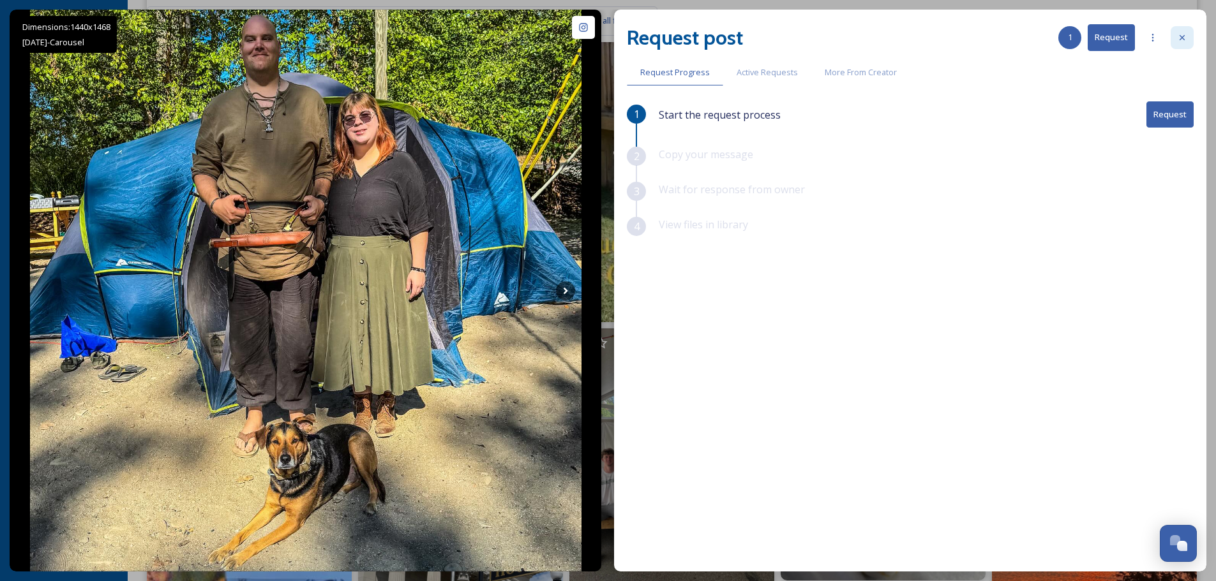
click at [1184, 31] on div at bounding box center [1181, 37] width 23 height 23
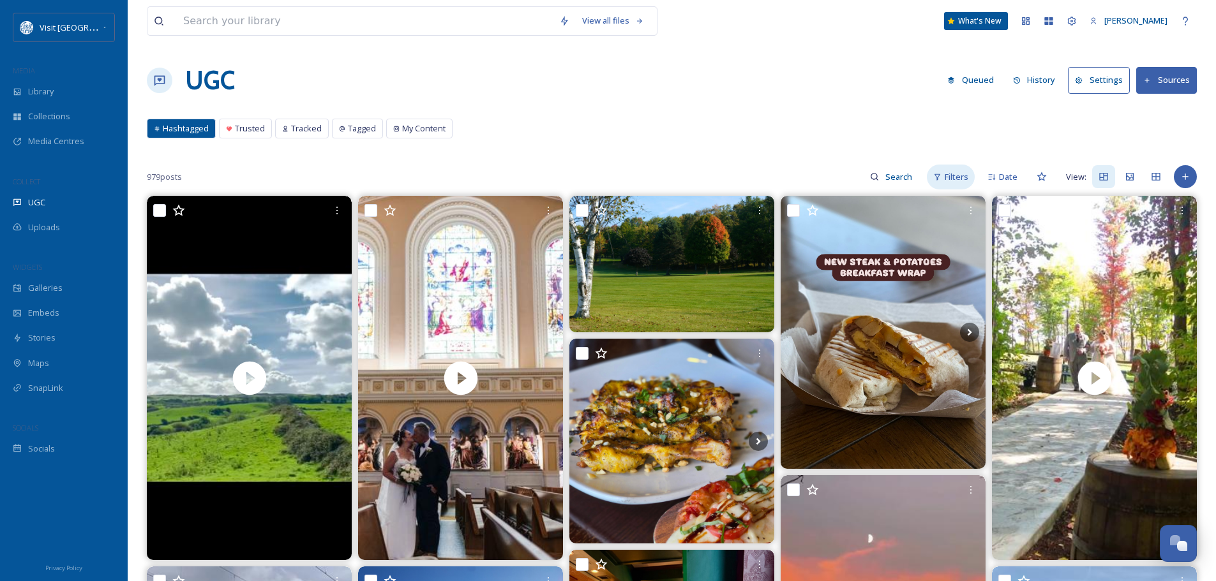
click at [952, 172] on span "Filters" at bounding box center [956, 177] width 24 height 12
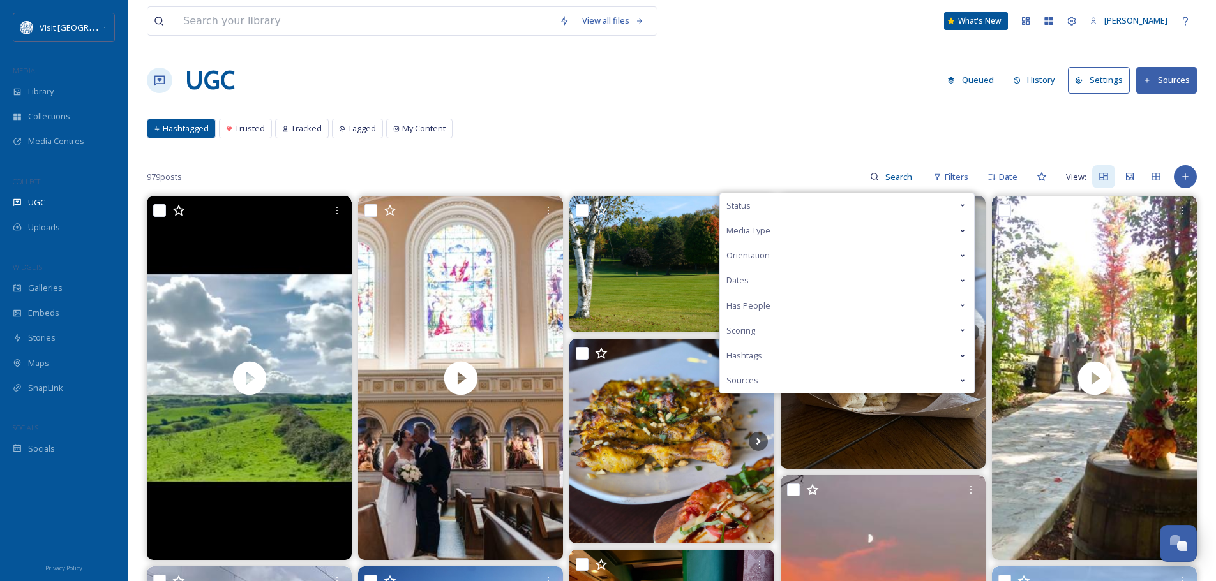
click at [898, 198] on div "Status" at bounding box center [847, 205] width 254 height 25
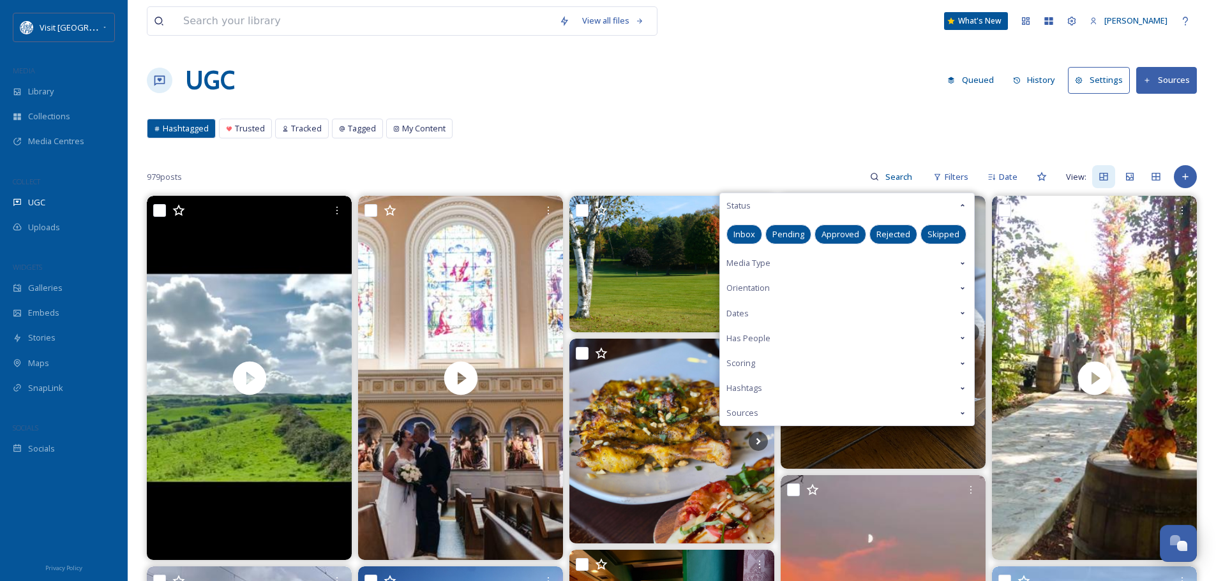
click at [828, 264] on div "Media Type" at bounding box center [847, 263] width 254 height 25
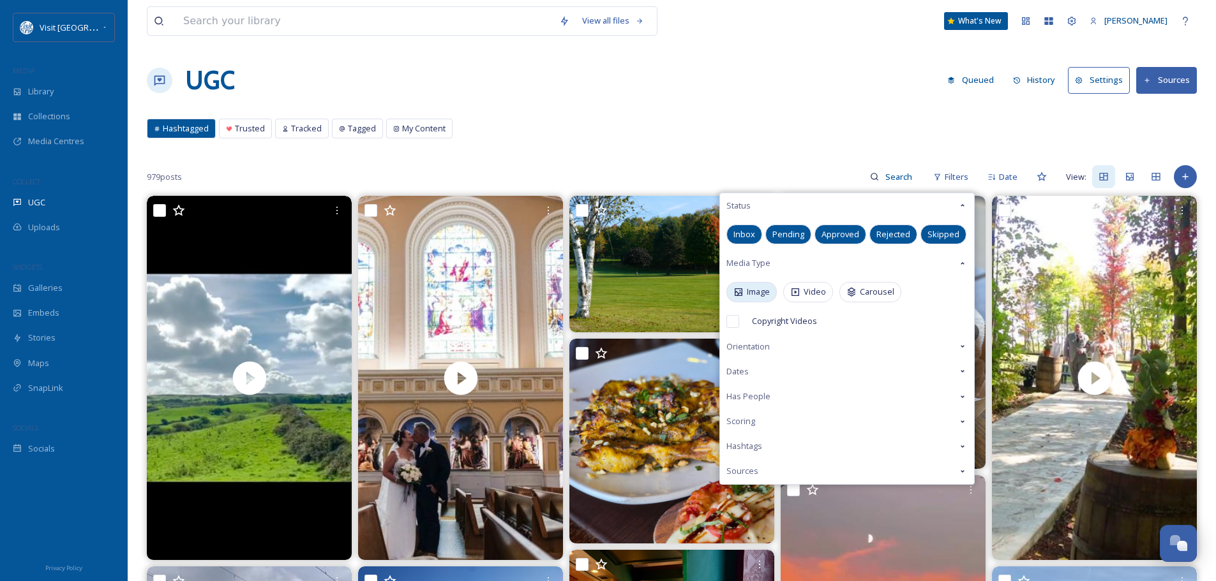
click at [762, 295] on span "Image" at bounding box center [758, 292] width 23 height 12
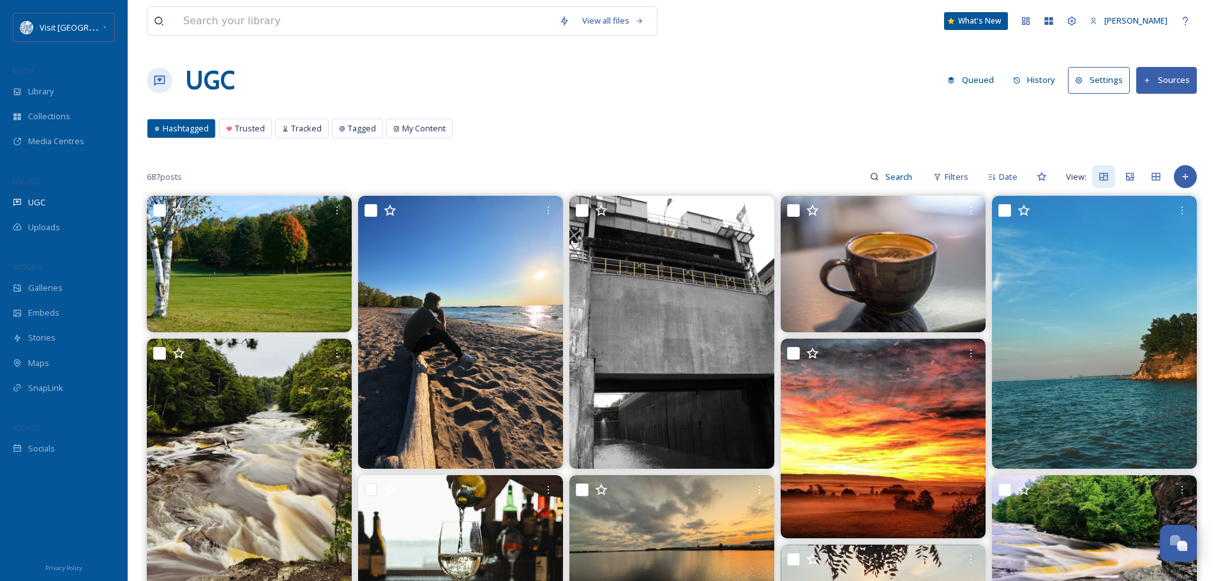
click at [785, 115] on div "View all files What's New [PERSON_NAME] UGC Queued History Settings Sources Has…" at bounding box center [672, 591] width 1088 height 1182
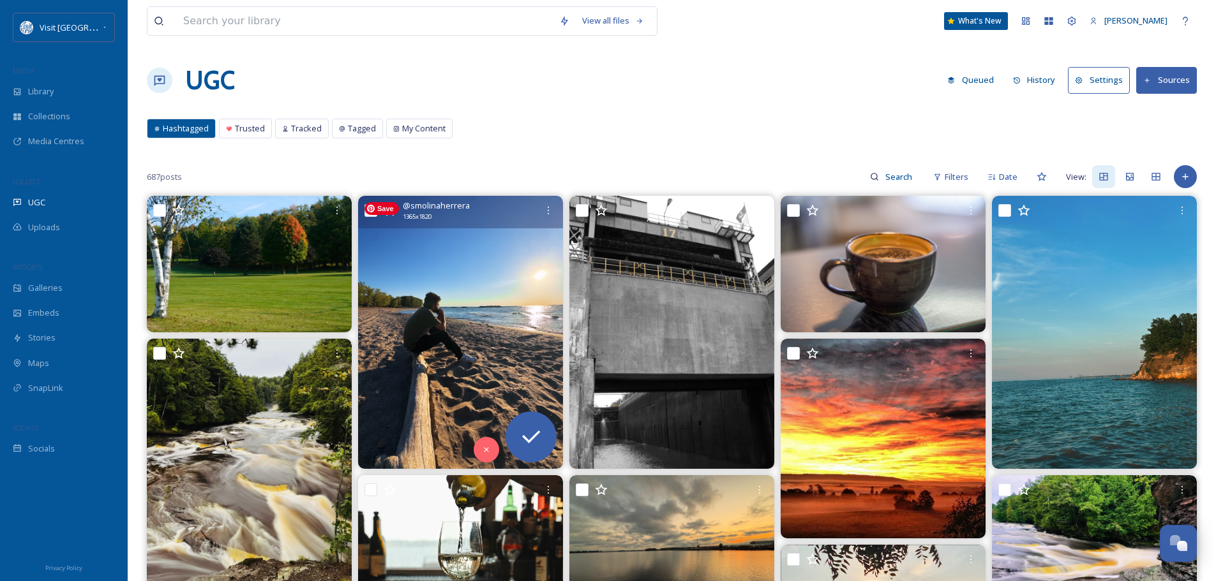
click at [477, 352] on img at bounding box center [460, 332] width 205 height 273
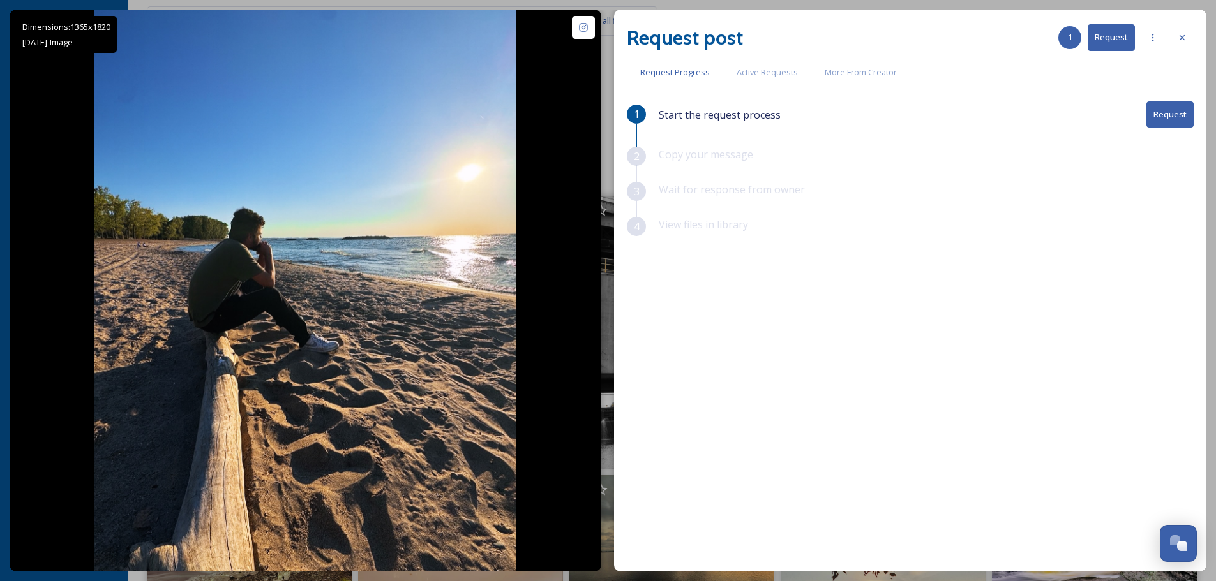
click at [1172, 113] on button "Request" at bounding box center [1169, 114] width 47 height 26
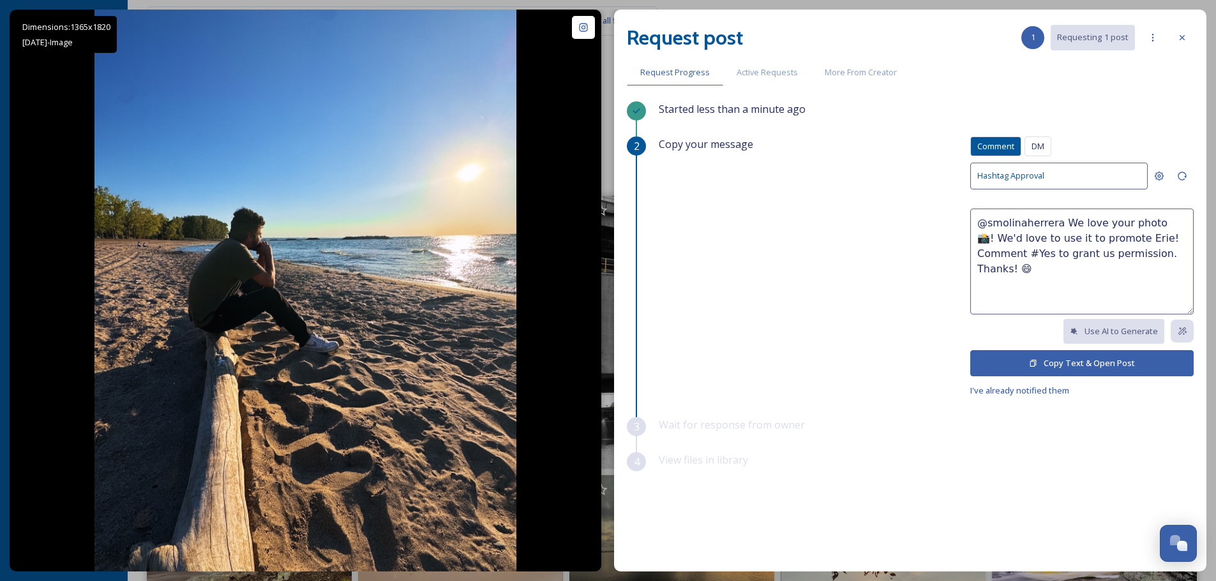
click at [1094, 359] on button "Copy Text & Open Post" at bounding box center [1081, 363] width 223 height 26
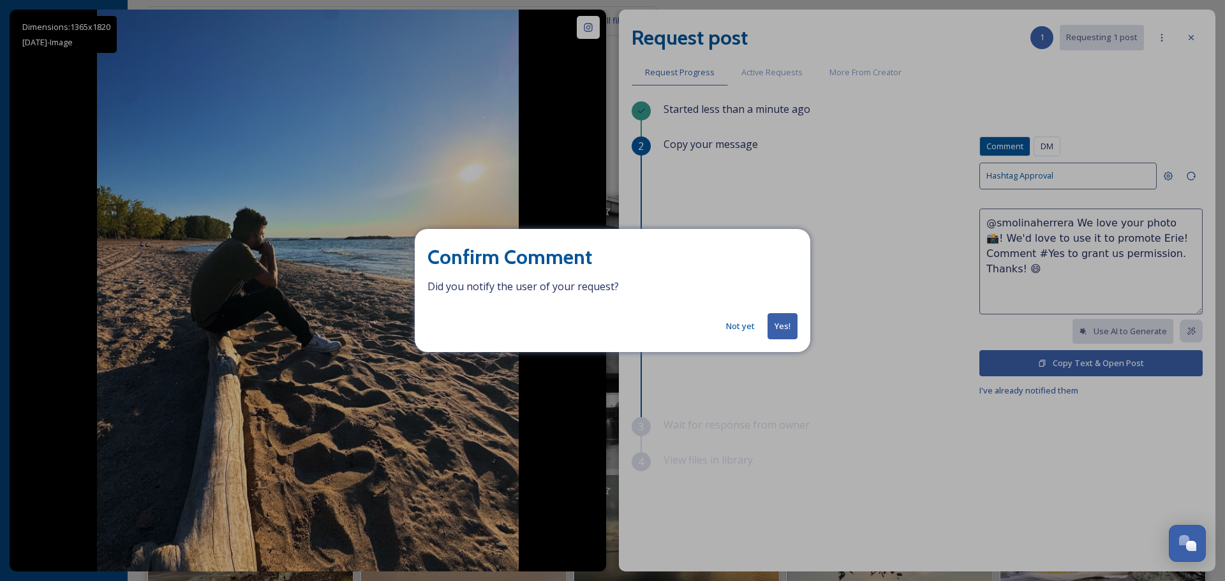
click at [772, 318] on button "Yes!" at bounding box center [783, 326] width 30 height 26
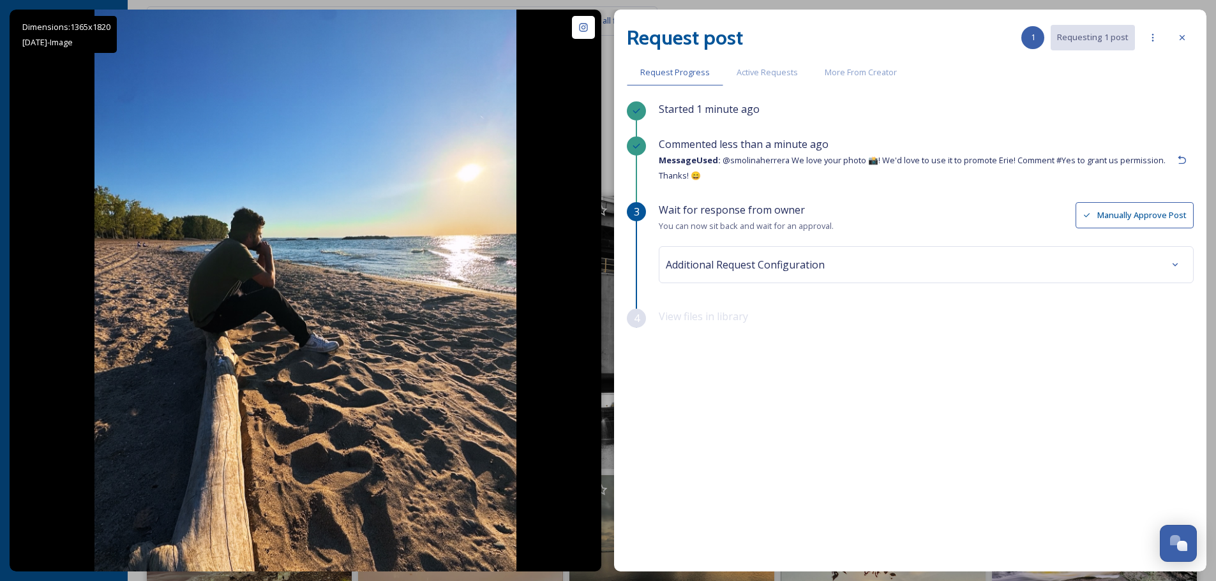
click at [939, 264] on div "Additional Request Configuration" at bounding box center [926, 264] width 521 height 23
click at [1180, 33] on icon at bounding box center [1182, 38] width 10 height 10
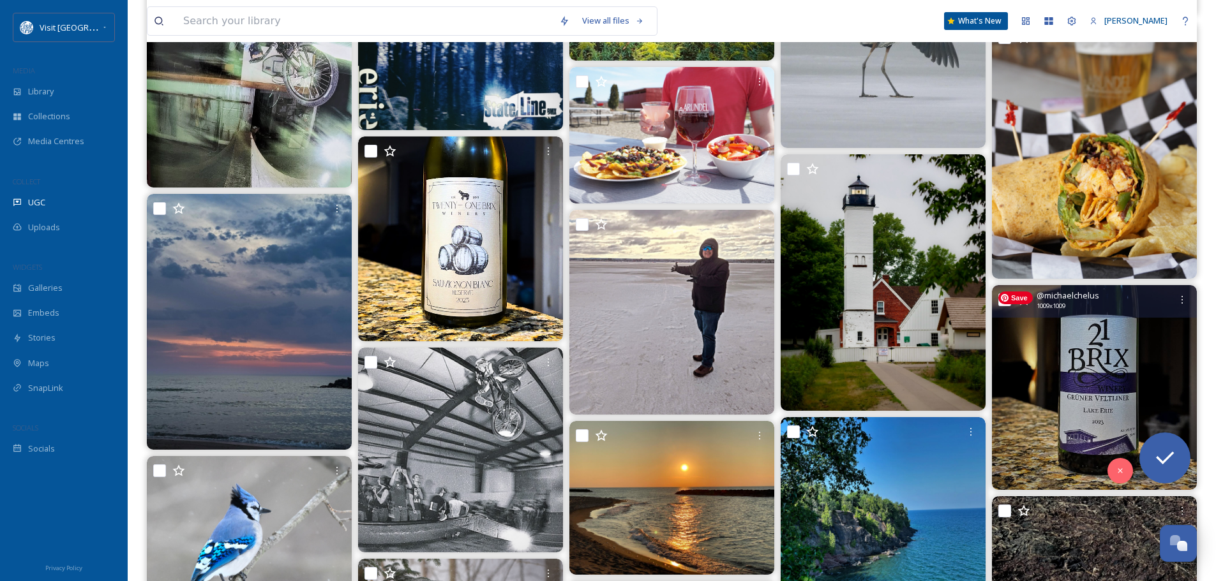
scroll to position [1978, 0]
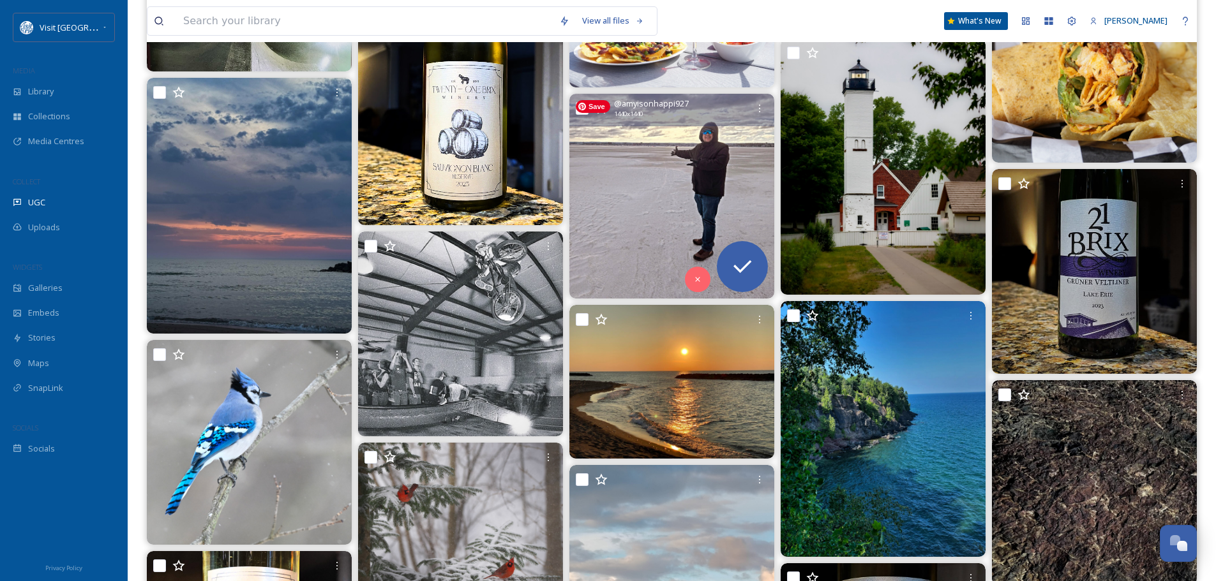
click at [628, 232] on img at bounding box center [671, 196] width 205 height 205
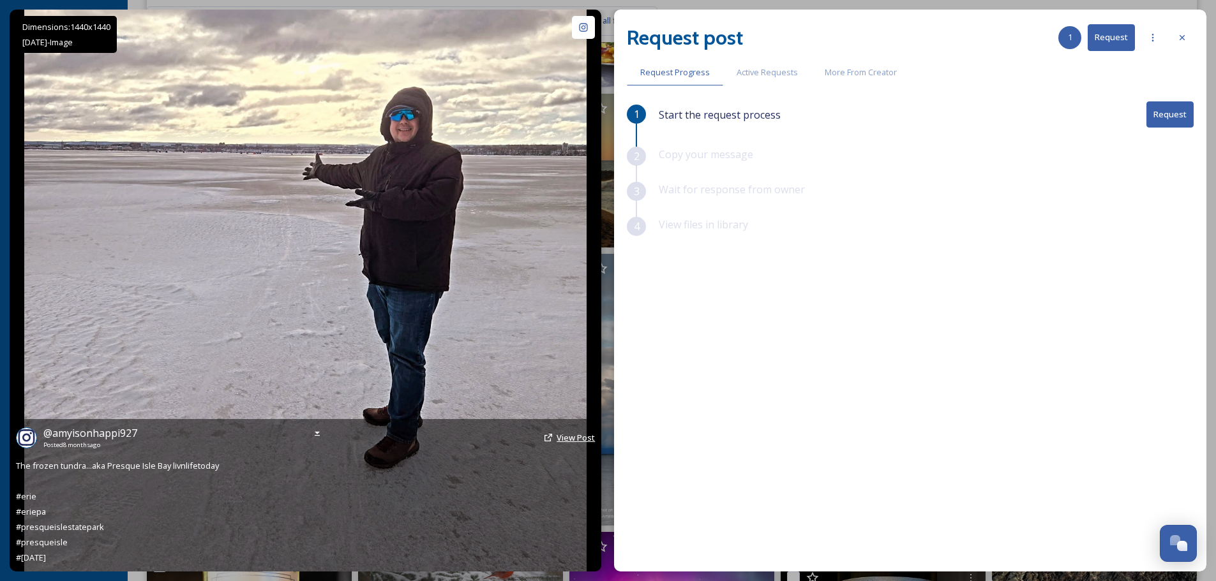
click at [581, 438] on span "View Post" at bounding box center [575, 437] width 38 height 11
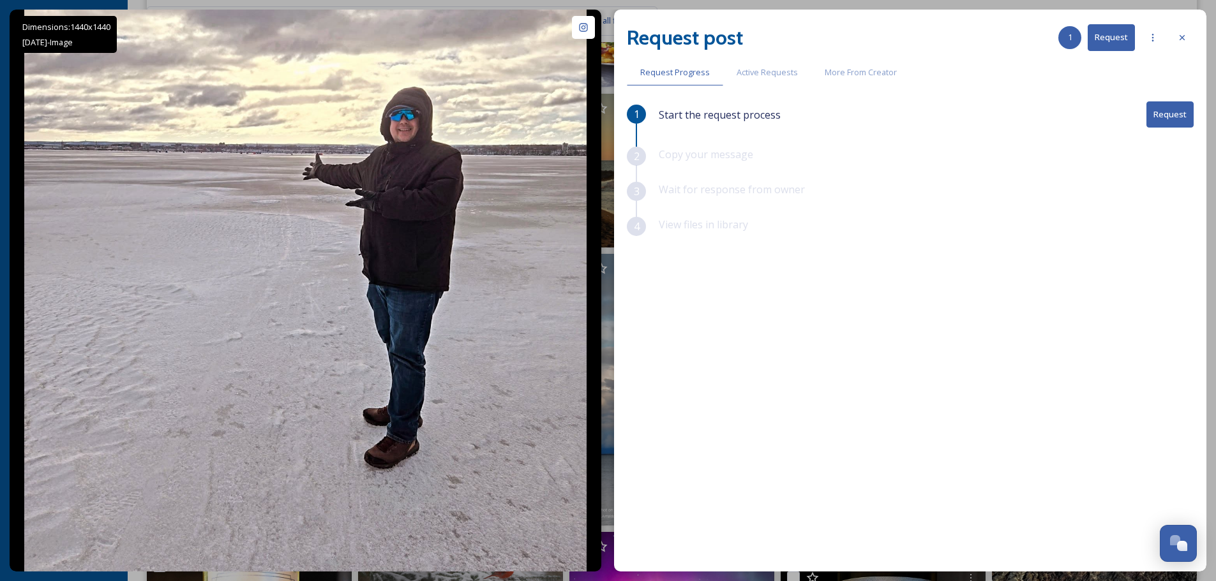
click at [1180, 120] on button "Request" at bounding box center [1169, 114] width 47 height 26
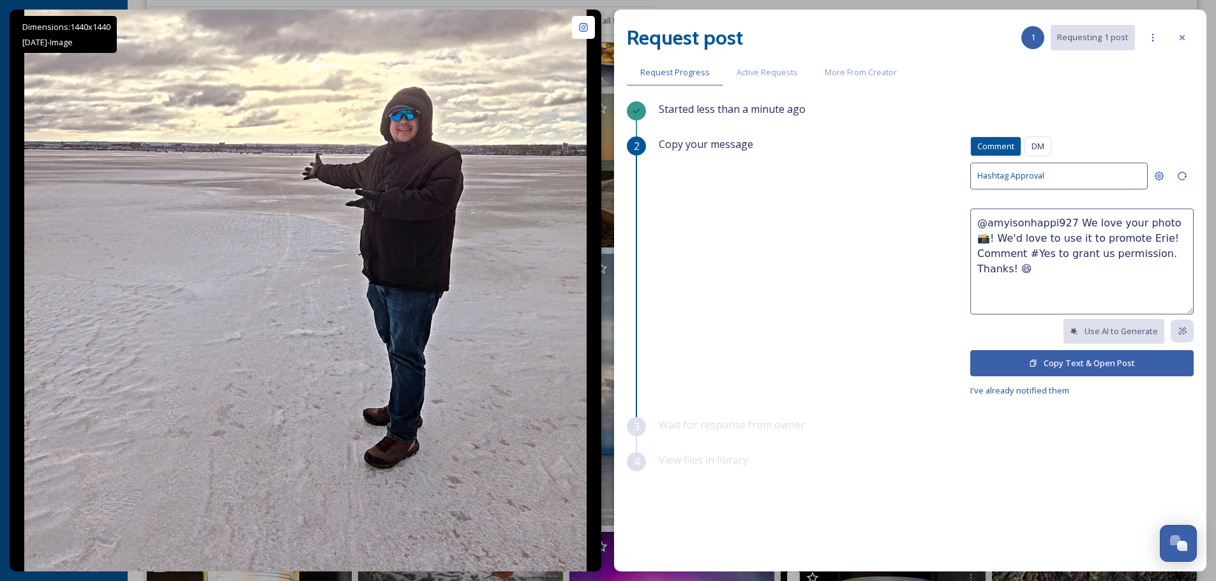
click at [1043, 364] on button "Copy Text & Open Post" at bounding box center [1081, 363] width 223 height 26
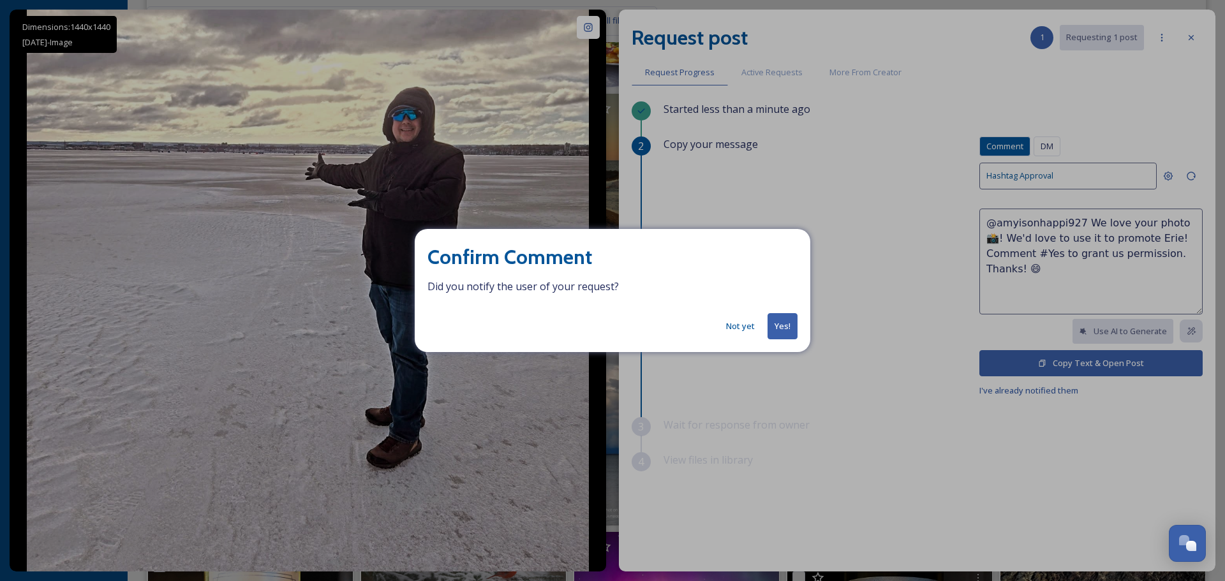
click at [785, 323] on button "Yes!" at bounding box center [783, 326] width 30 height 26
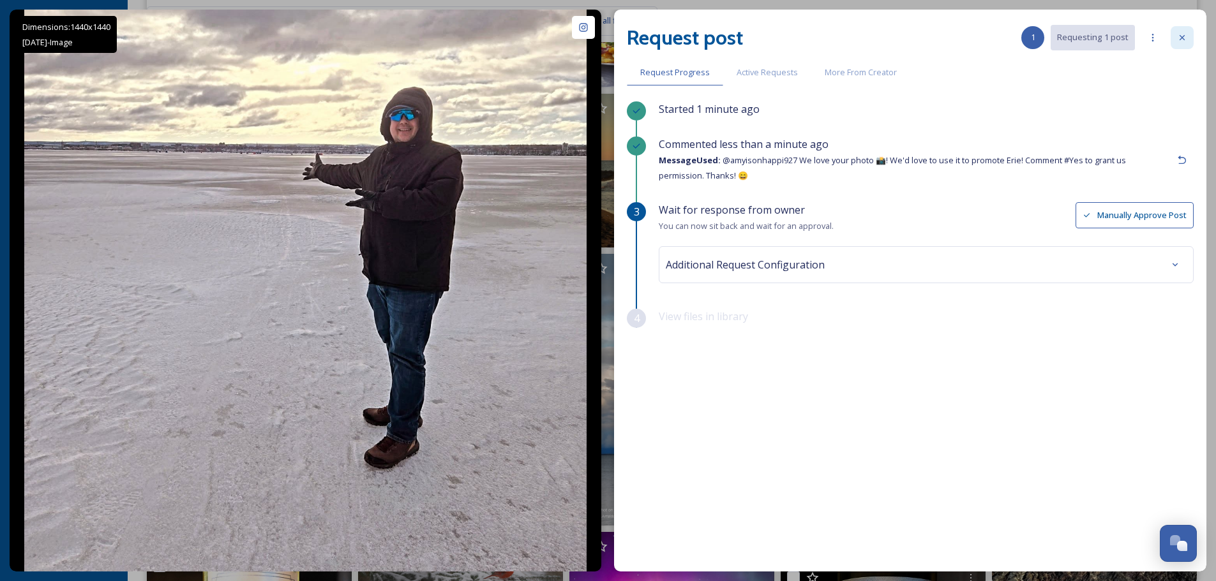
click at [1191, 43] on div at bounding box center [1181, 37] width 23 height 23
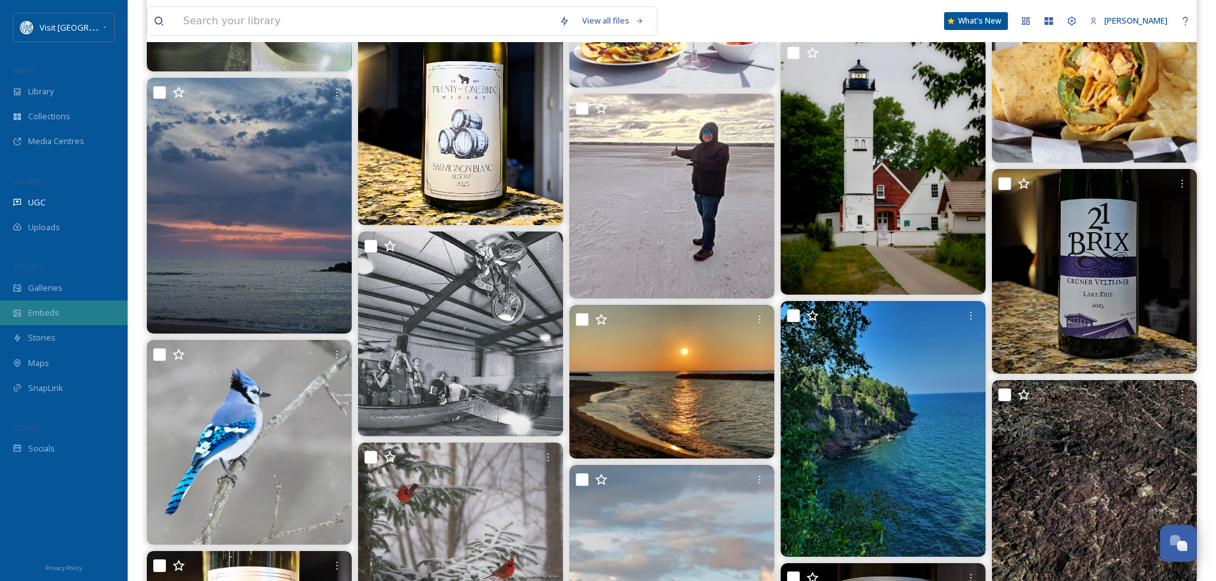
click at [49, 313] on span "Embeds" at bounding box center [43, 313] width 31 height 12
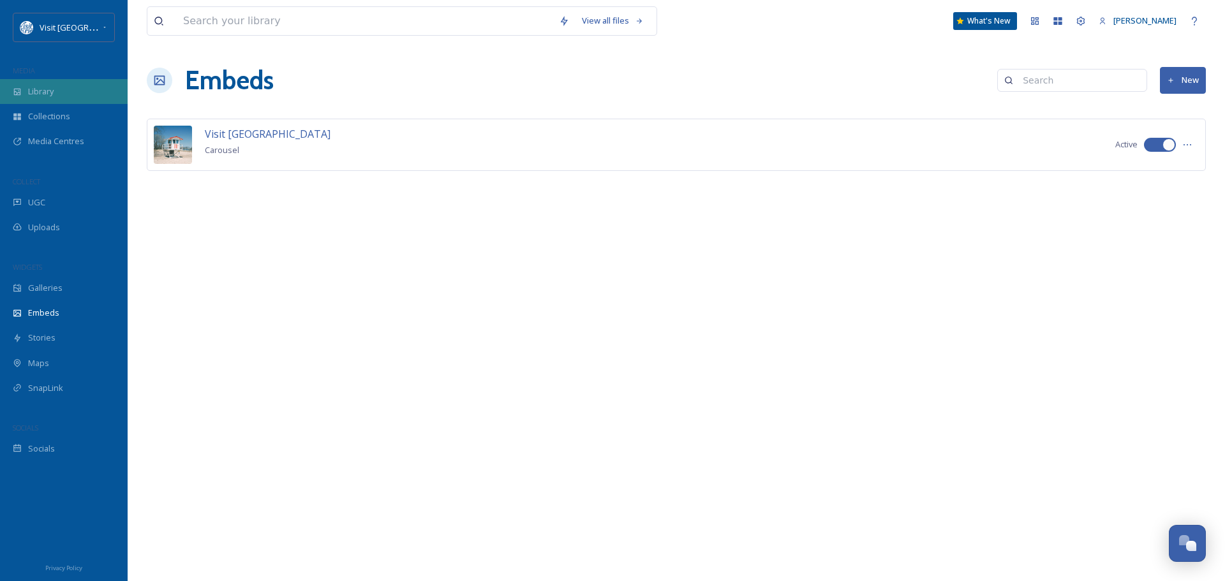
click at [50, 96] on span "Library" at bounding box center [41, 92] width 26 height 12
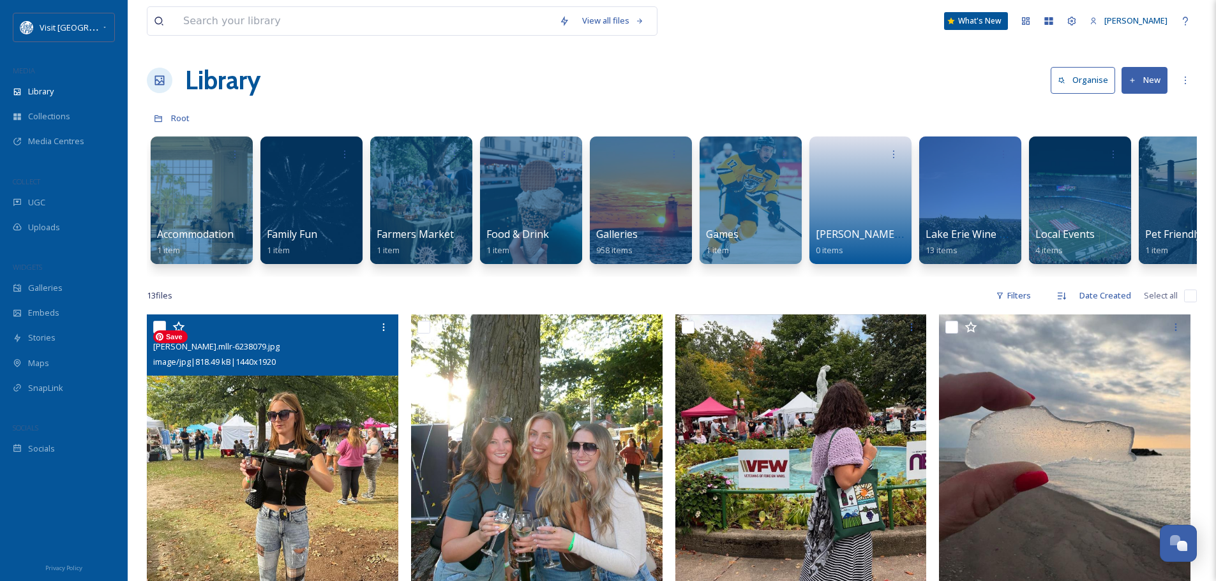
click at [220, 452] on img at bounding box center [272, 482] width 251 height 335
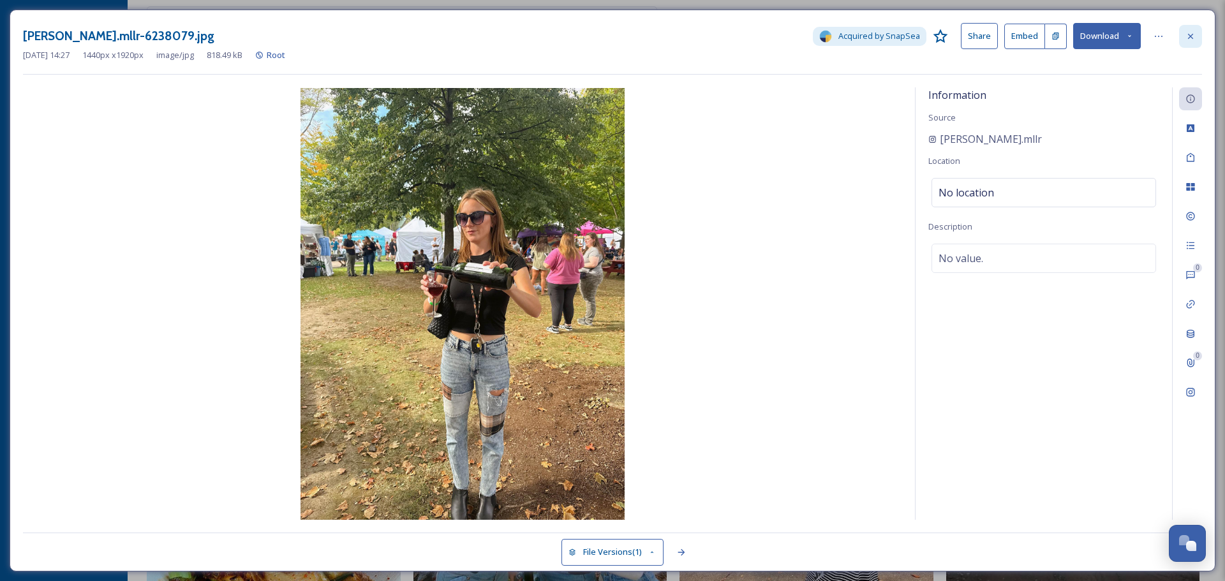
click at [1193, 33] on icon at bounding box center [1191, 36] width 10 height 10
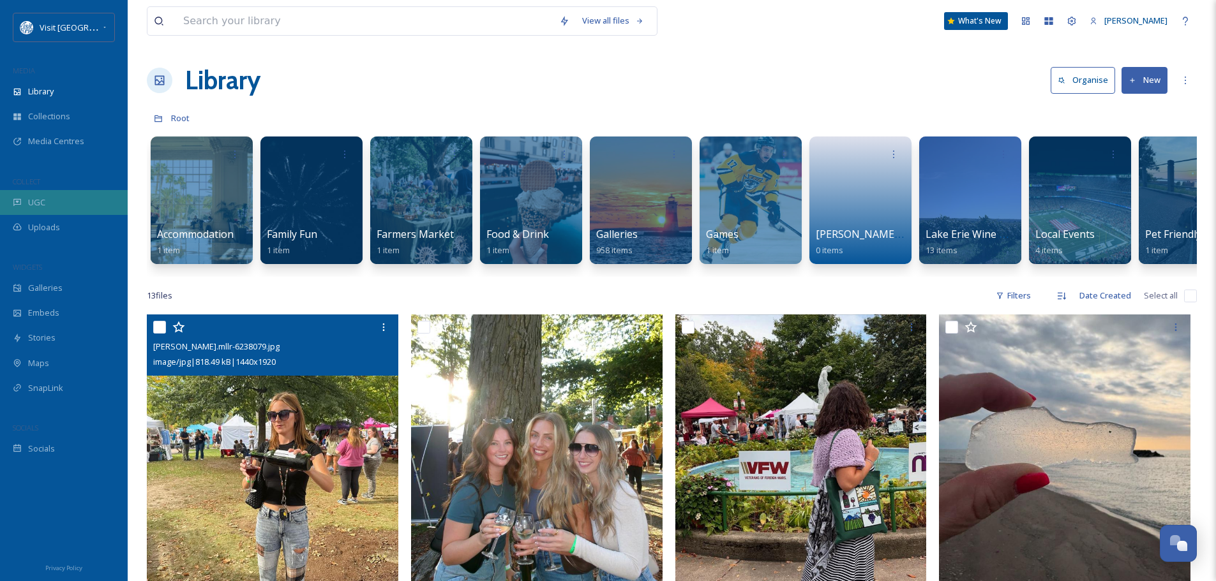
click at [51, 204] on div "UGC" at bounding box center [64, 202] width 128 height 25
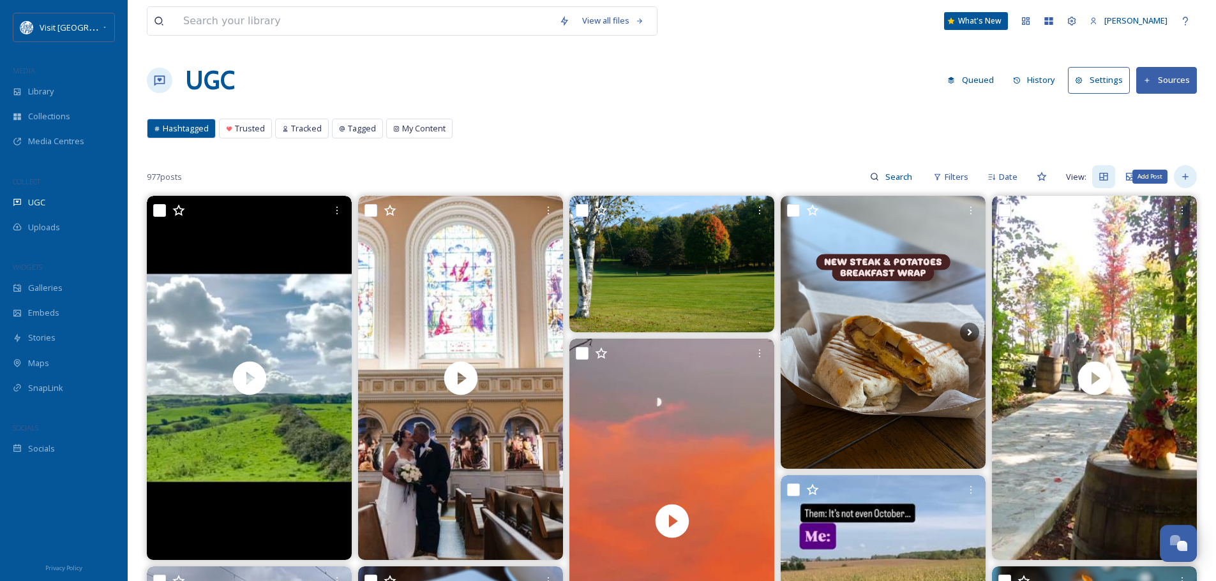
click at [1184, 181] on icon at bounding box center [1185, 177] width 10 height 10
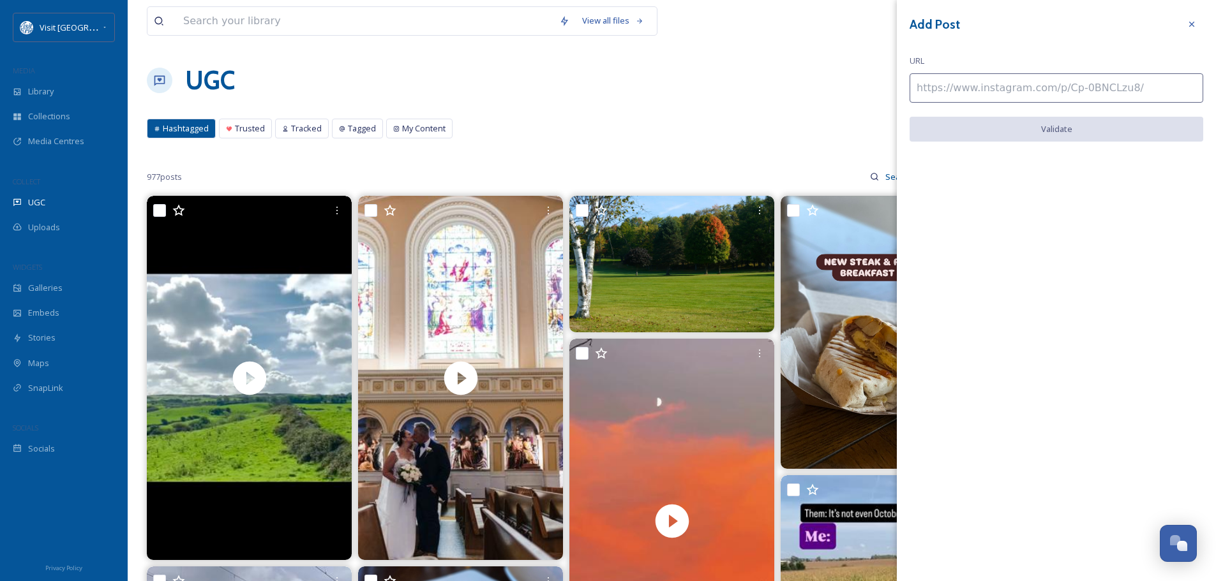
click at [1006, 87] on input at bounding box center [1056, 87] width 294 height 29
paste input "[URL][DOMAIN_NAME]"
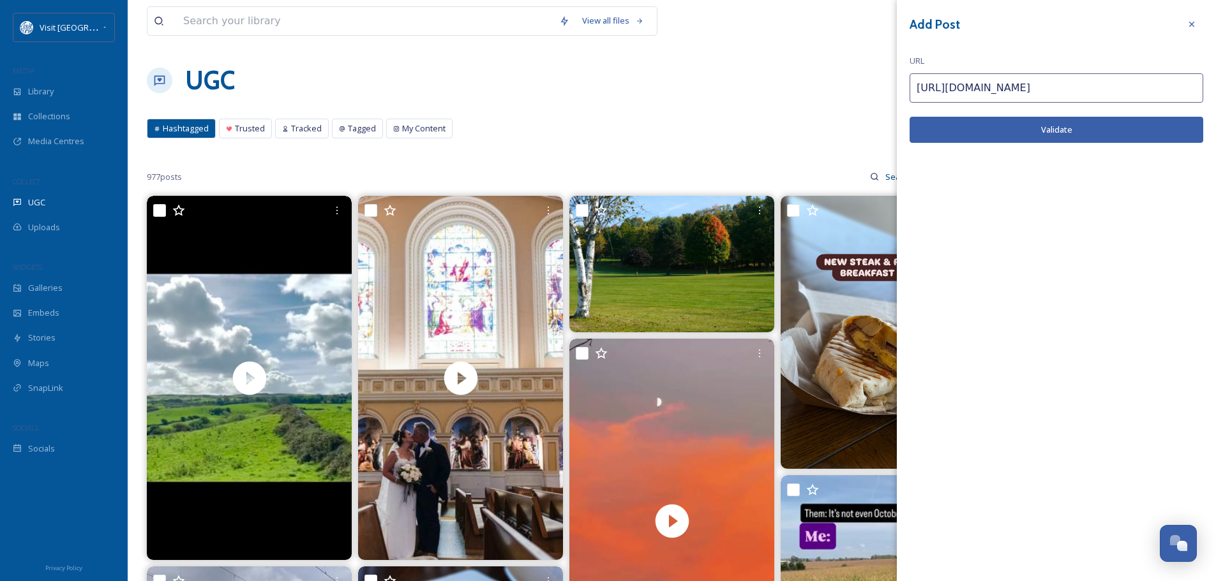
type input "[URL][DOMAIN_NAME]"
click at [1043, 125] on button "Validate" at bounding box center [1056, 130] width 294 height 26
click at [1064, 126] on button "Add Post" at bounding box center [1056, 130] width 294 height 26
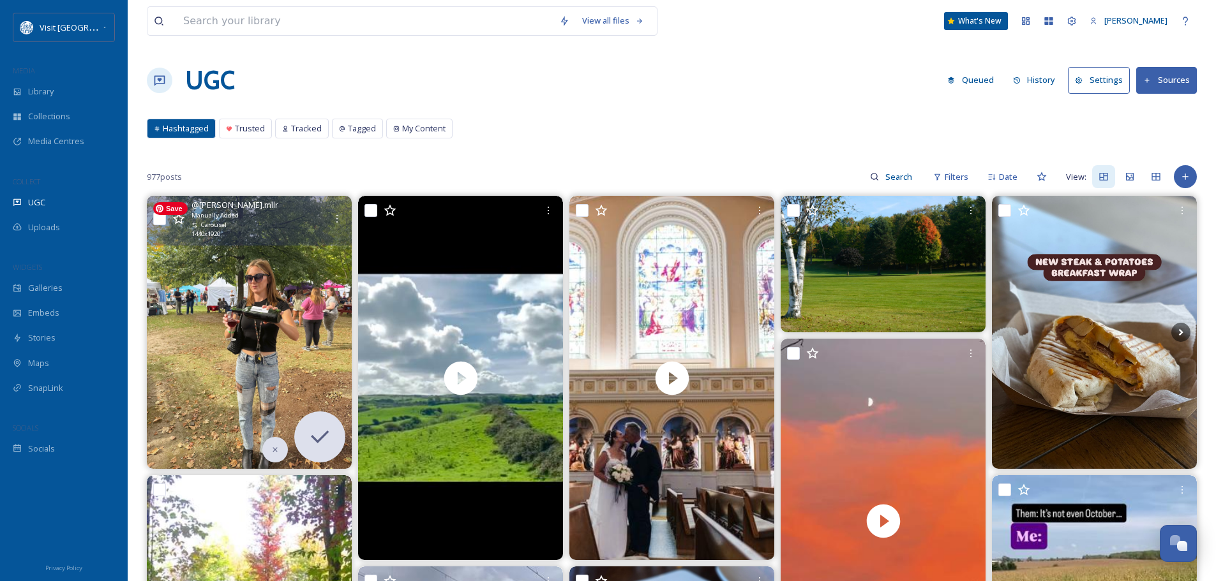
click at [277, 301] on img at bounding box center [249, 332] width 205 height 273
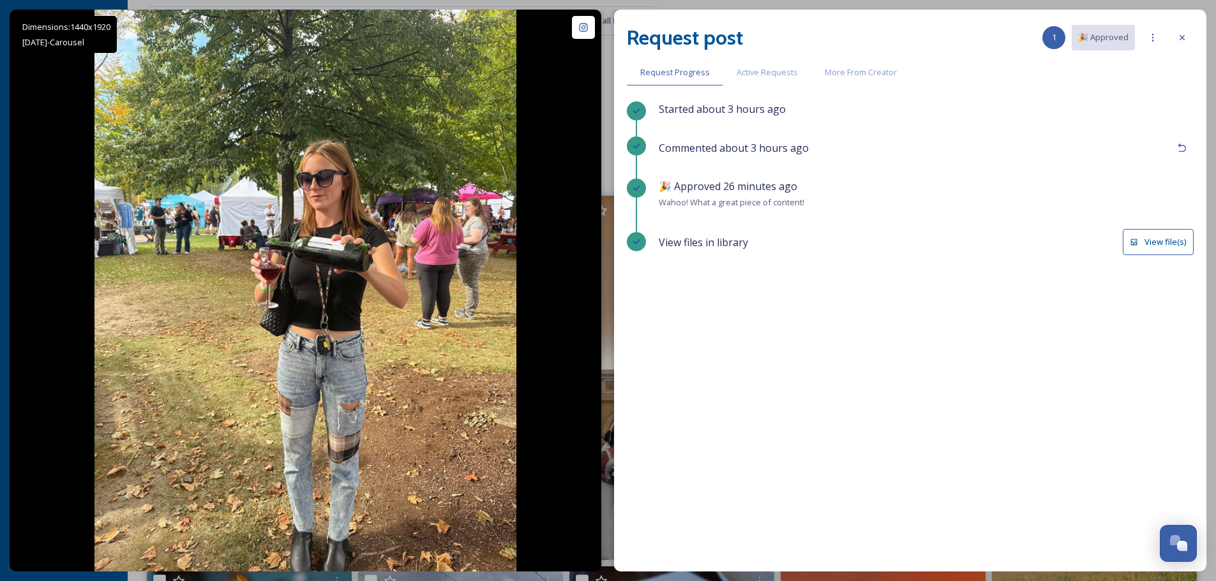
click at [1173, 238] on button "View file(s)" at bounding box center [1157, 242] width 71 height 26
